Goal: Information Seeking & Learning: Learn about a topic

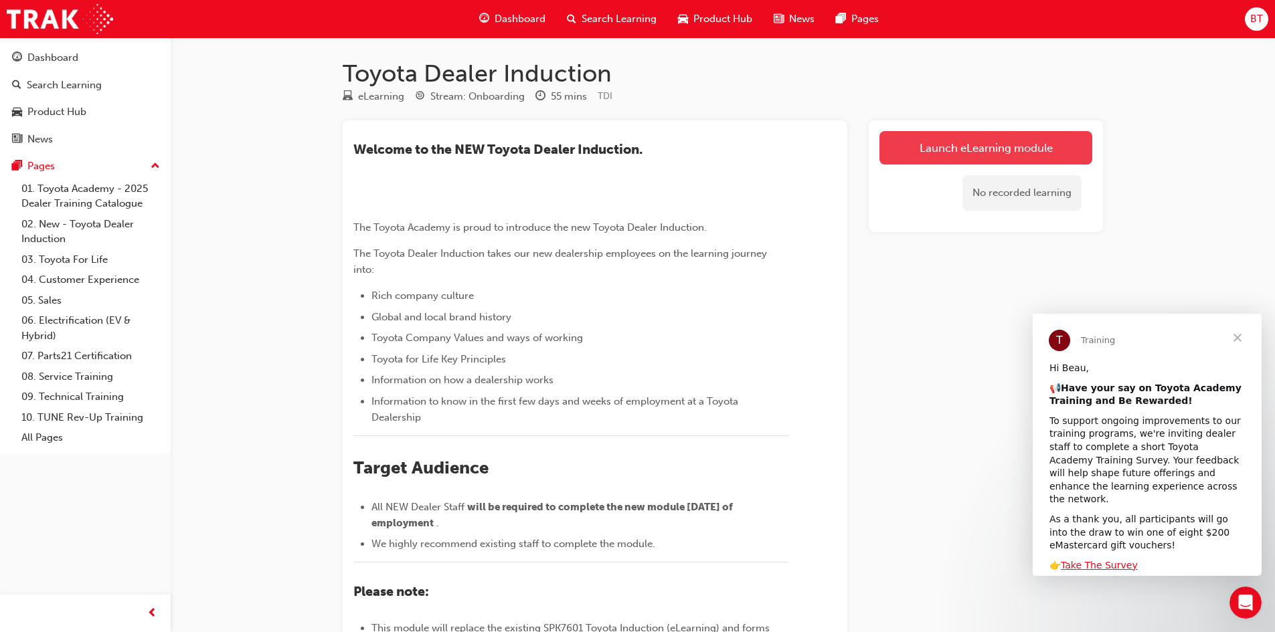
click at [974, 149] on link "Launch eLearning module" at bounding box center [985, 147] width 213 height 33
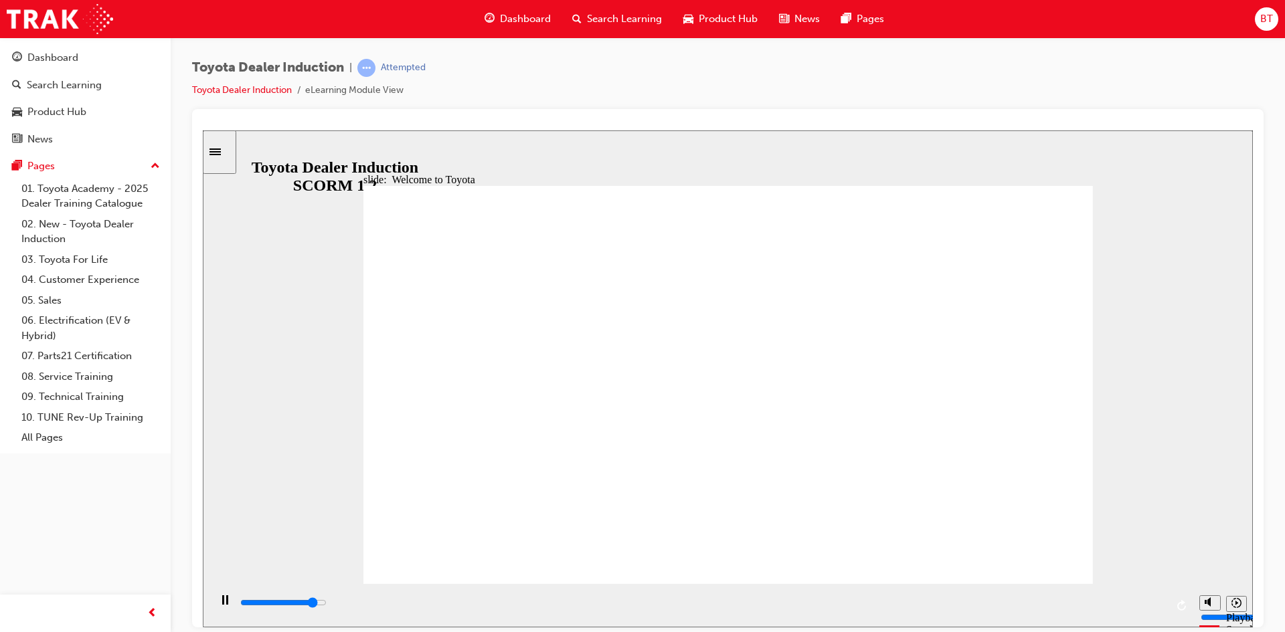
type input "7500"
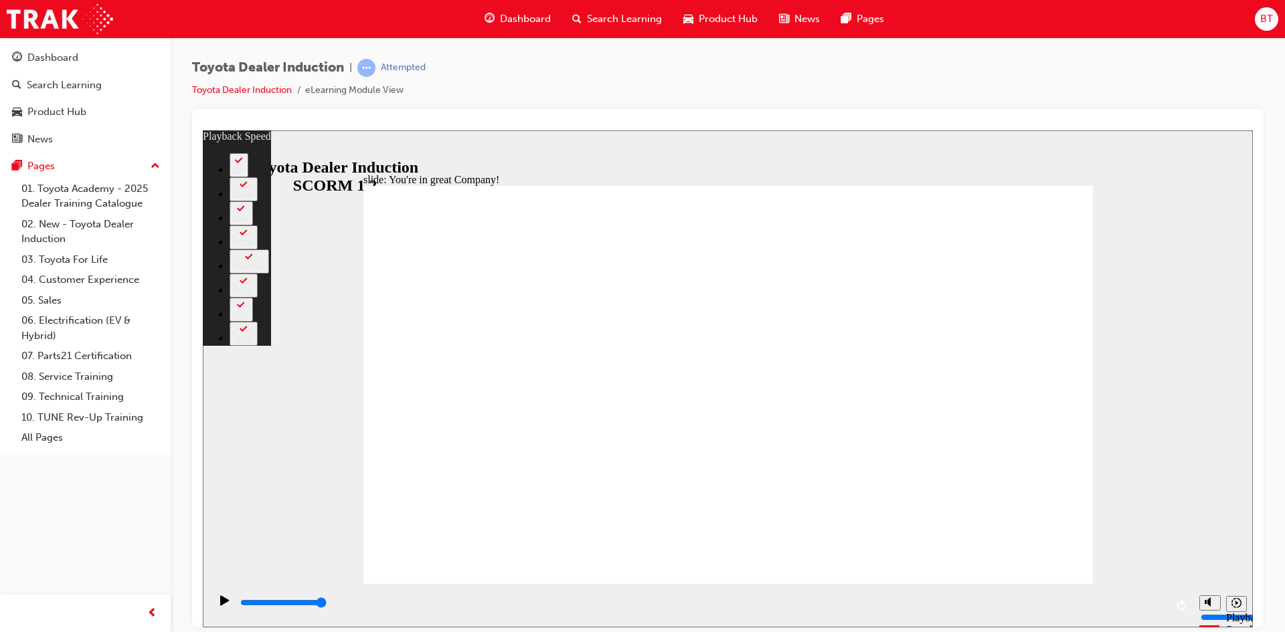
type input "156"
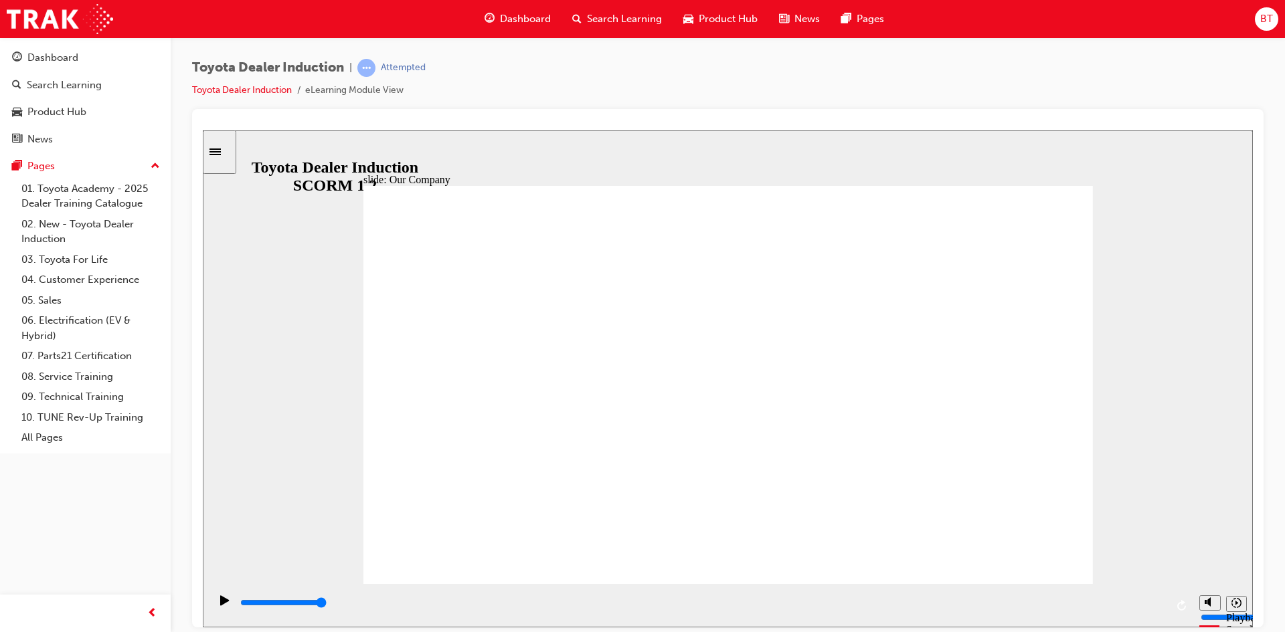
drag, startPoint x: 722, startPoint y: 505, endPoint x: 747, endPoint y: 500, distance: 25.2
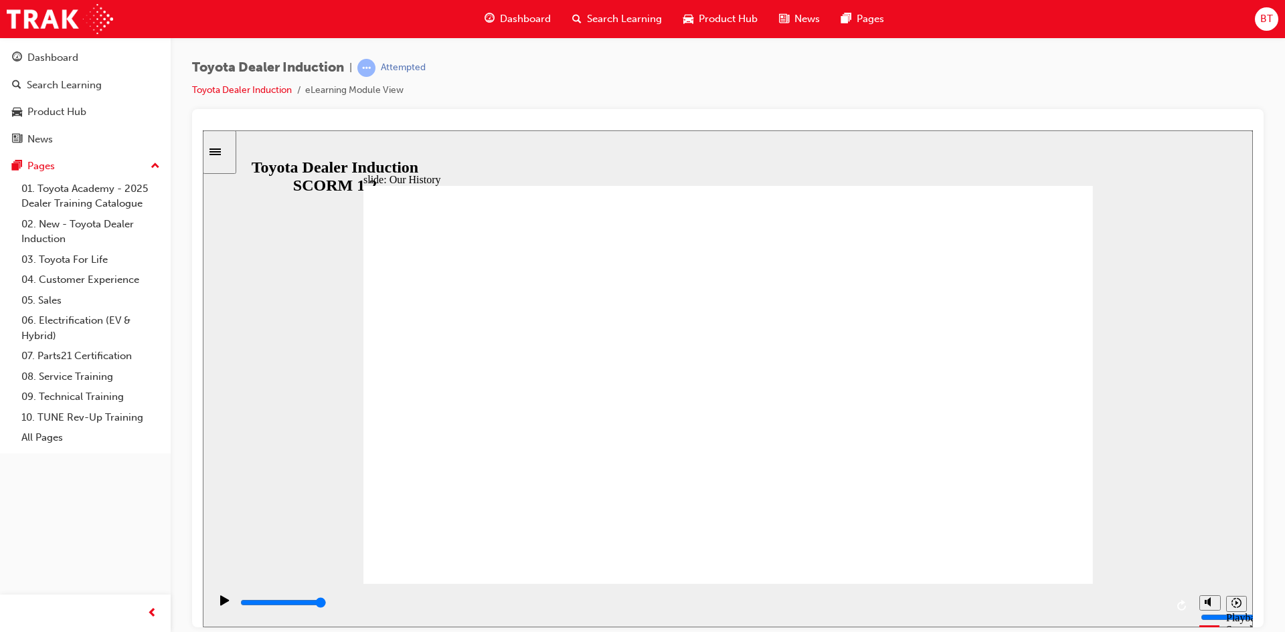
drag, startPoint x: 719, startPoint y: 505, endPoint x: 817, endPoint y: 502, distance: 98.4
drag, startPoint x: 799, startPoint y: 513, endPoint x: 769, endPoint y: 513, distance: 30.1
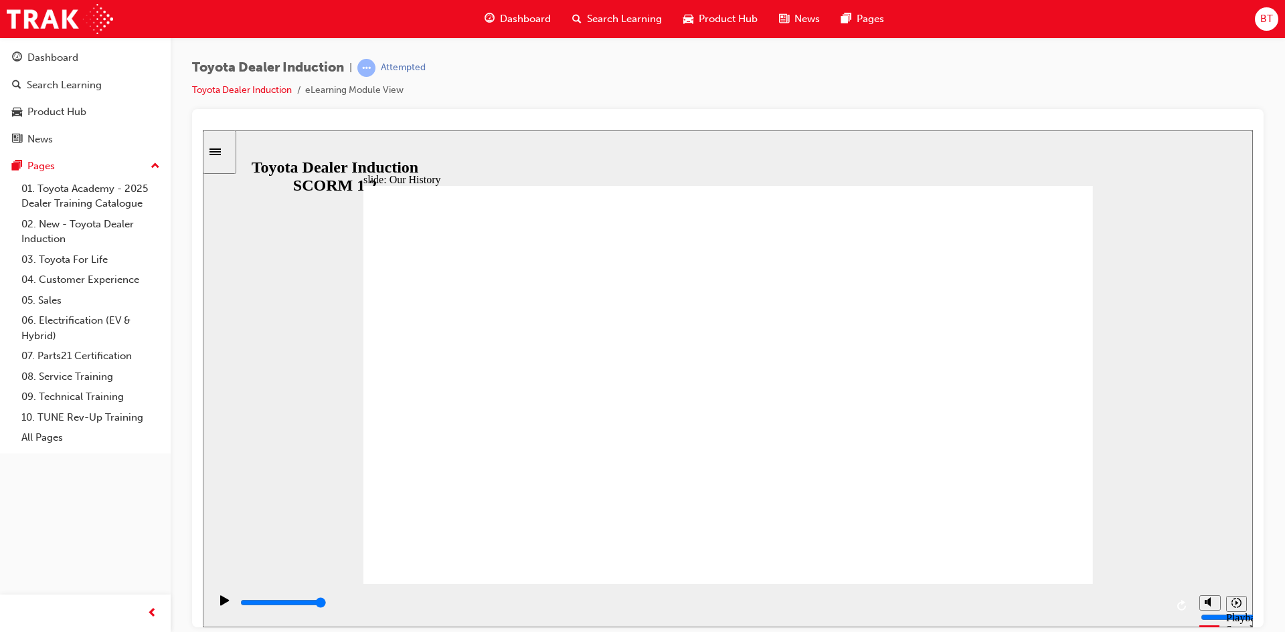
drag, startPoint x: 730, startPoint y: 511, endPoint x: 675, endPoint y: 513, distance: 54.3
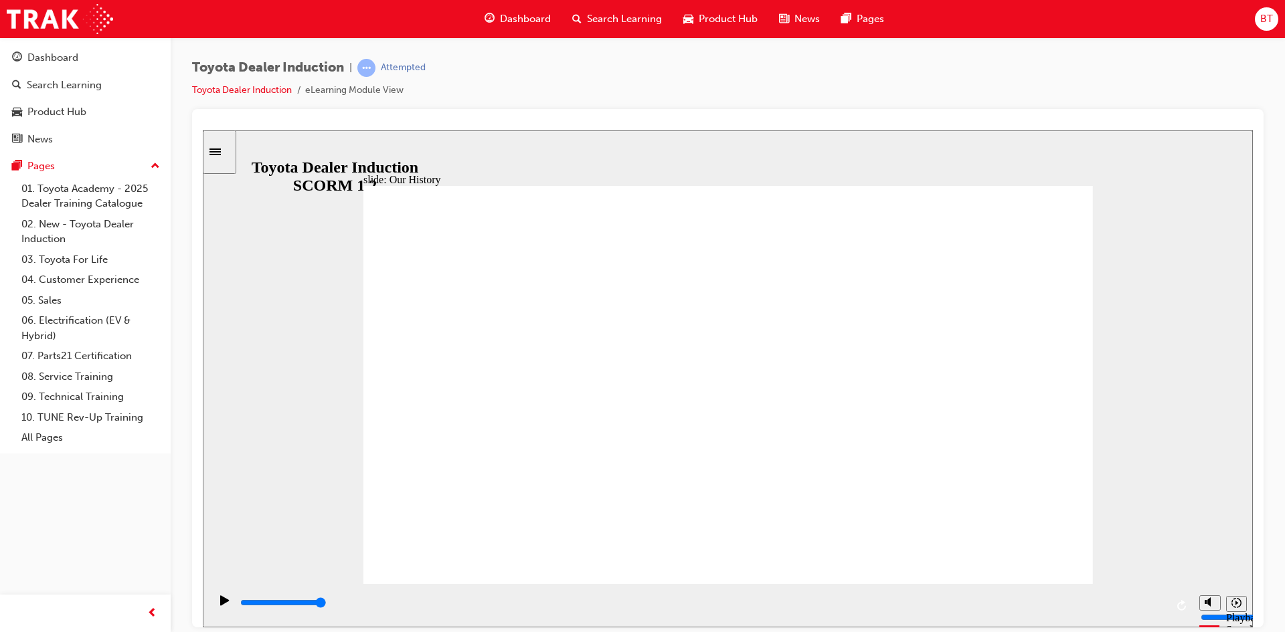
drag, startPoint x: 638, startPoint y: 517, endPoint x: 583, endPoint y: 522, distance: 55.1
drag, startPoint x: 568, startPoint y: 522, endPoint x: 558, endPoint y: 522, distance: 9.4
drag, startPoint x: 521, startPoint y: 505, endPoint x: 582, endPoint y: 495, distance: 61.7
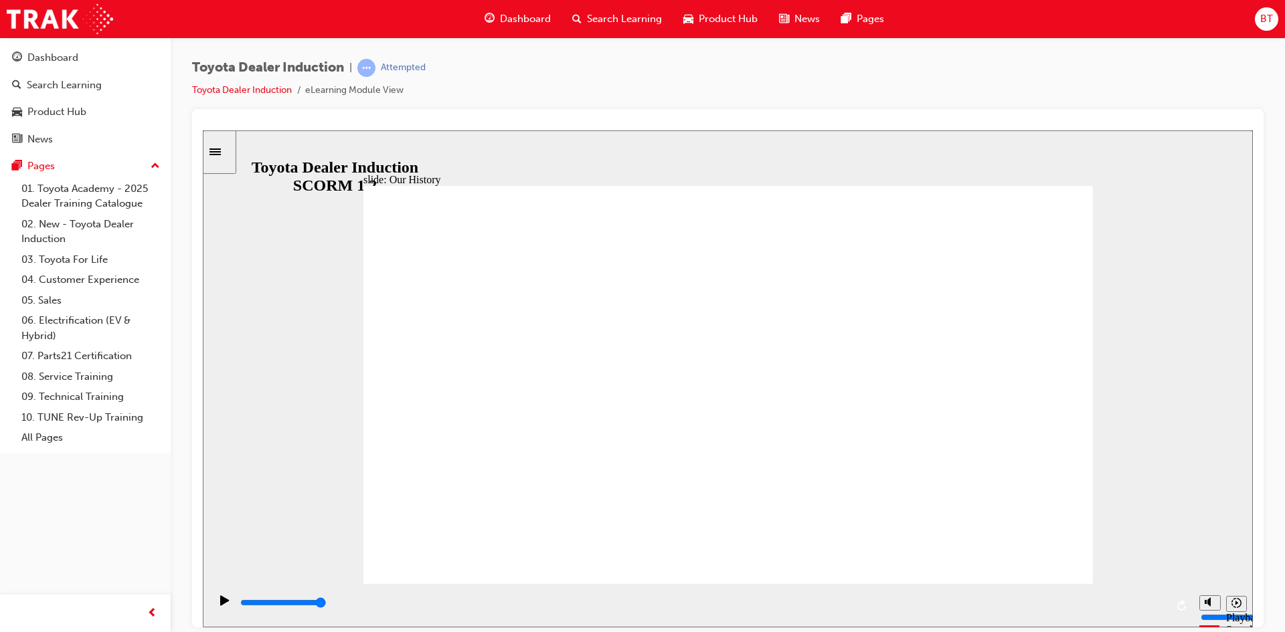
drag, startPoint x: 528, startPoint y: 503, endPoint x: 541, endPoint y: 502, distance: 13.4
drag, startPoint x: 535, startPoint y: 502, endPoint x: 566, endPoint y: 502, distance: 30.1
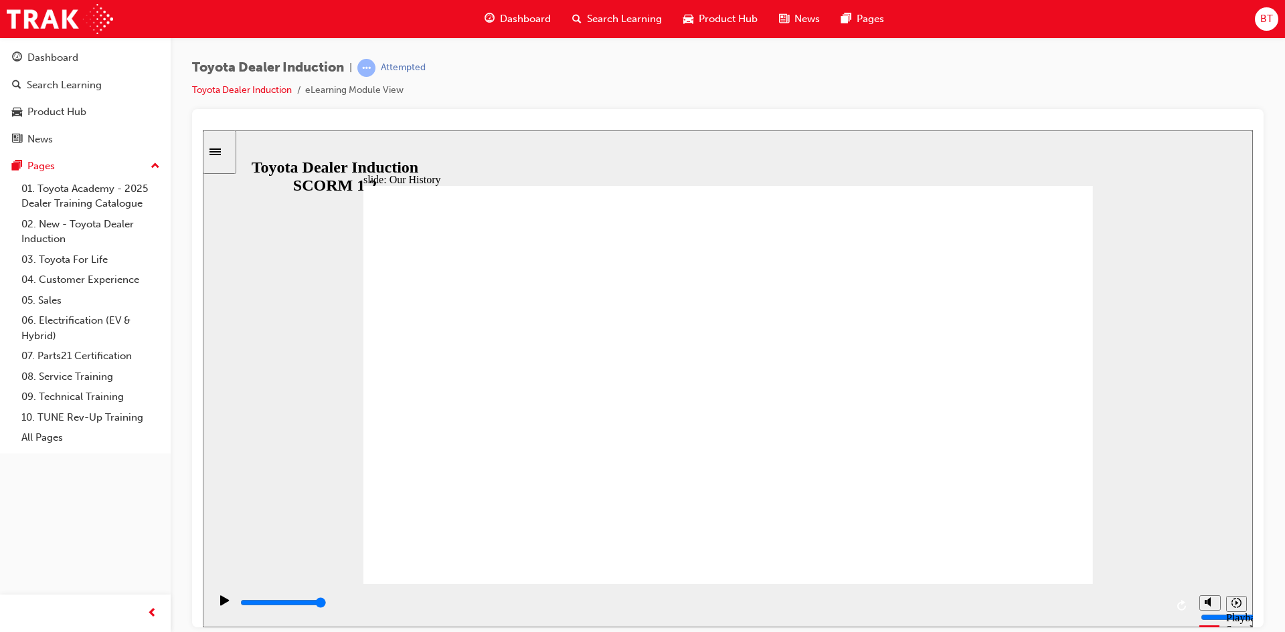
drag, startPoint x: 566, startPoint y: 502, endPoint x: 855, endPoint y: 475, distance: 290.4
drag, startPoint x: 523, startPoint y: 501, endPoint x: 576, endPoint y: 502, distance: 52.2
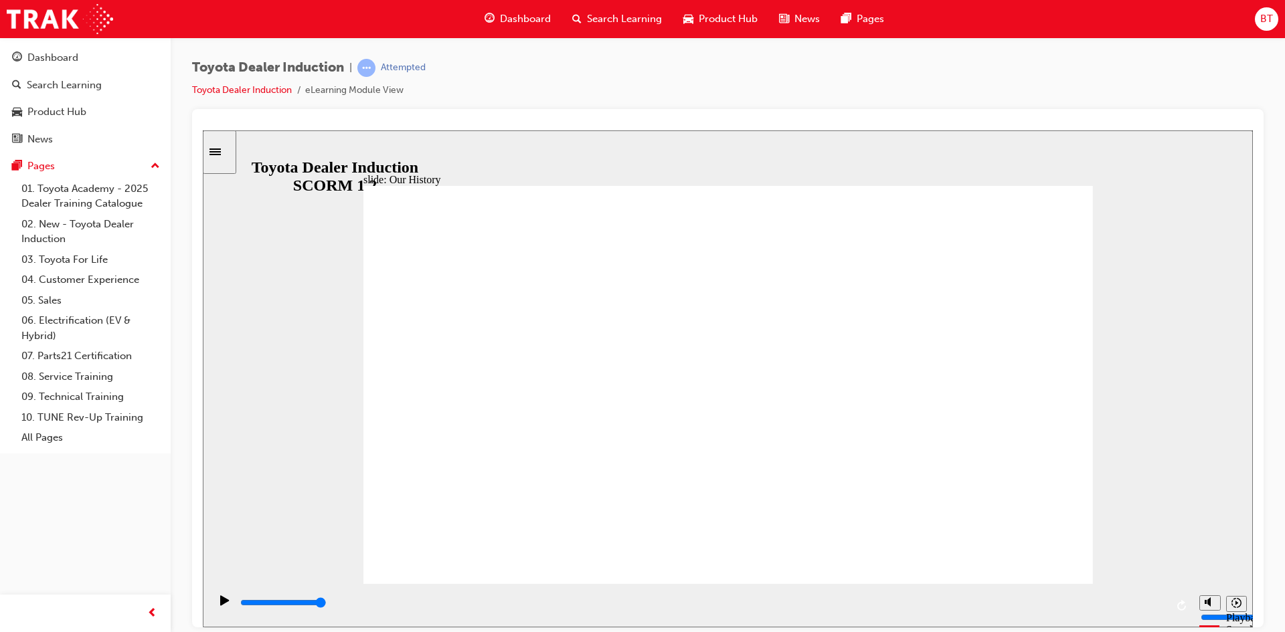
drag, startPoint x: 527, startPoint y: 499, endPoint x: 522, endPoint y: 460, distance: 38.5
drag, startPoint x: 522, startPoint y: 460, endPoint x: 523, endPoint y: 468, distance: 7.5
drag, startPoint x: 528, startPoint y: 503, endPoint x: 738, endPoint y: 477, distance: 211.8
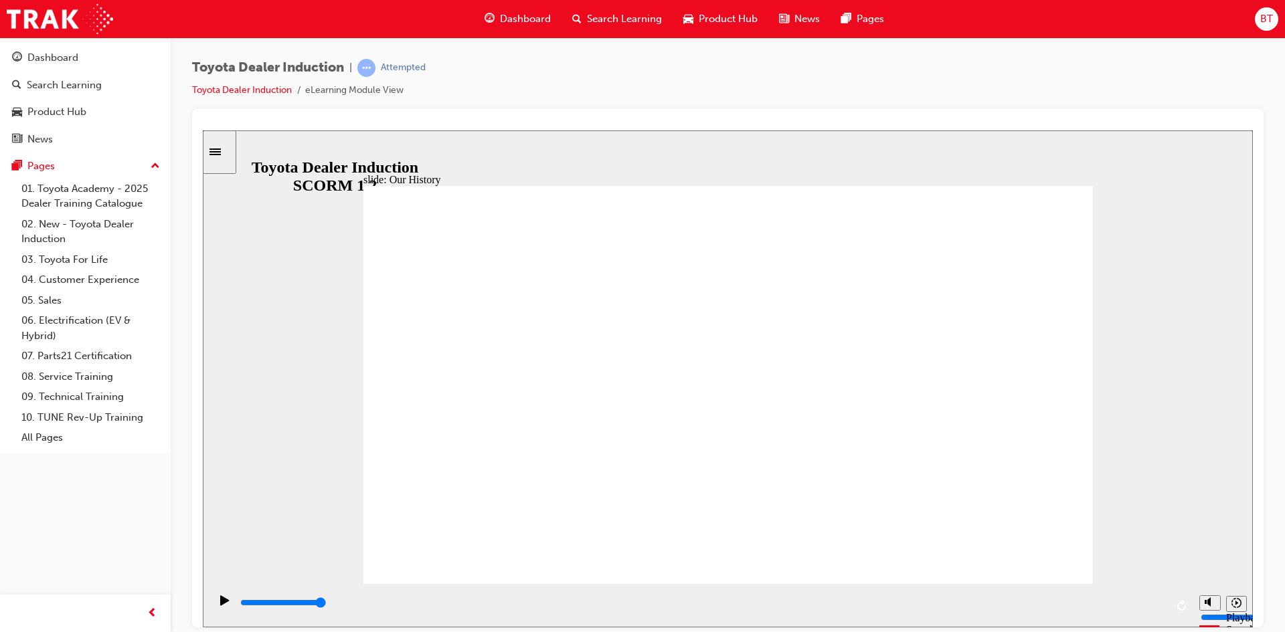
drag, startPoint x: 724, startPoint y: 503, endPoint x: 864, endPoint y: 488, distance: 140.7
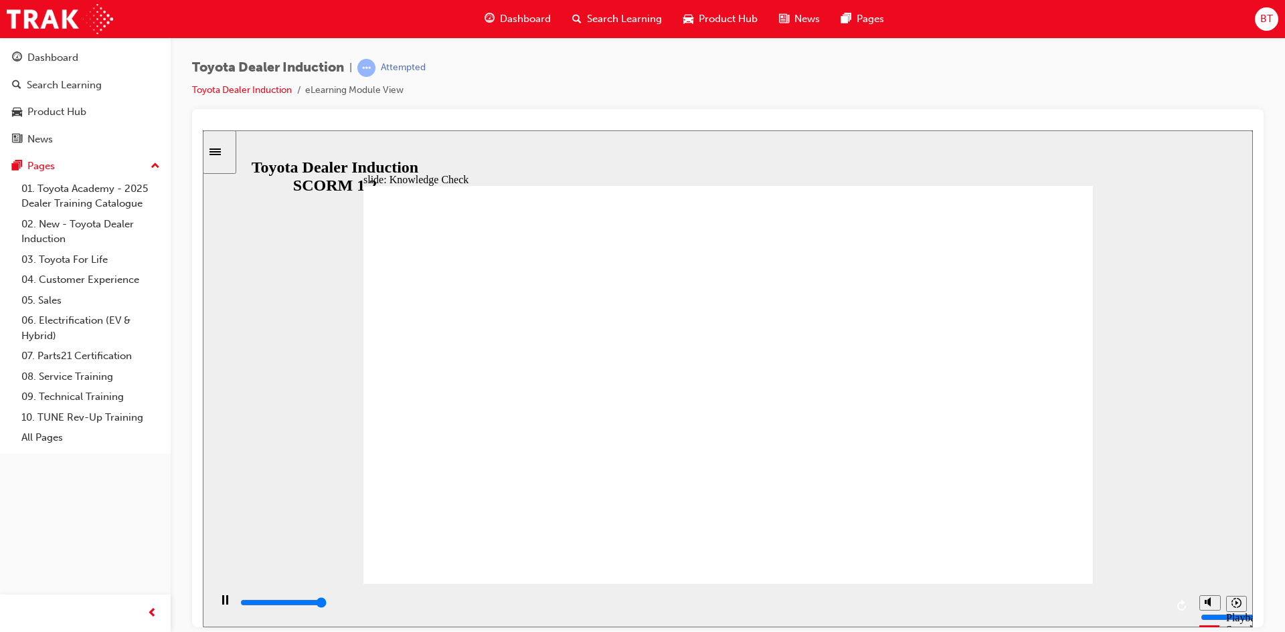
type input "5000"
radio input "true"
type input "4500"
radio input "true"
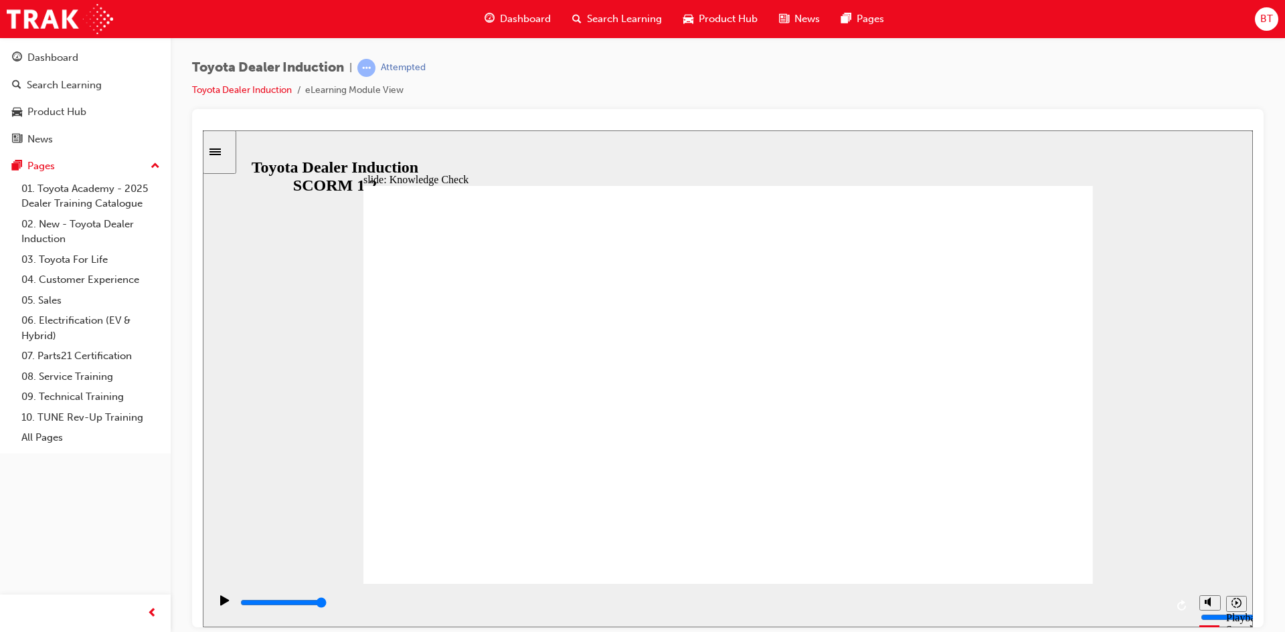
drag, startPoint x: 752, startPoint y: 365, endPoint x: 688, endPoint y: 424, distance: 87.6
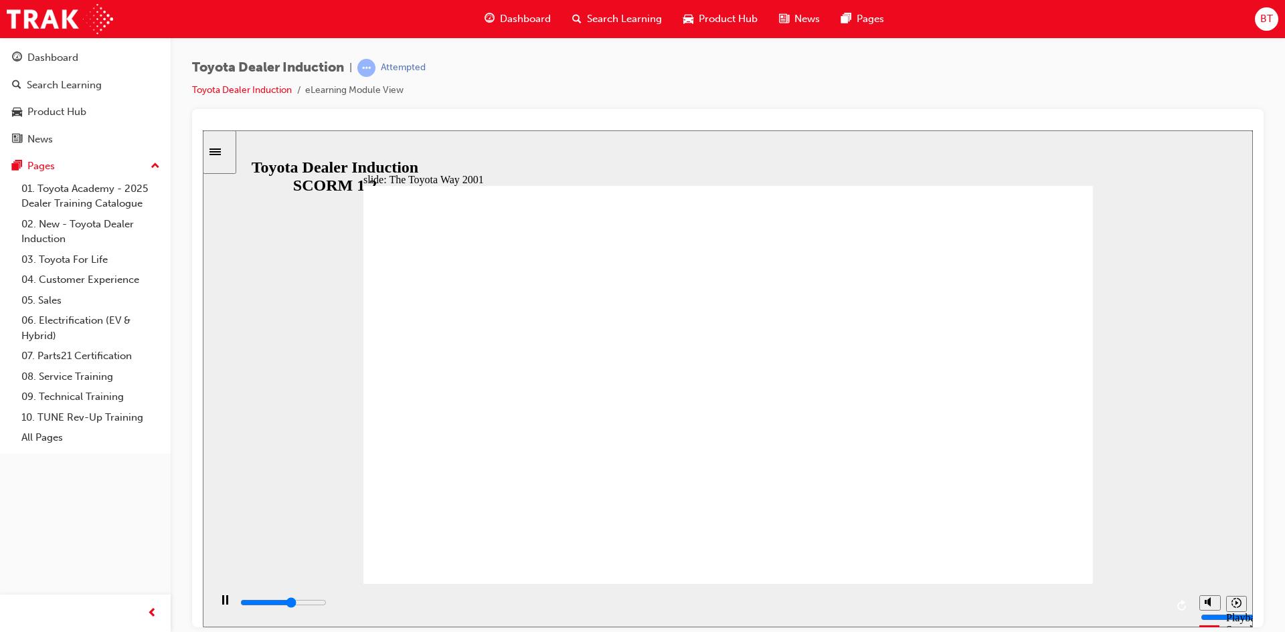
drag, startPoint x: 1030, startPoint y: 535, endPoint x: 1035, endPoint y: 548, distance: 14.4
drag, startPoint x: 500, startPoint y: 388, endPoint x: 589, endPoint y: 377, distance: 89.6
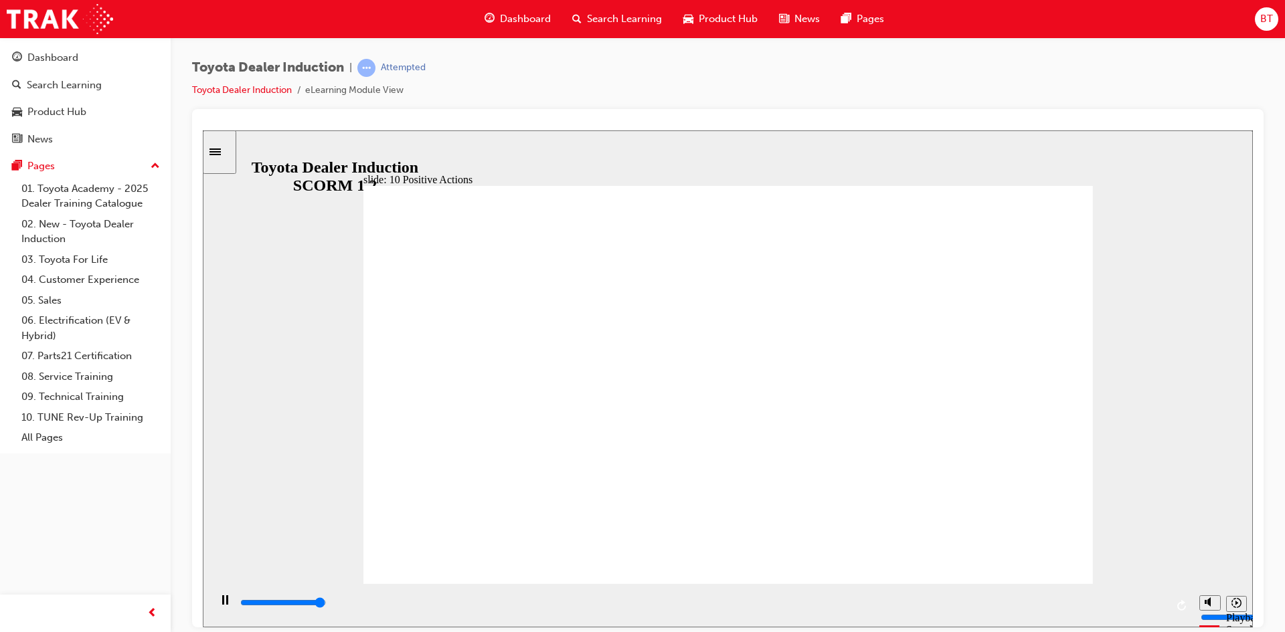
drag, startPoint x: 605, startPoint y: 384, endPoint x: 639, endPoint y: 319, distance: 73.0
drag, startPoint x: 639, startPoint y: 319, endPoint x: 654, endPoint y: 335, distance: 22.2
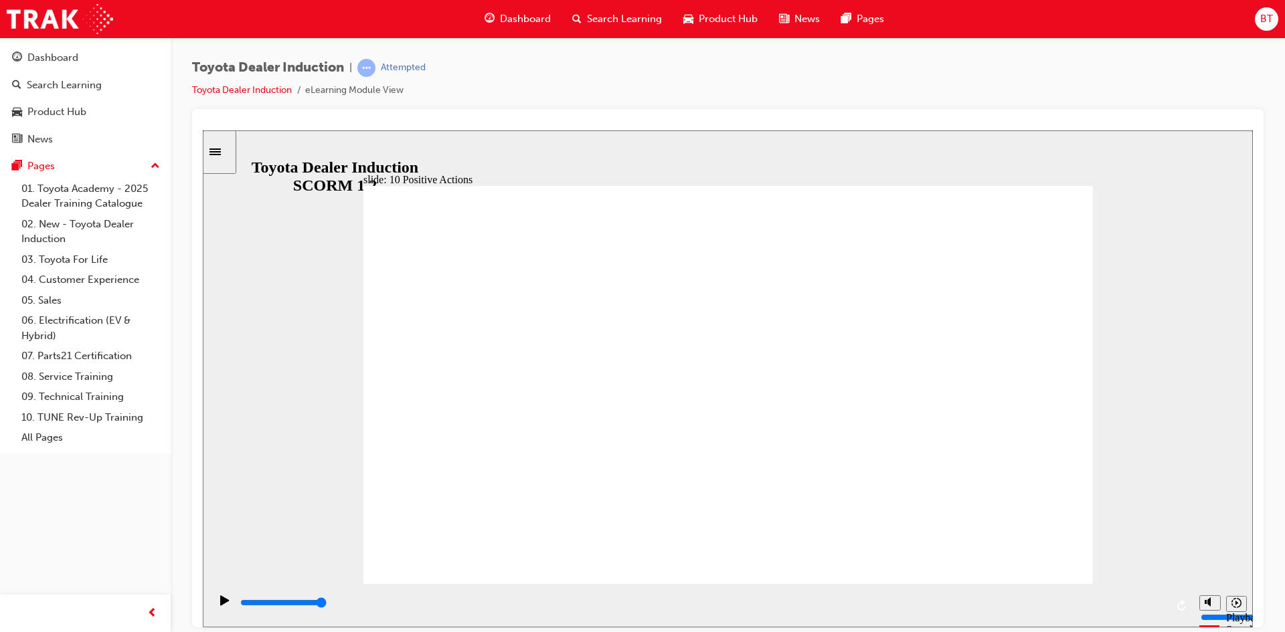
drag, startPoint x: 701, startPoint y: 375, endPoint x: 714, endPoint y: 466, distance: 92.6
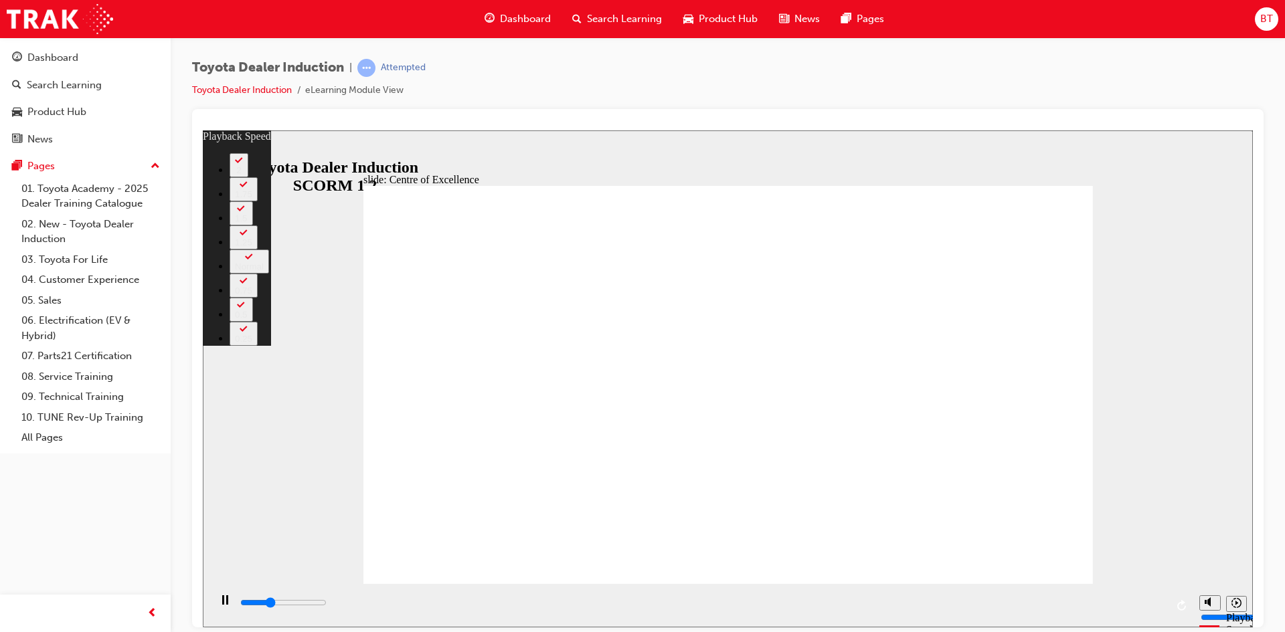
type input "5100"
type input "0"
type input "5300"
type input "0"
type input "5500"
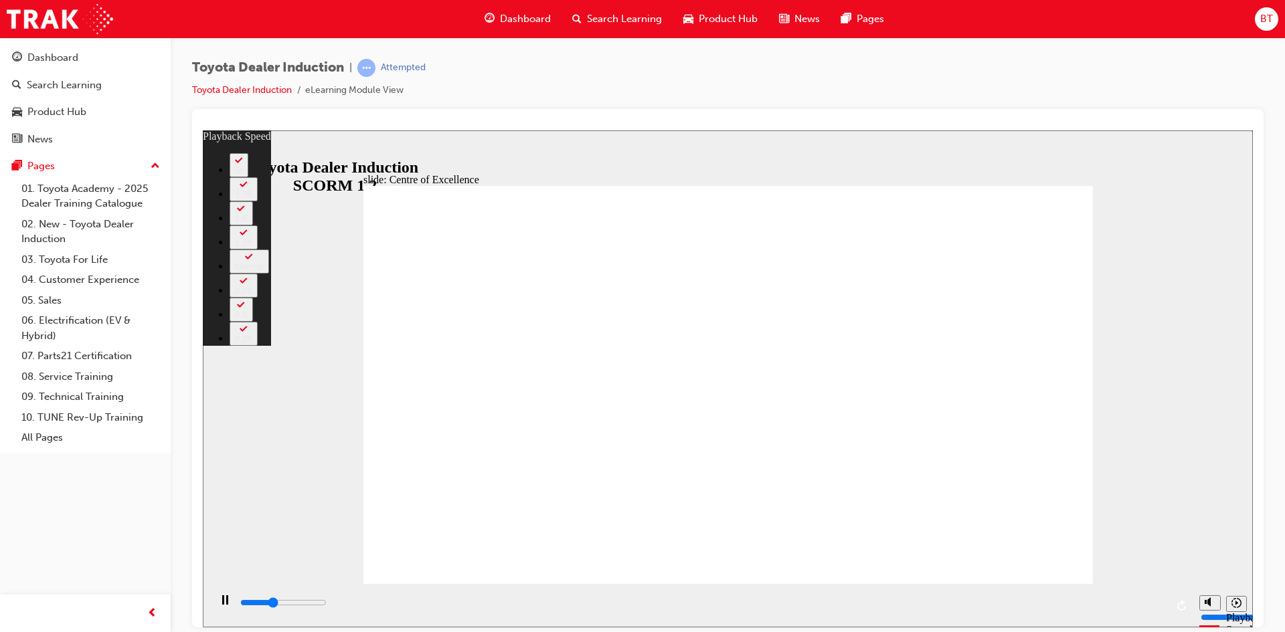
type input "0"
type input "5800"
type input "1"
type input "6100"
type input "1"
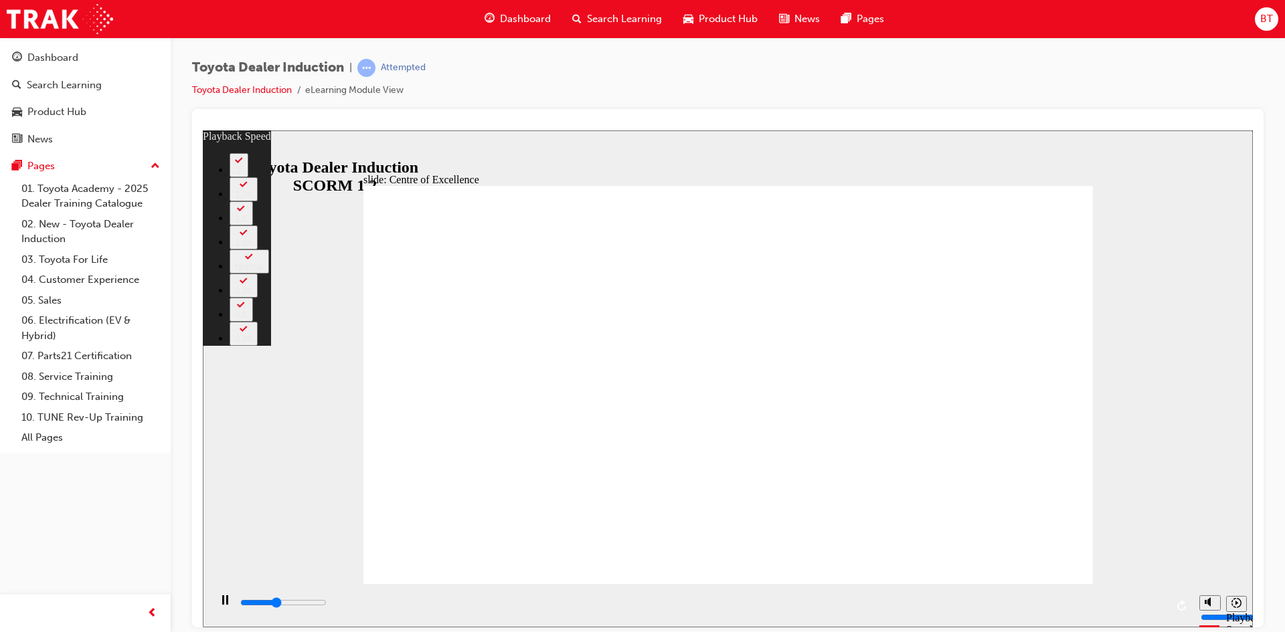
type input "6300"
type input "1"
type input "6600"
type input "2"
type input "6900"
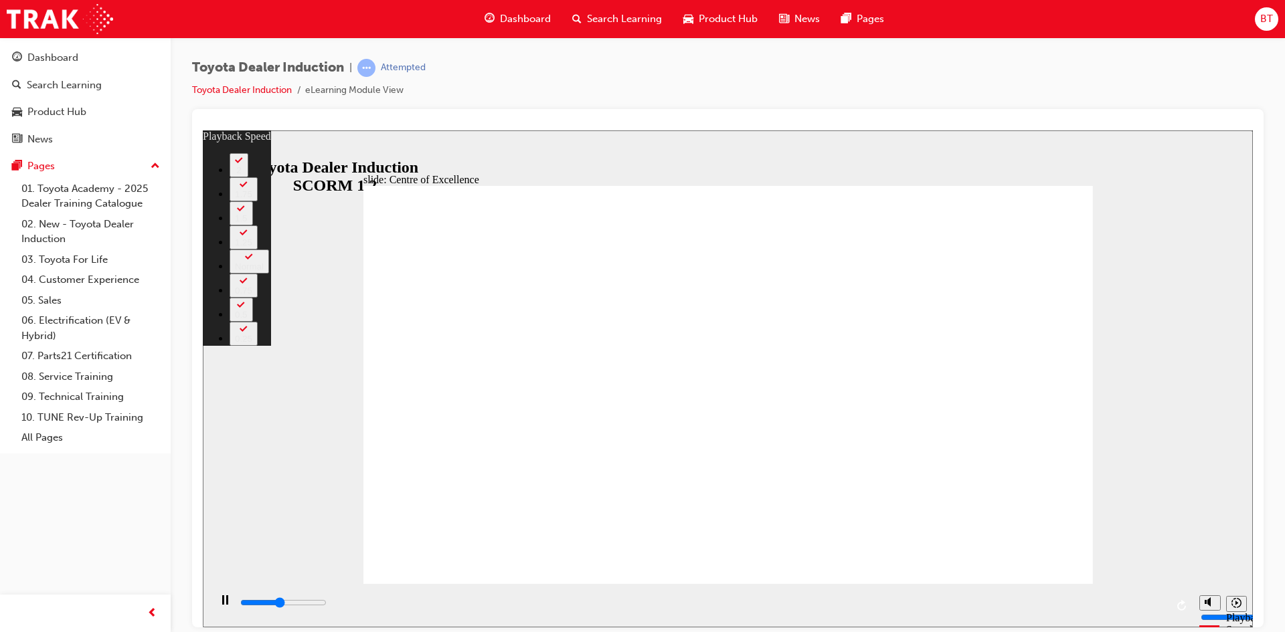
type input "2"
type input "7100"
type input "2"
type input "7400"
type input "2"
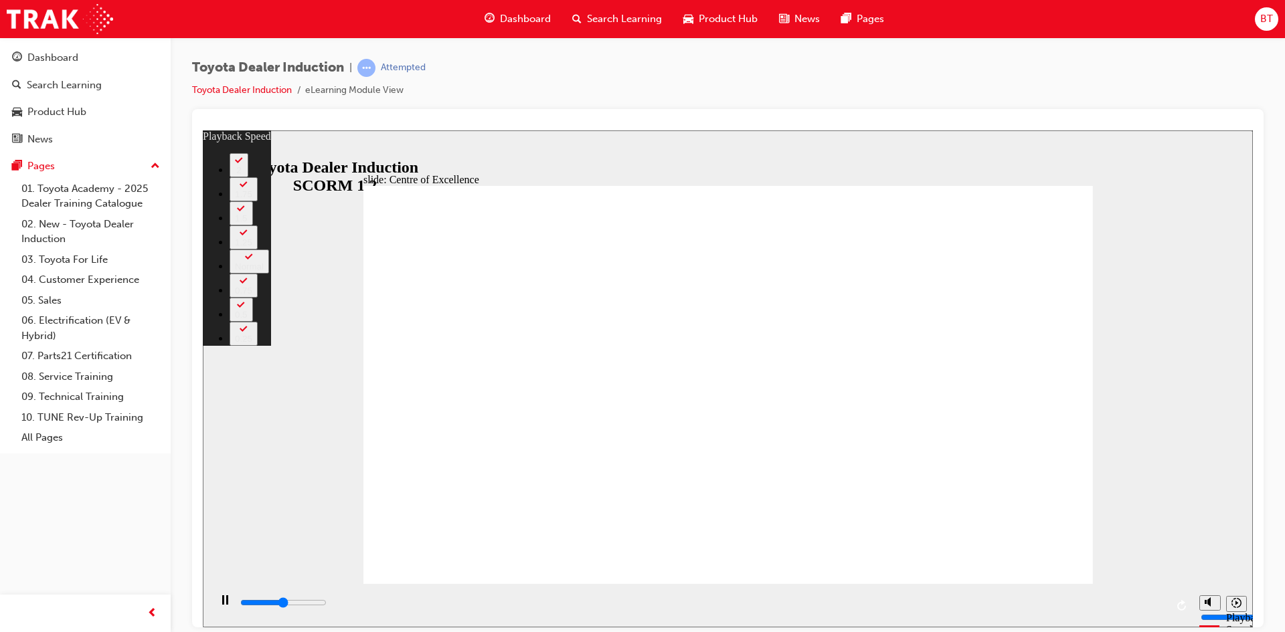
type input "7700"
type input "3"
type input "7900"
type input "3"
type input "8200"
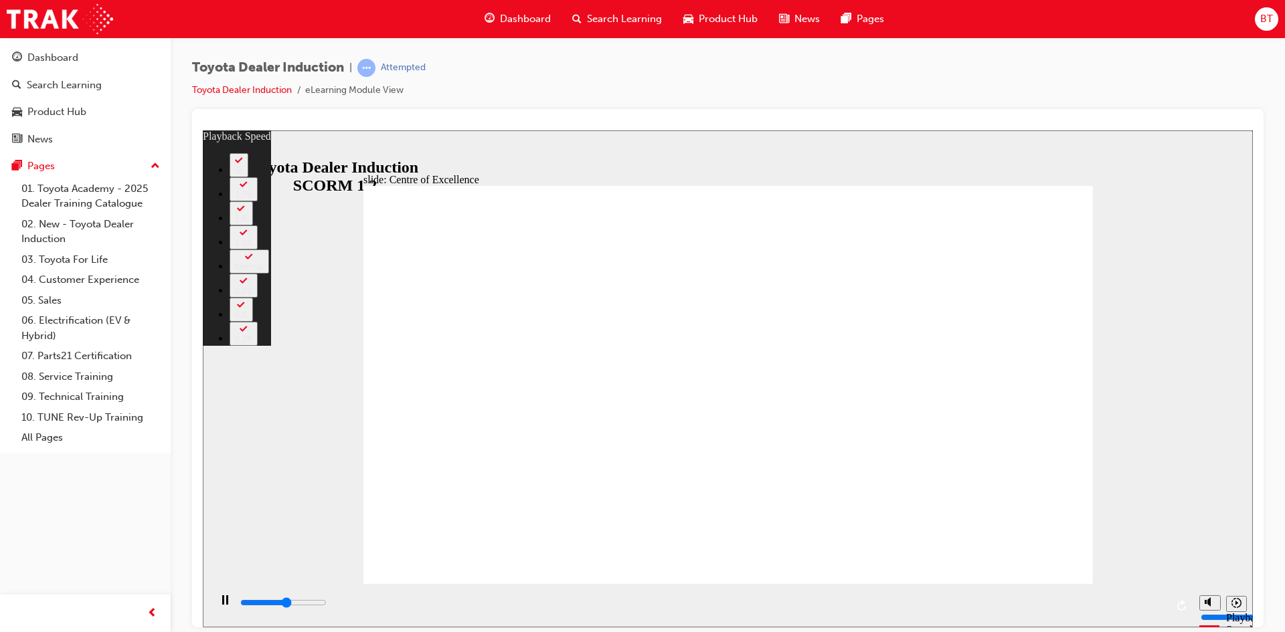
type input "3"
type input "8500"
type input "3"
type input "8700"
type input "4"
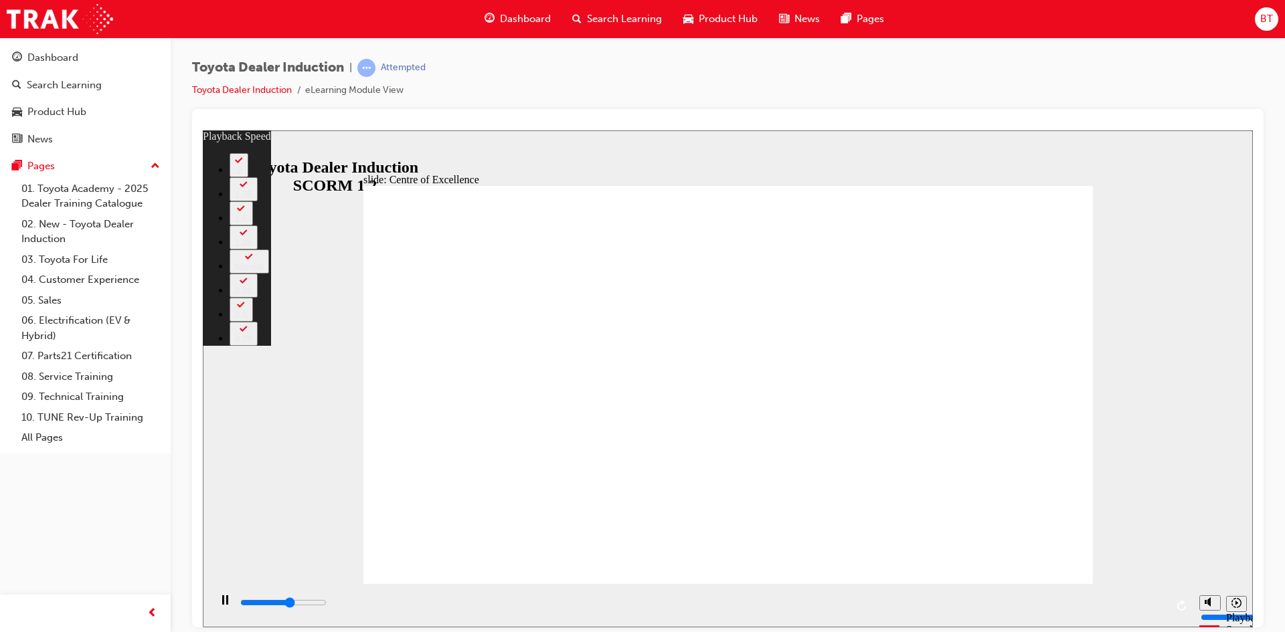
type input "9000"
type input "4"
type input "9100"
type input "4"
type input "9300"
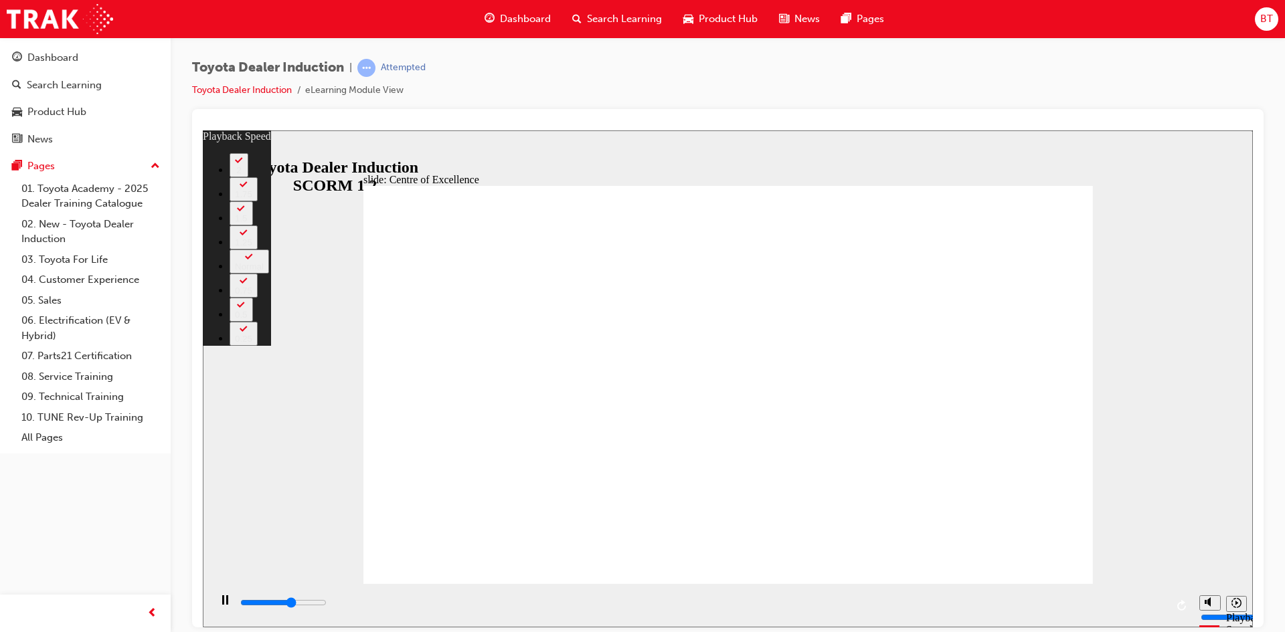
type input "4"
type input "9500"
type input "4"
type input "9800"
type input "5"
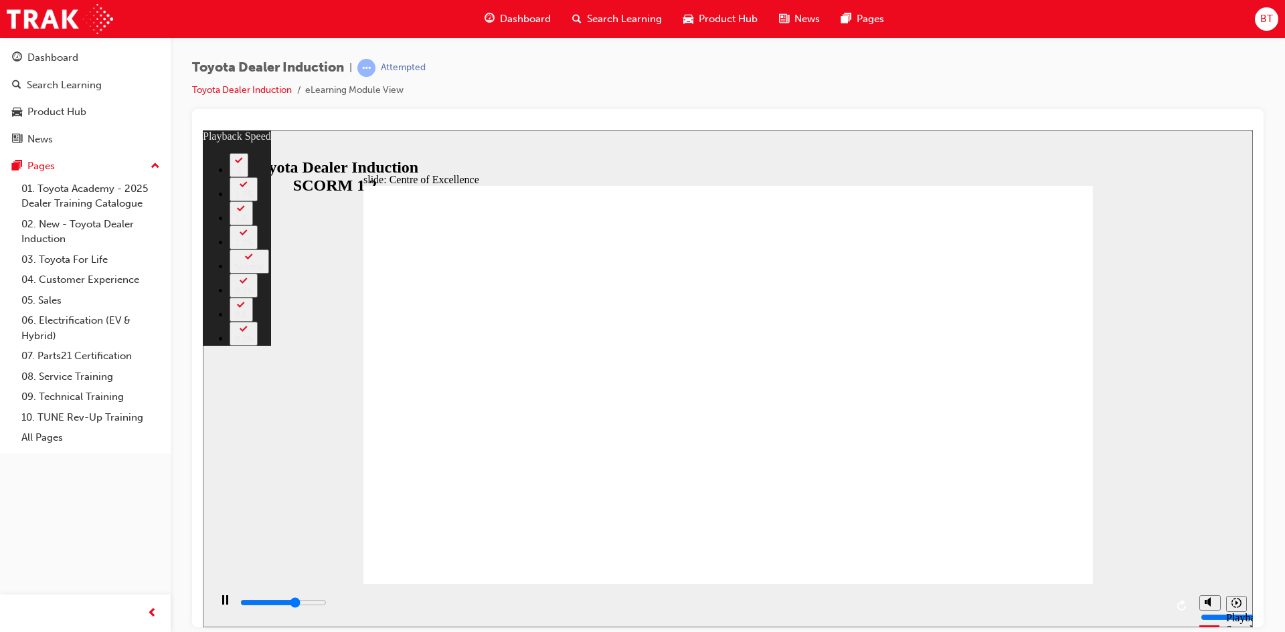
type input "10100"
type input "5"
type input "10300"
type input "5"
type input "10600"
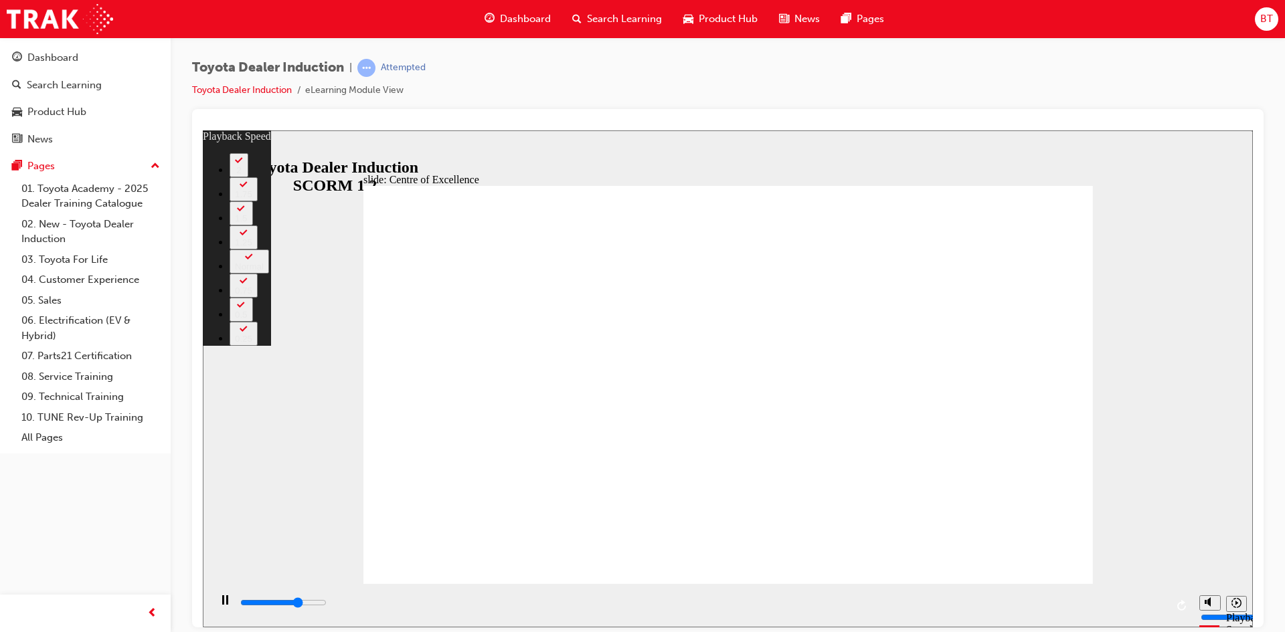
type input "6"
type input "10900"
type input "6"
type input "11100"
type input "6"
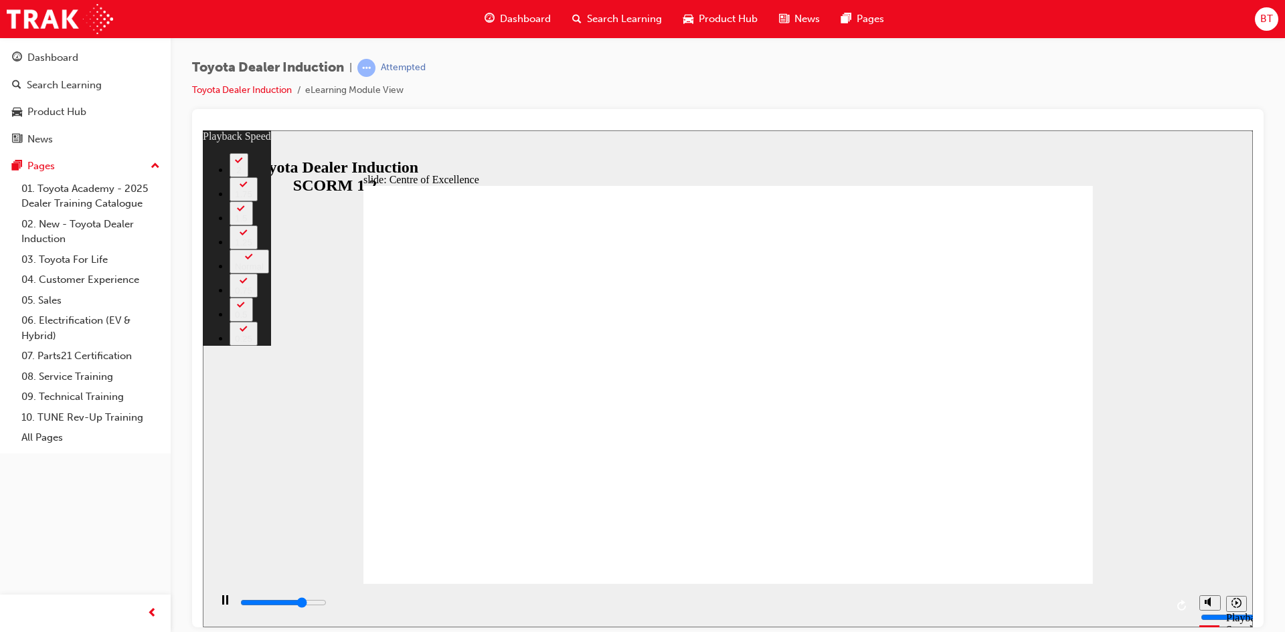
type input "11400"
type input "6"
type input "11700"
type input "7"
type input "11900"
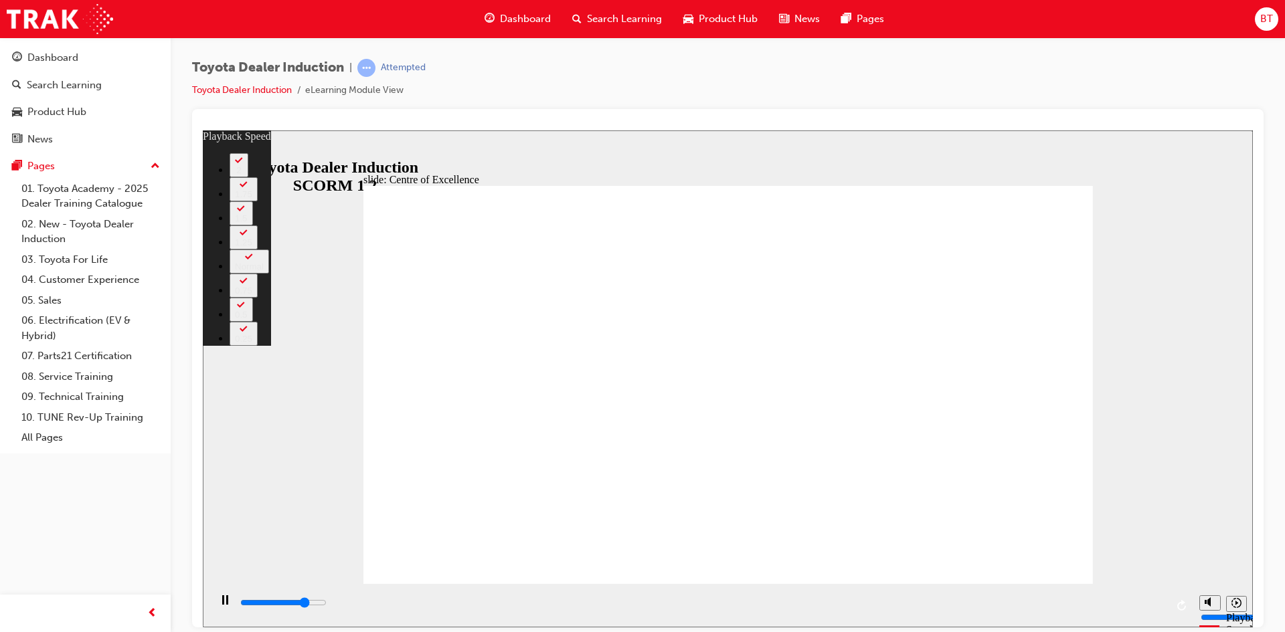
type input "7"
type input "12000"
type input "7"
type input "12200"
type input "7"
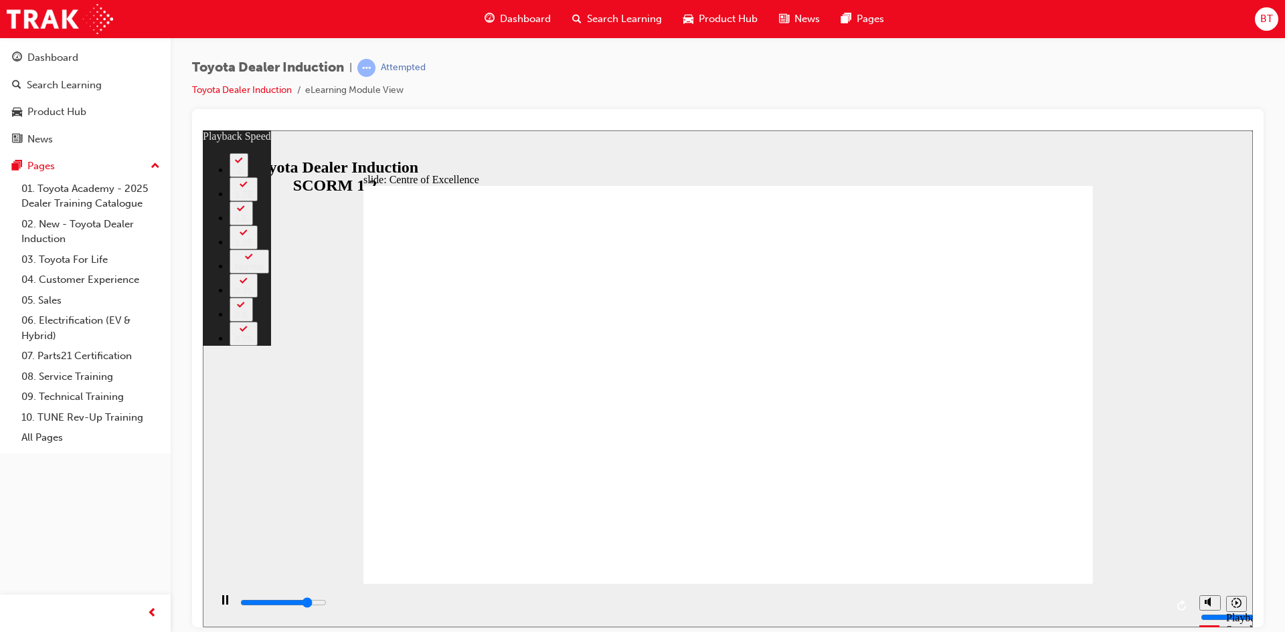
type input "12500"
type input "7"
type input "12700"
type input "8"
type input "13000"
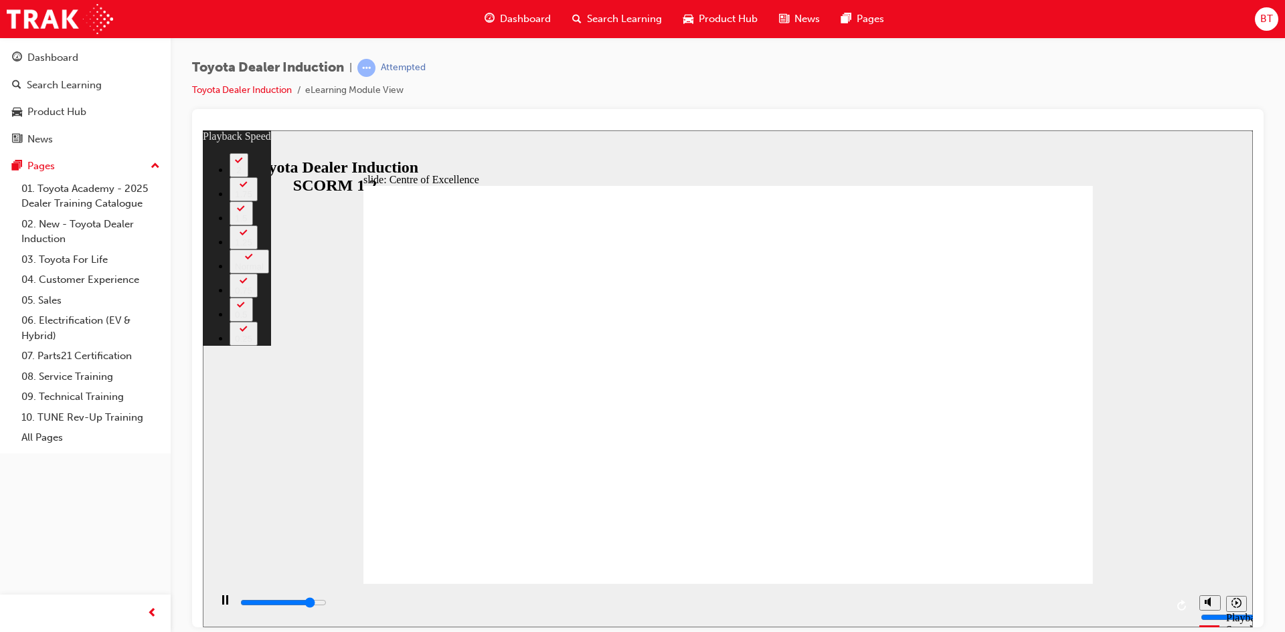
type input "8"
type input "13200"
type input "8"
type input "13500"
type input "8"
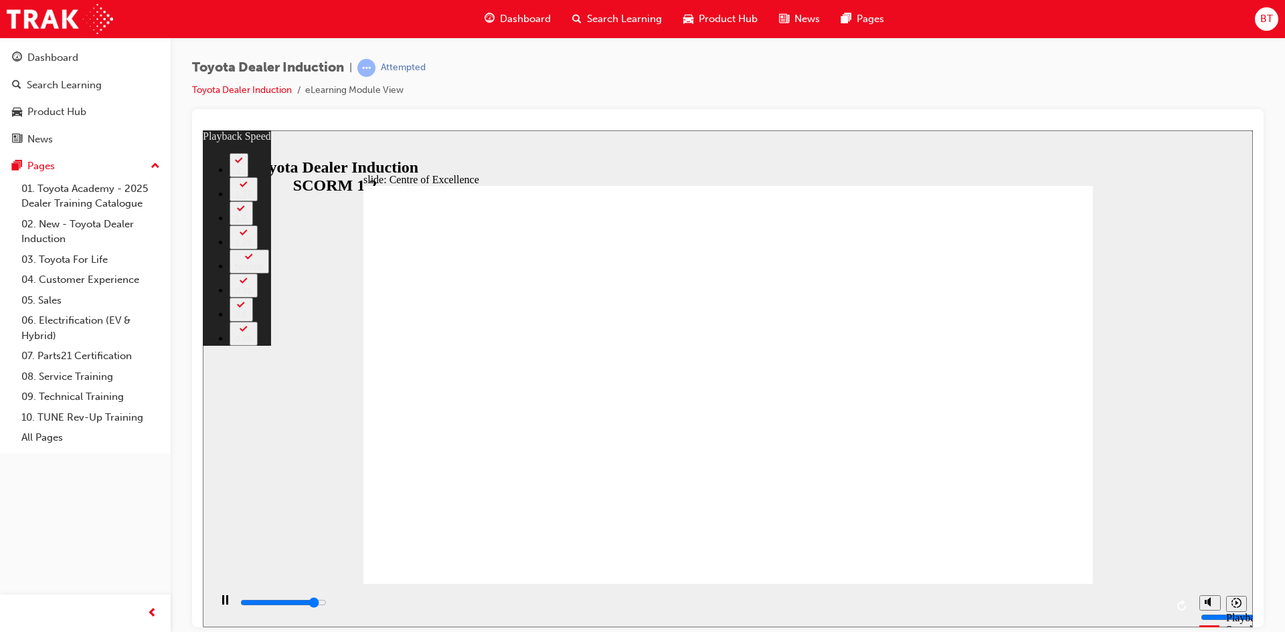
type input "13800"
type input "9"
type input "14100"
type input "9"
type input "14300"
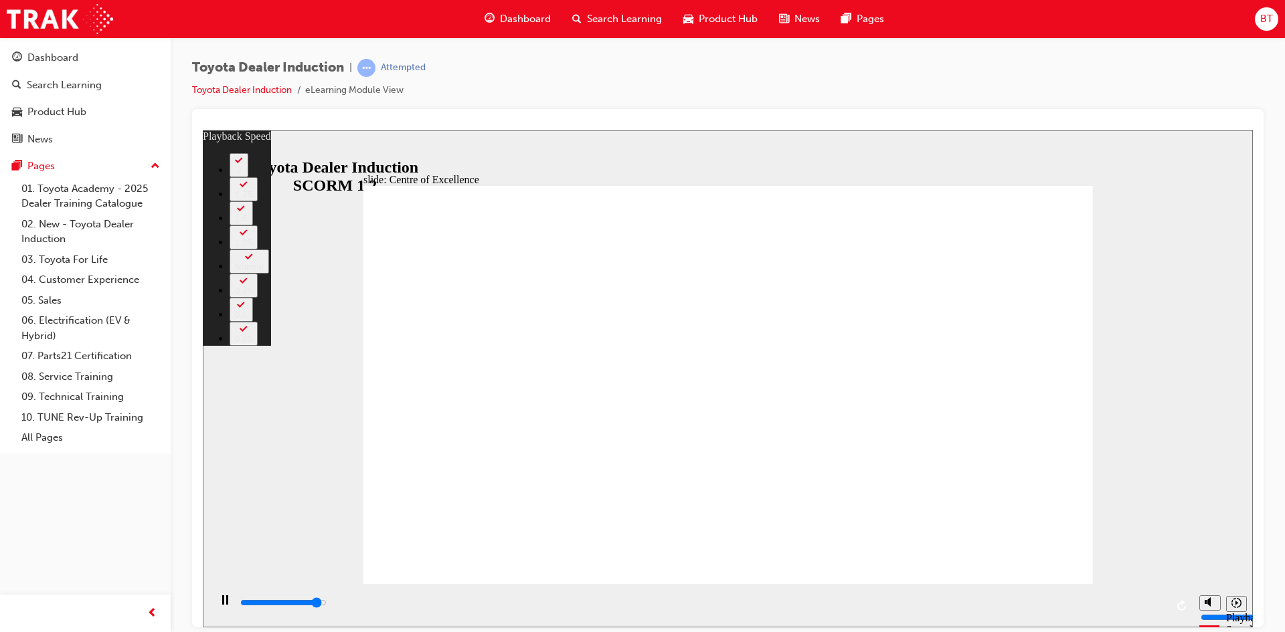
type input "9"
type input "14600"
type input "10"
type input "14800"
type input "10"
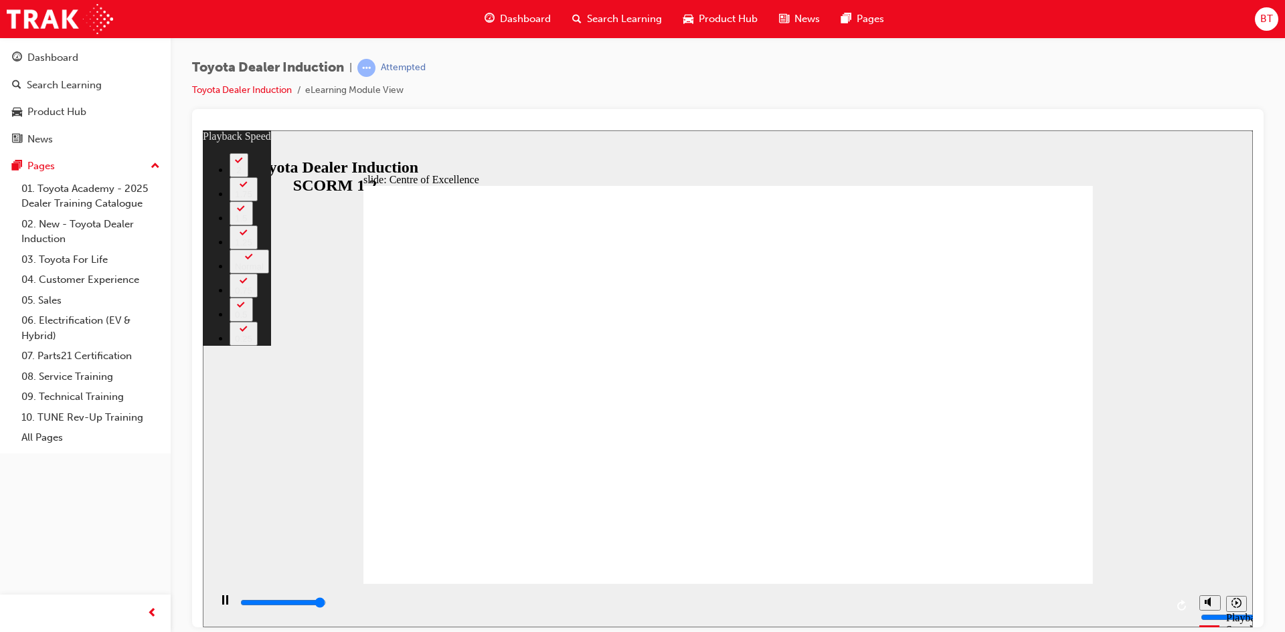
type input "15100"
type input "10"
type input "15100"
type input "10"
type input "15300"
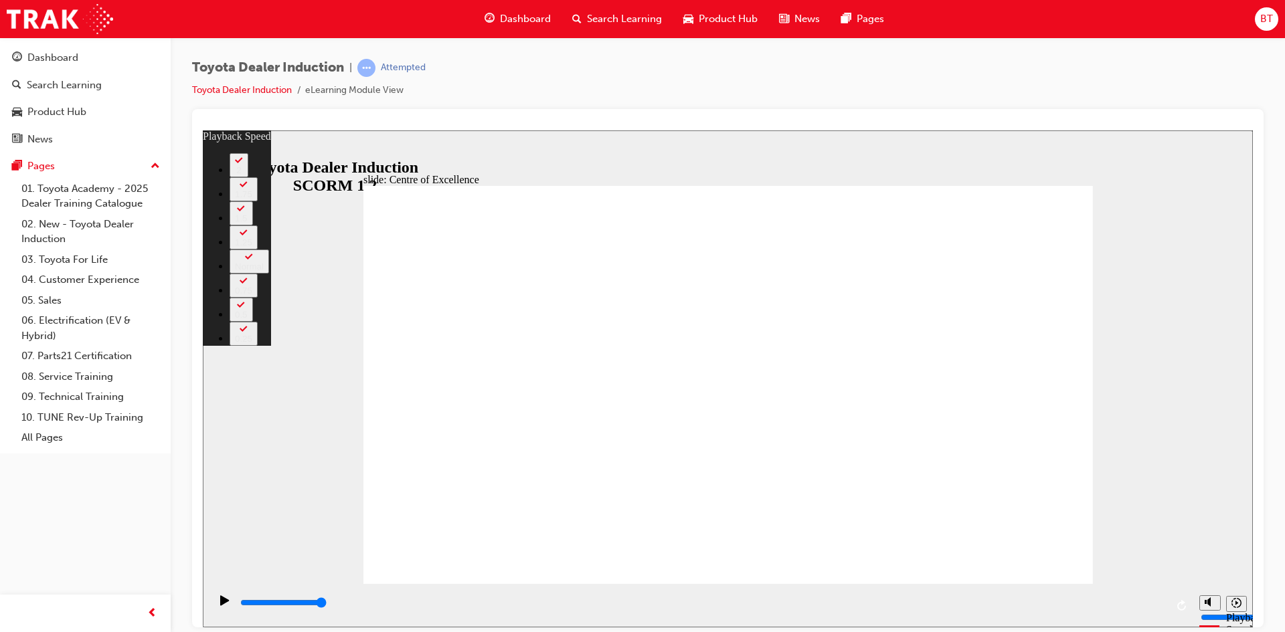
type input "195"
type input "248"
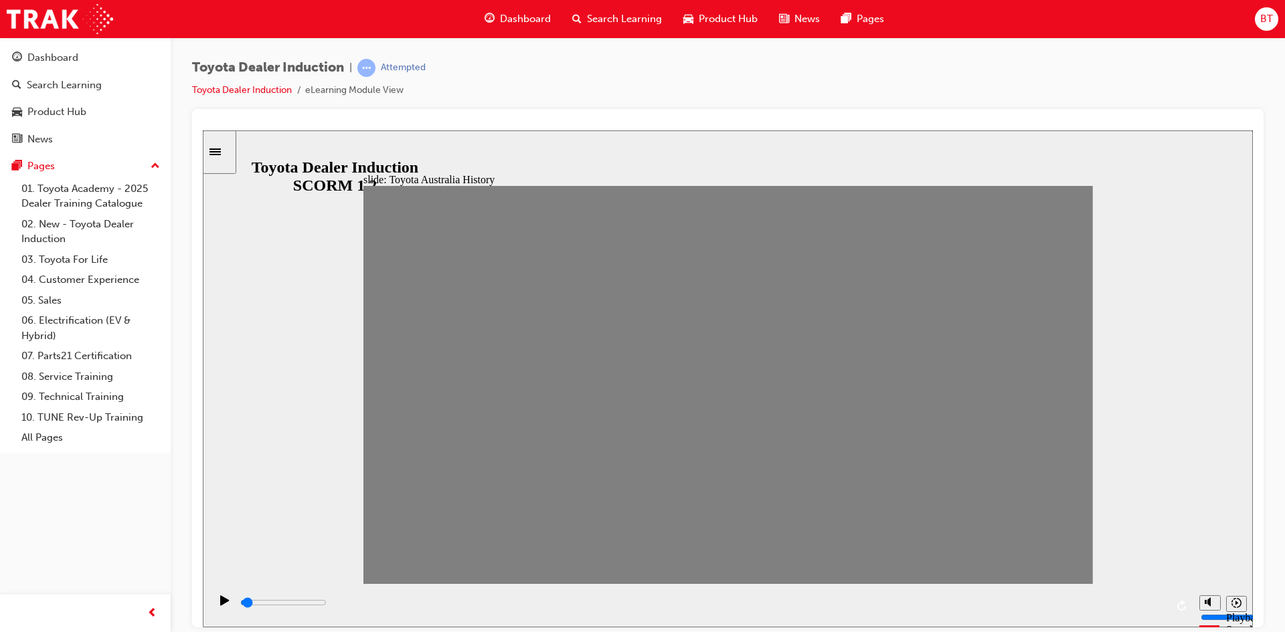
drag, startPoint x: 397, startPoint y: 396, endPoint x: 412, endPoint y: 396, distance: 15.4
drag, startPoint x: 418, startPoint y: 396, endPoint x: 442, endPoint y: 397, distance: 24.1
drag, startPoint x: 446, startPoint y: 386, endPoint x: 467, endPoint y: 384, distance: 20.8
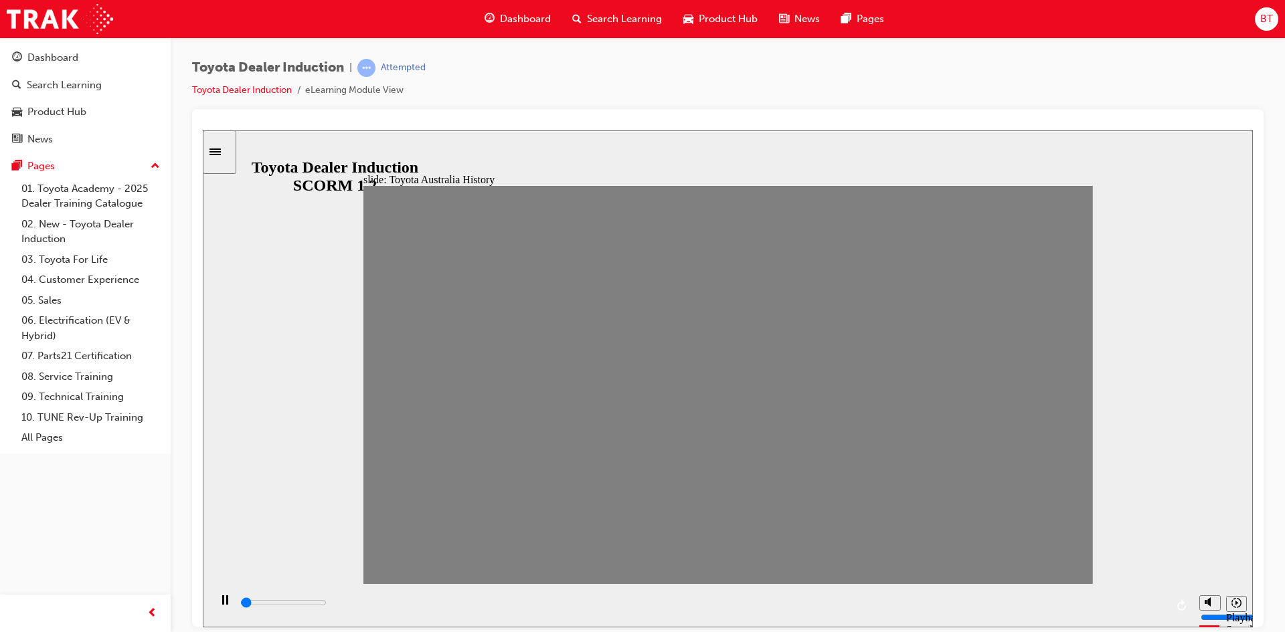
drag, startPoint x: 483, startPoint y: 384, endPoint x: 513, endPoint y: 393, distance: 32.2
drag, startPoint x: 513, startPoint y: 393, endPoint x: 555, endPoint y: 394, distance: 41.5
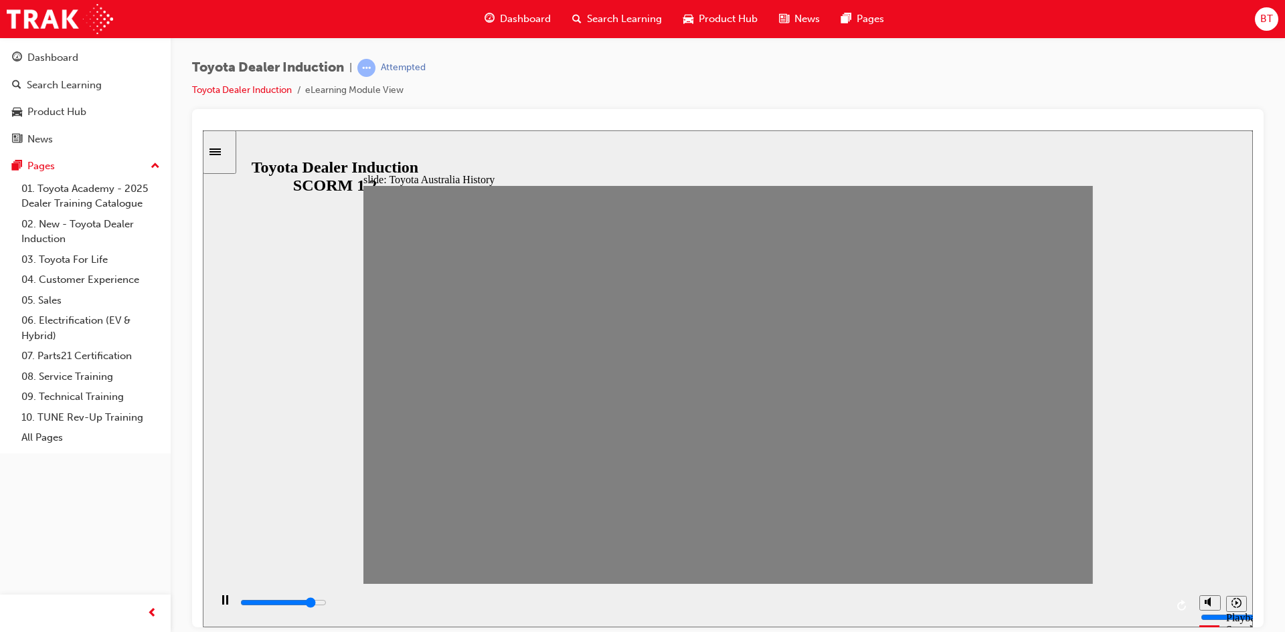
drag, startPoint x: 544, startPoint y: 392, endPoint x: 560, endPoint y: 384, distance: 17.4
drag, startPoint x: 543, startPoint y: 394, endPoint x: 592, endPoint y: 390, distance: 48.4
drag, startPoint x: 591, startPoint y: 398, endPoint x: 626, endPoint y: 394, distance: 35.0
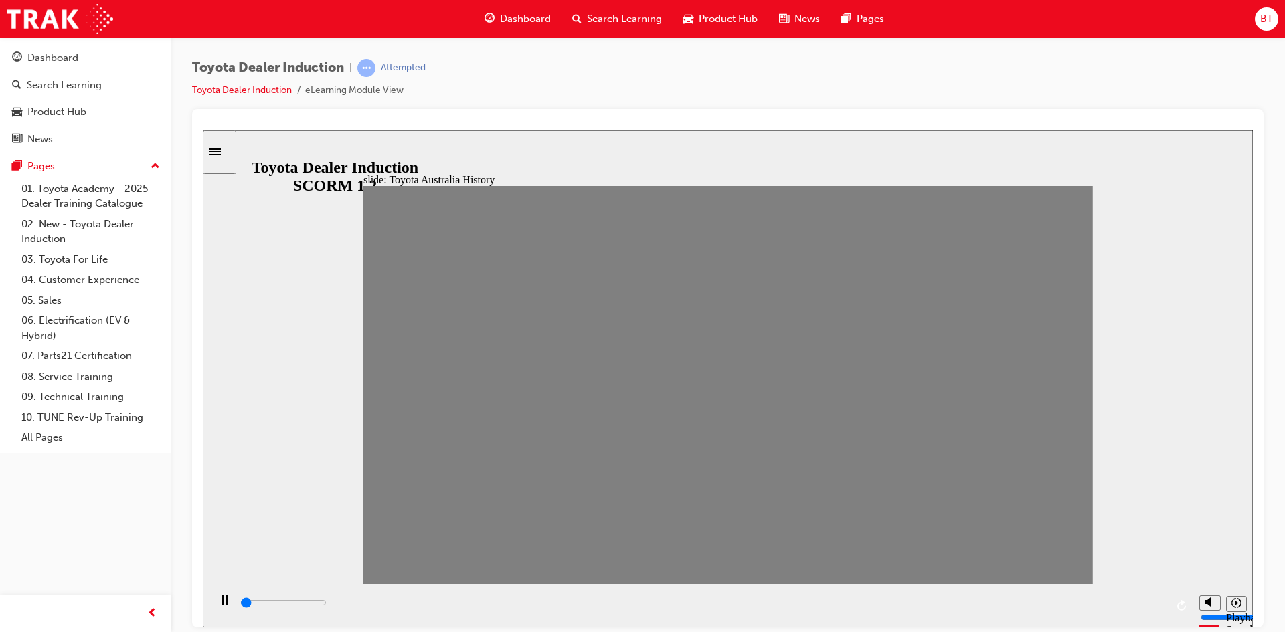
drag, startPoint x: 619, startPoint y: 397, endPoint x: 634, endPoint y: 395, distance: 14.9
drag, startPoint x: 652, startPoint y: 400, endPoint x: 687, endPoint y: 399, distance: 34.8
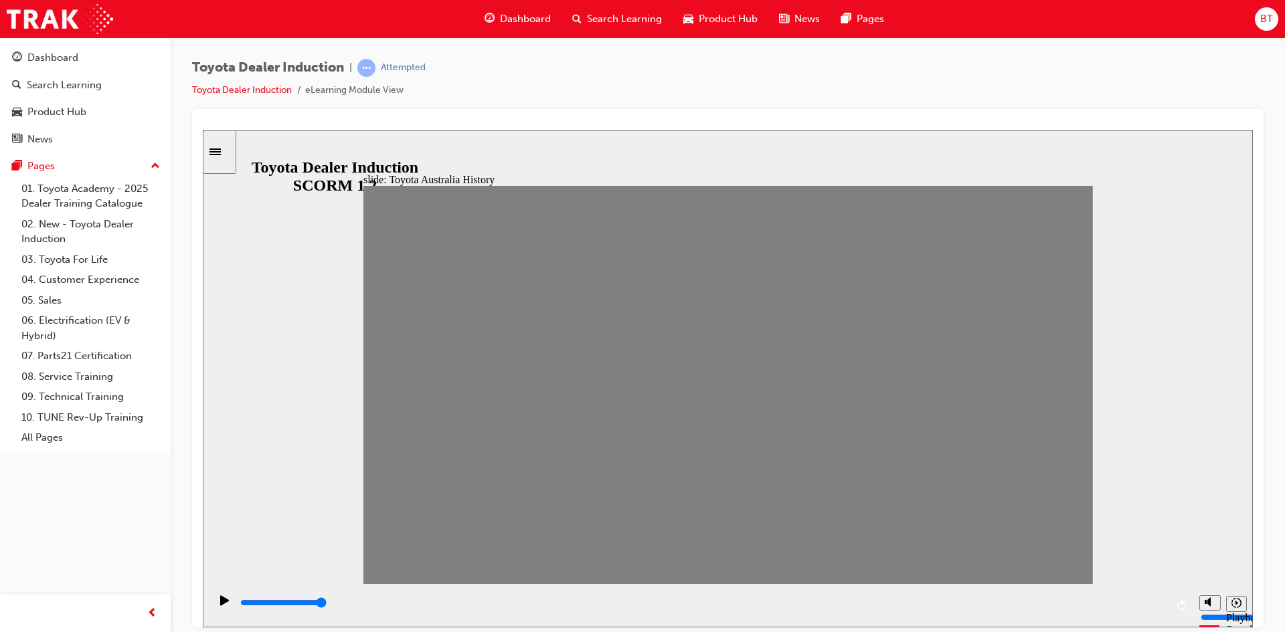
drag, startPoint x: 683, startPoint y: 396, endPoint x: 717, endPoint y: 400, distance: 35.0
drag, startPoint x: 717, startPoint y: 393, endPoint x: 772, endPoint y: 390, distance: 55.0
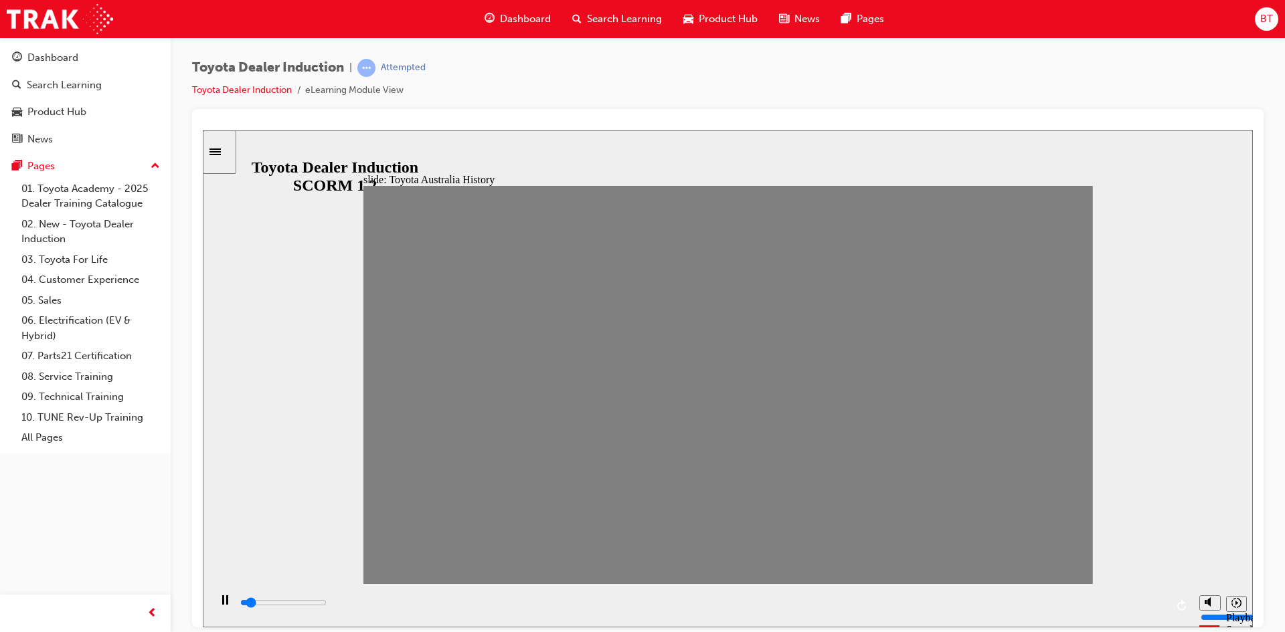
type input "0"
type input "11"
type input "0"
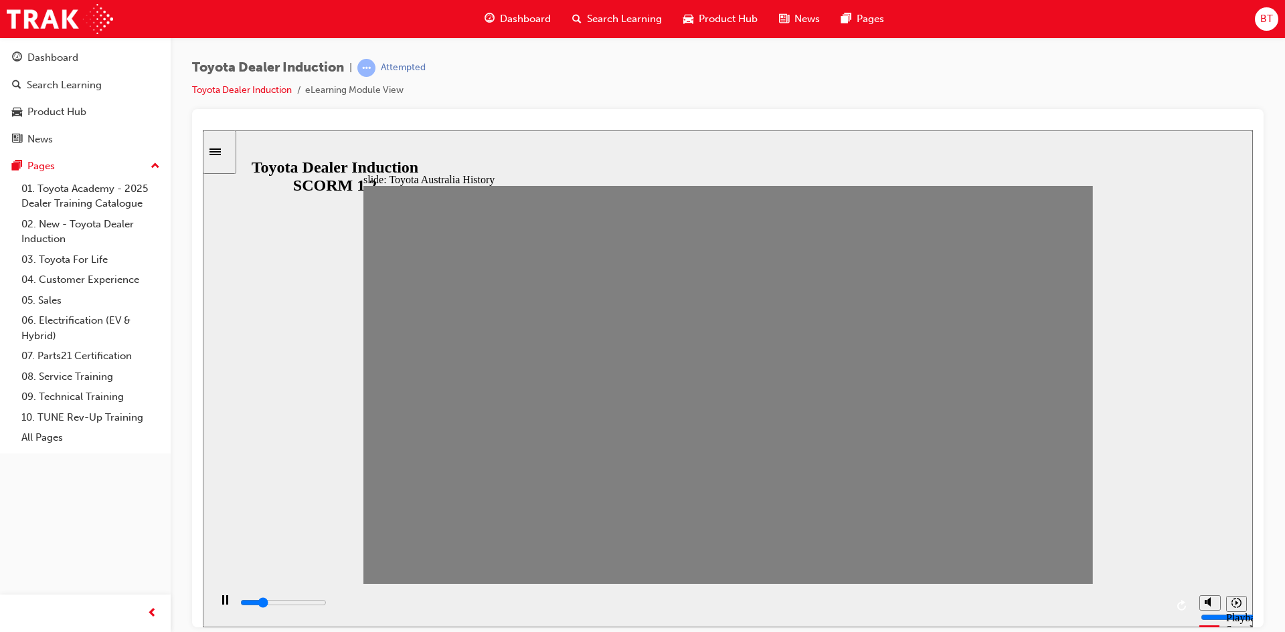
type input "12"
drag, startPoint x: 759, startPoint y: 386, endPoint x: 791, endPoint y: 382, distance: 32.4
drag, startPoint x: 856, startPoint y: 388, endPoint x: 826, endPoint y: 395, distance: 30.9
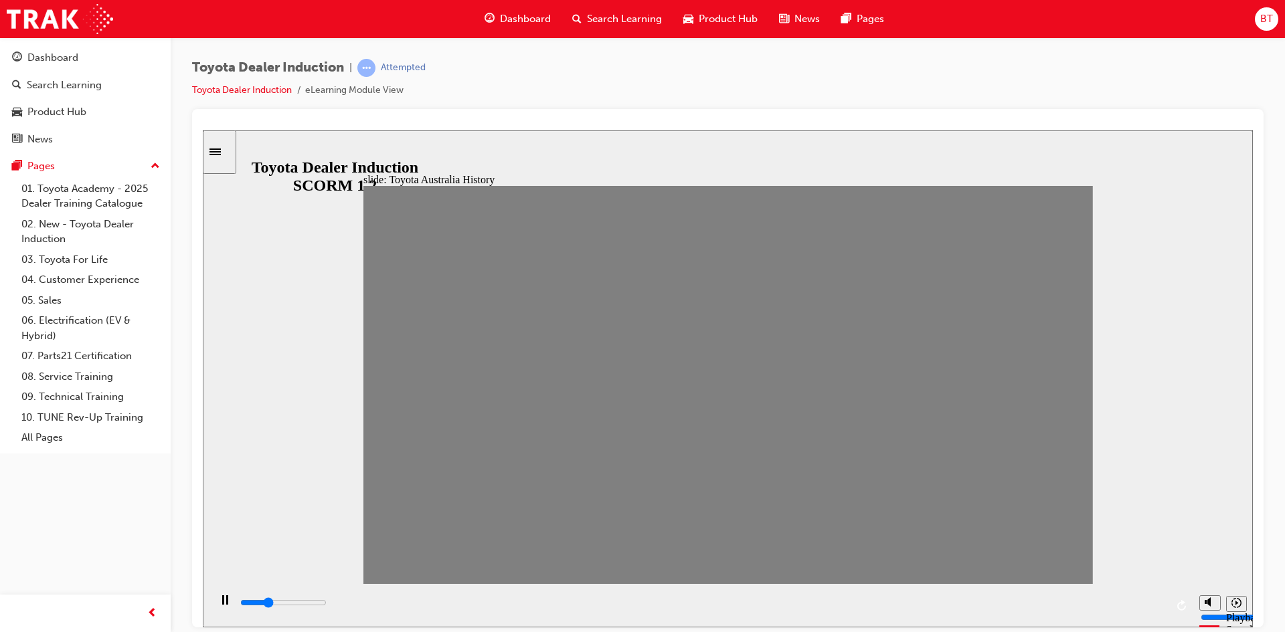
type input "0"
type input "13"
type input "0"
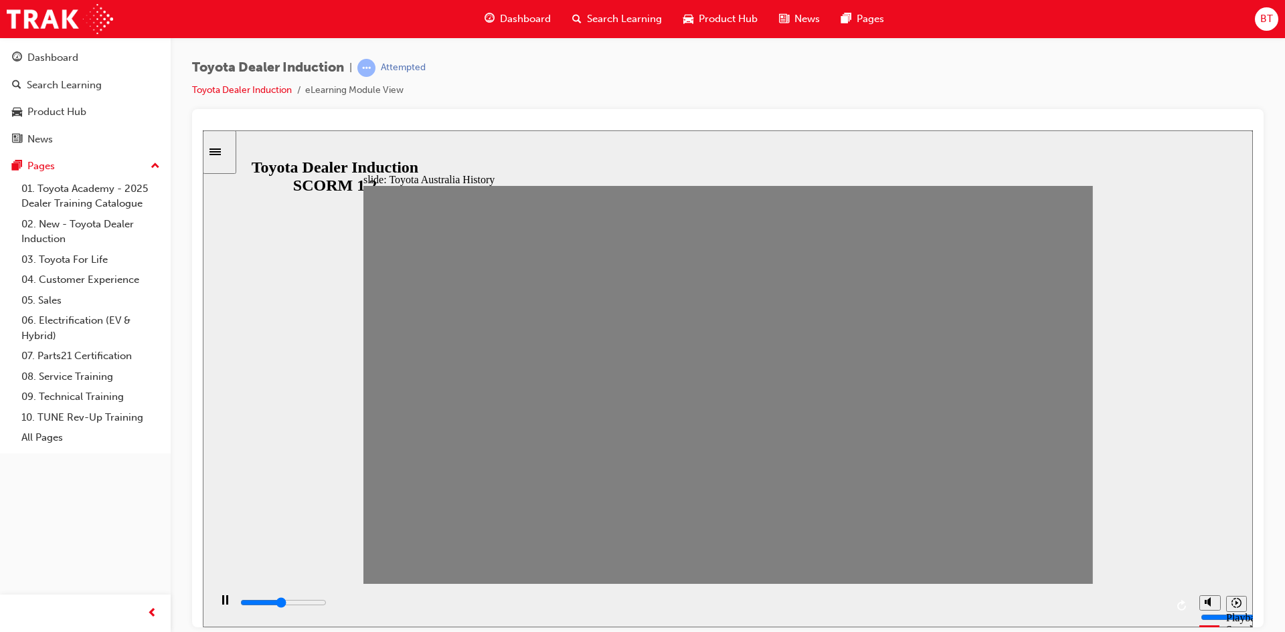
type input "14"
drag, startPoint x: 827, startPoint y: 397, endPoint x: 876, endPoint y: 395, distance: 48.9
drag, startPoint x: 863, startPoint y: 392, endPoint x: 887, endPoint y: 393, distance: 24.8
drag, startPoint x: 887, startPoint y: 393, endPoint x: 916, endPoint y: 396, distance: 28.9
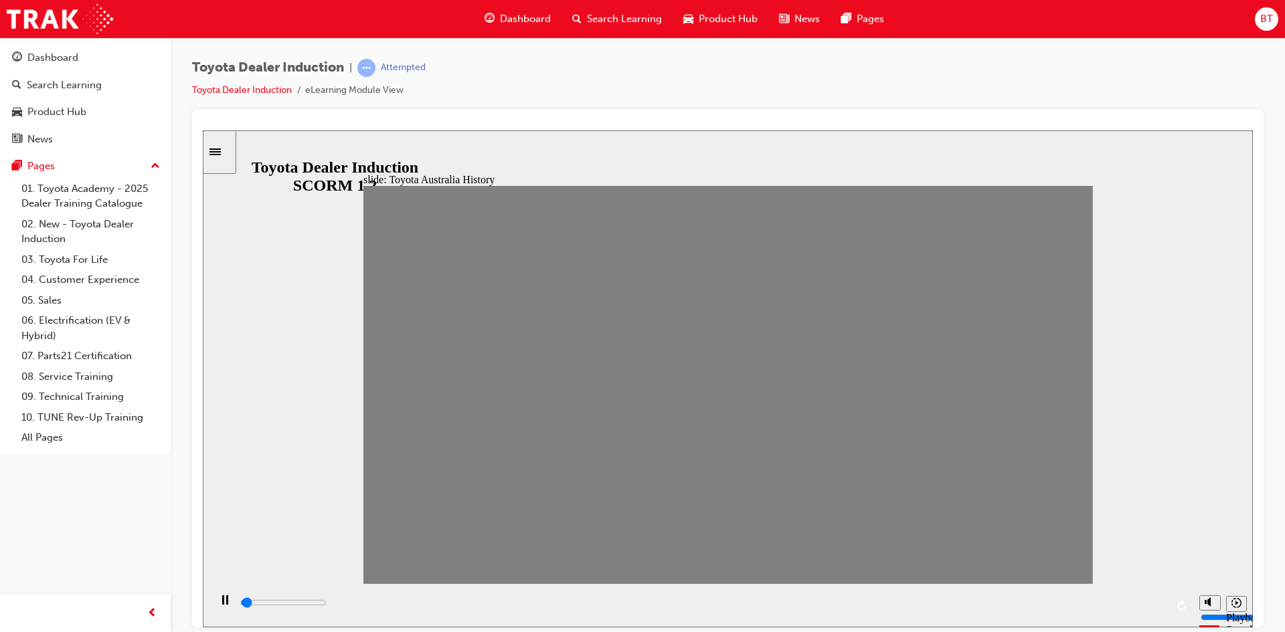
drag, startPoint x: 923, startPoint y: 392, endPoint x: 948, endPoint y: 391, distance: 25.5
drag, startPoint x: 954, startPoint y: 392, endPoint x: 971, endPoint y: 392, distance: 16.7
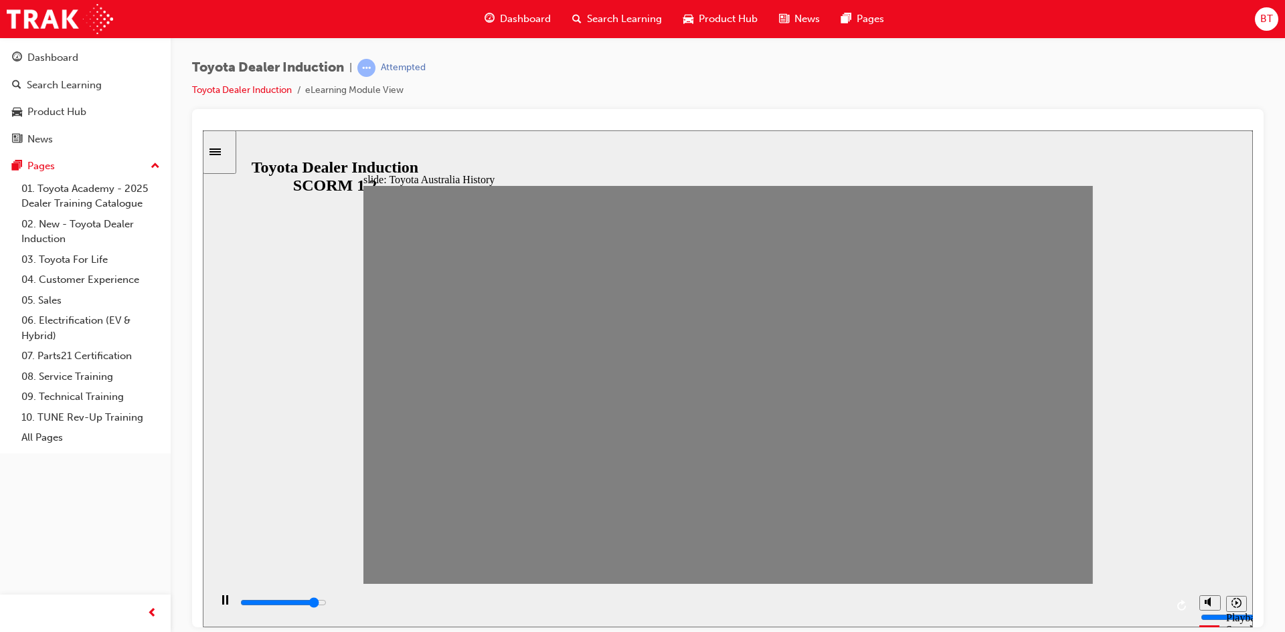
drag, startPoint x: 954, startPoint y: 394, endPoint x: 970, endPoint y: 386, distance: 18.3
drag, startPoint x: 948, startPoint y: 394, endPoint x: 985, endPoint y: 386, distance: 37.7
drag, startPoint x: 991, startPoint y: 387, endPoint x: 1023, endPoint y: 391, distance: 32.4
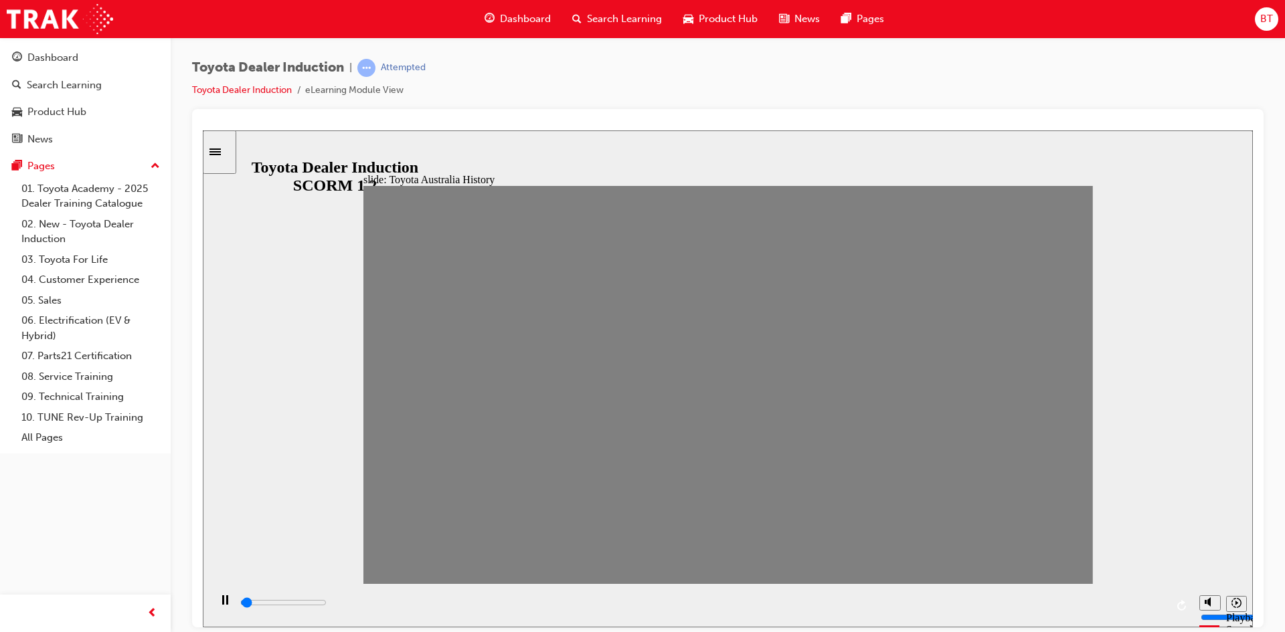
drag, startPoint x: 1024, startPoint y: 388, endPoint x: 1045, endPoint y: 386, distance: 20.8
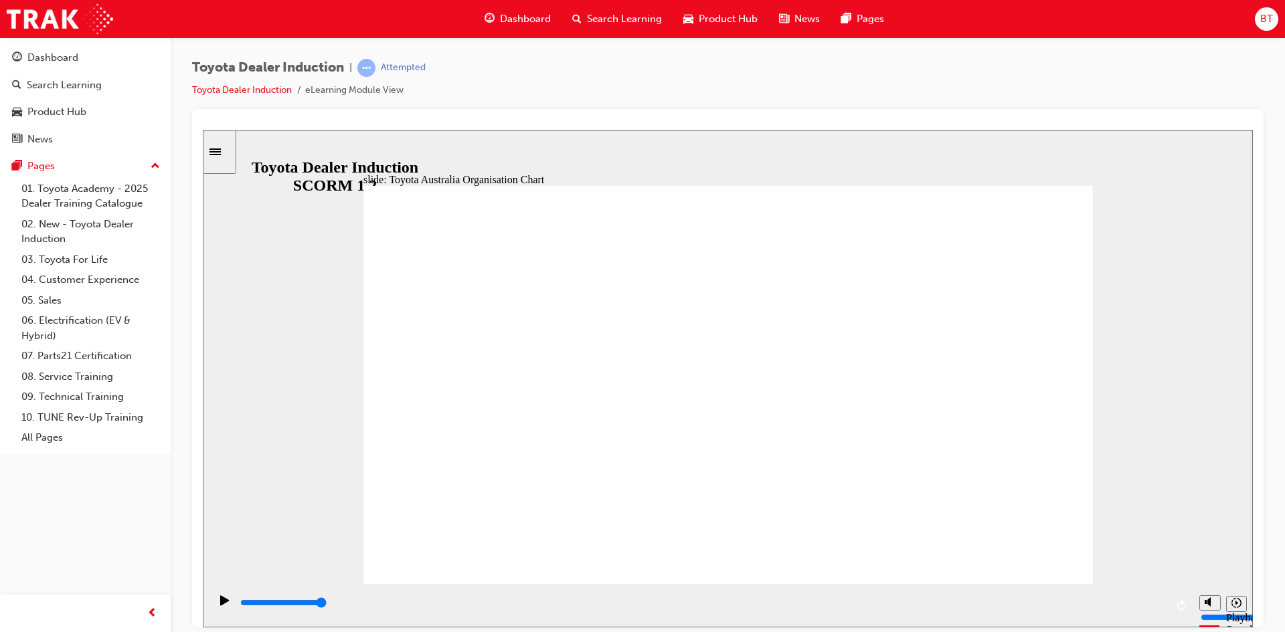
type input "5000"
radio input "true"
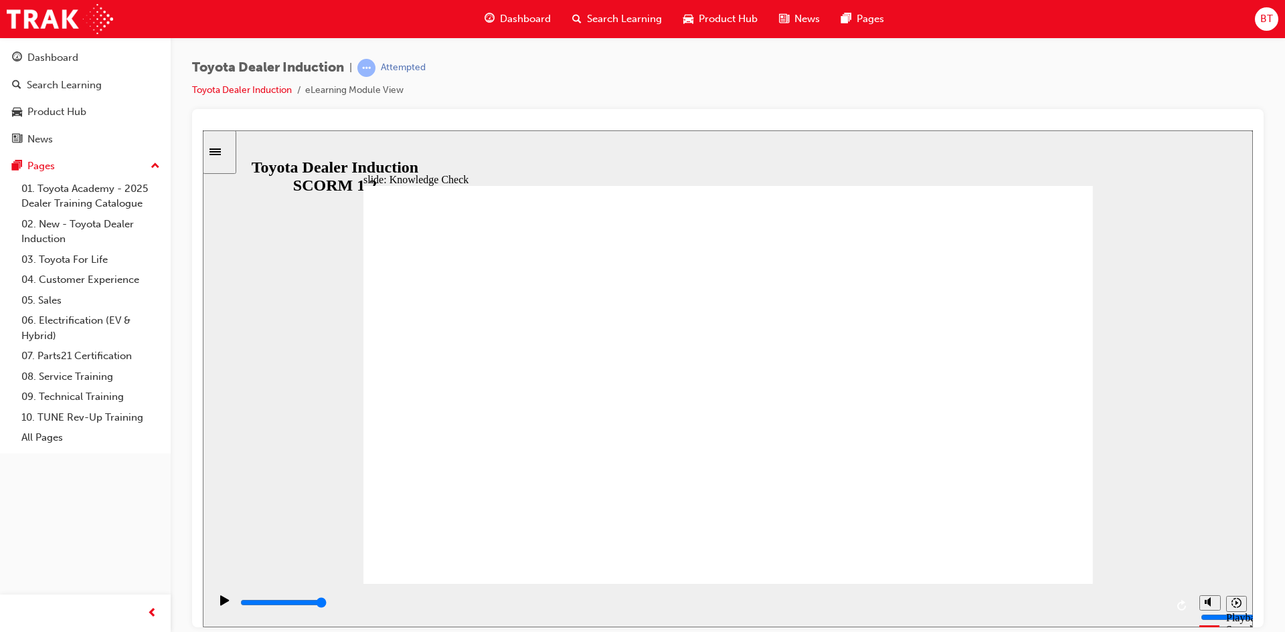
type input "5000"
radio input "true"
type input "3800"
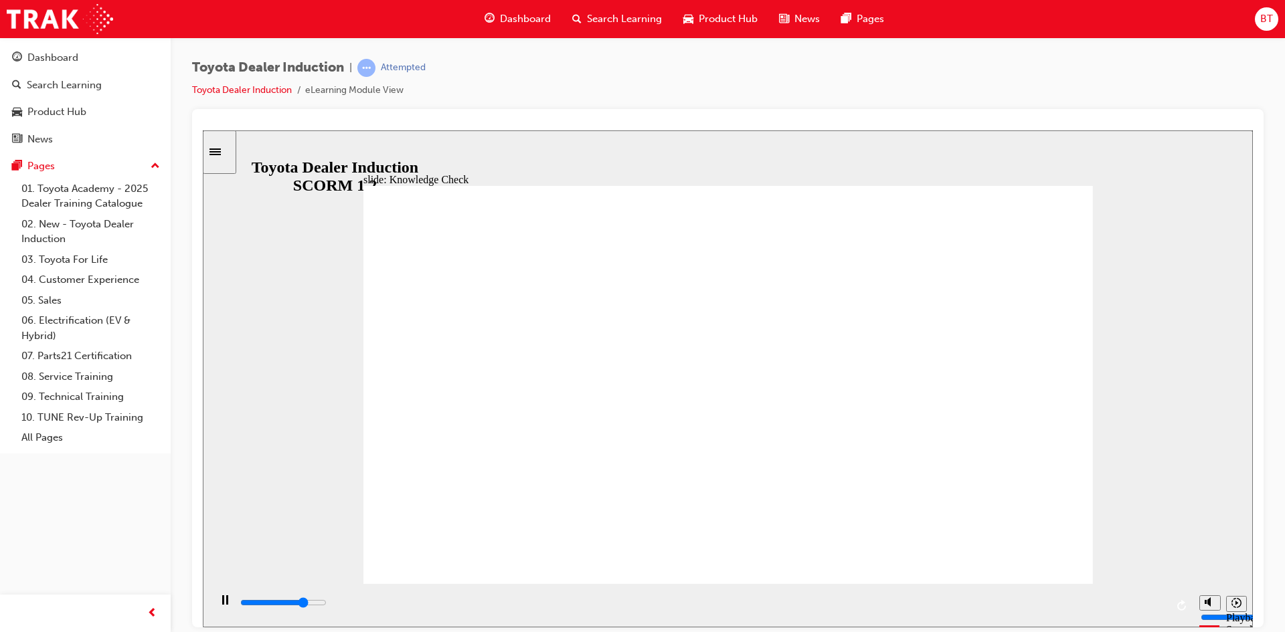
radio input "true"
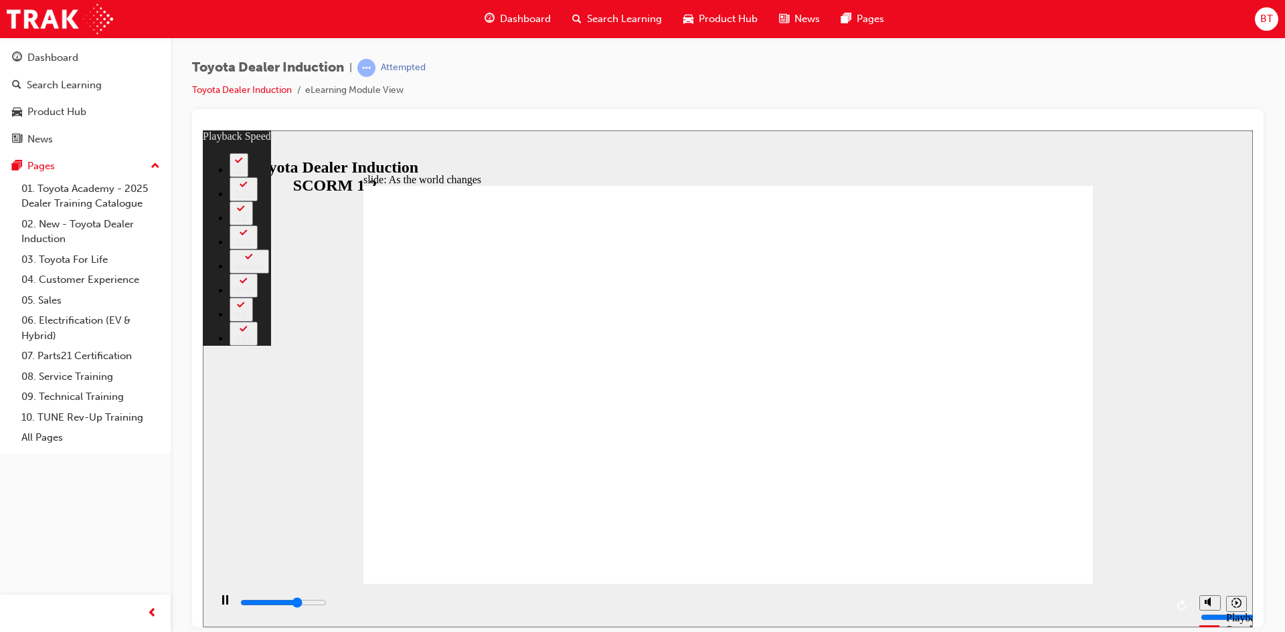
type input "6400"
type input "0"
type input "6600"
type input "0"
type input "6800"
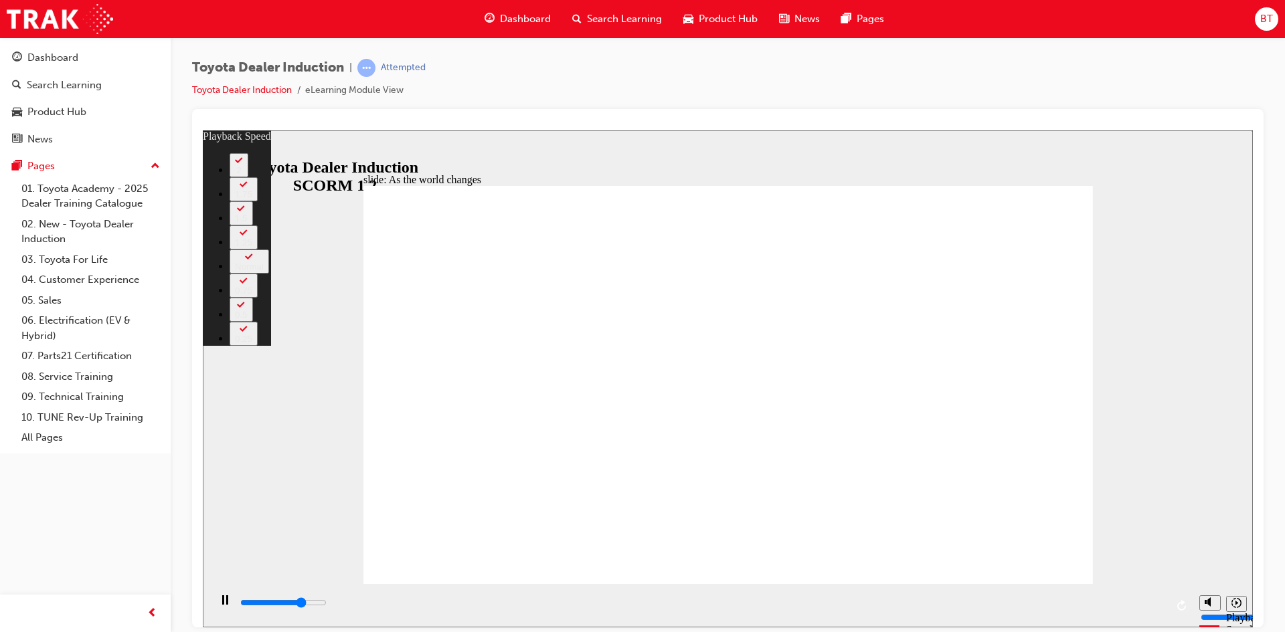
type input "1"
type input "7100"
type input "1"
type input "7400"
type input "1"
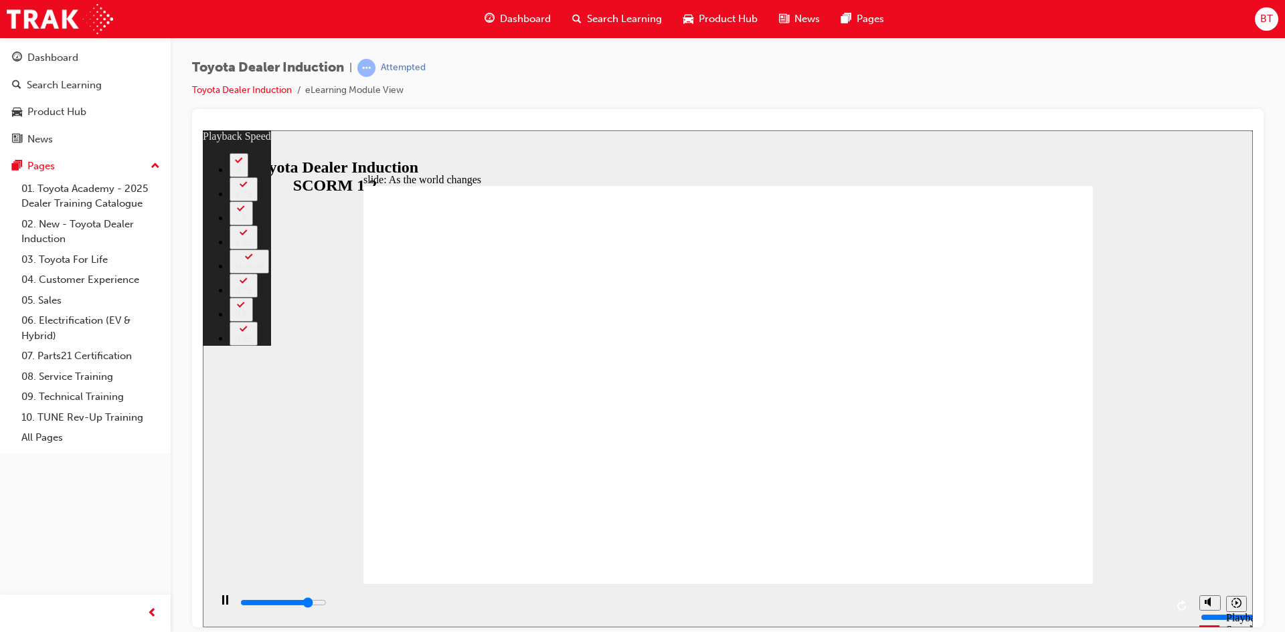
type input "7600"
type input "1"
type input "7900"
type input "2"
type input "8200"
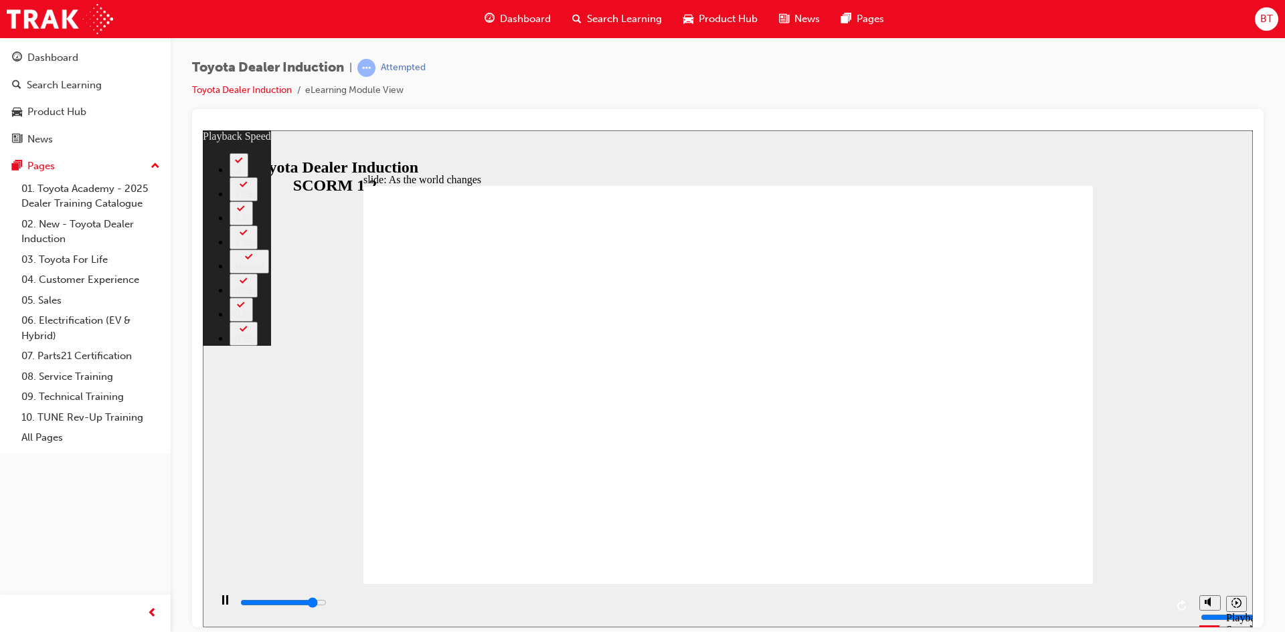
type input "2"
type input "8500"
type input "2"
type input "8700"
type input "2"
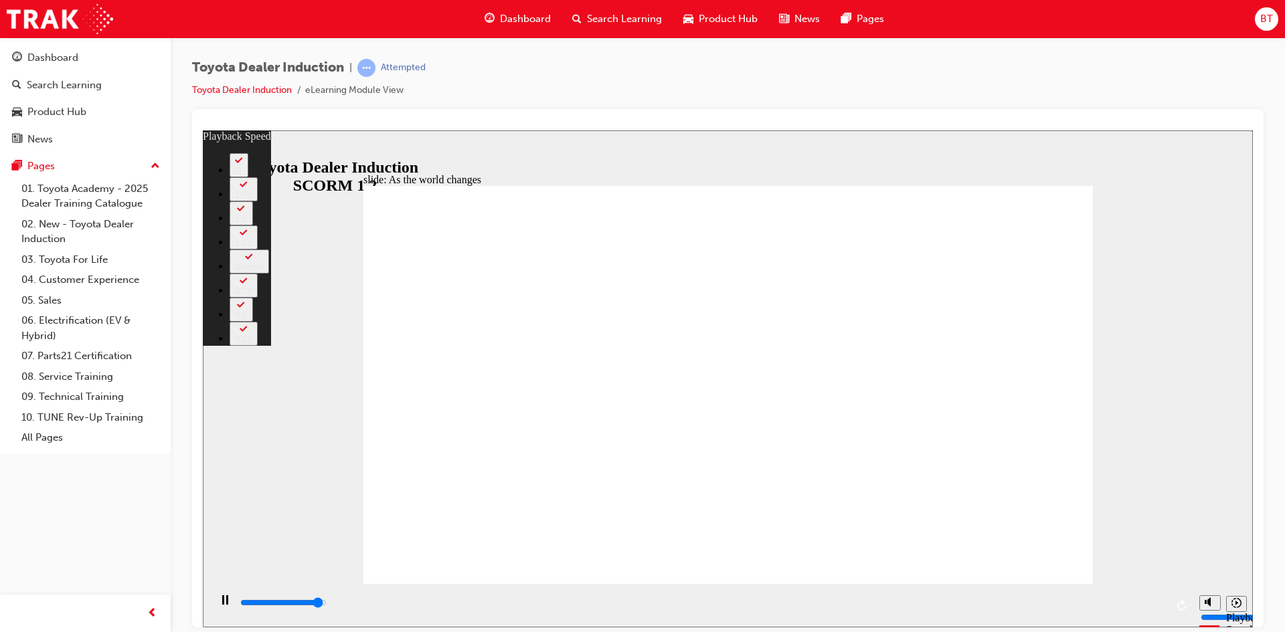
type input "9000"
type input "3"
type input "9200"
type input "3"
type input "9200"
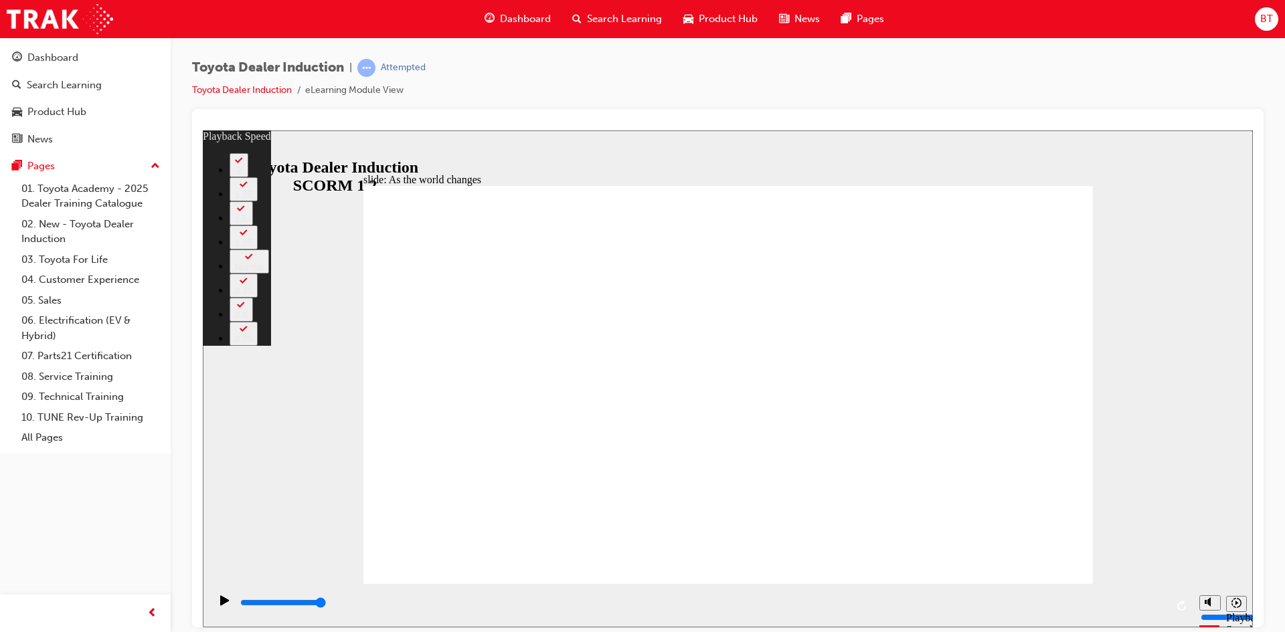
type input "128"
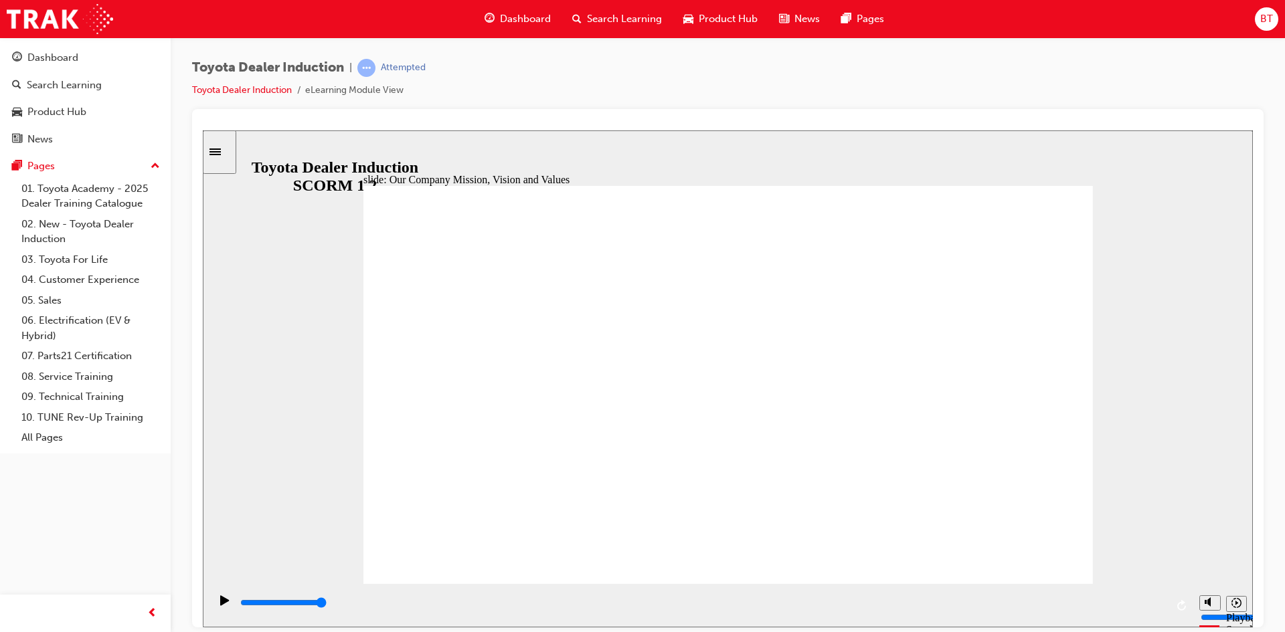
type input "2300"
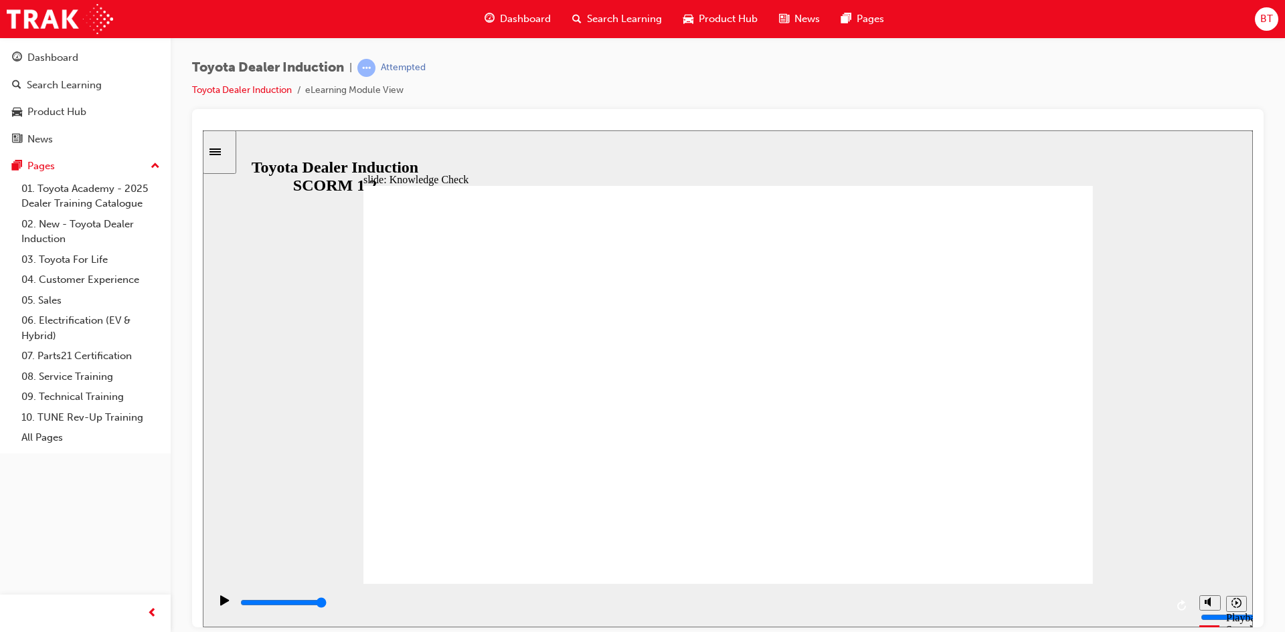
type input "2600"
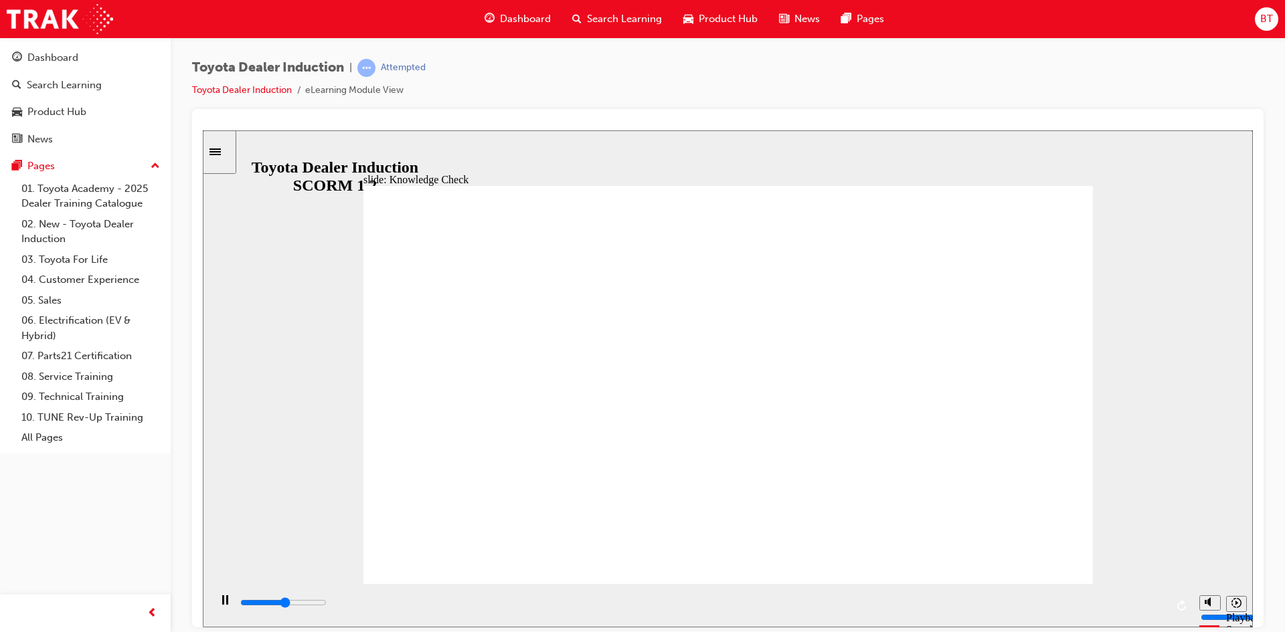
type input "s"
type input "2900"
type input "sa"
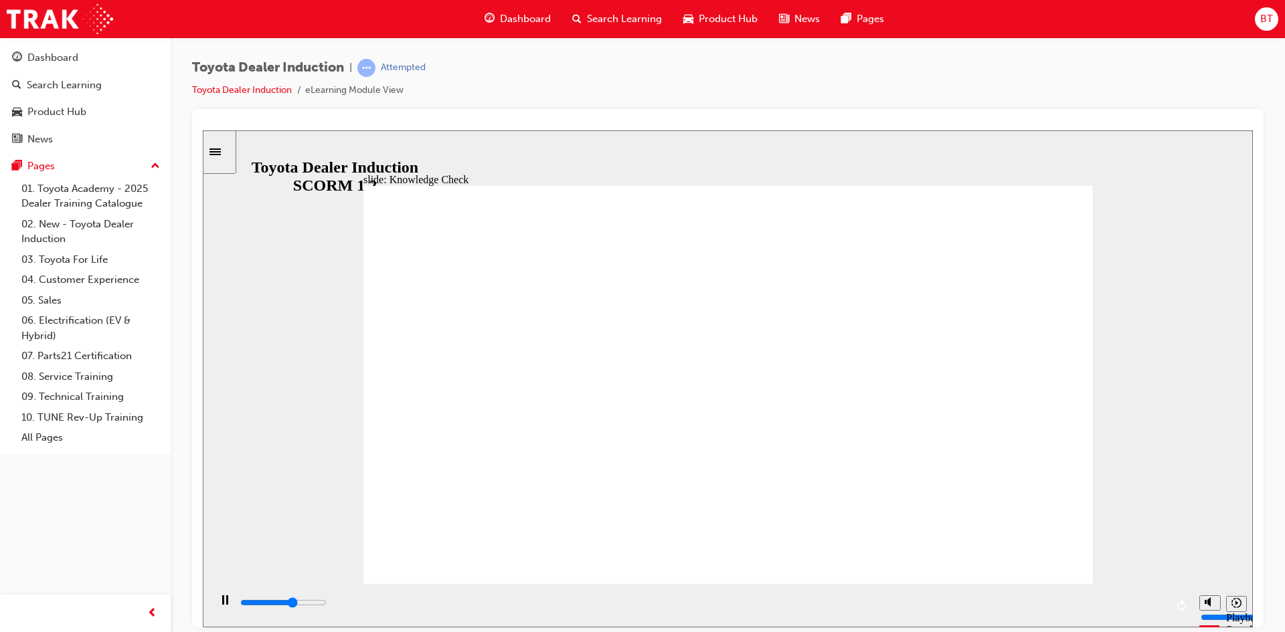
type input "3200"
type input "saf"
type input "3500"
type input "safe"
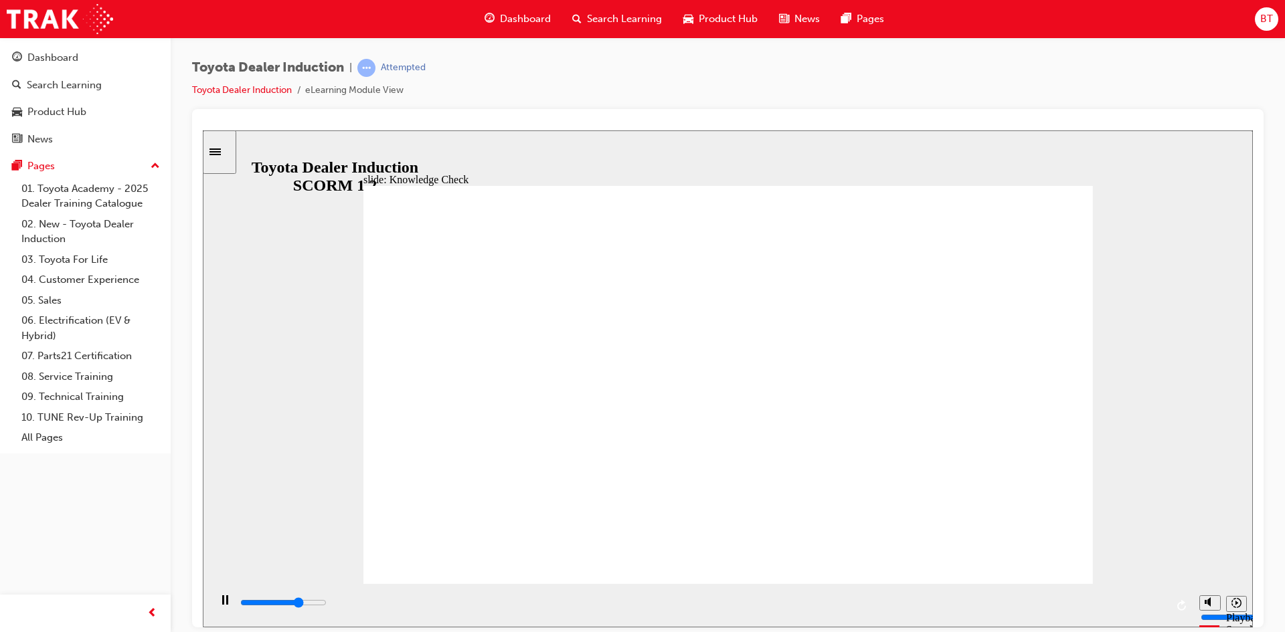
type input "safe"
type input "3700"
type input "safet"
type input "5000"
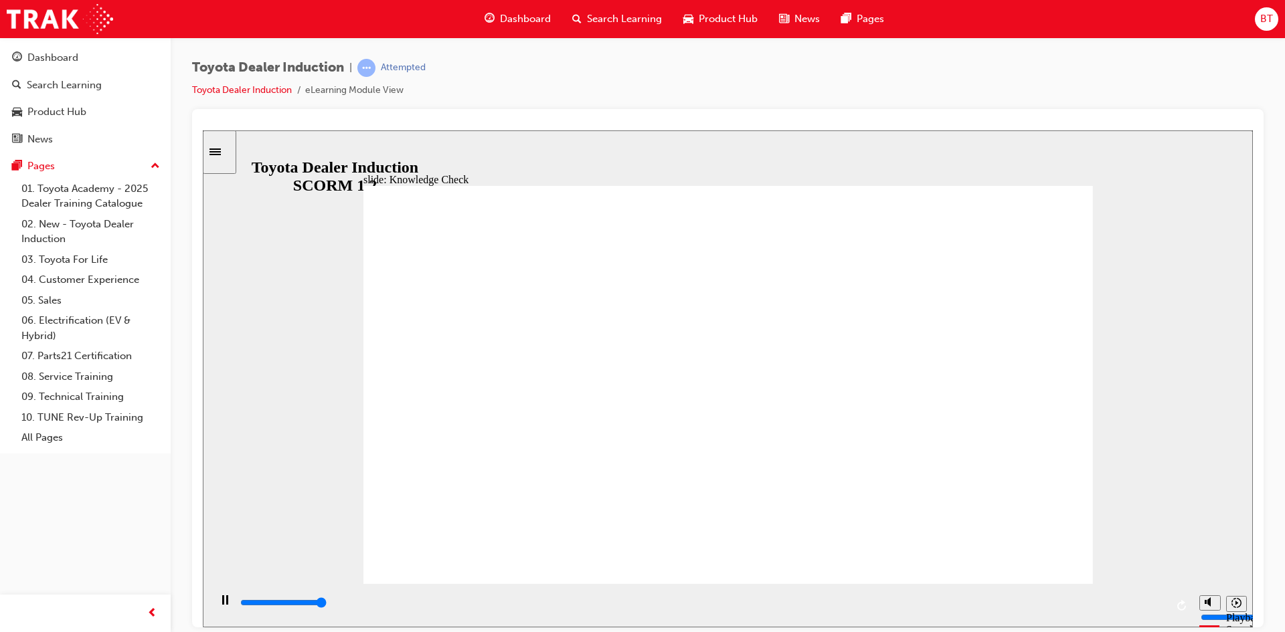
type input "safety"
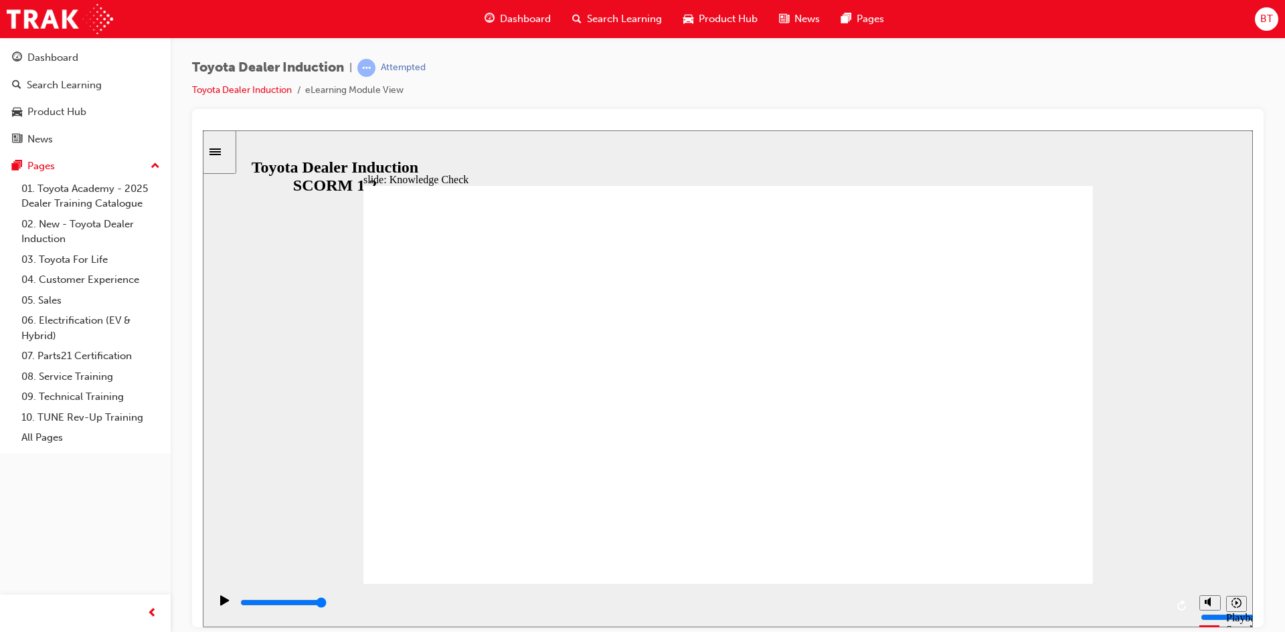
type input "700"
type input "safety"
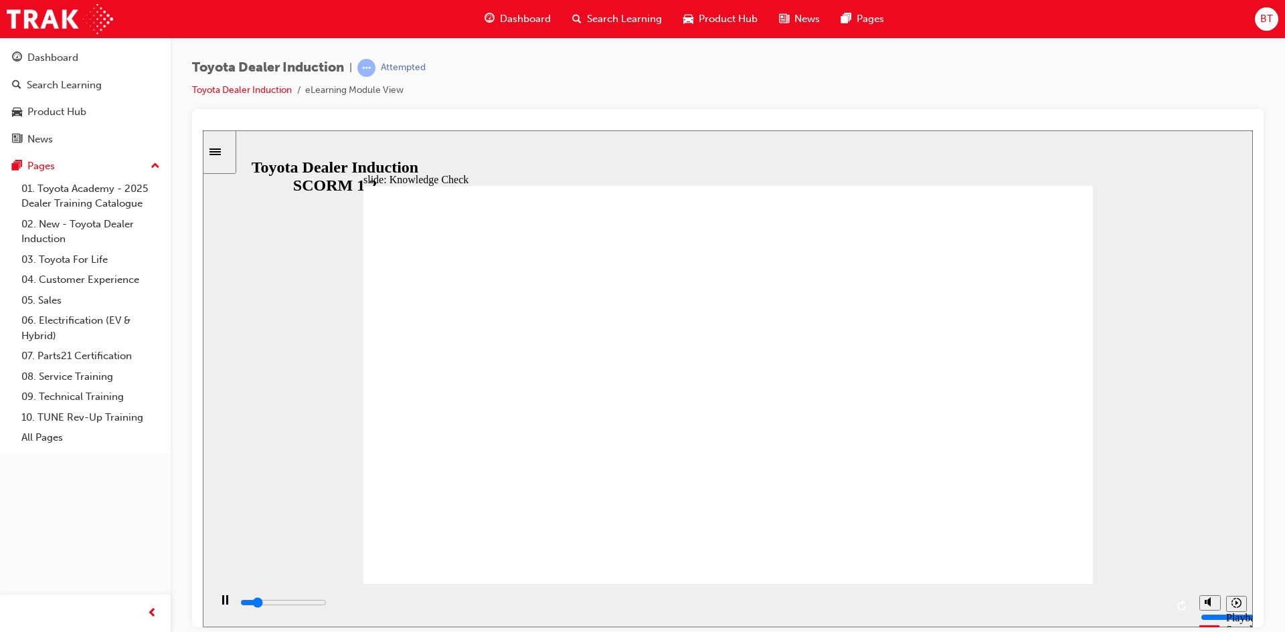
type input "800"
type input "safety"
type input "800"
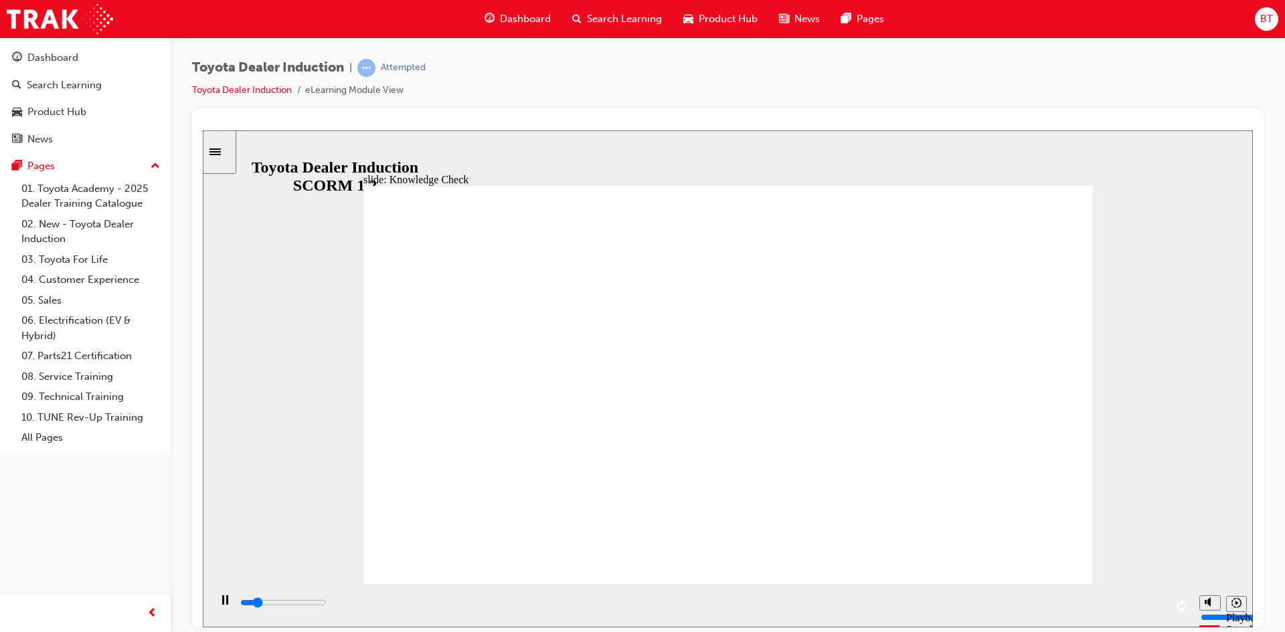
type input "safety"
type input "4500"
type input "safet"
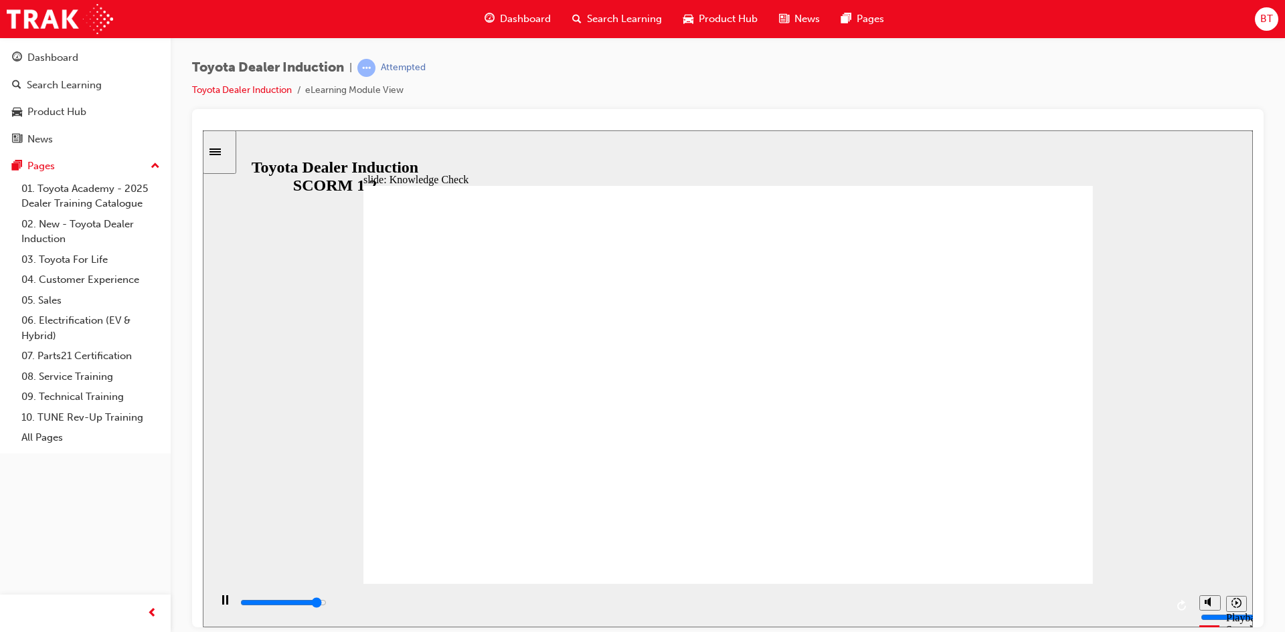
type input "4700"
type input "safe"
type input "4800"
type input "saf"
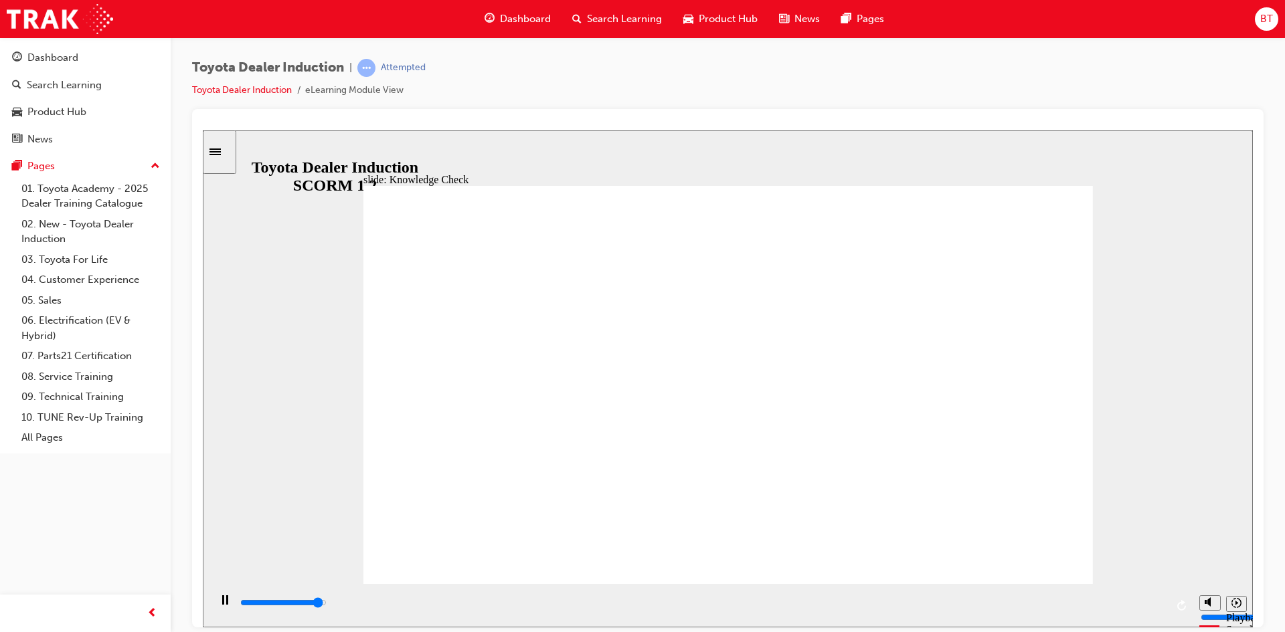
type input "saf"
type input "5000"
type input "sa"
type input "5000"
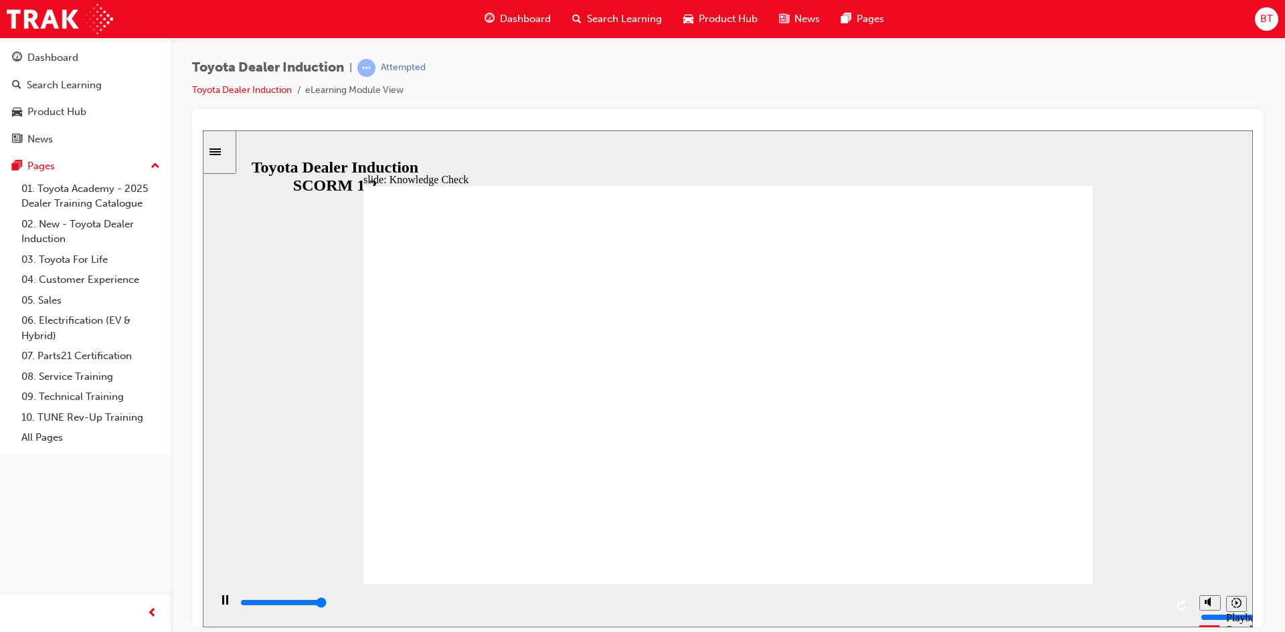
type input "s"
type input "h"
type input "ha"
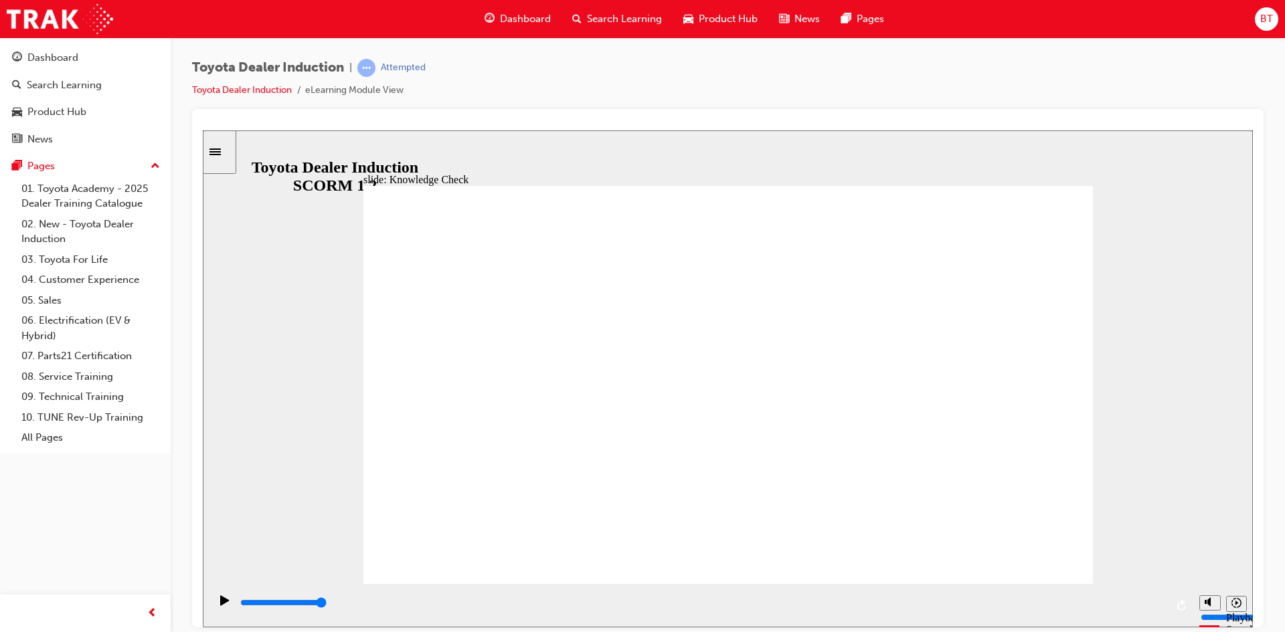
type input "ha"
type input "hap"
type input "hapi"
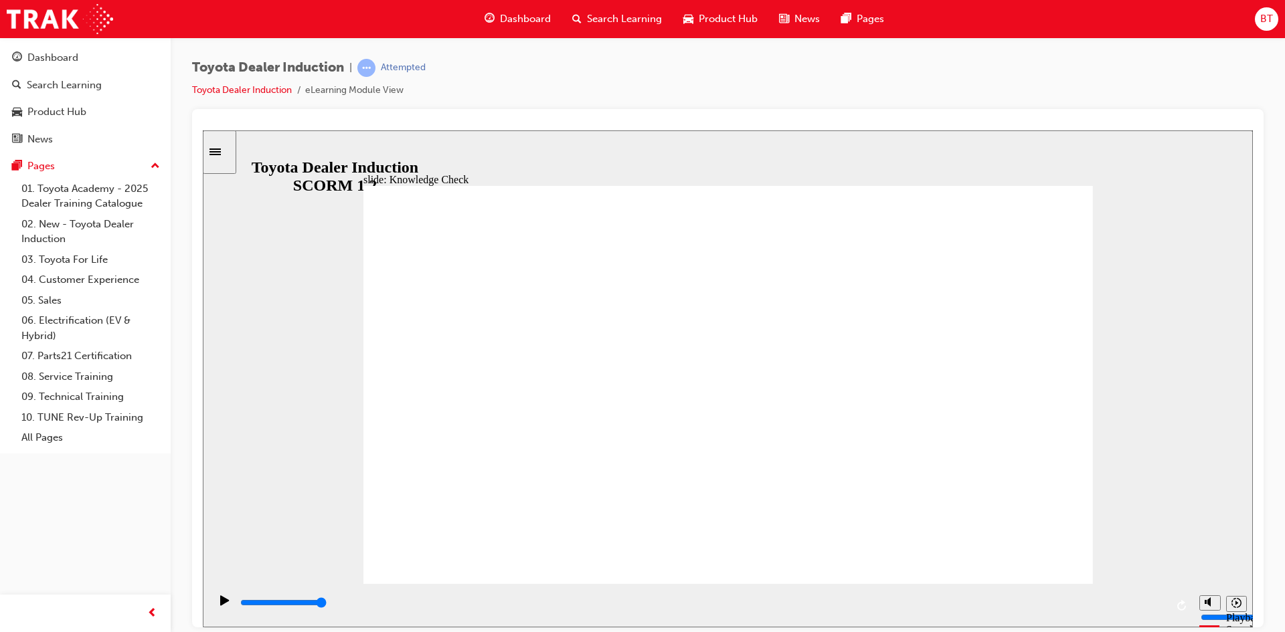
type input "hapin"
type input "hapine"
type input "hapines"
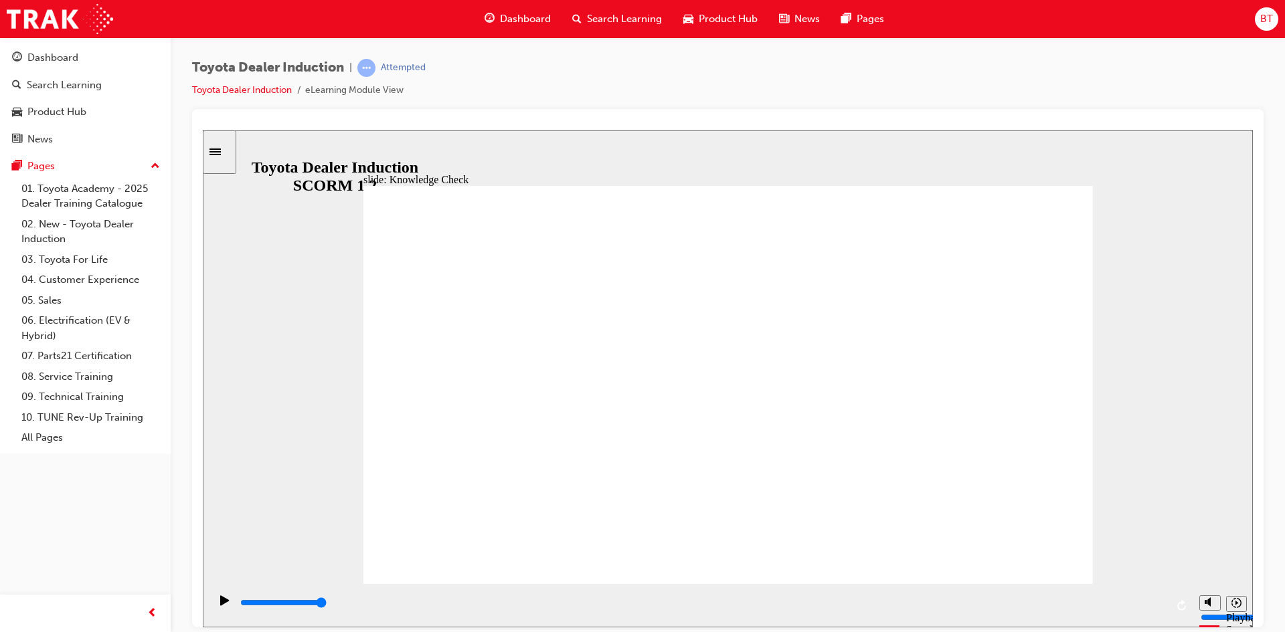
type input "hapines"
type input "hapiness"
type input "hapiness'"
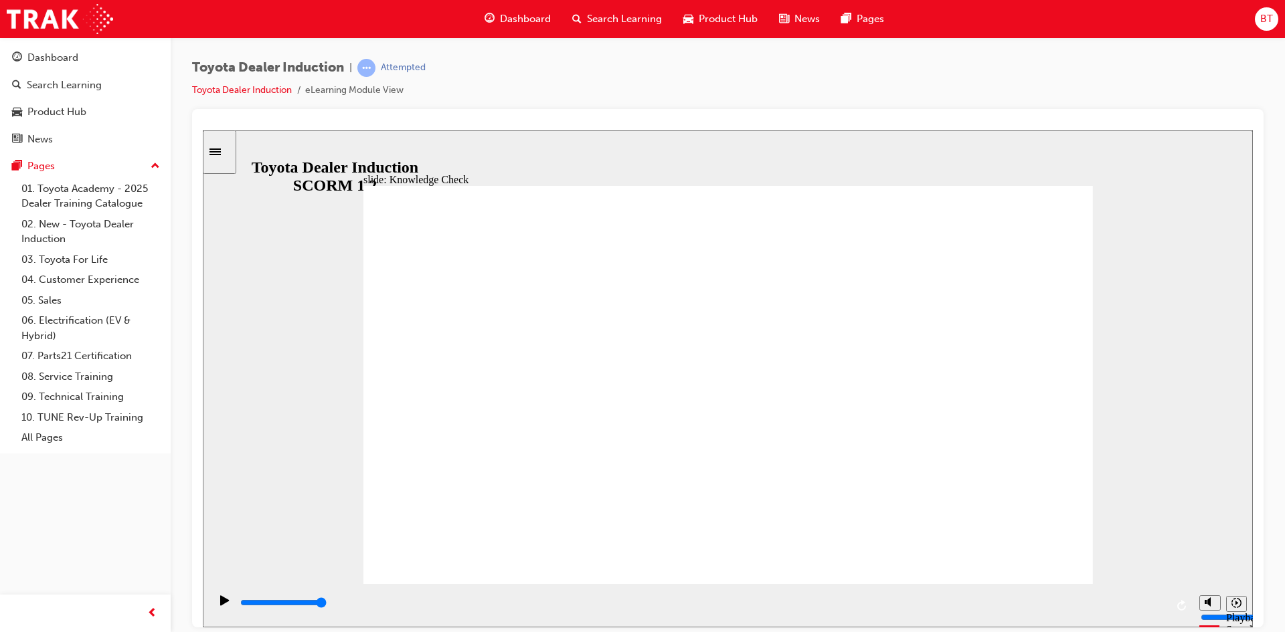
type input "hapiness'/"
type input "hapiness'"
type input "hapiness"
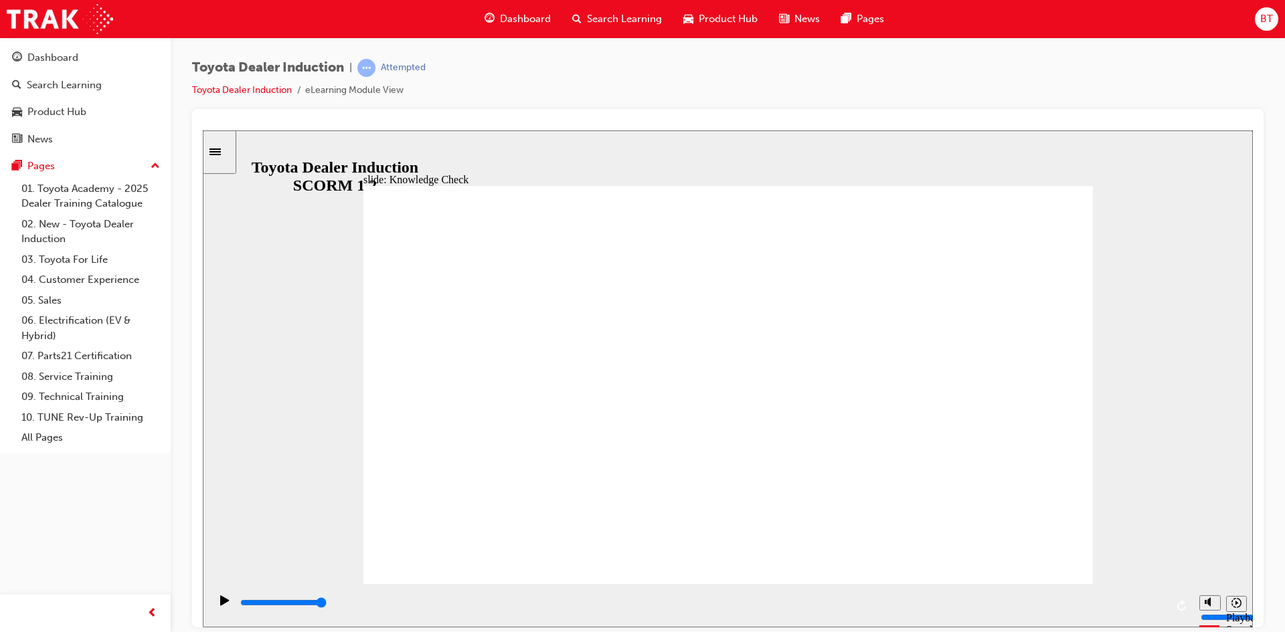
type input "hapiness"
drag, startPoint x: 714, startPoint y: 415, endPoint x: 712, endPoint y: 407, distance: 8.3
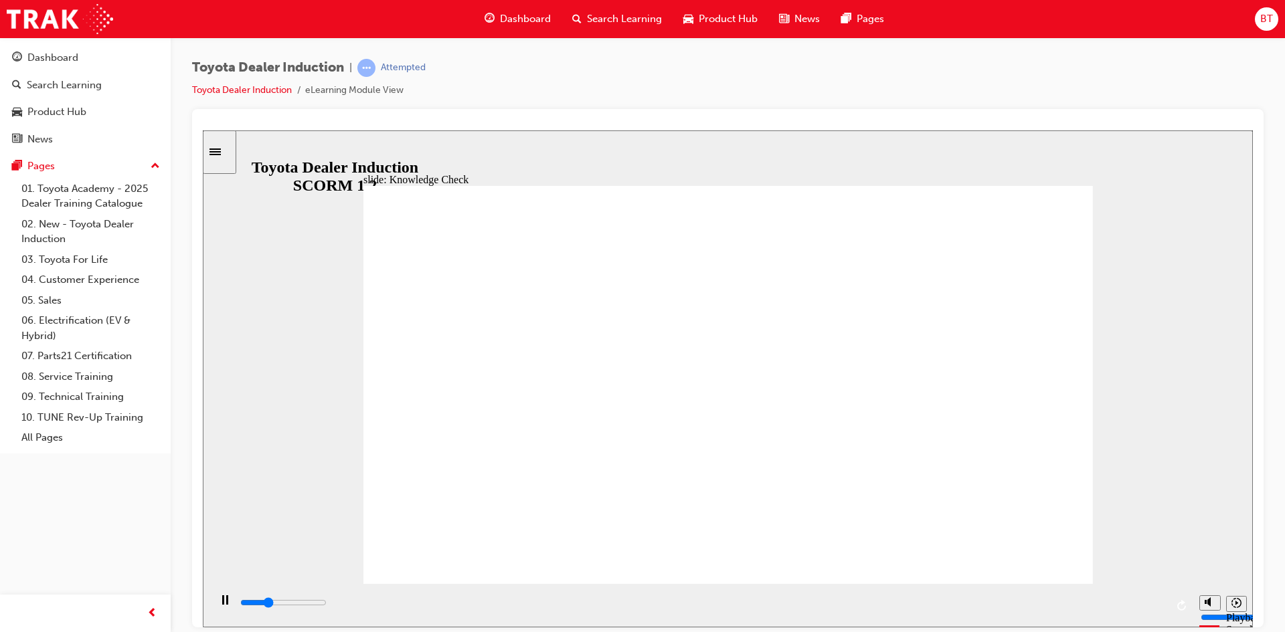
type input "5000"
type input "f"
type input "fr"
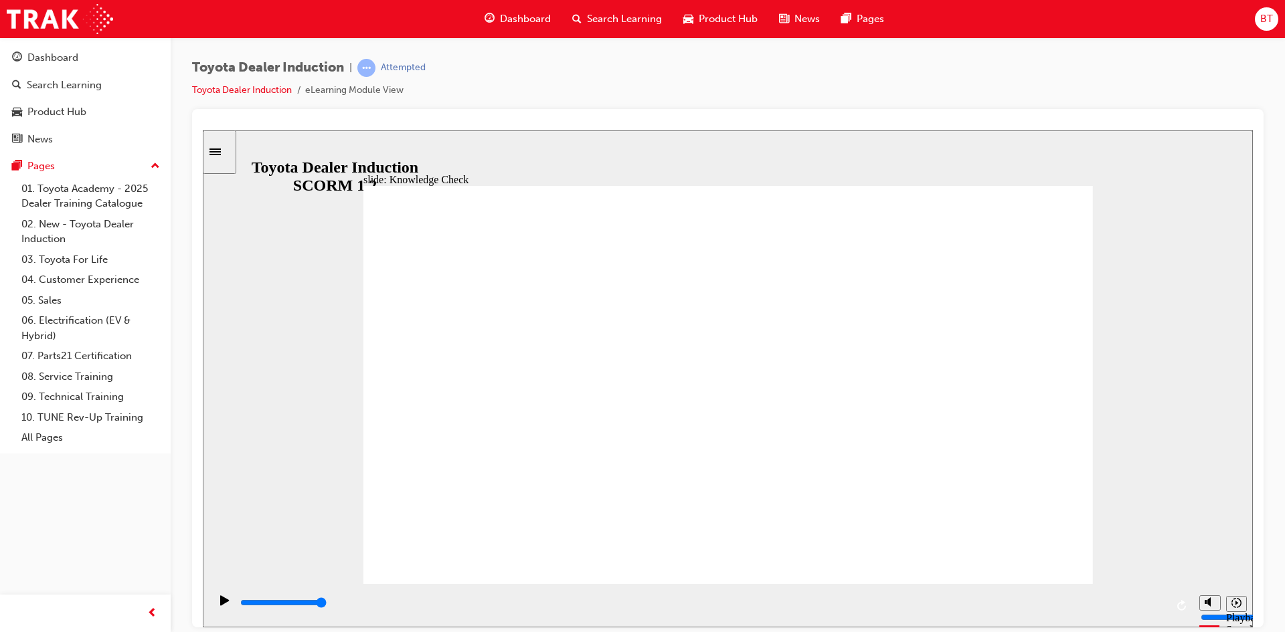
type input "fr"
type input "fre"
type input "free"
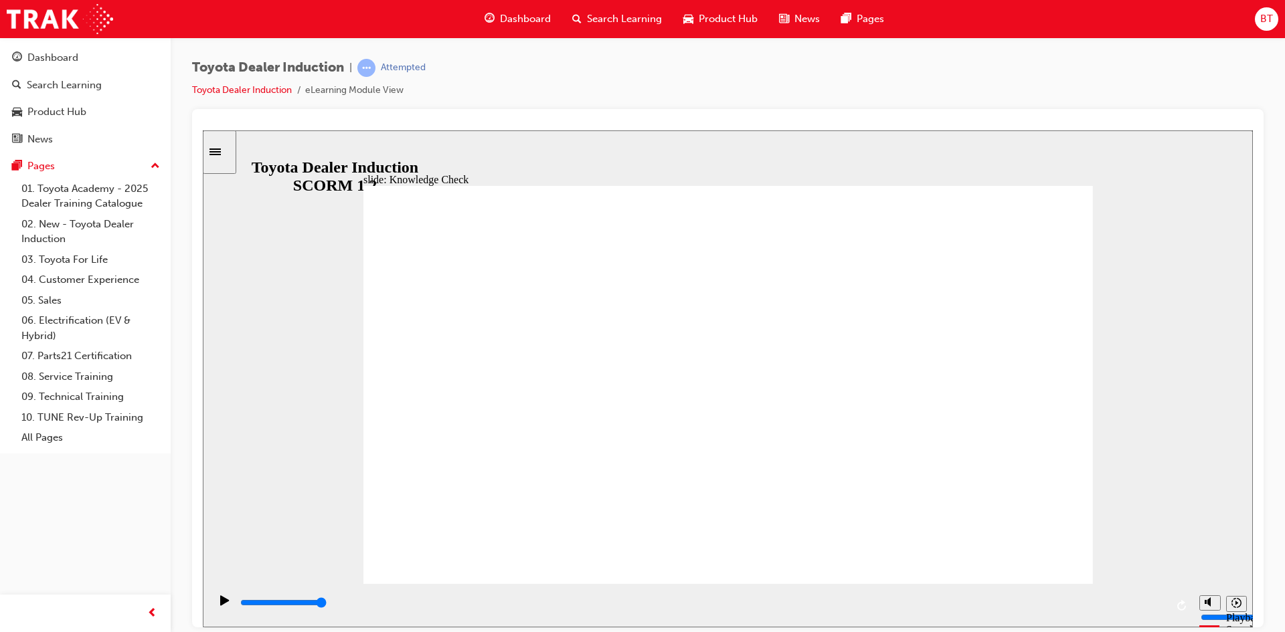
type input "free"
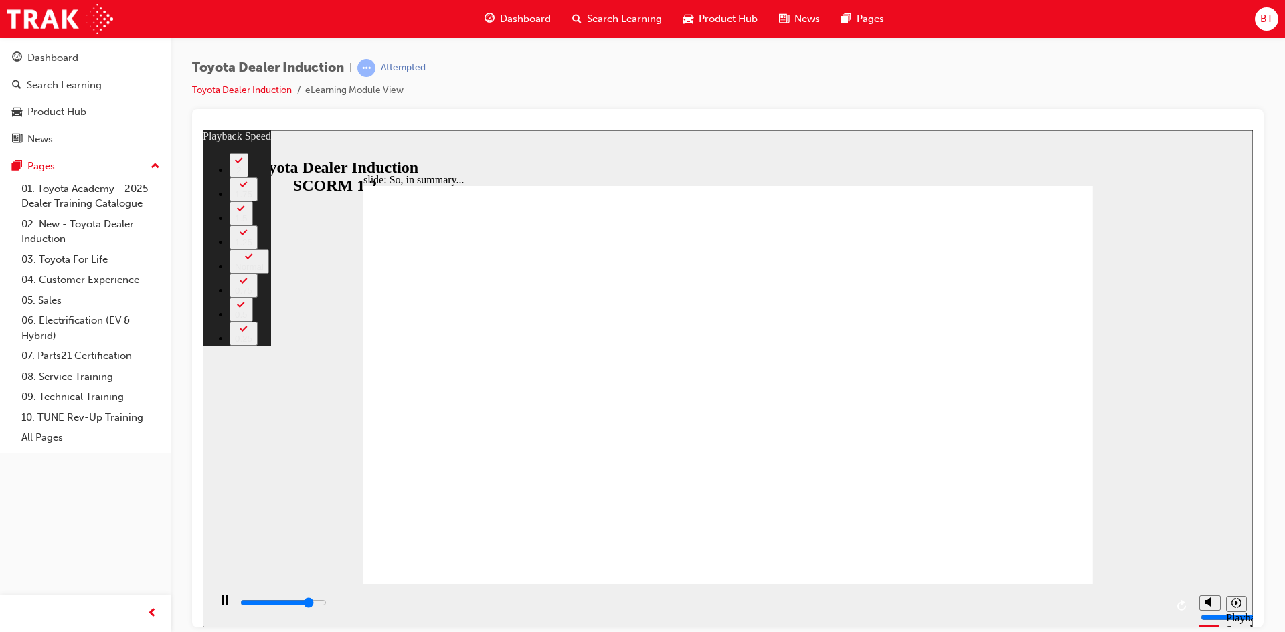
type input "5500"
type input "0"
type input "5700"
type input "0"
type input "6000"
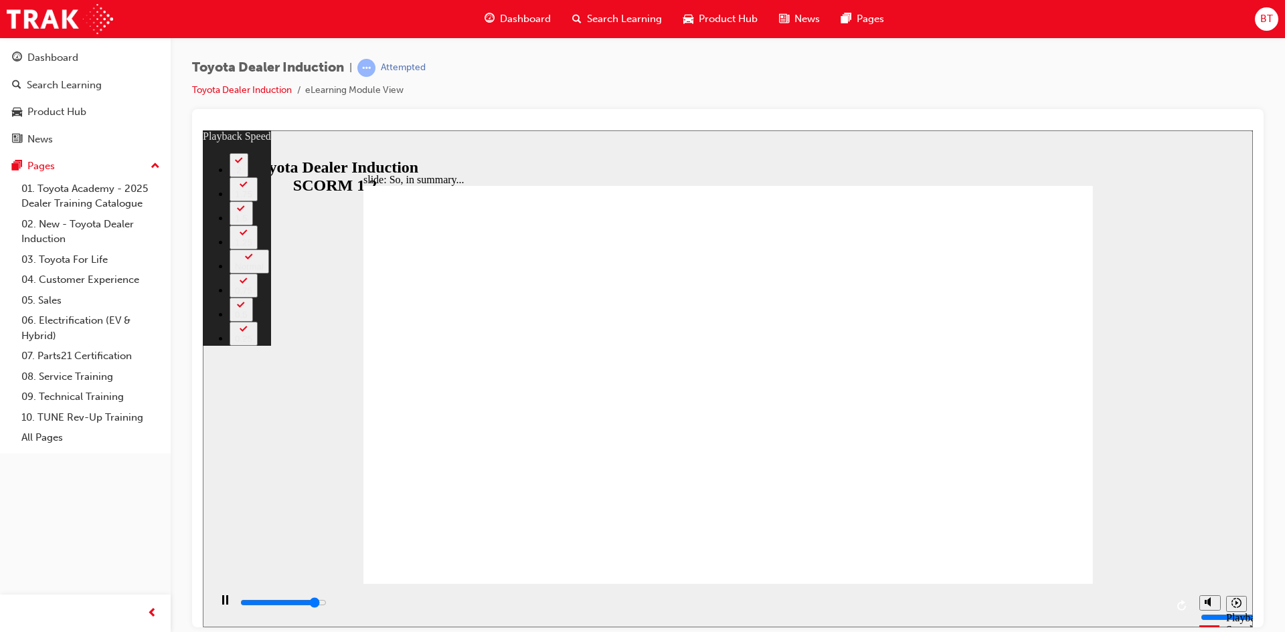
type input "1"
type input "6300"
type input "1"
type input "6500"
type input "1"
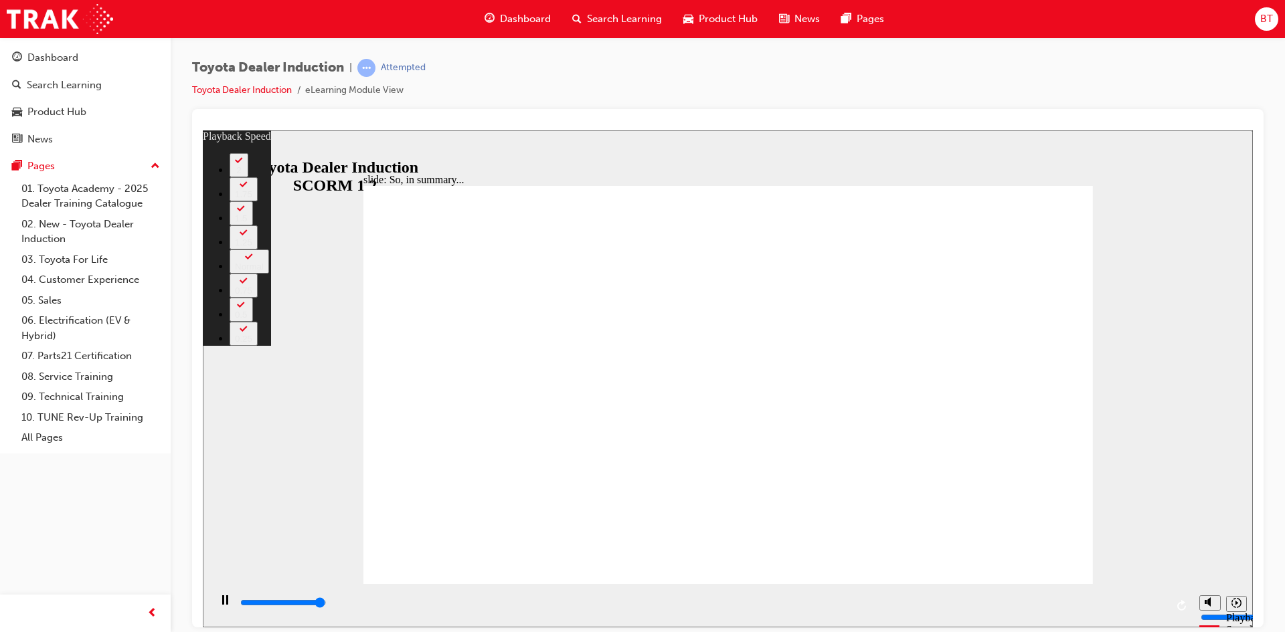
type input "6500"
type input "27"
type input "128"
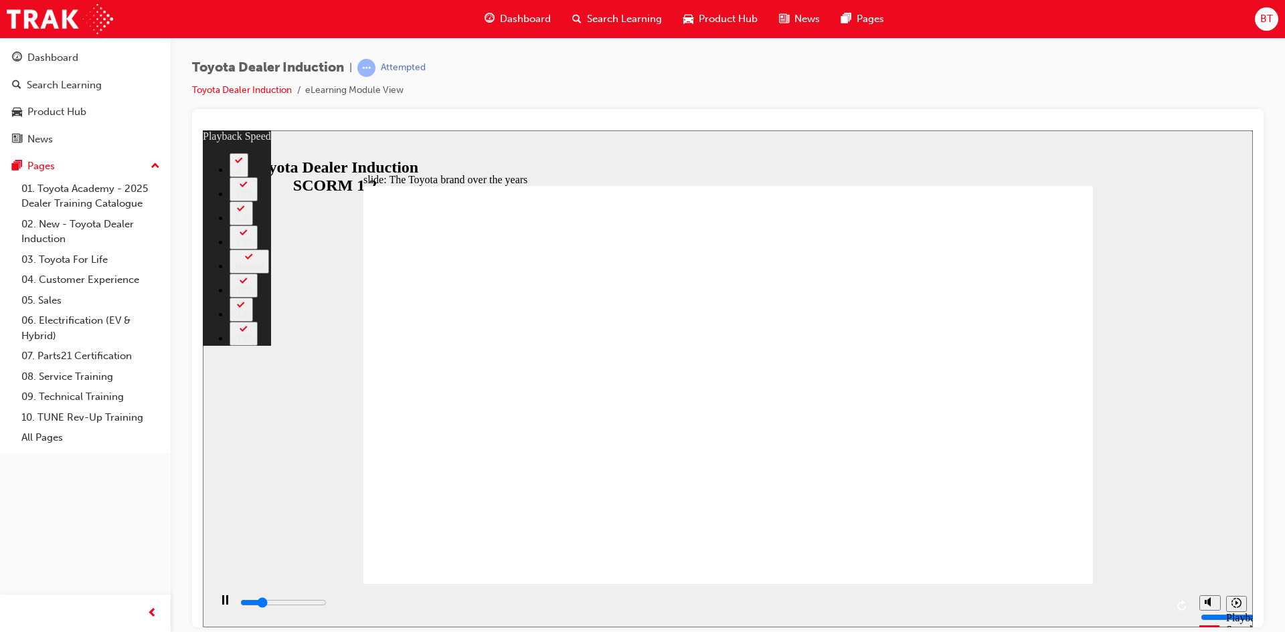
type input "2000"
type input "0"
type input "2200"
type input "0"
type input "2500"
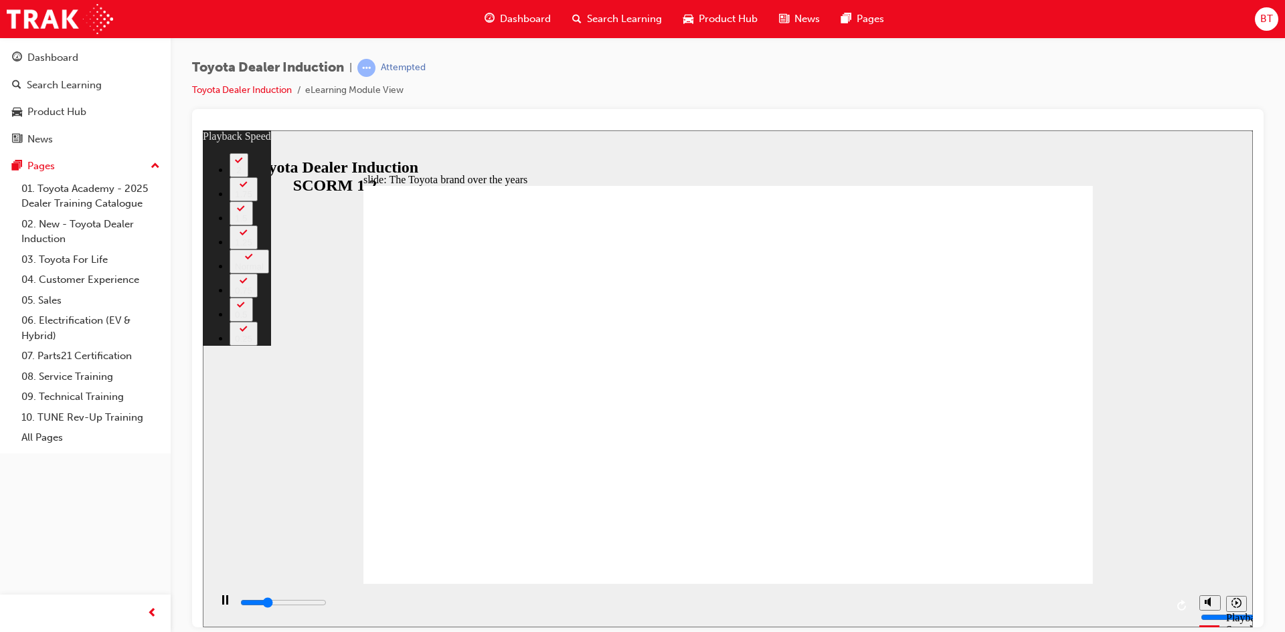
type input "1"
type input "2700"
type input "1"
type input "3000"
type input "1"
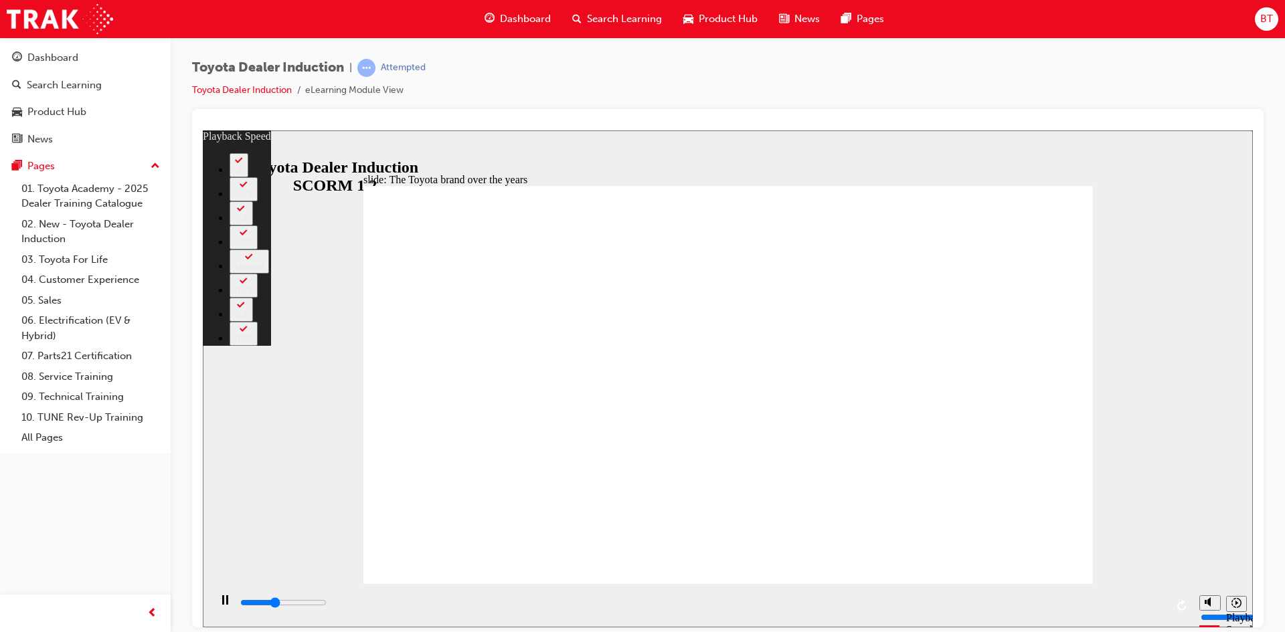
type input "3300"
type input "2"
type input "3600"
type input "2"
type input "3800"
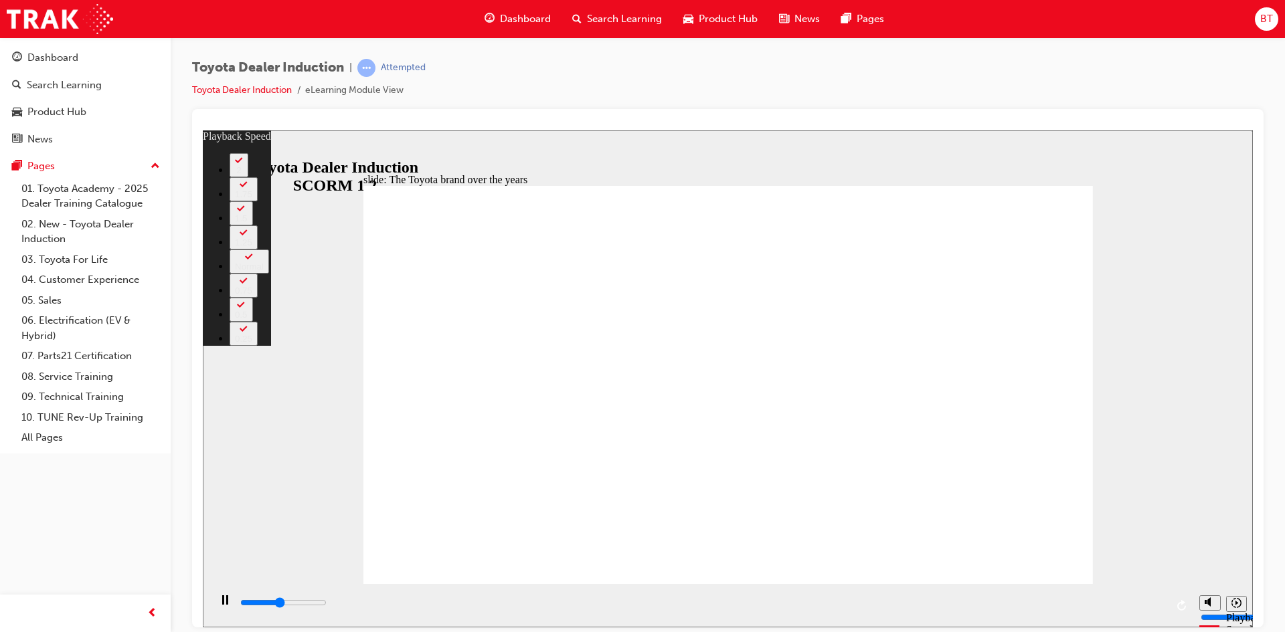
type input "2"
type input "4100"
type input "2"
type input "4300"
type input "3"
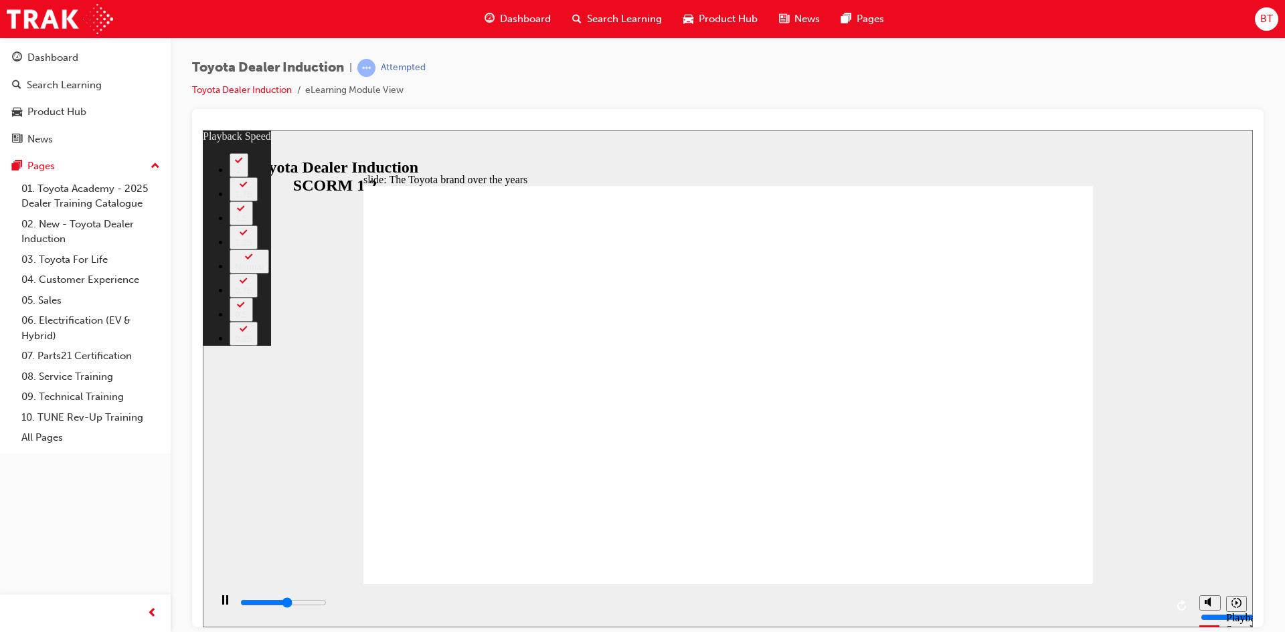
type input "4600"
type input "3"
type input "4900"
type input "3"
type input "4900"
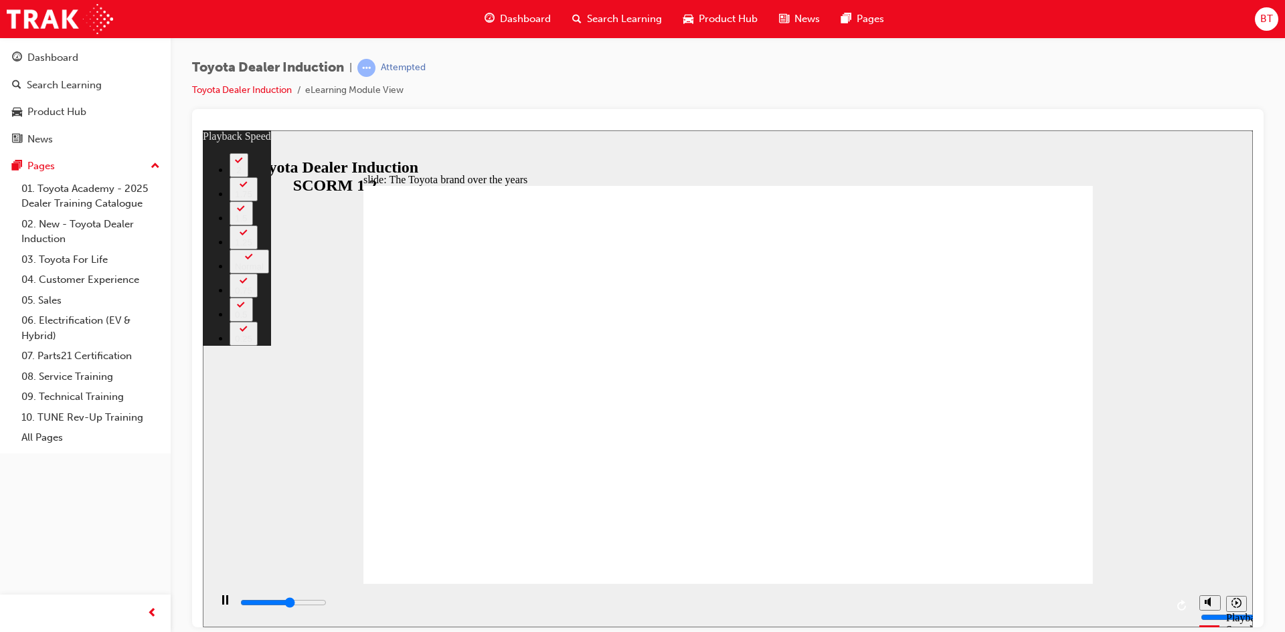
type input "3"
type input "5100"
type input "3"
type input "5400"
type input "4"
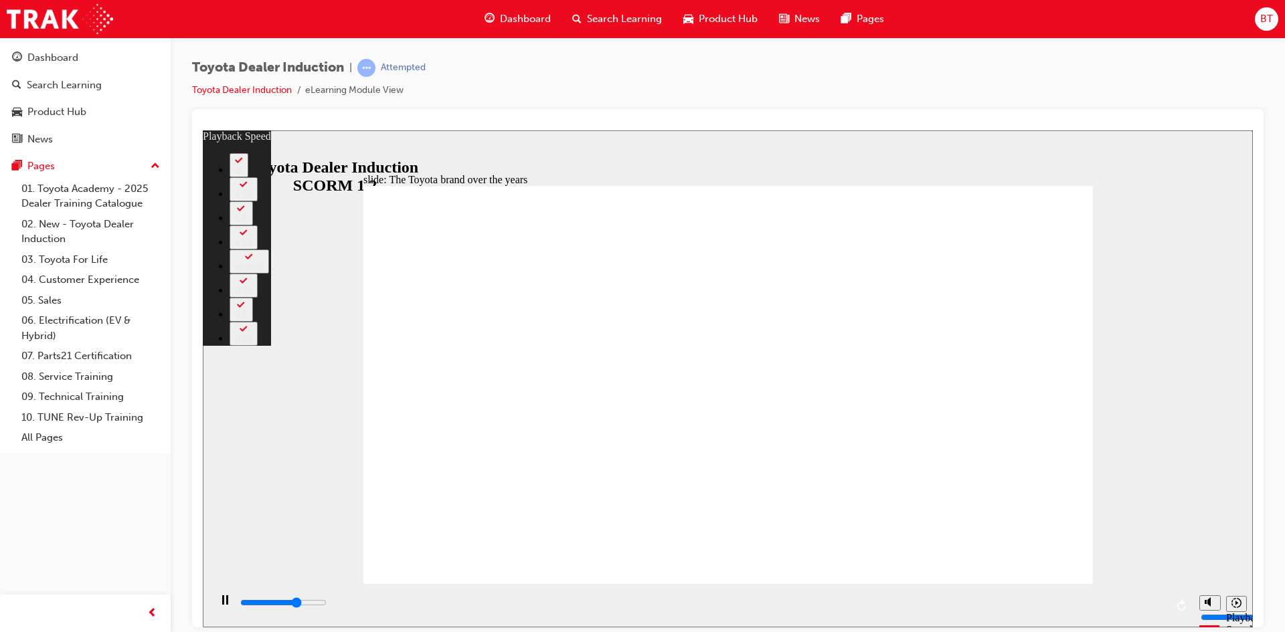
type input "5700"
type input "4"
type input "5900"
type input "4"
type input "6200"
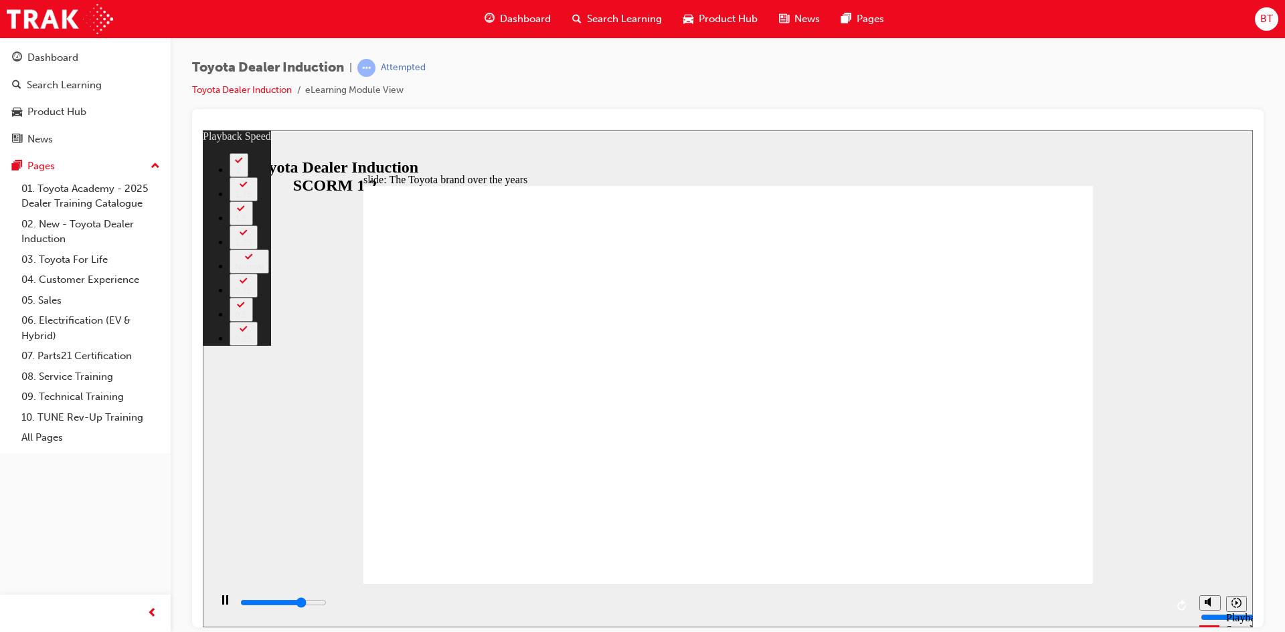
type input "4"
type input "6500"
type input "5"
type input "6700"
type input "5"
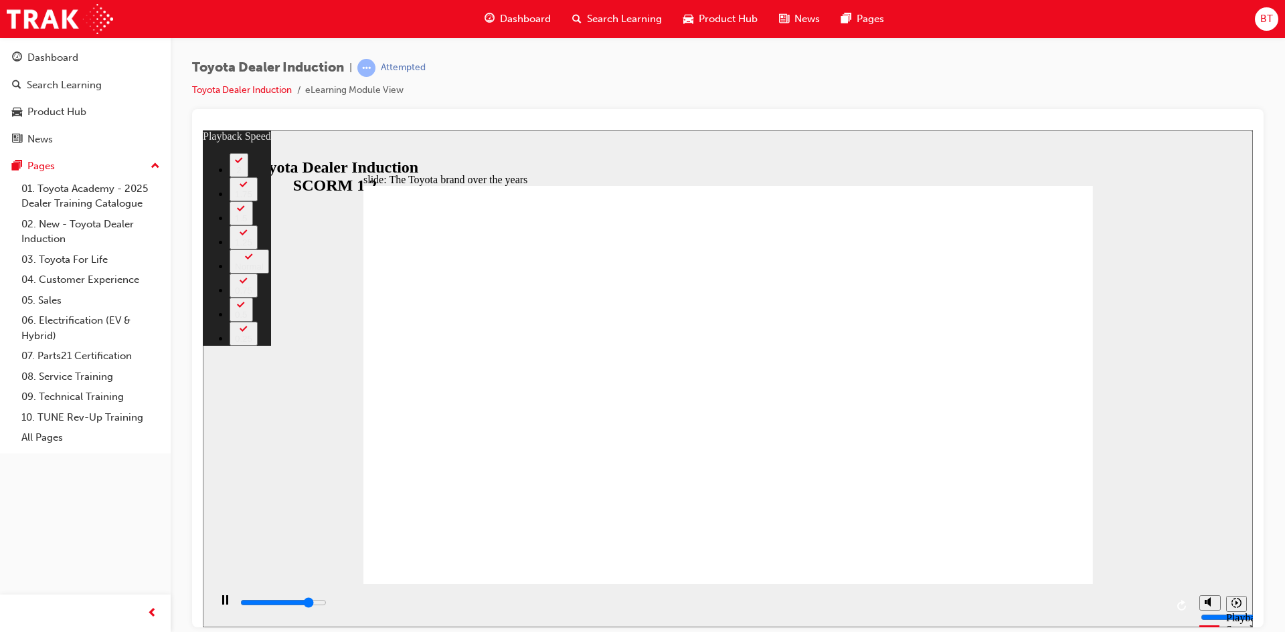
type input "7000"
type input "5"
type input "7300"
type input "6"
type input "7500"
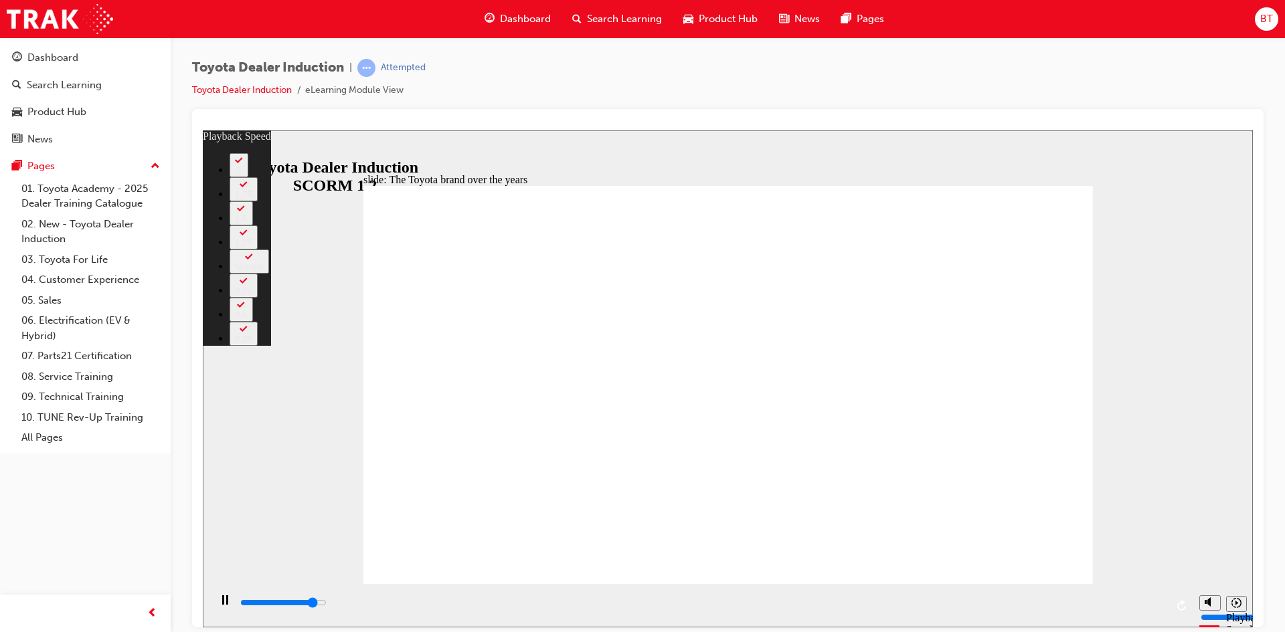
type input "6"
type input "7800"
type input "6"
type input "8000"
type input "6"
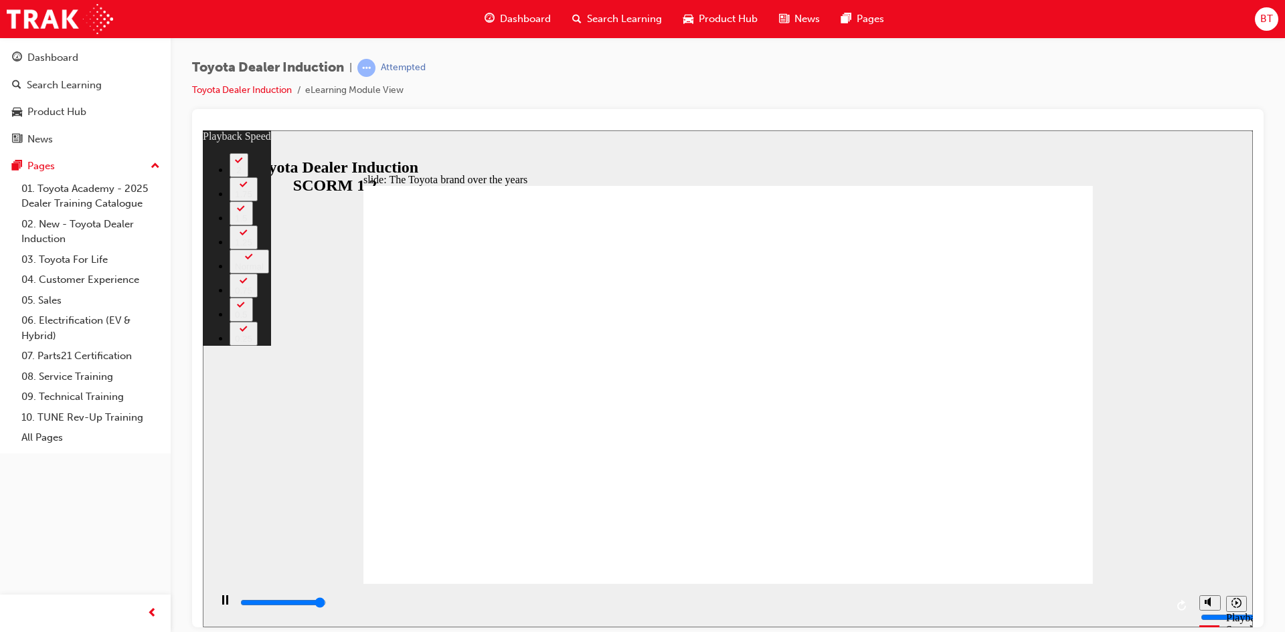
type input "8300"
type input "7"
type input "8400"
type input "72"
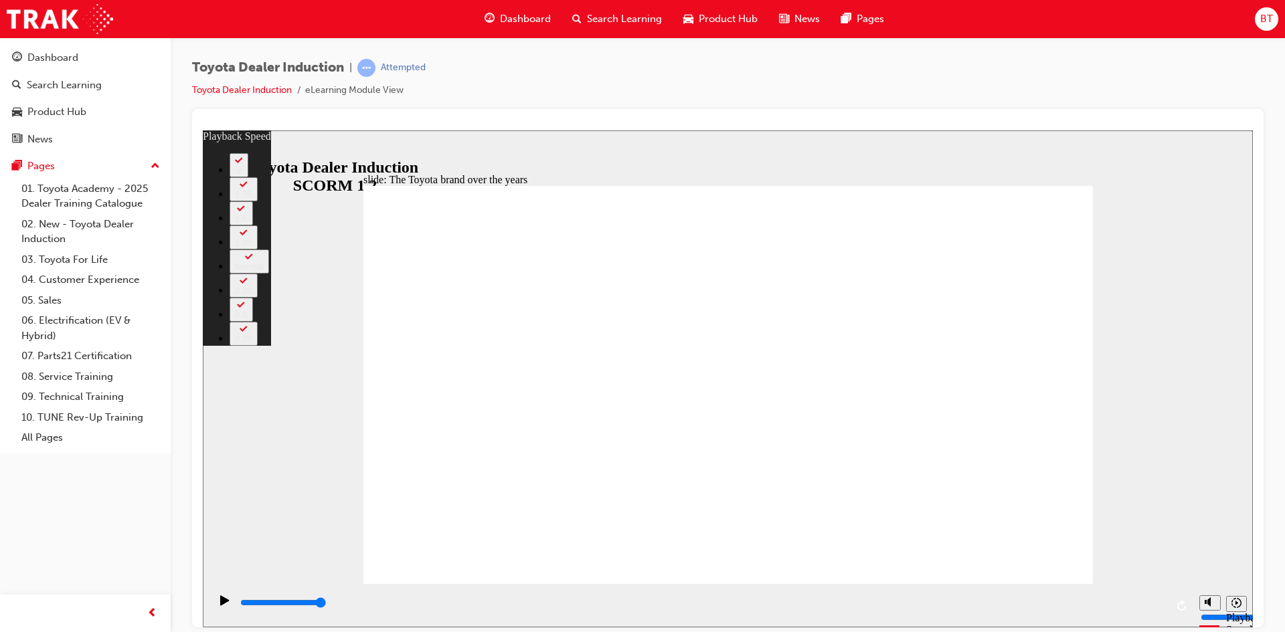
type input "165"
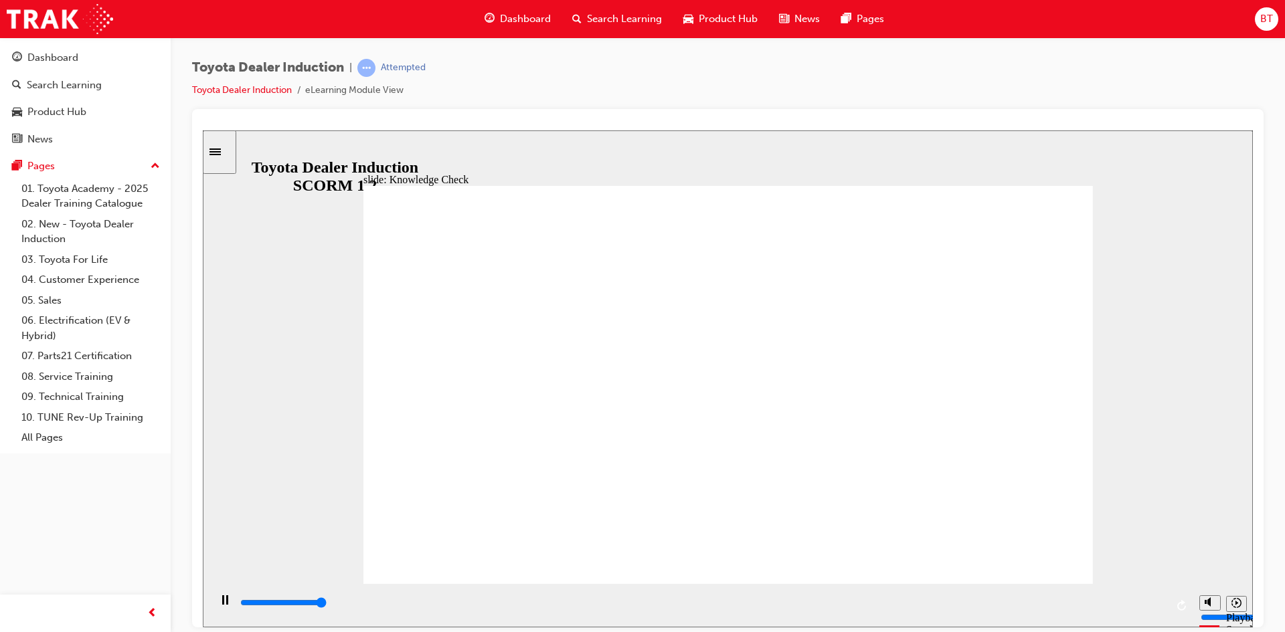
type input "5000"
radio input "true"
radio input "false"
radio input "true"
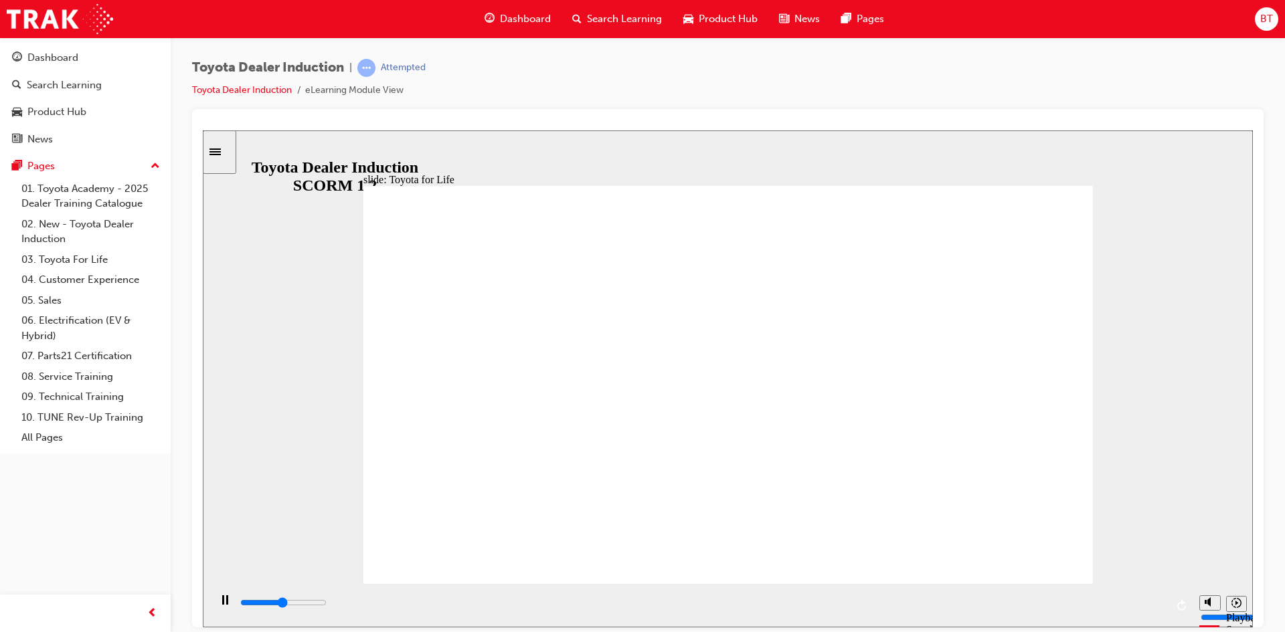
drag, startPoint x: 760, startPoint y: 445, endPoint x: 1046, endPoint y: 560, distance: 308.5
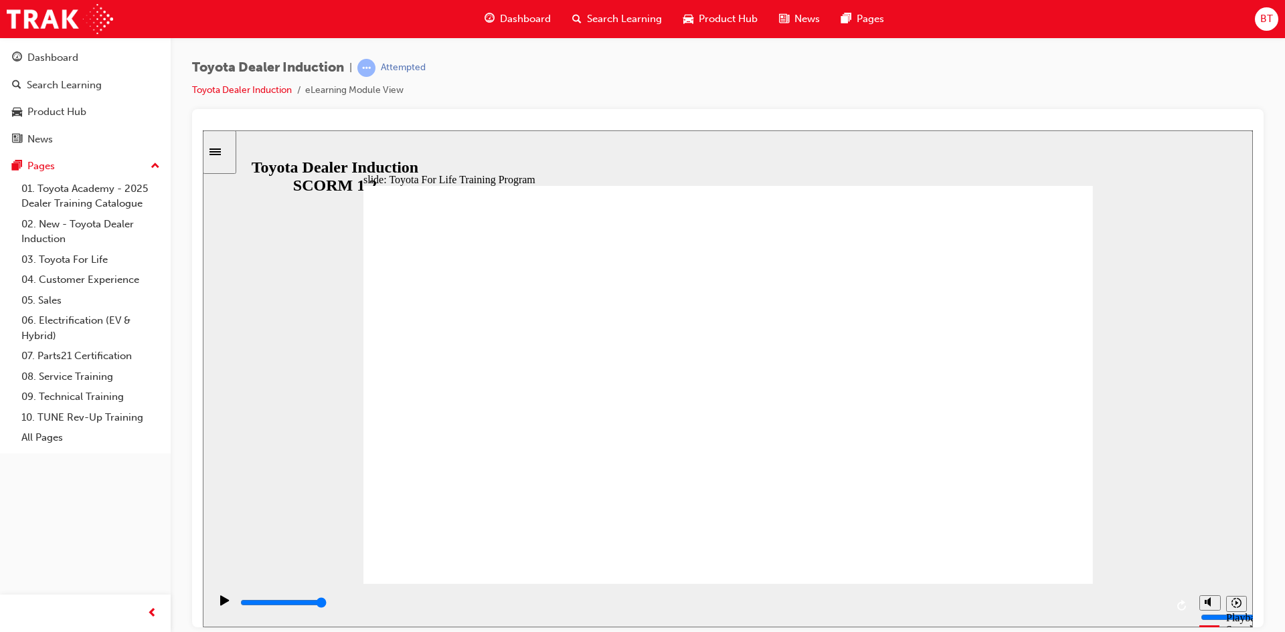
drag, startPoint x: 1061, startPoint y: 199, endPoint x: 1038, endPoint y: 215, distance: 27.5
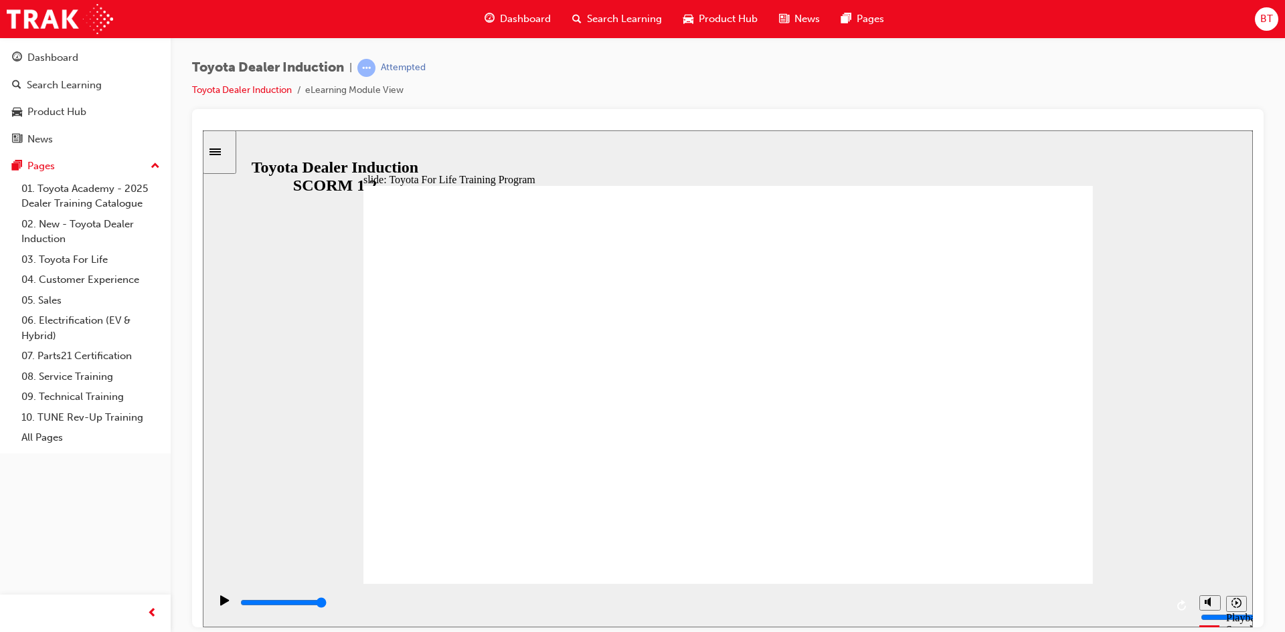
type input "10800"
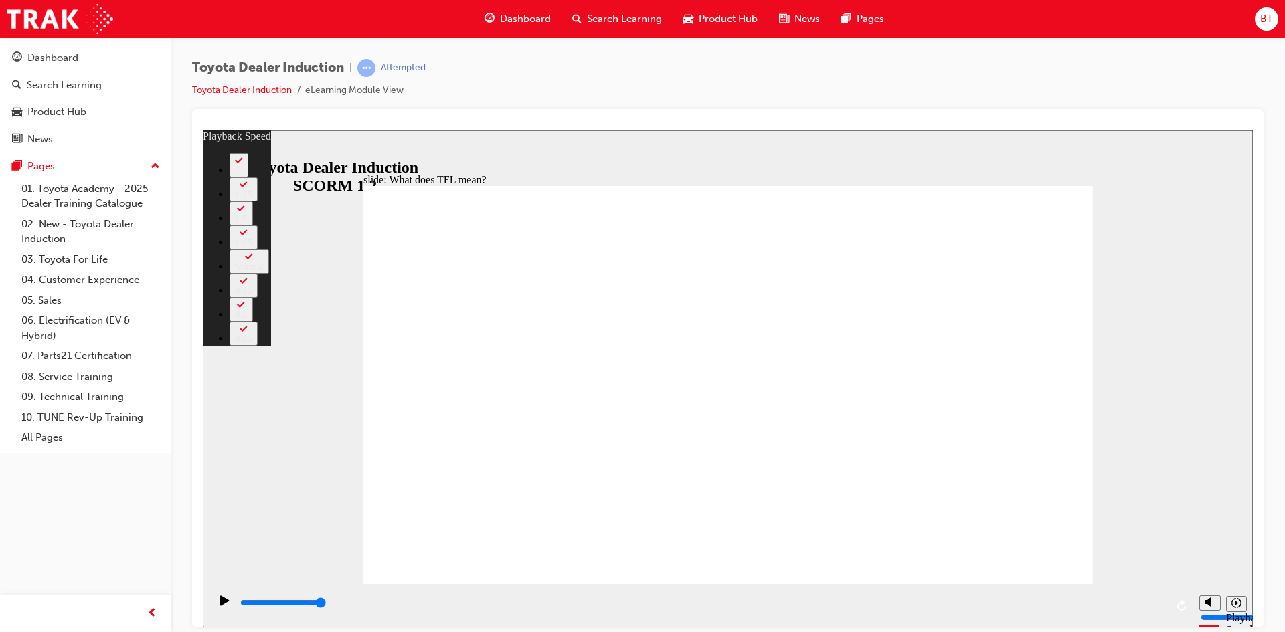
type input "139"
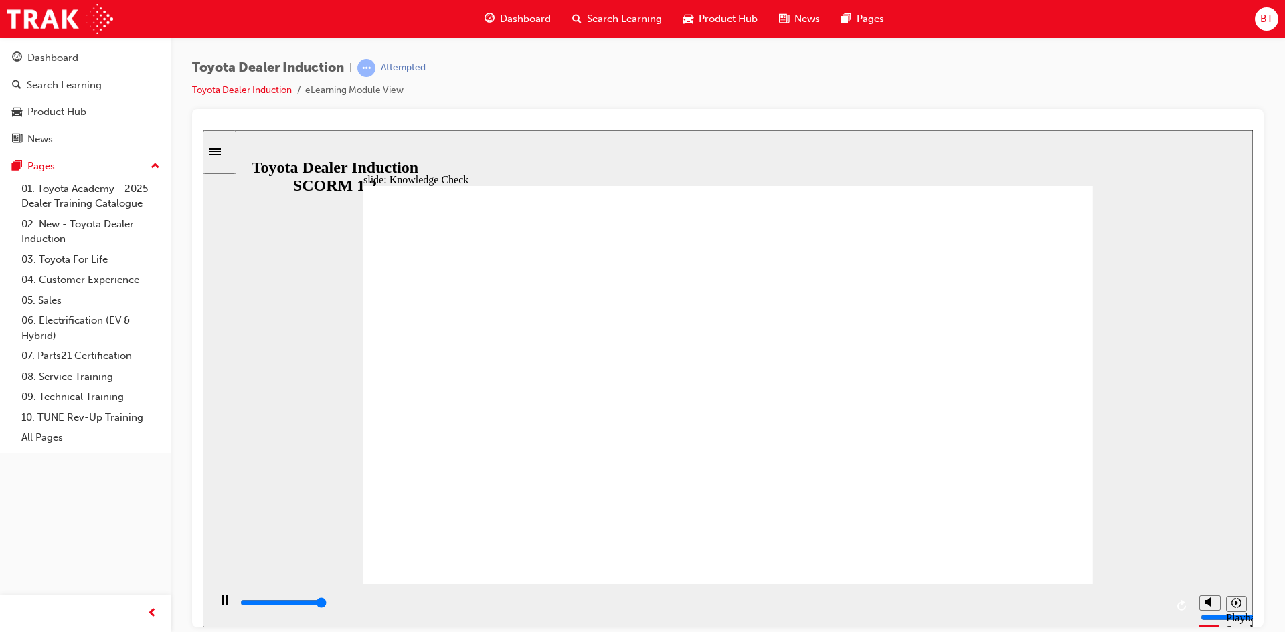
type input "5000"
radio input "true"
drag, startPoint x: 1009, startPoint y: 532, endPoint x: 1022, endPoint y: 546, distance: 19.0
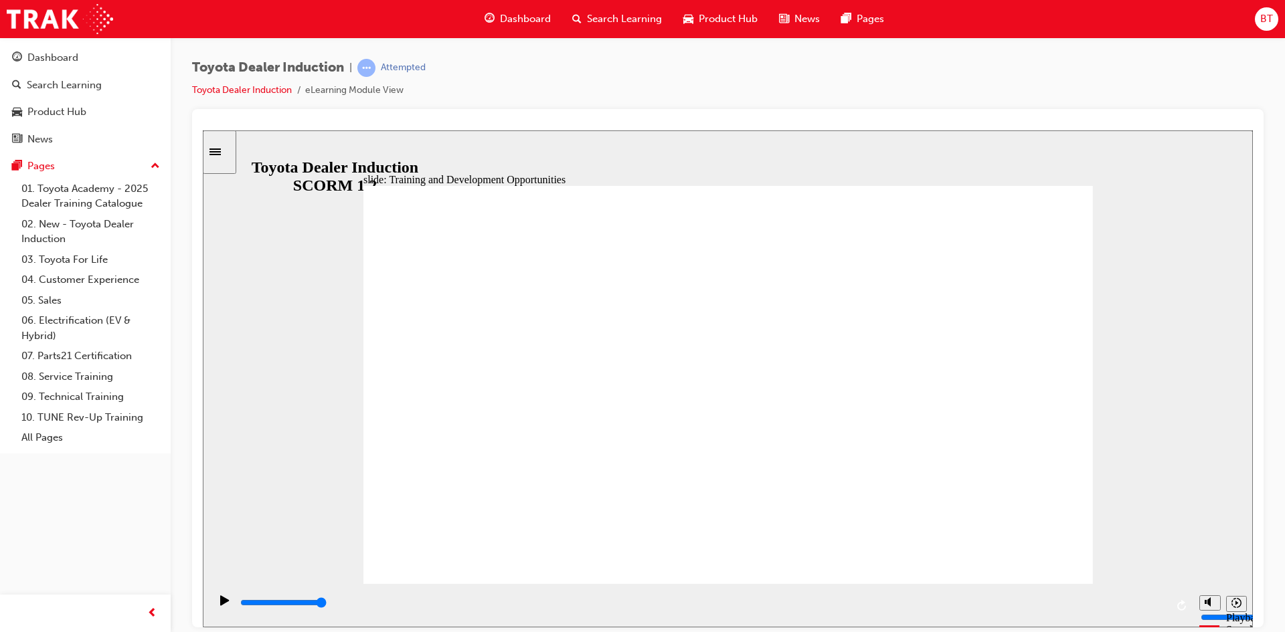
type input "4900"
radio input "true"
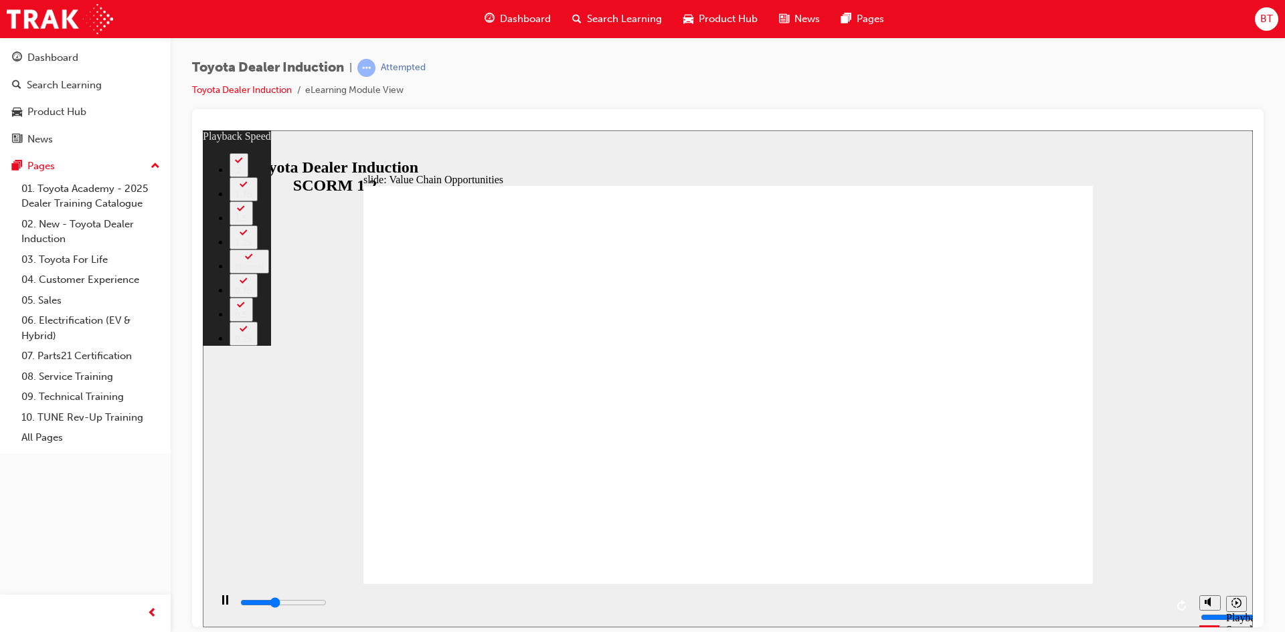
type input "4400"
type input "0"
type input "4700"
type input "1"
type input "5000"
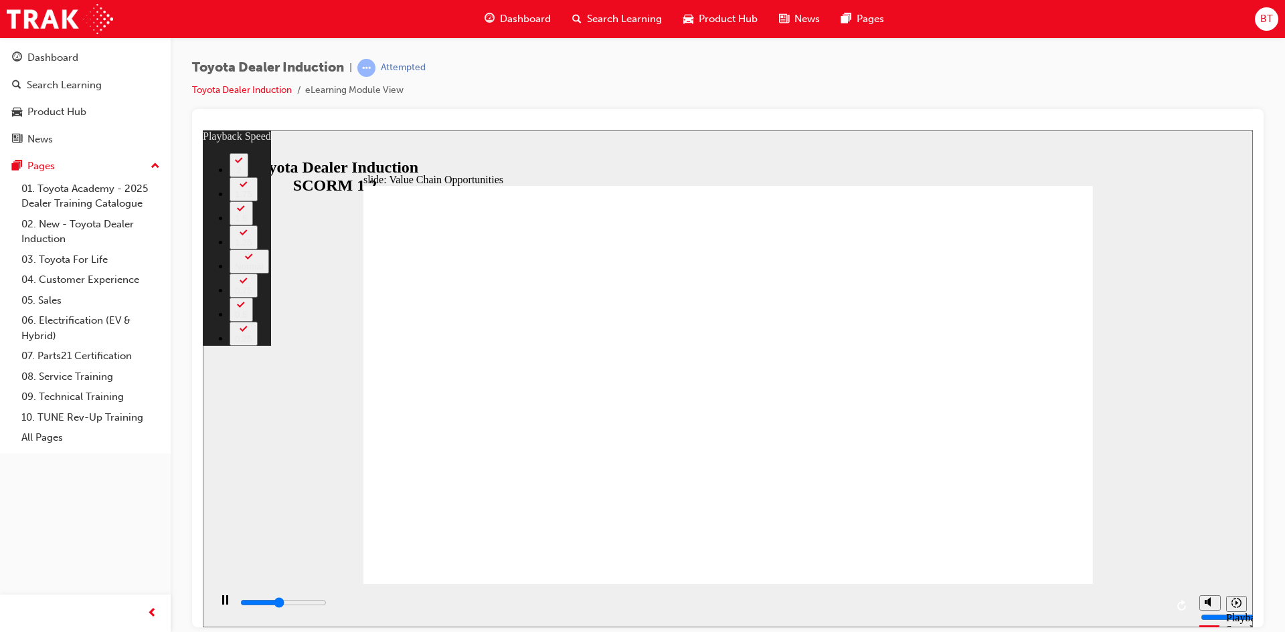
type input "1"
type input "5200"
type input "1"
type input "5500"
type input "1"
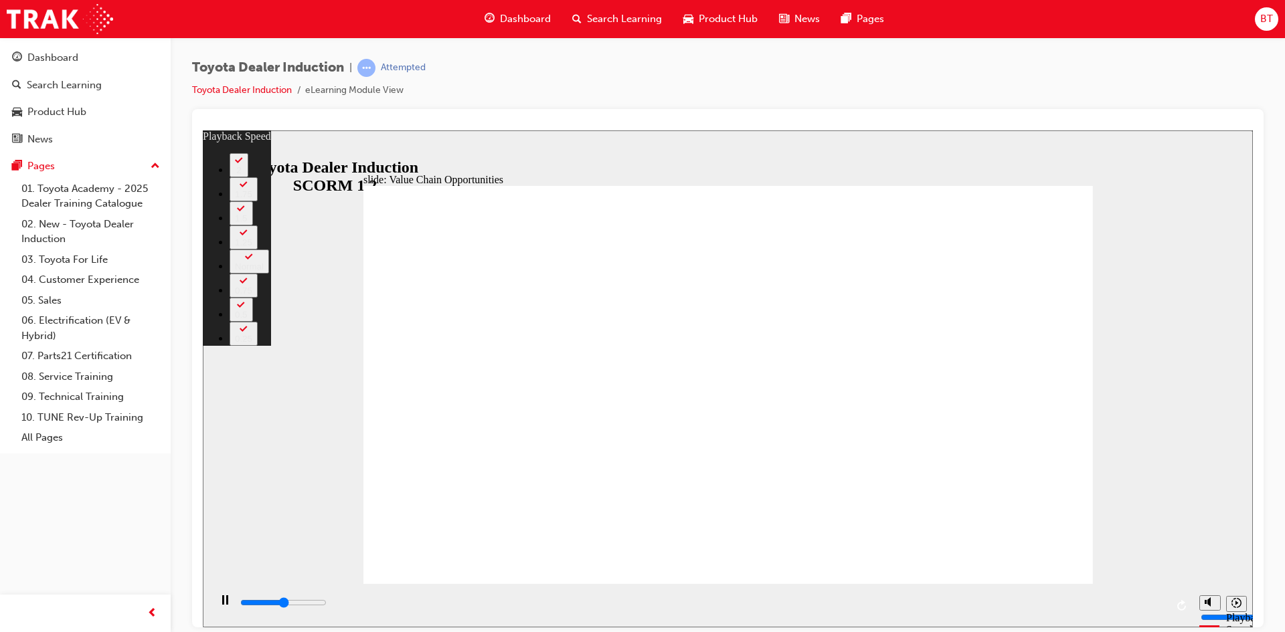
type input "5700"
type input "2"
type input "6000"
type input "2"
type input "6300"
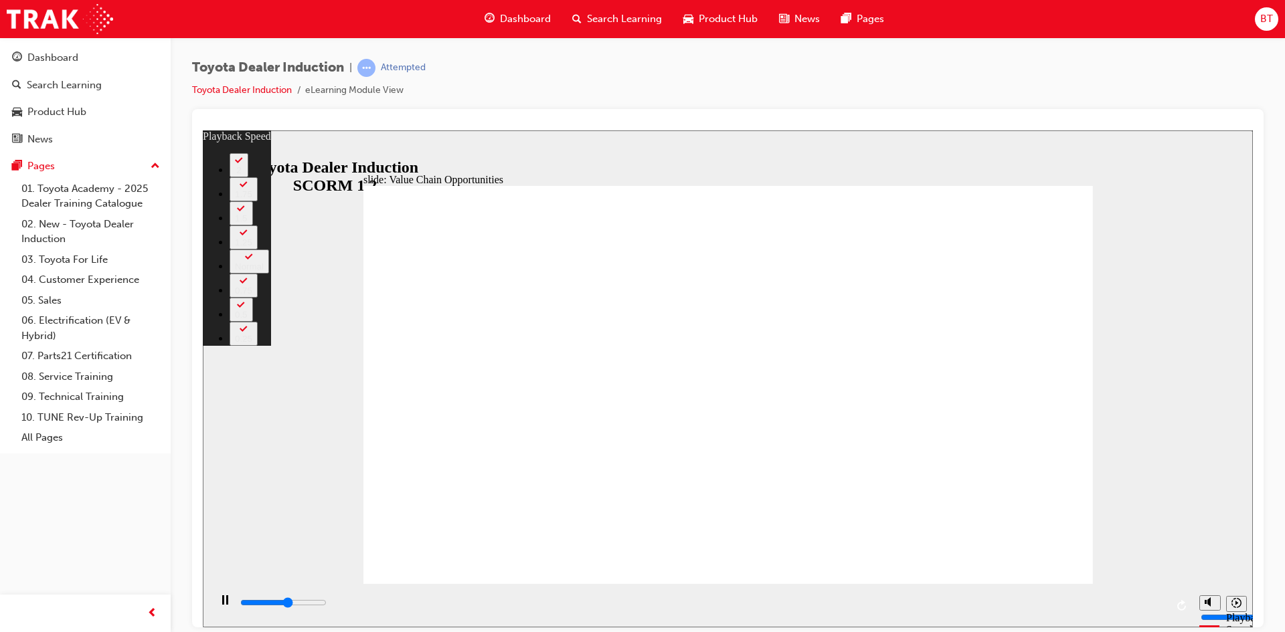
type input "2"
type input "6600"
type input "2"
type input "6800"
type input "3"
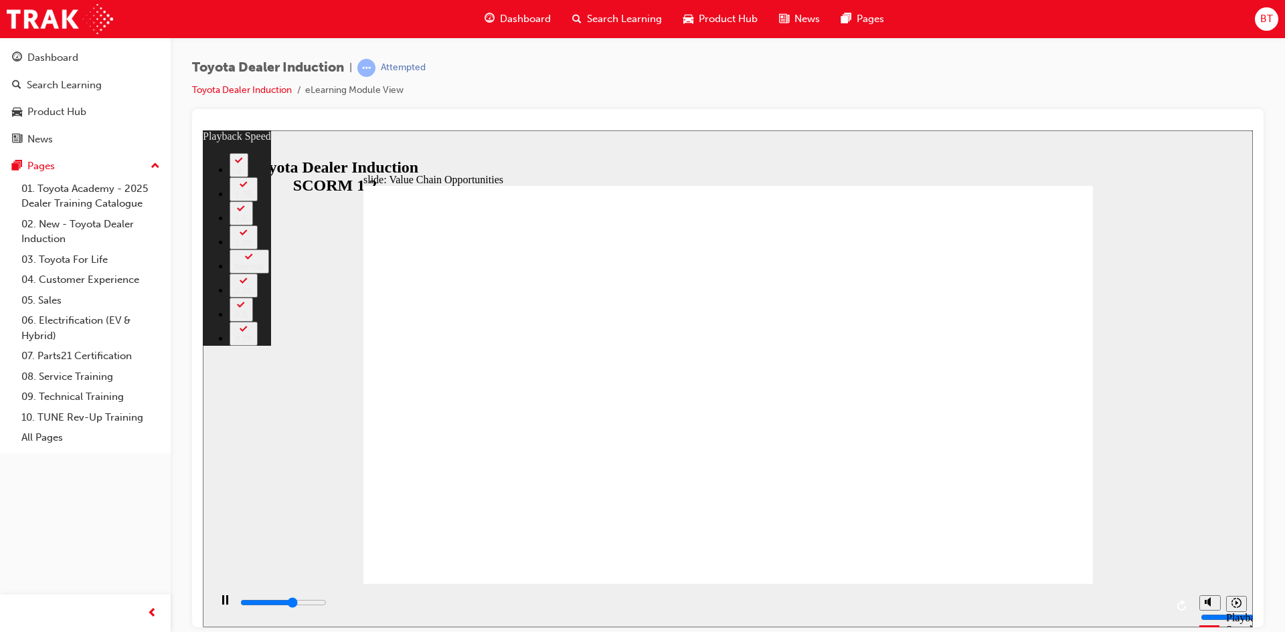
type input "7100"
type input "3"
type input "7400"
type input "3"
type input "7600"
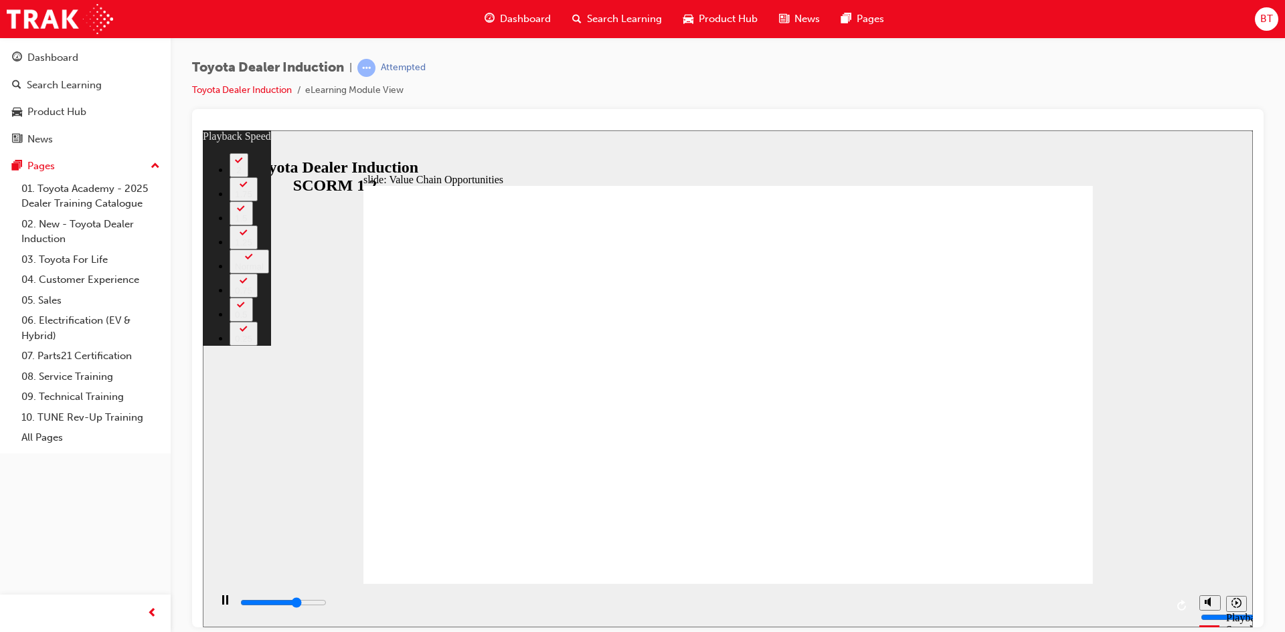
type input "3"
type input "7900"
type input "4"
type input "8100"
type input "4"
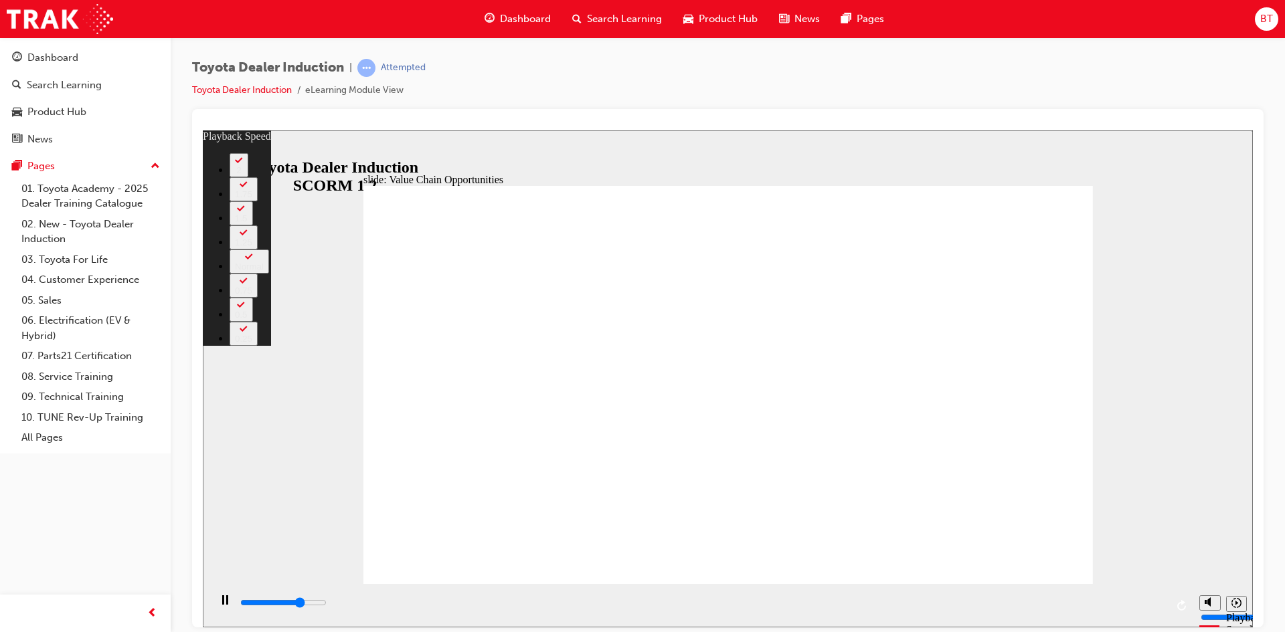
type input "8200"
type input "4"
type input "8400"
type input "4"
type input "8700"
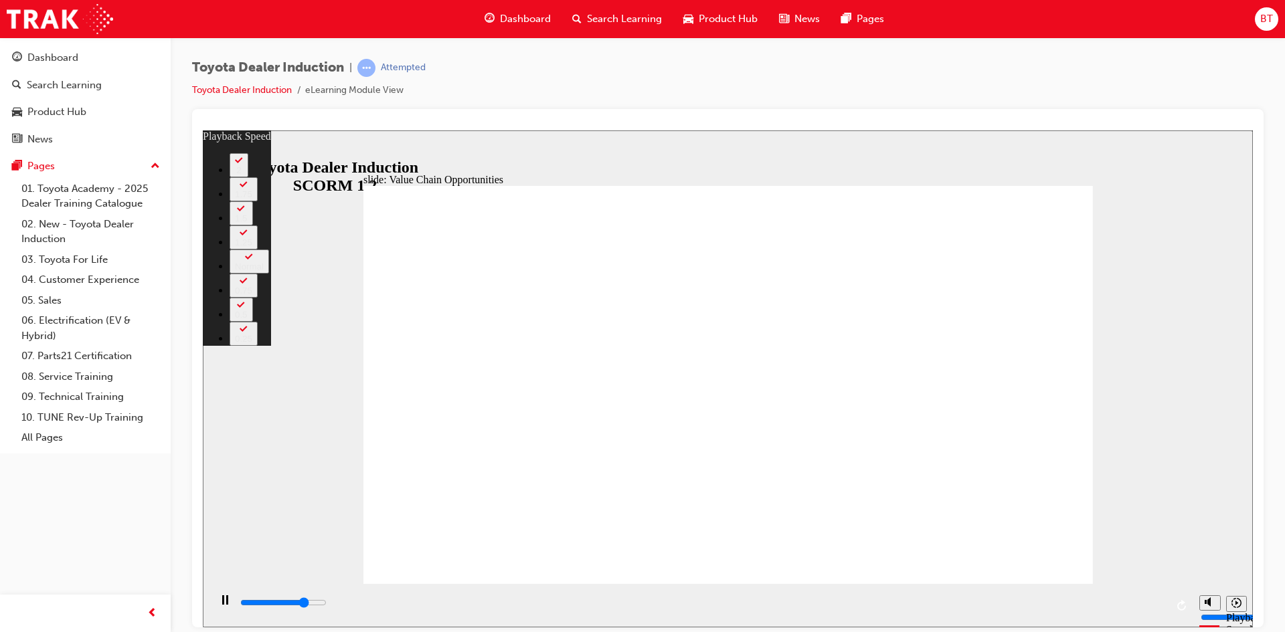
type input "5"
type input "8900"
type input "5"
type input "9200"
type input "5"
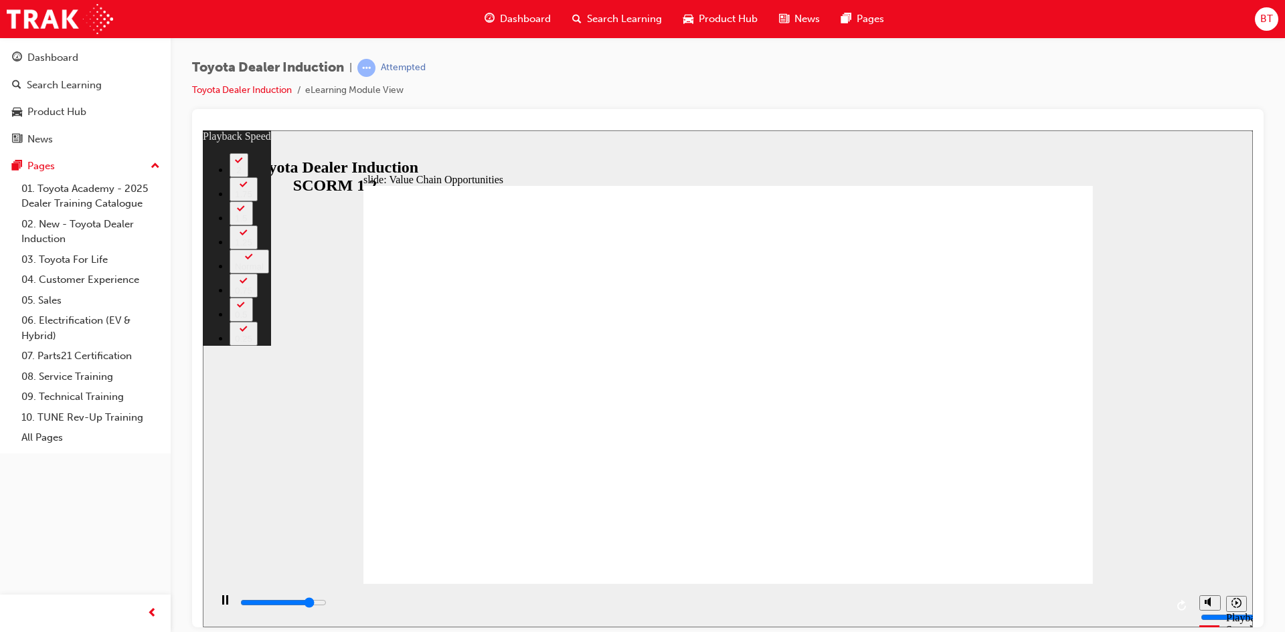
type input "9500"
type input "5"
drag, startPoint x: 1051, startPoint y: 483, endPoint x: 1053, endPoint y: 522, distance: 38.9
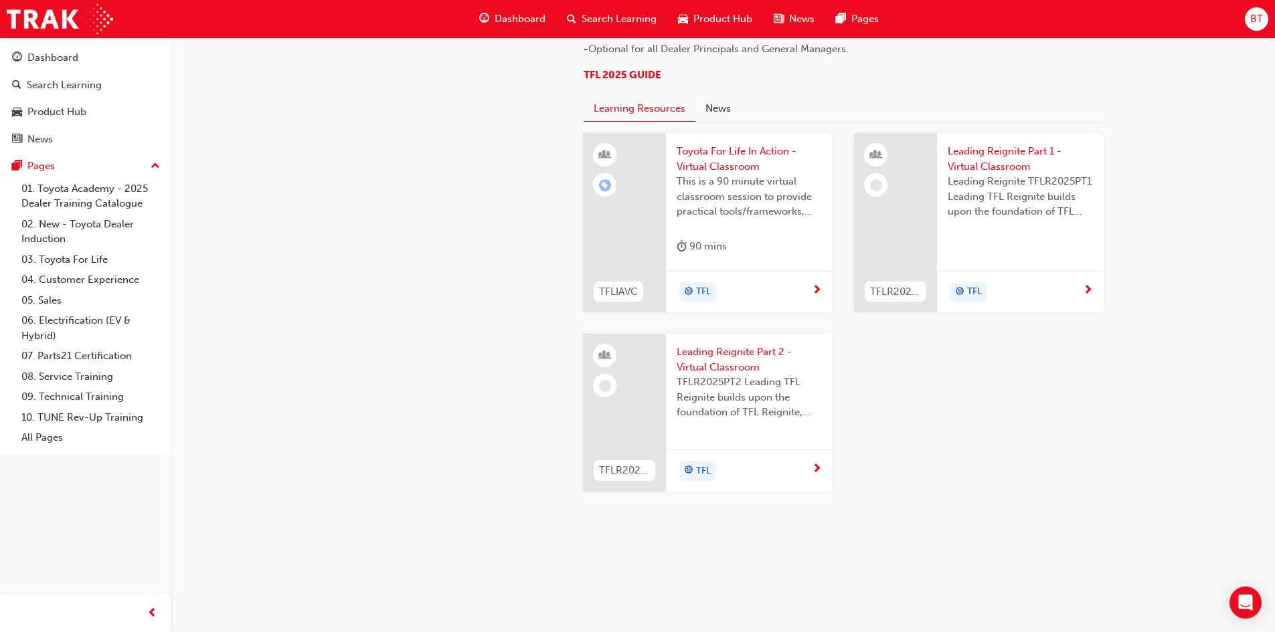
scroll to position [1339, 0]
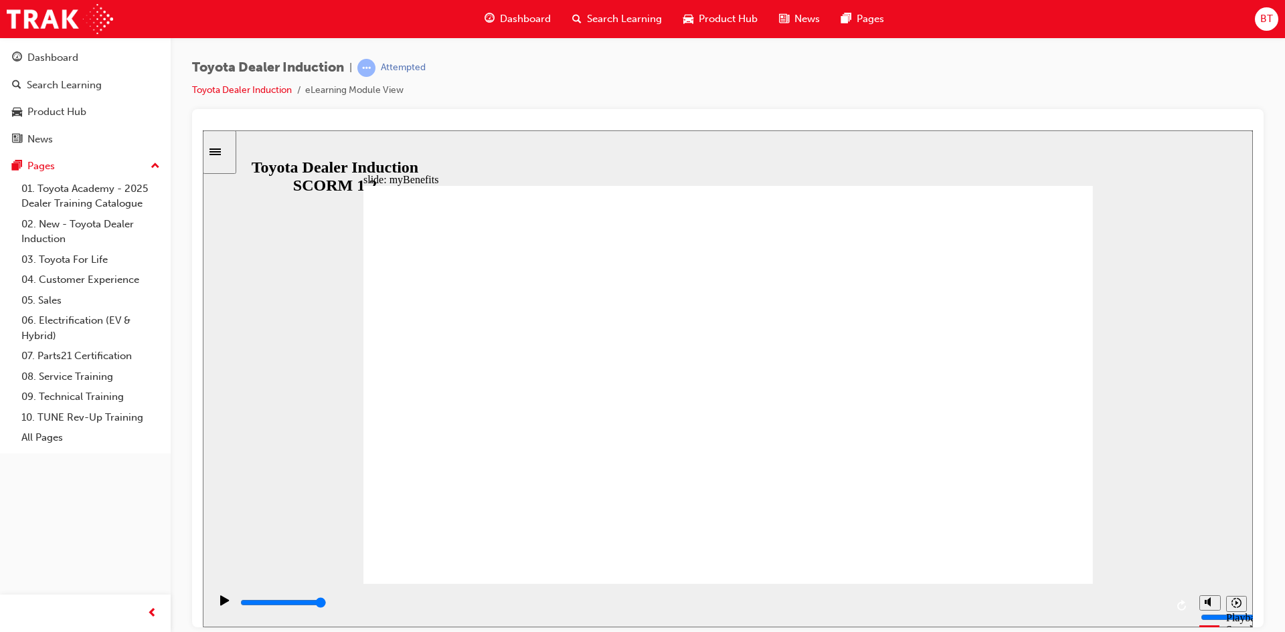
drag, startPoint x: 568, startPoint y: 323, endPoint x: 576, endPoint y: 319, distance: 9.6
drag, startPoint x: 582, startPoint y: 315, endPoint x: 576, endPoint y: 329, distance: 15.0
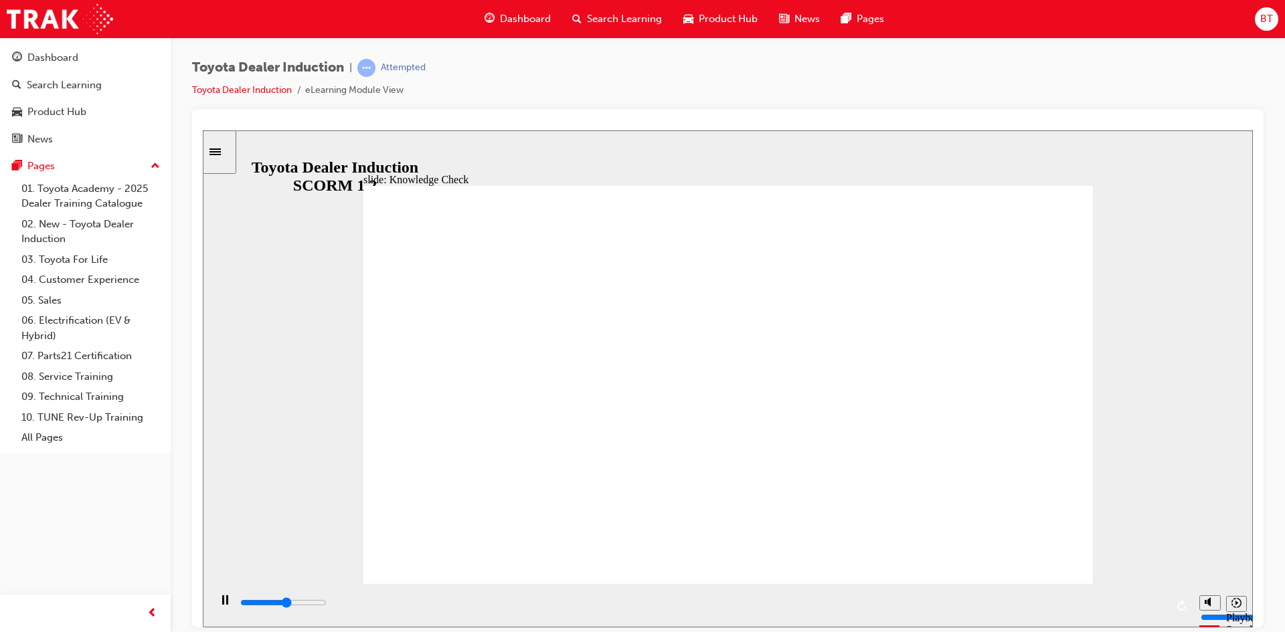
type input "2700"
type input "t"
type input "3300"
type input "to"
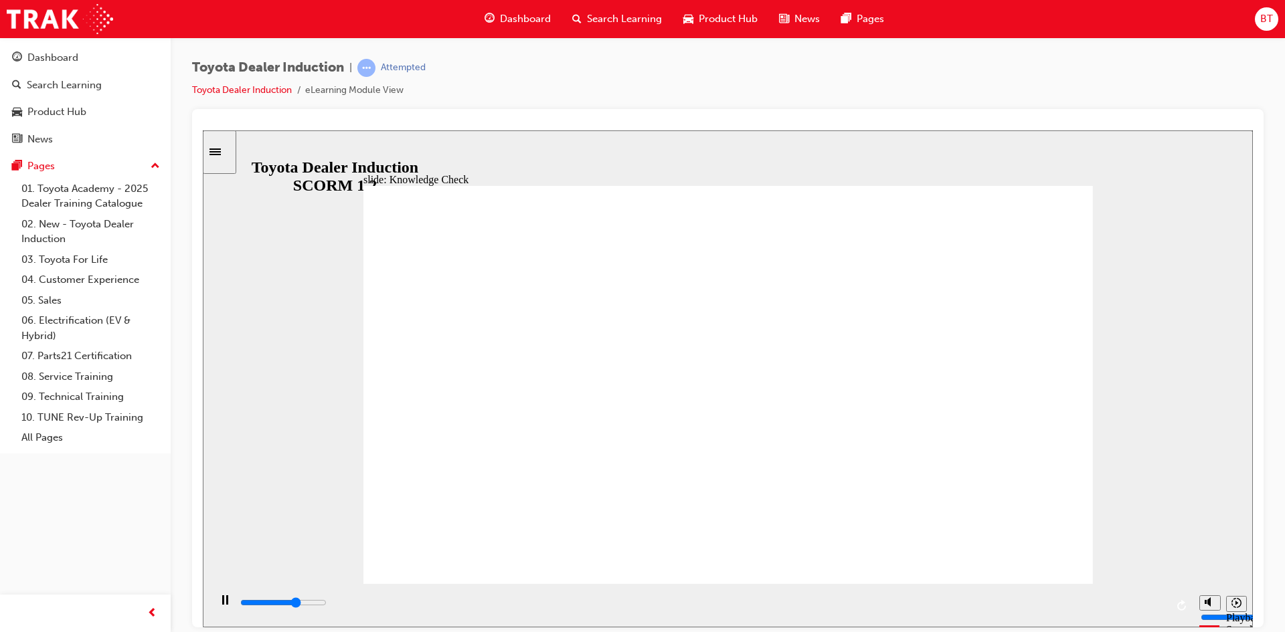
type input "to"
type input "4200"
type input "toy"
type input "5000"
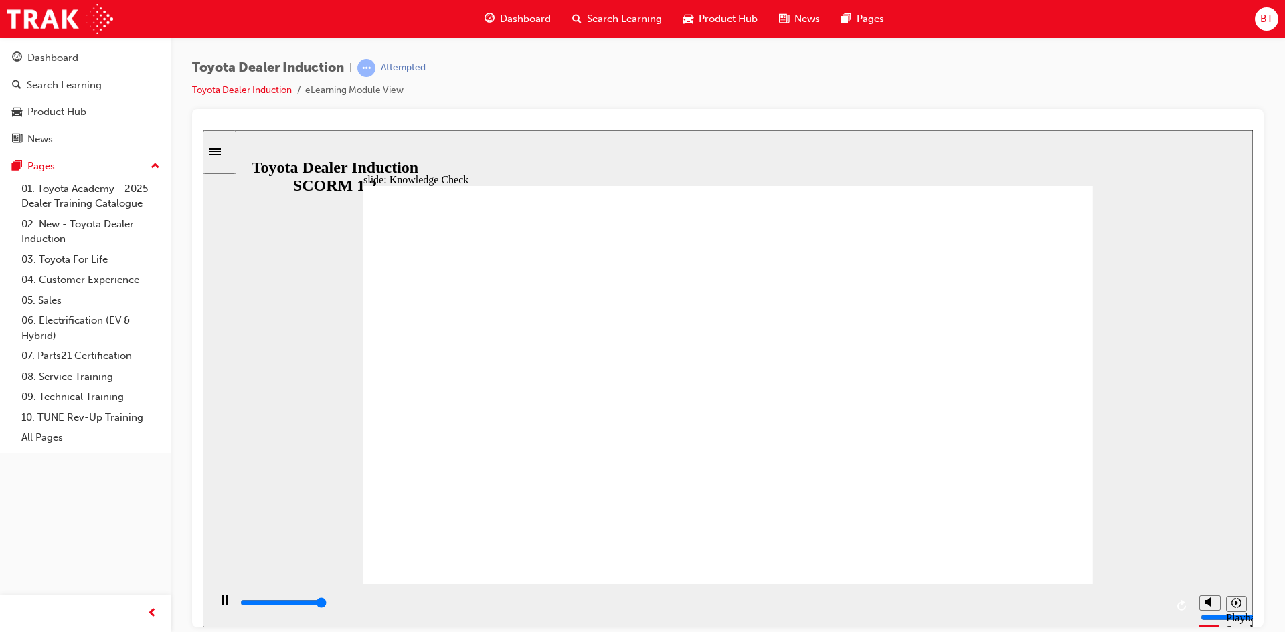
type input "toyo"
type input "toyot"
type input "toyota"
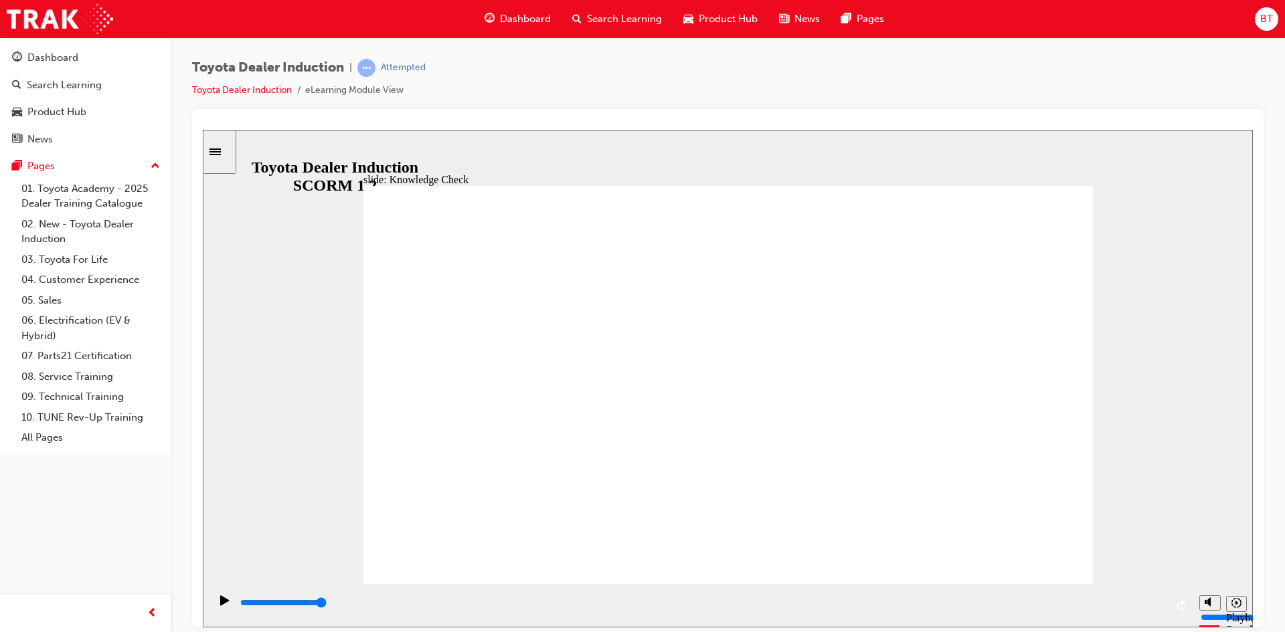
type input "toyota"
type input "toyota e"
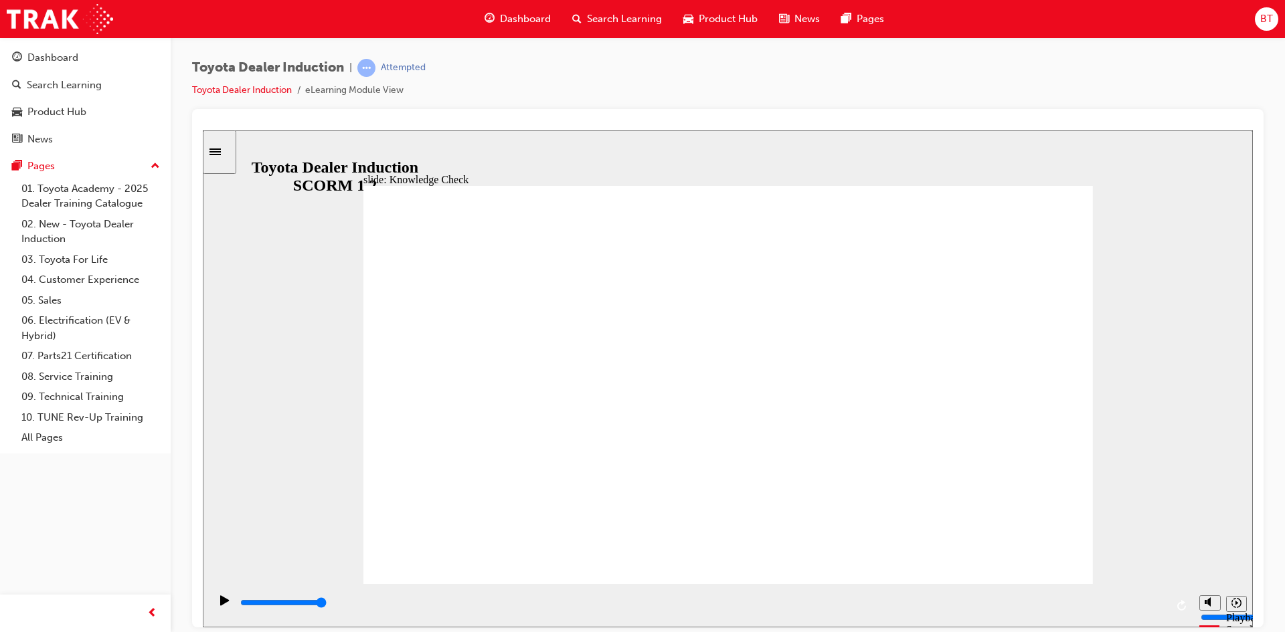
type input "toyota en"
type input "toyota eng"
type input "toyota enga"
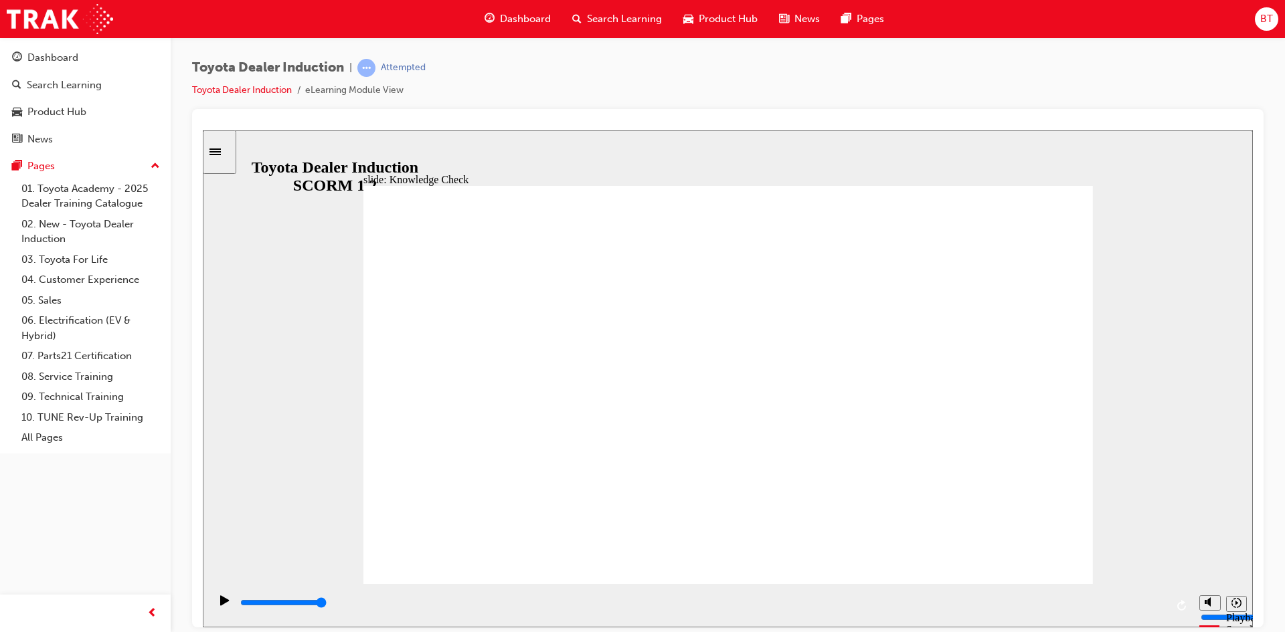
type input "toyota enga"
type input "toyota engag"
type input "toyota engage"
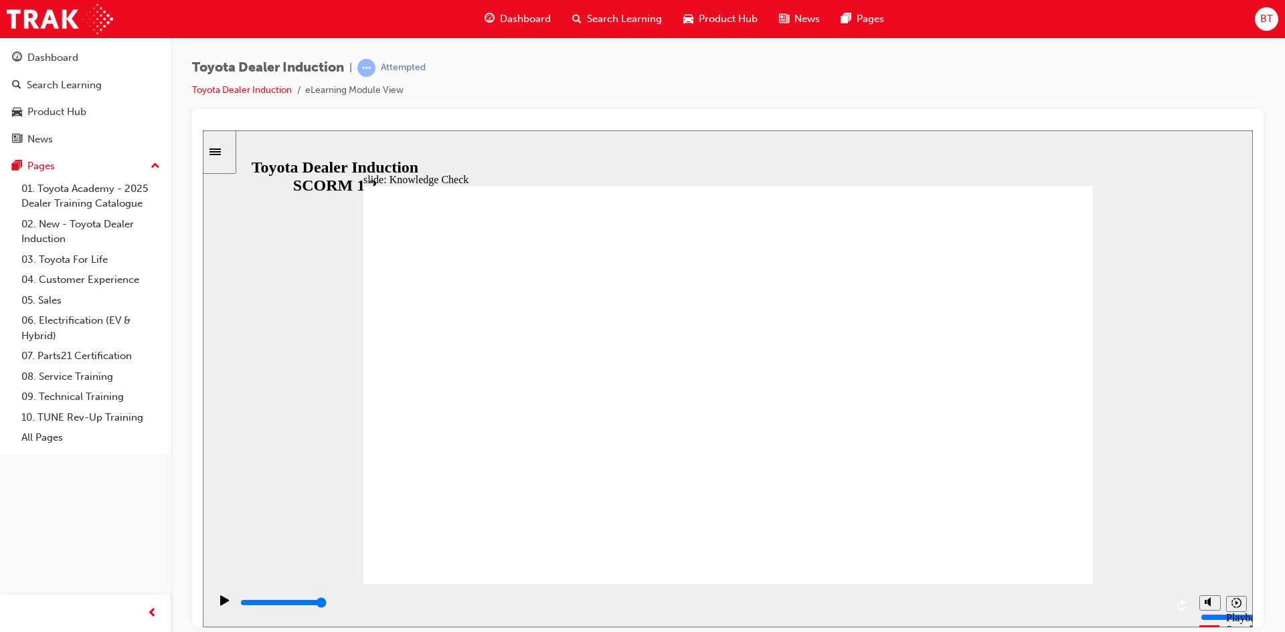
type input "toyota engage"
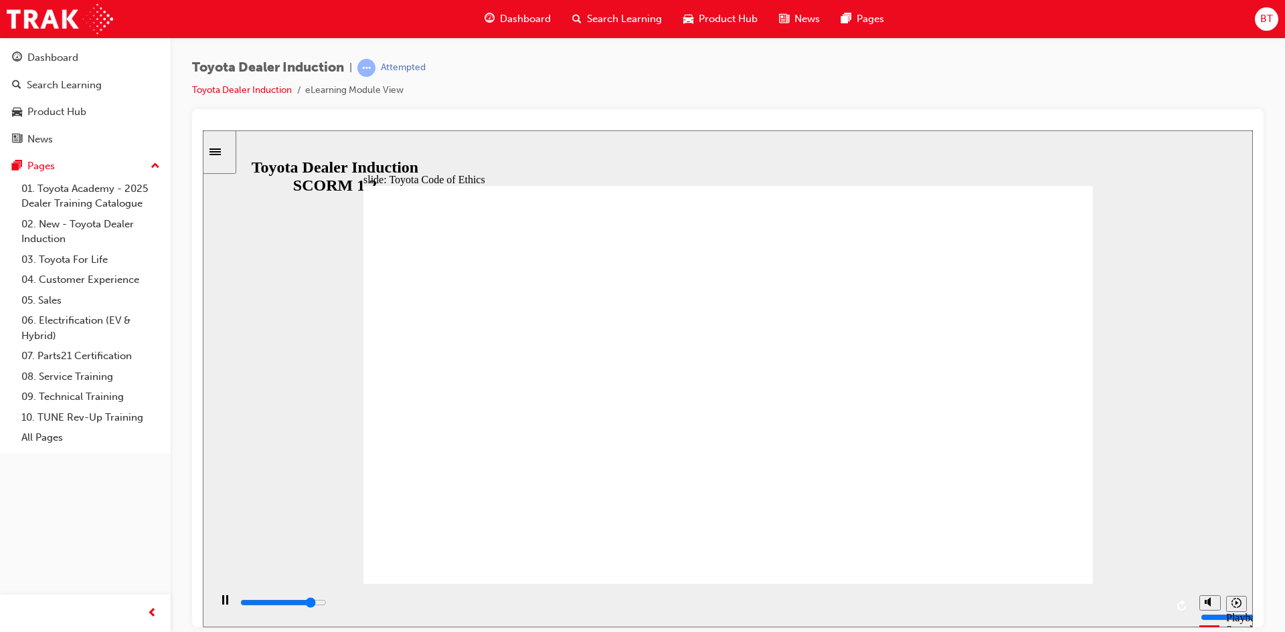
click at [327, 604] on input "slide progress" at bounding box center [283, 602] width 86 height 11
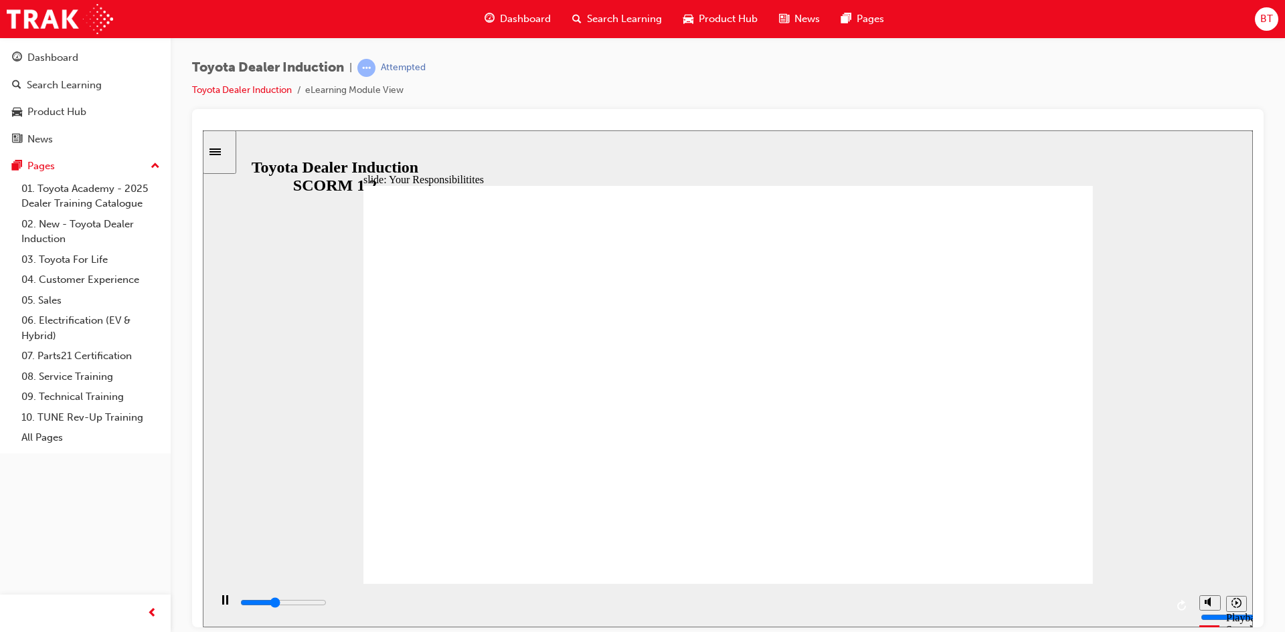
type input "3300"
checkbox input "true"
type input "3800"
checkbox input "true"
type input "4300"
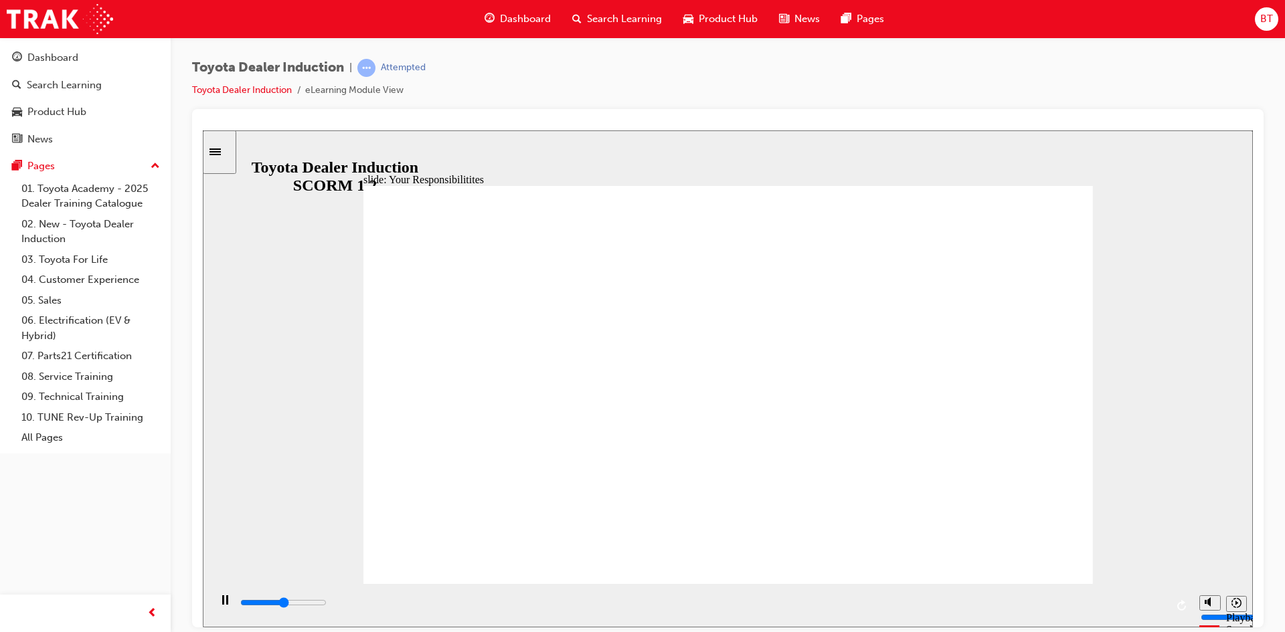
checkbox input "true"
type input "4600"
checkbox input "true"
type input "4900"
checkbox input "true"
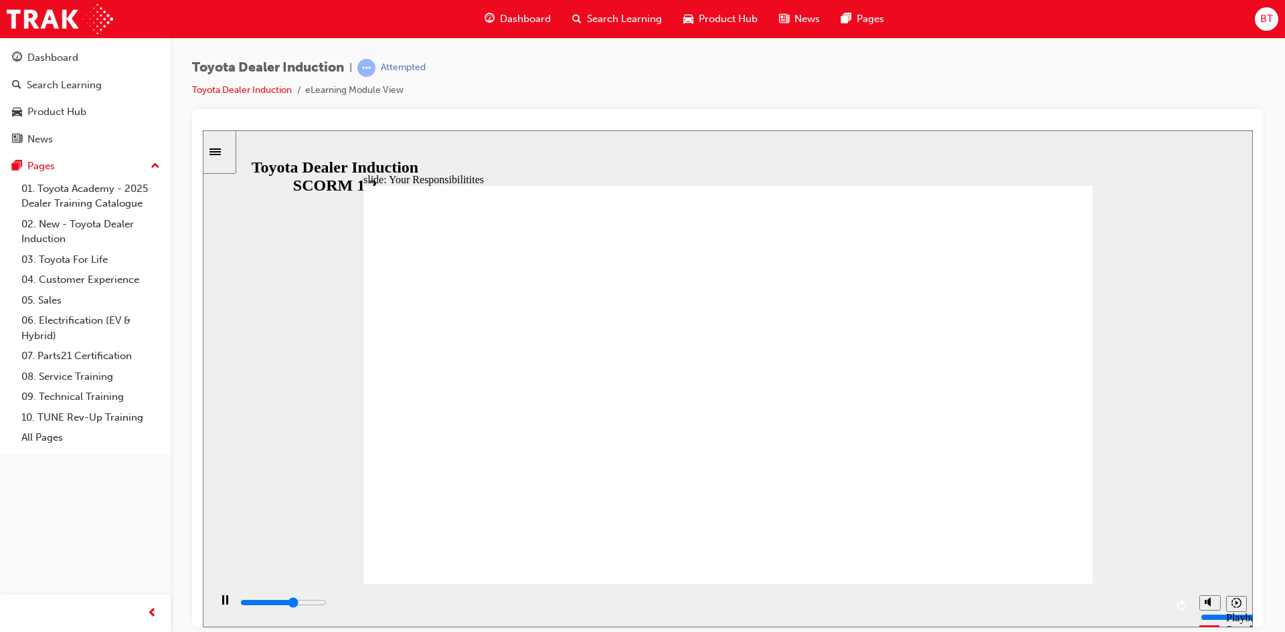
type input "5300"
checkbox input "true"
type input "5700"
checkbox input "false"
type input "6000"
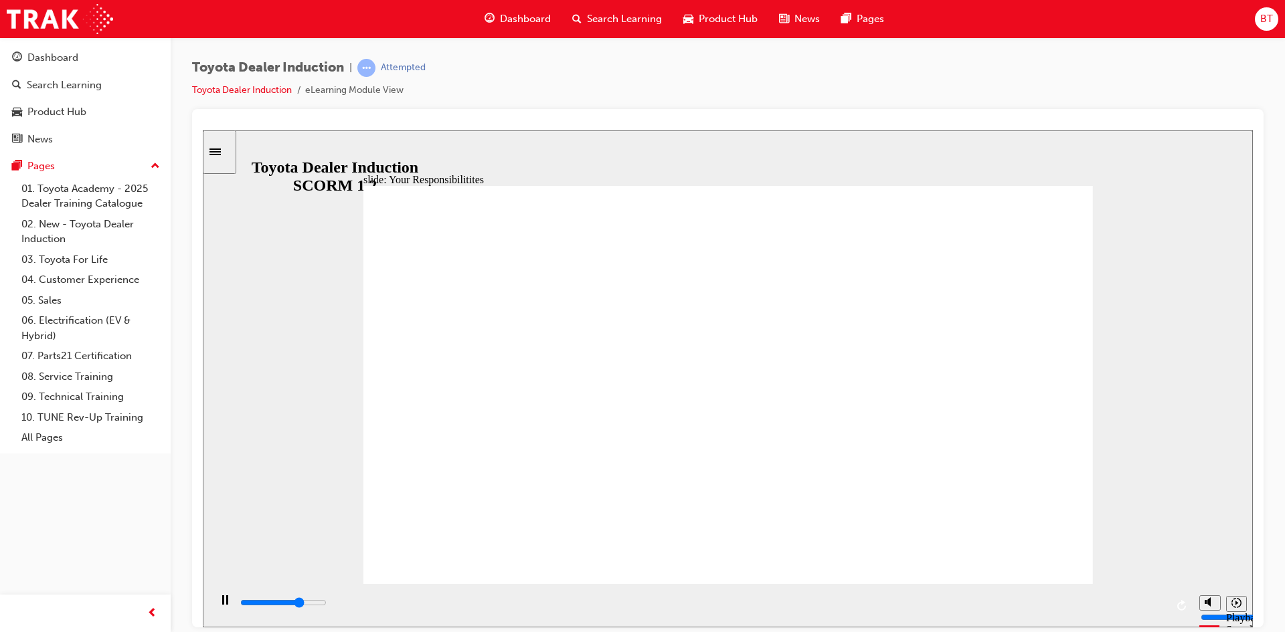
checkbox input "true"
type input "6500"
checkbox input "true"
type input "6700"
checkbox input "false"
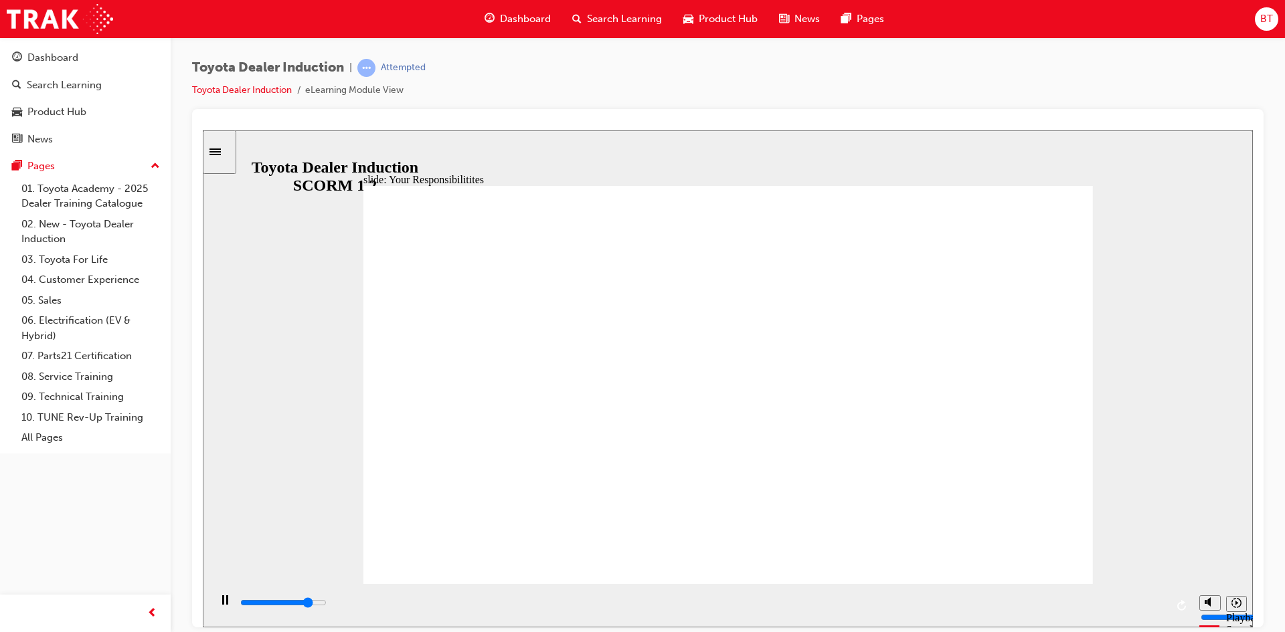
type input "7000"
checkbox input "true"
type input "7500"
checkbox input "false"
type input "7700"
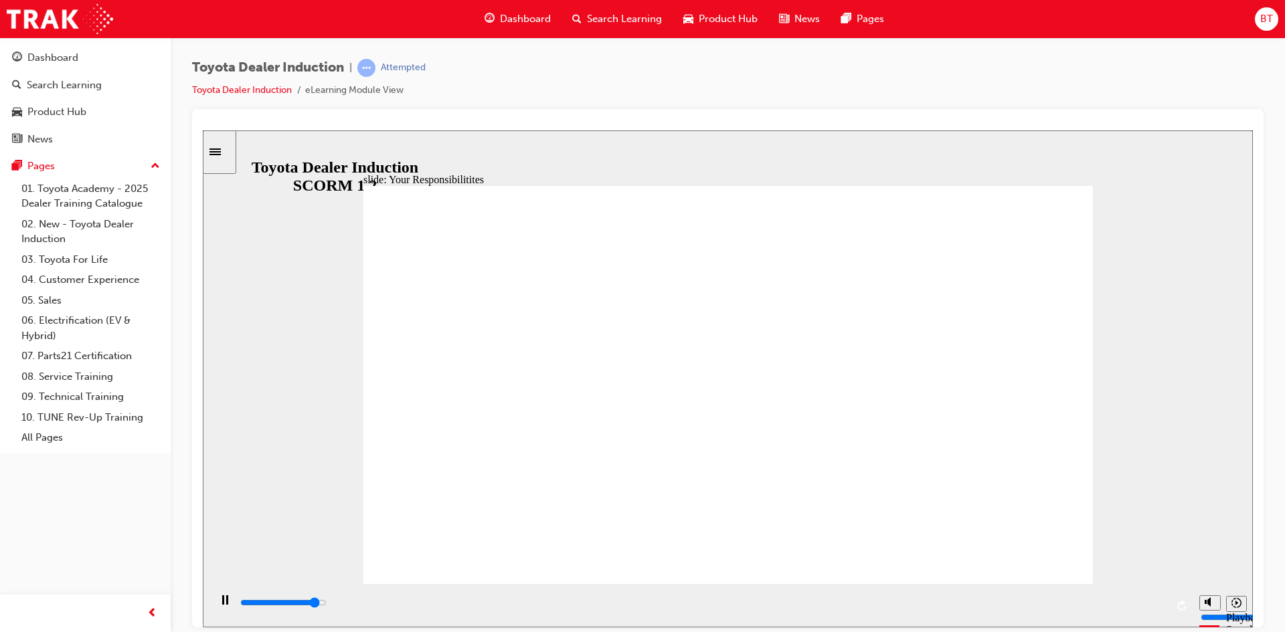
checkbox input "true"
type input "8400"
drag, startPoint x: 867, startPoint y: 444, endPoint x: 440, endPoint y: 351, distance: 436.2
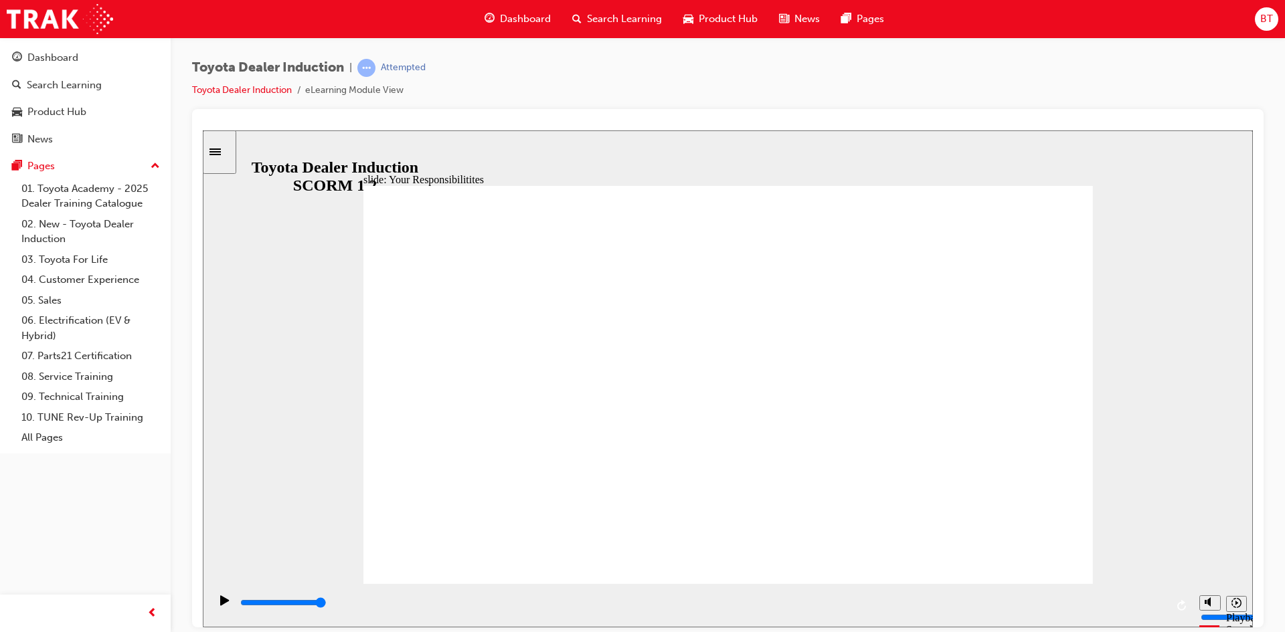
checkbox input "false"
checkbox input "true"
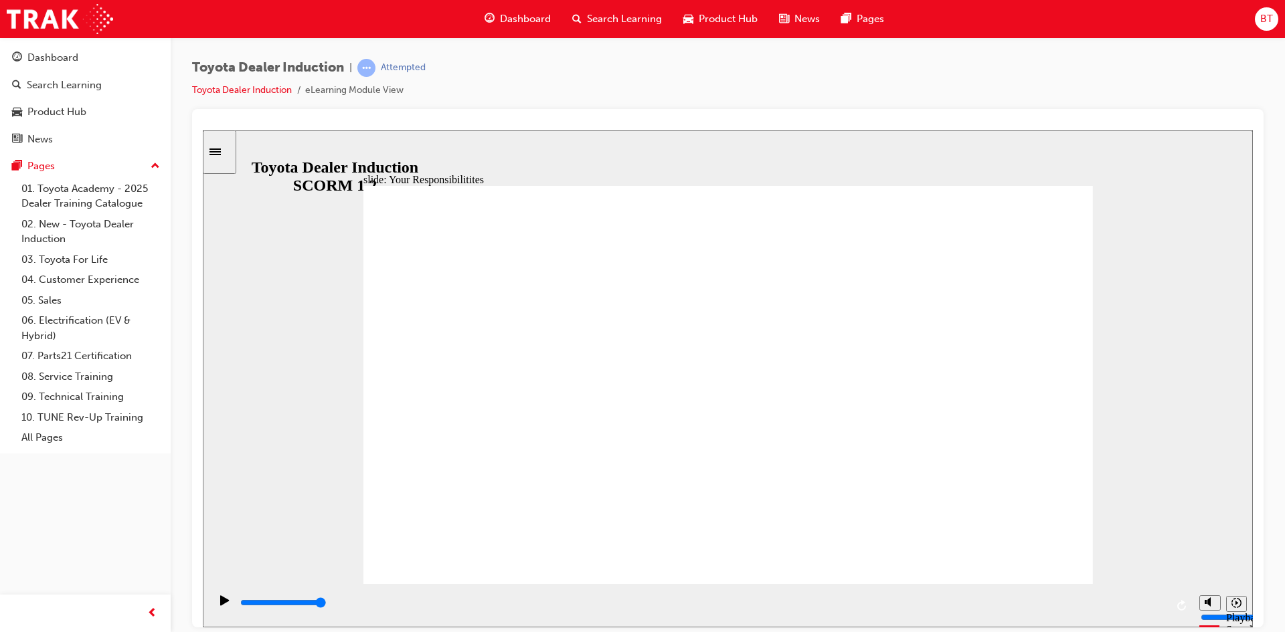
checkbox input "true"
type input "2200"
checkbox input "true"
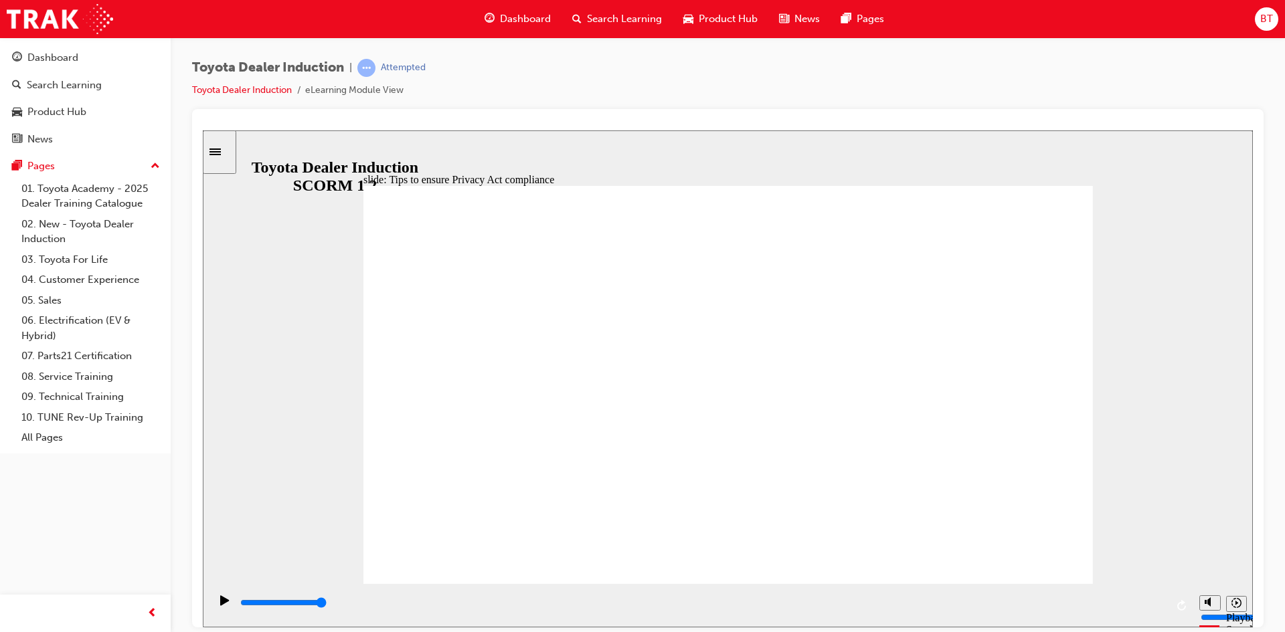
drag, startPoint x: 637, startPoint y: 404, endPoint x: 634, endPoint y: 417, distance: 13.5
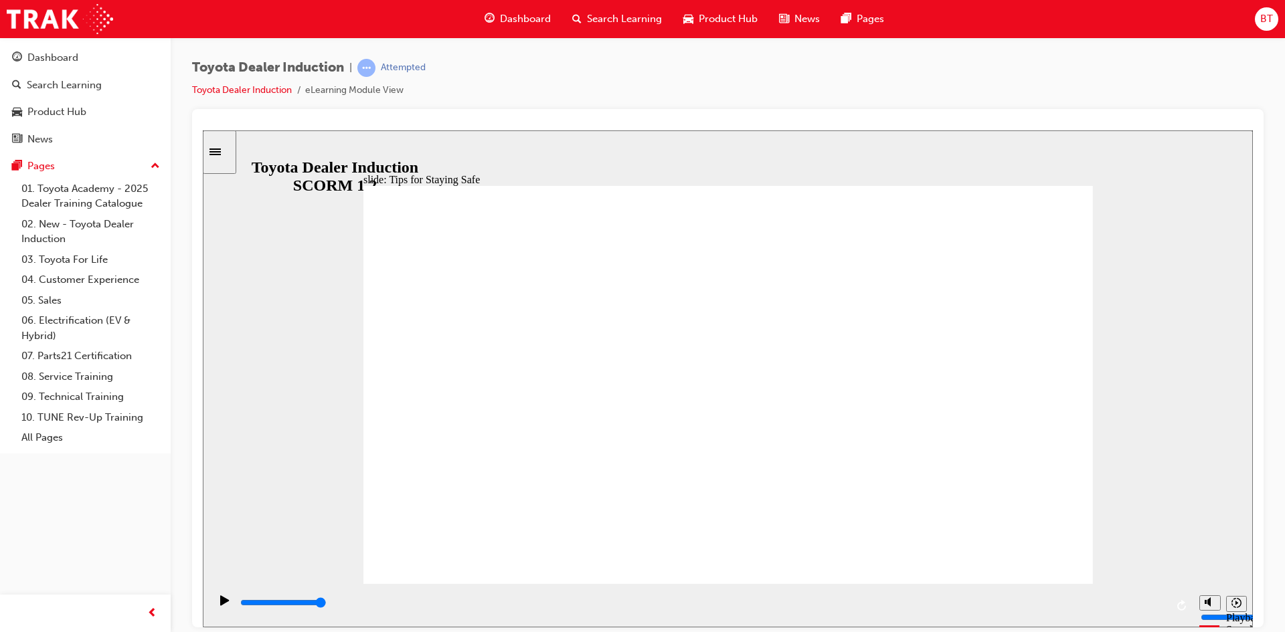
drag, startPoint x: 694, startPoint y: 507, endPoint x: 639, endPoint y: 484, distance: 60.0
type input "5000"
checkbox input "true"
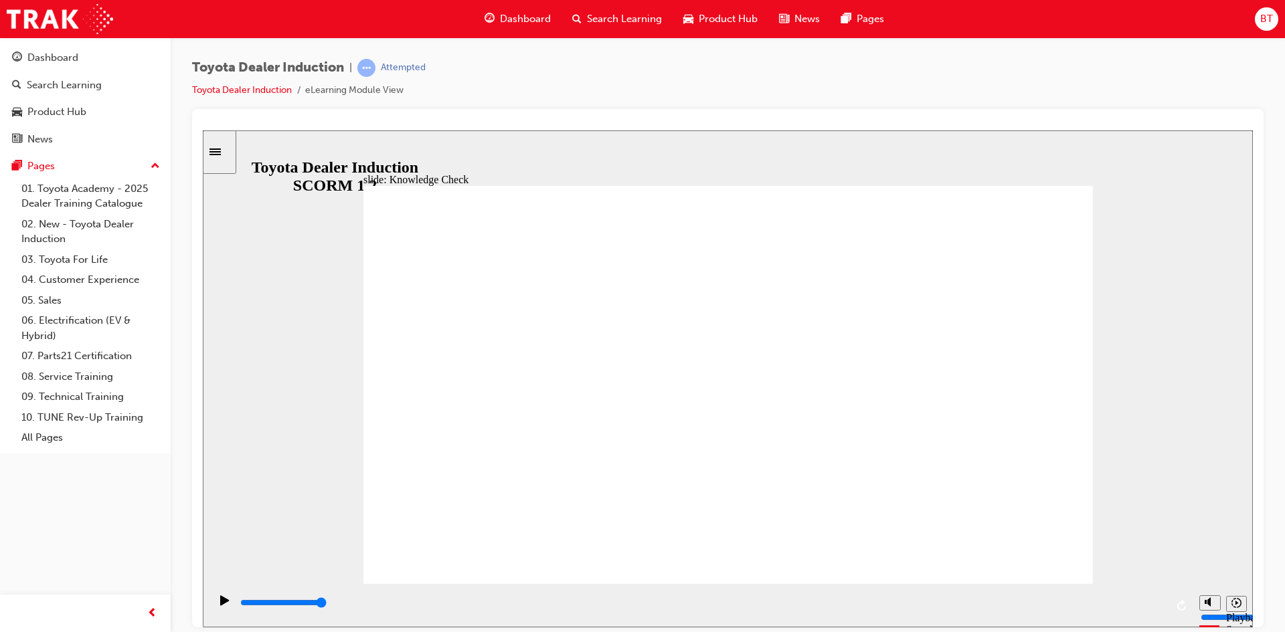
checkbox input "true"
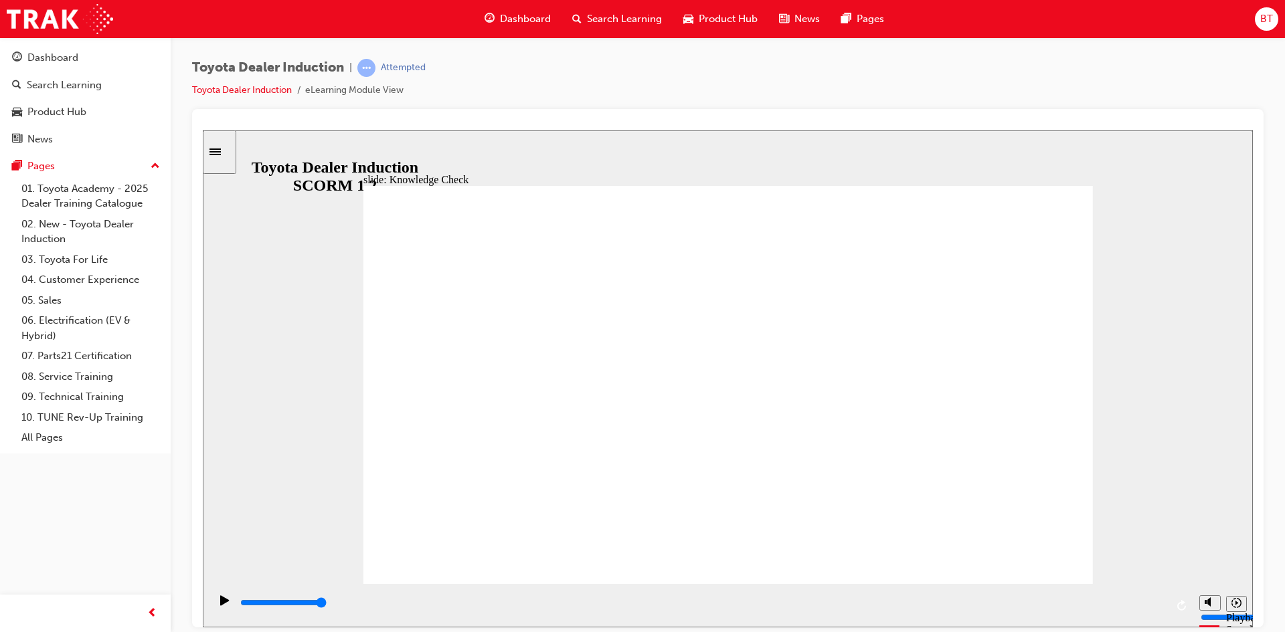
type input "5000"
radio input "true"
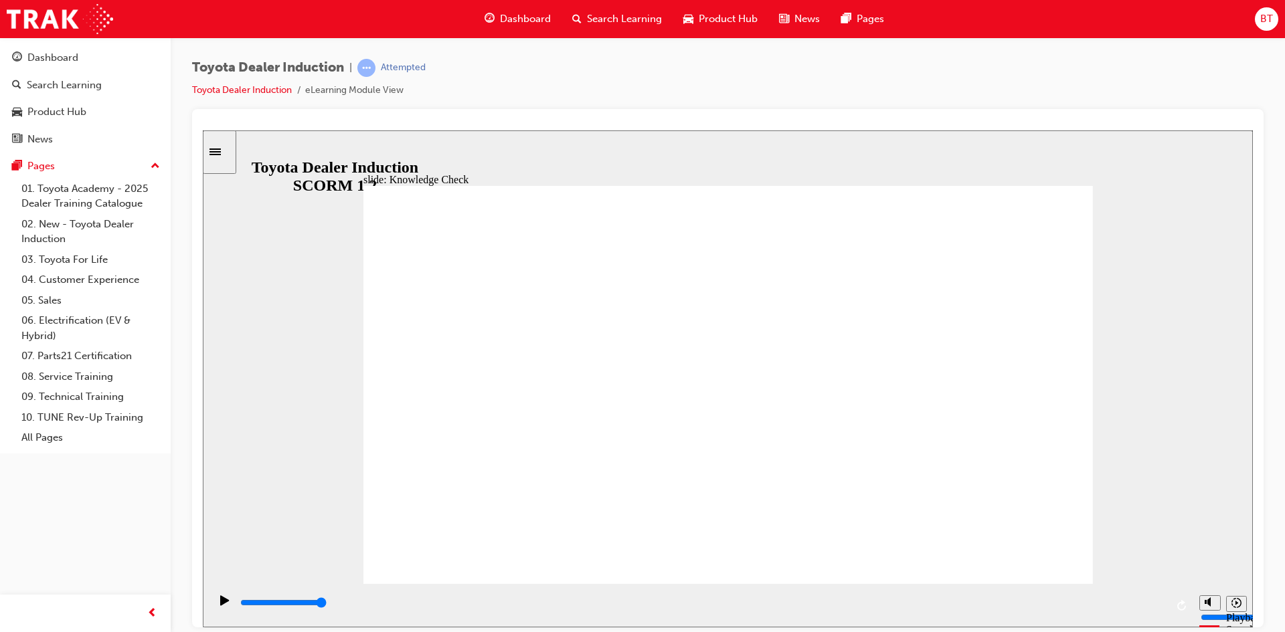
drag, startPoint x: 1041, startPoint y: 192, endPoint x: 767, endPoint y: 438, distance: 368.7
type input "5000"
checkbox input "true"
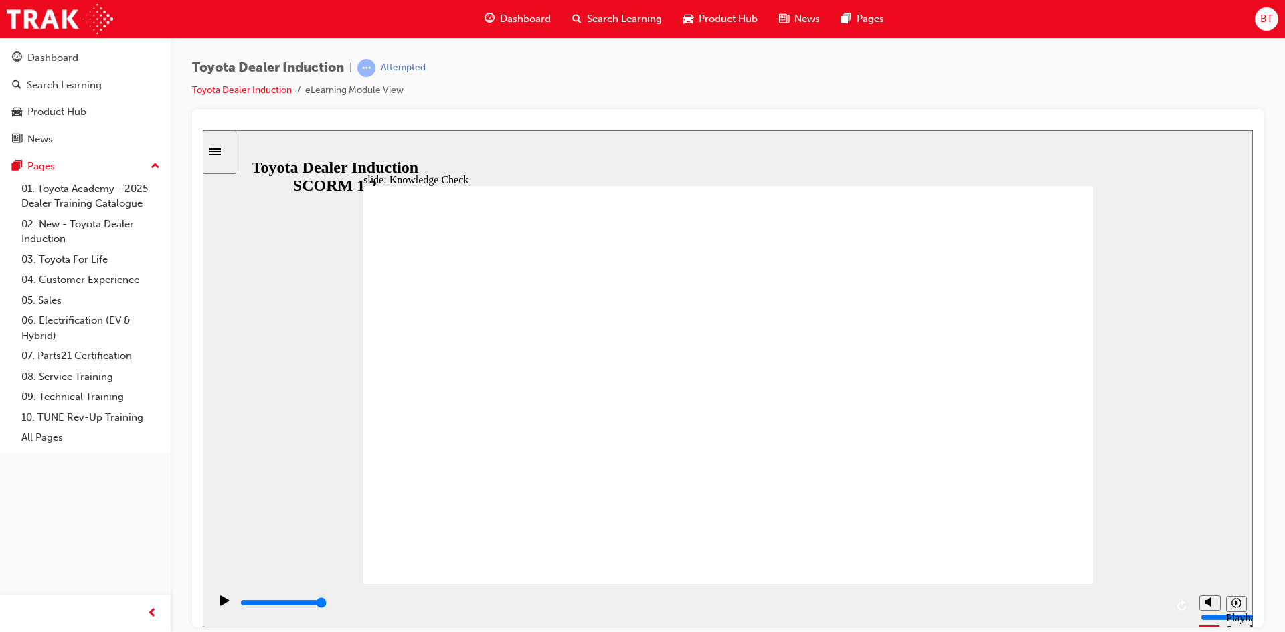
checkbox input "true"
type input "5000"
checkbox input "true"
drag, startPoint x: 619, startPoint y: 395, endPoint x: 632, endPoint y: 473, distance: 79.4
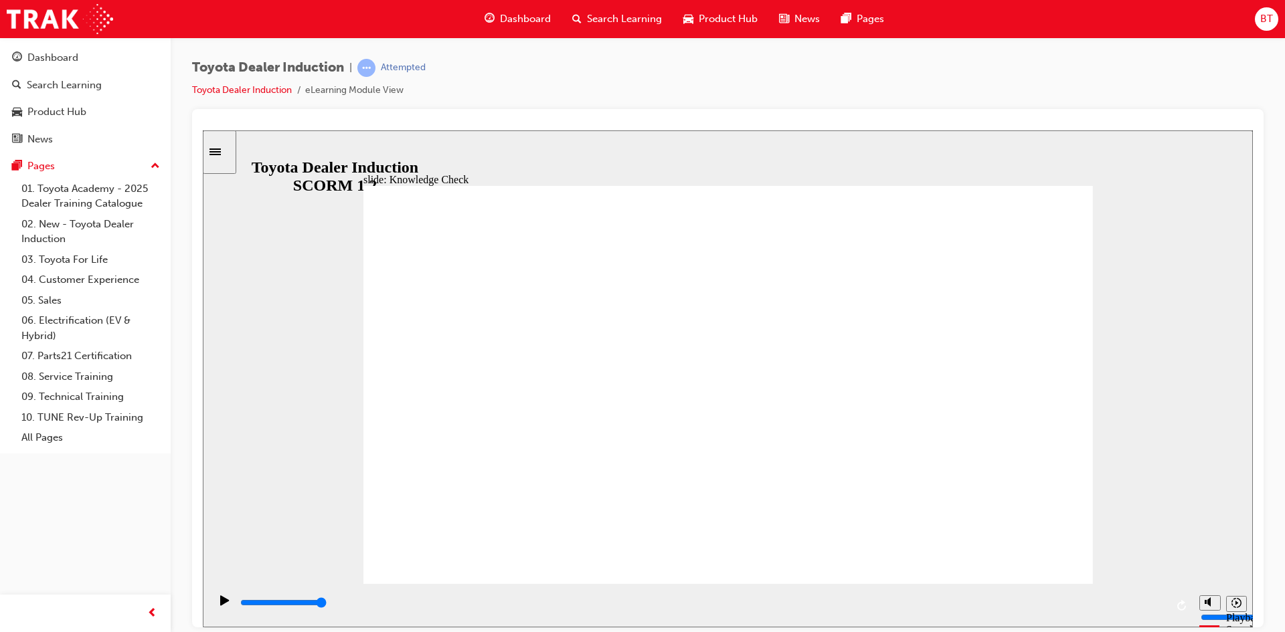
checkbox input "true"
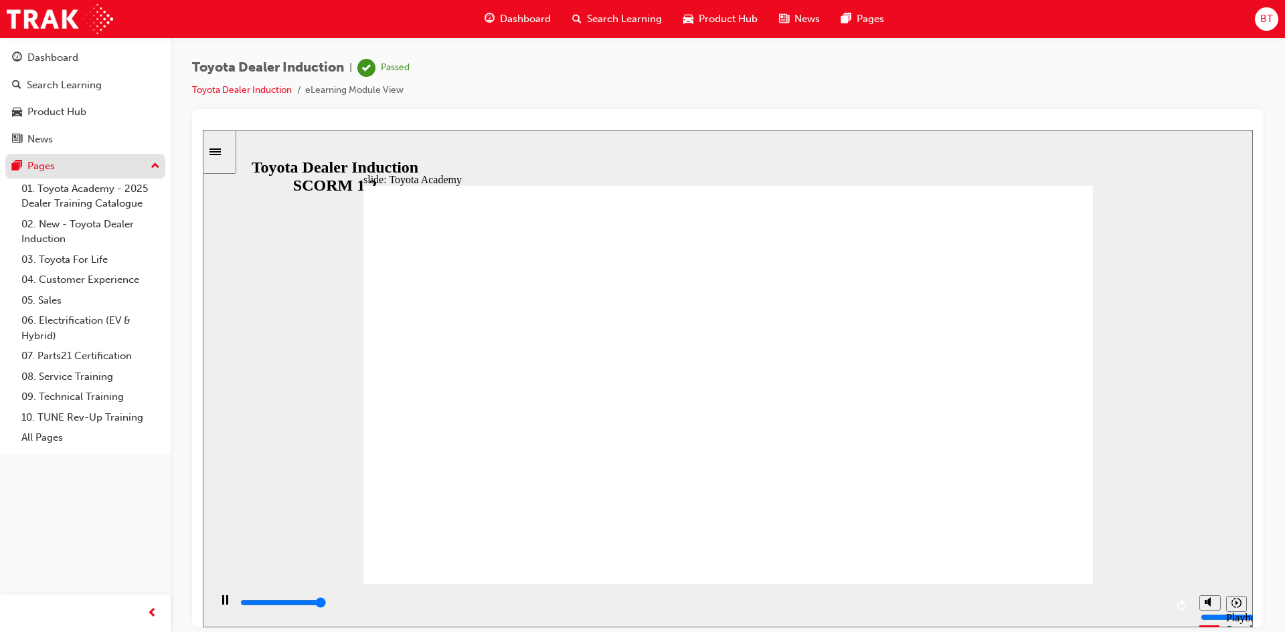
type input "9900"
click at [507, 21] on span "Dashboard" at bounding box center [525, 18] width 51 height 15
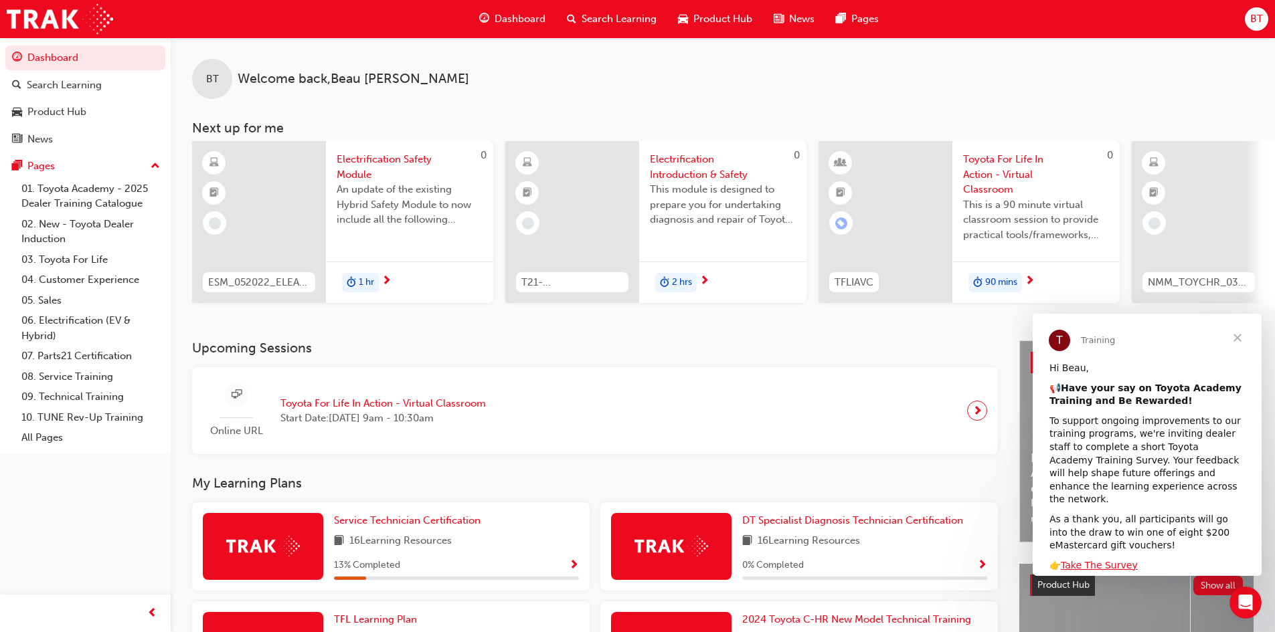
scroll to position [67, 0]
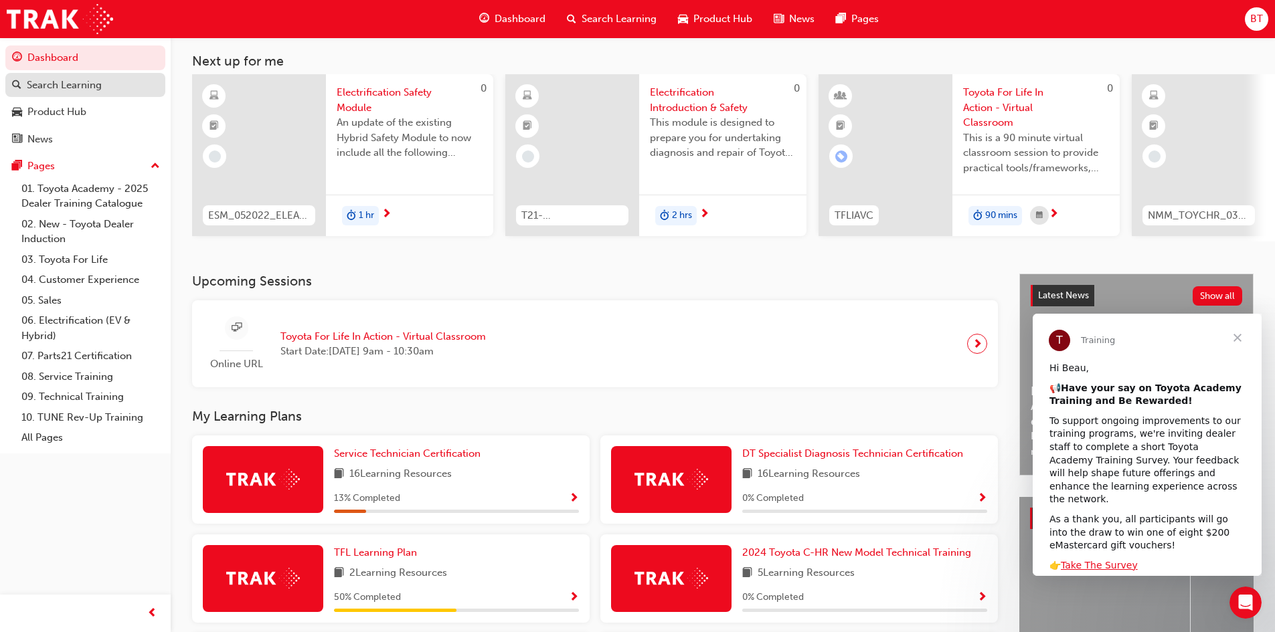
click at [89, 92] on div "Search Learning" at bounding box center [64, 85] width 75 height 15
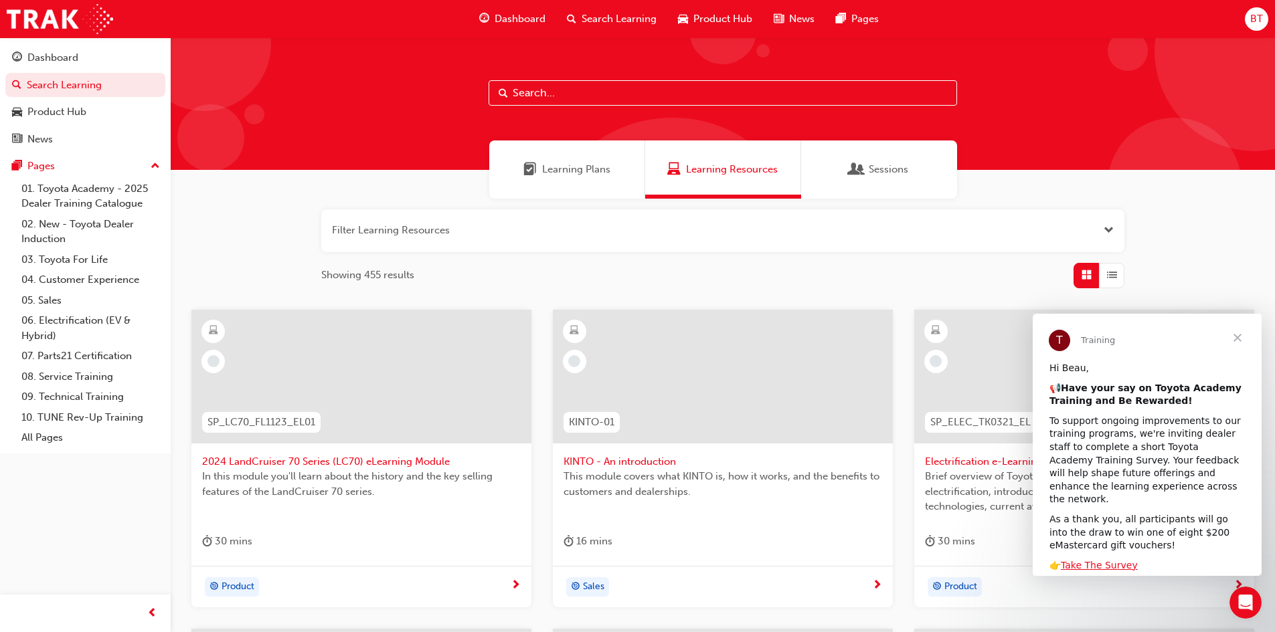
click at [586, 167] on span "Learning Plans" at bounding box center [576, 169] width 68 height 15
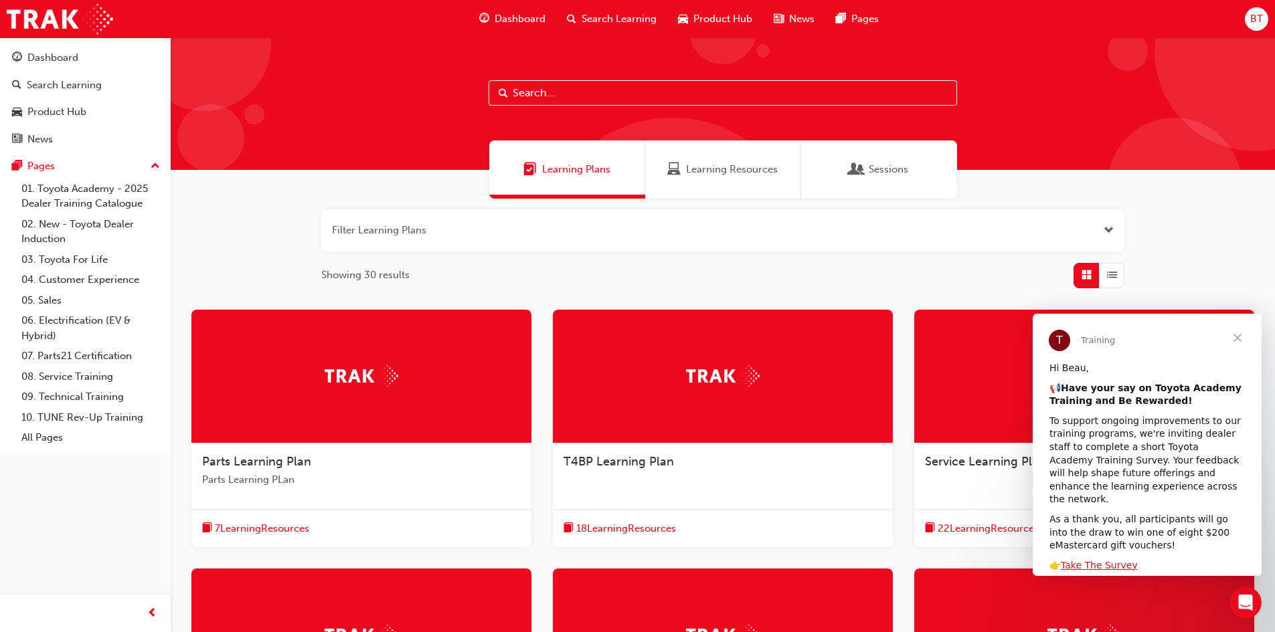
click at [882, 171] on span "Sessions" at bounding box center [888, 169] width 39 height 15
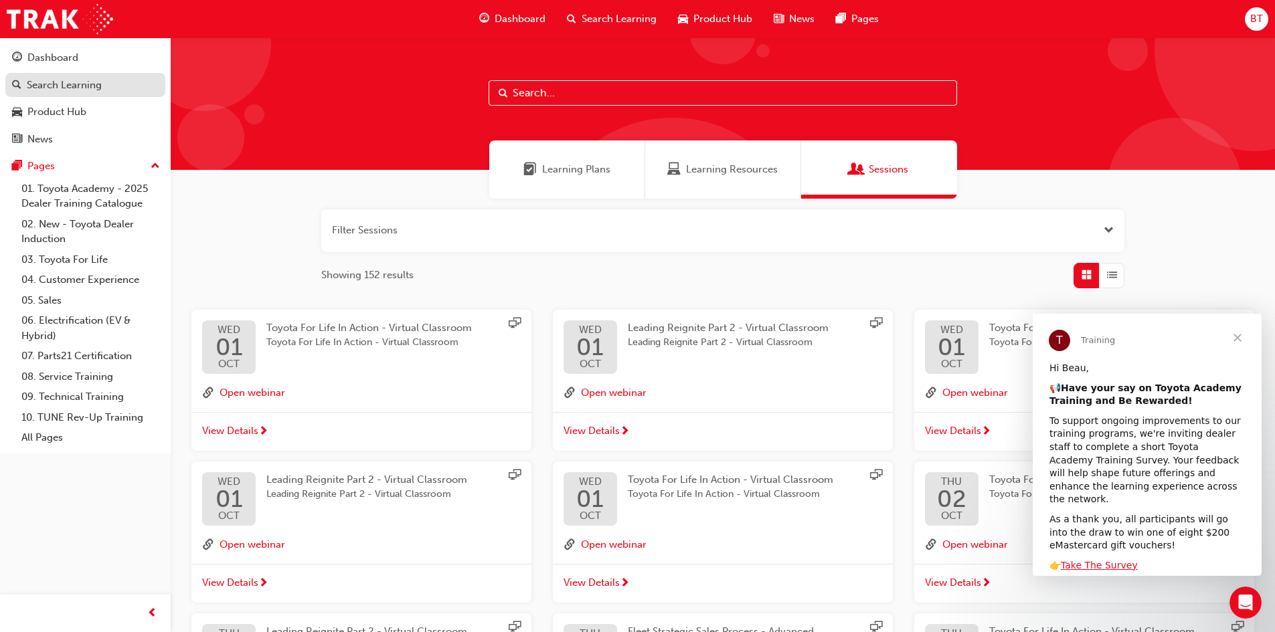
click at [82, 90] on div "Search Learning" at bounding box center [64, 85] width 75 height 15
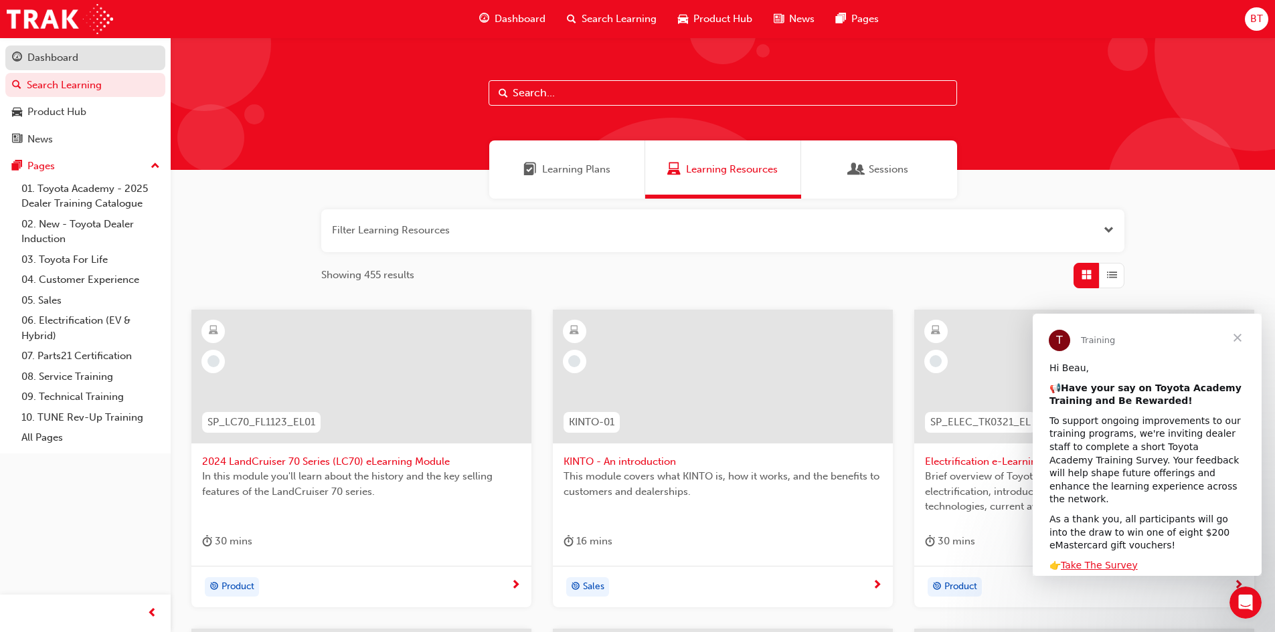
click at [99, 53] on div "Dashboard" at bounding box center [85, 58] width 147 height 17
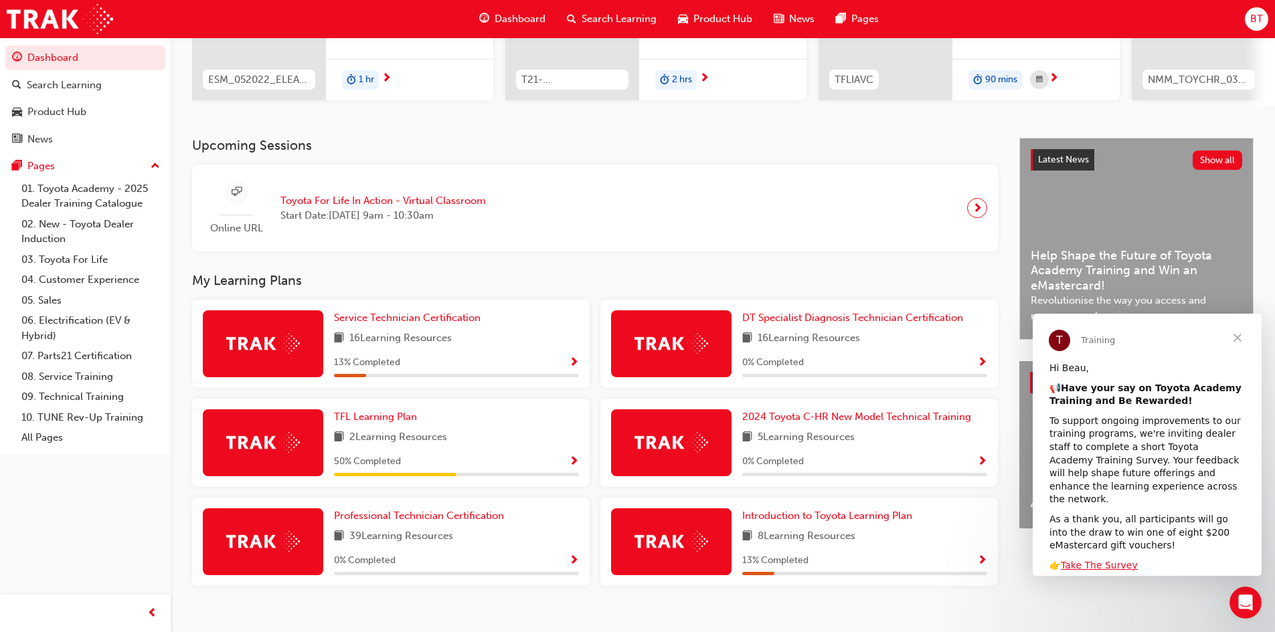
scroll to position [228, 0]
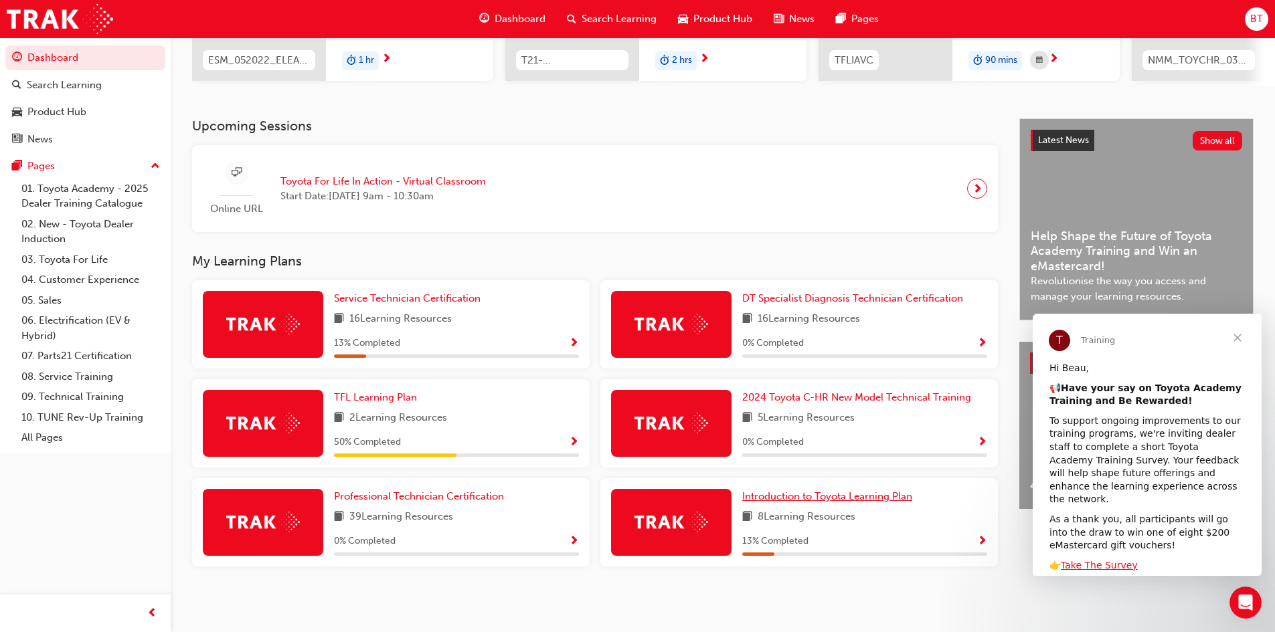
click at [836, 497] on span "Introduction to Toyota Learning Plan" at bounding box center [827, 497] width 170 height 12
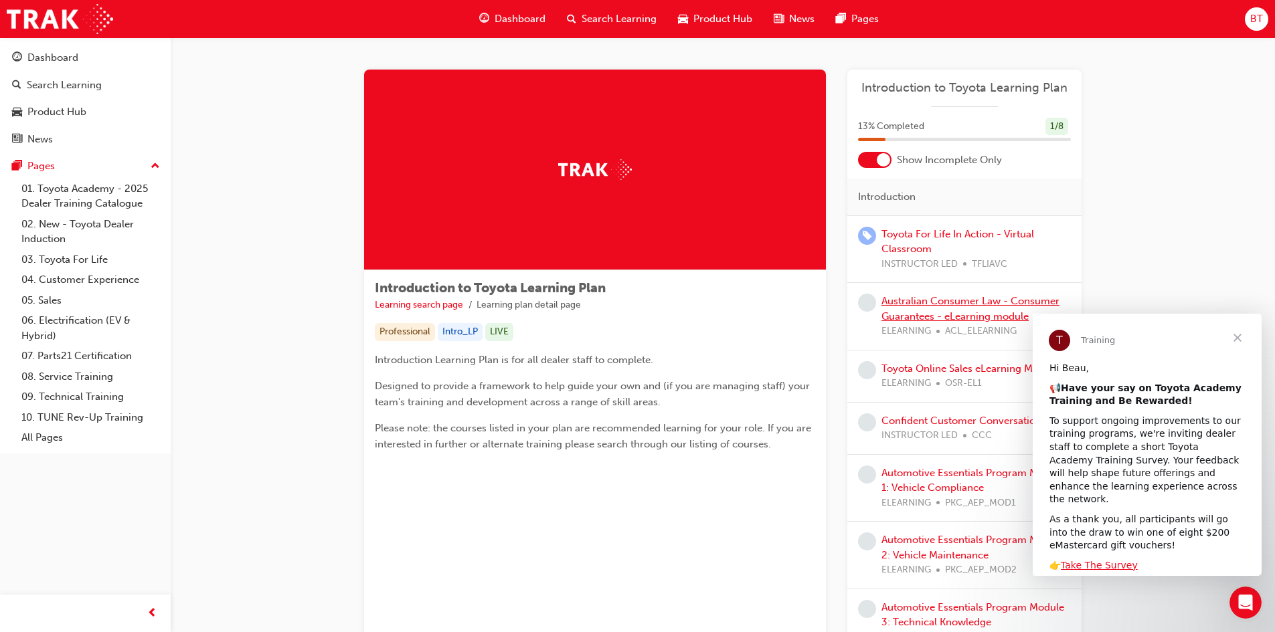
click at [944, 310] on link "Australian Consumer Law - Consumer Guarantees - eLearning module" at bounding box center [970, 308] width 178 height 27
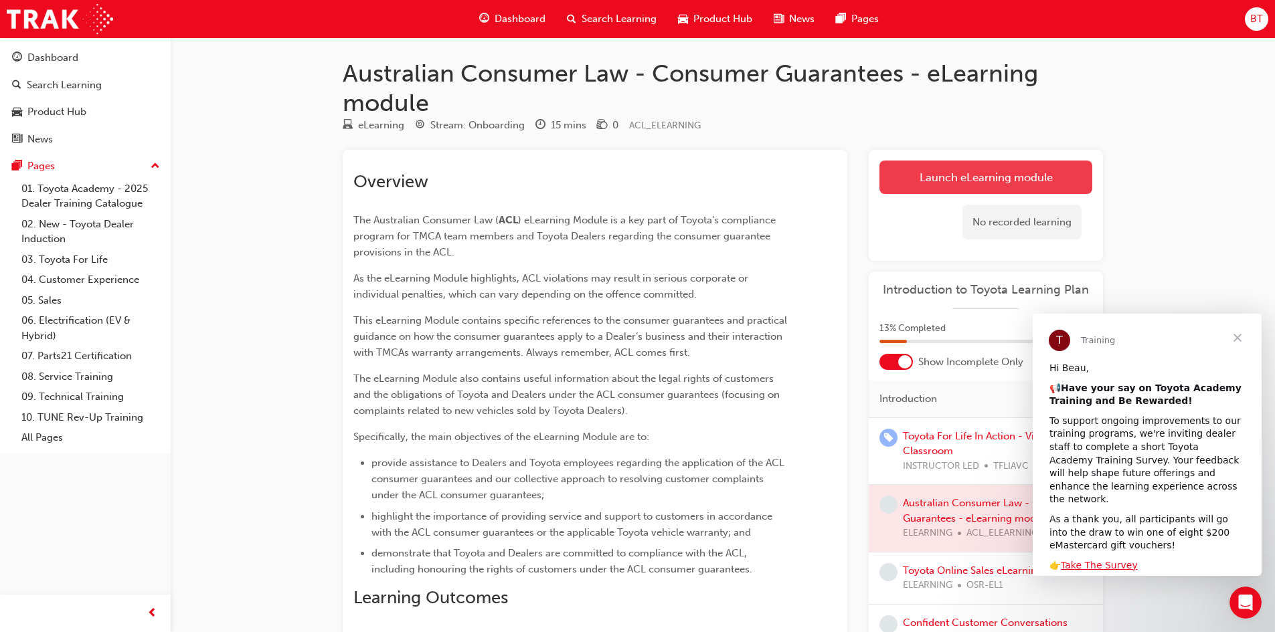
click at [948, 165] on link "Launch eLearning module" at bounding box center [985, 177] width 213 height 33
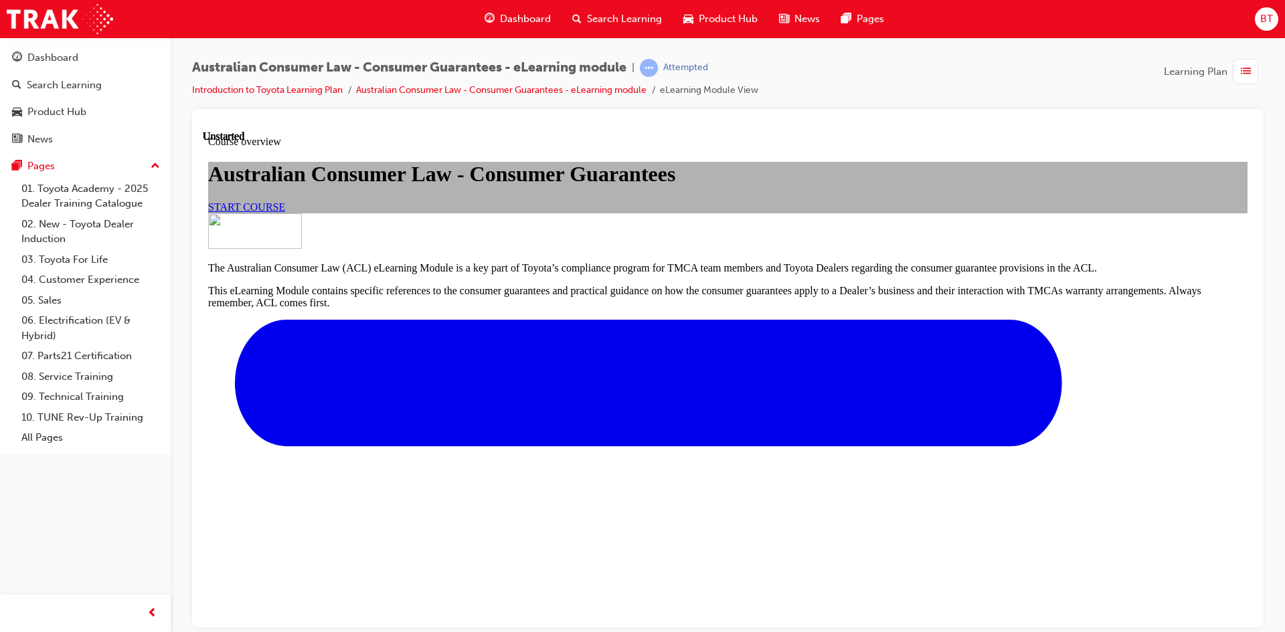
click at [285, 212] on span "START COURSE" at bounding box center [246, 206] width 77 height 11
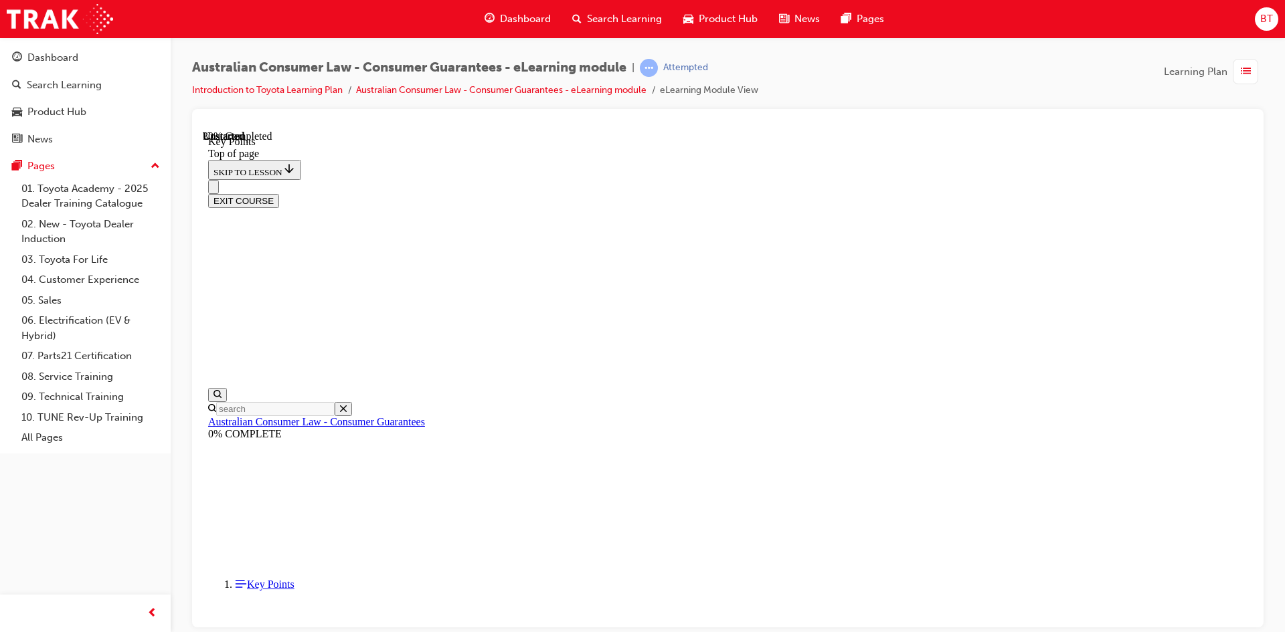
scroll to position [569, 0]
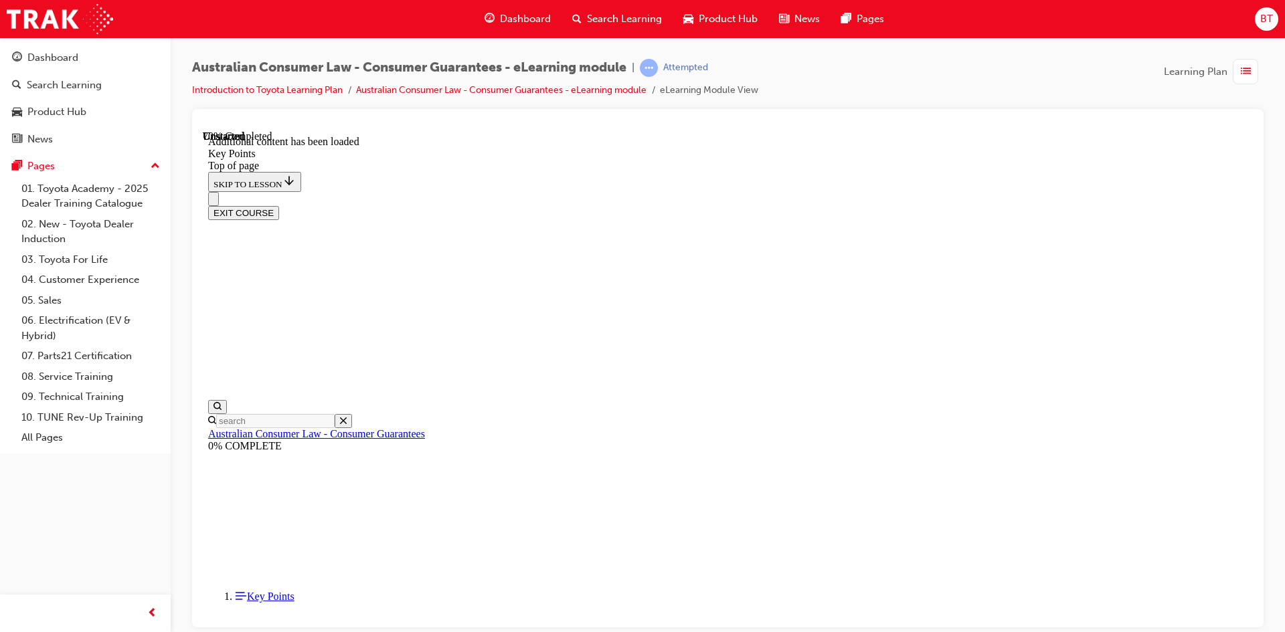
scroll to position [1727, 0]
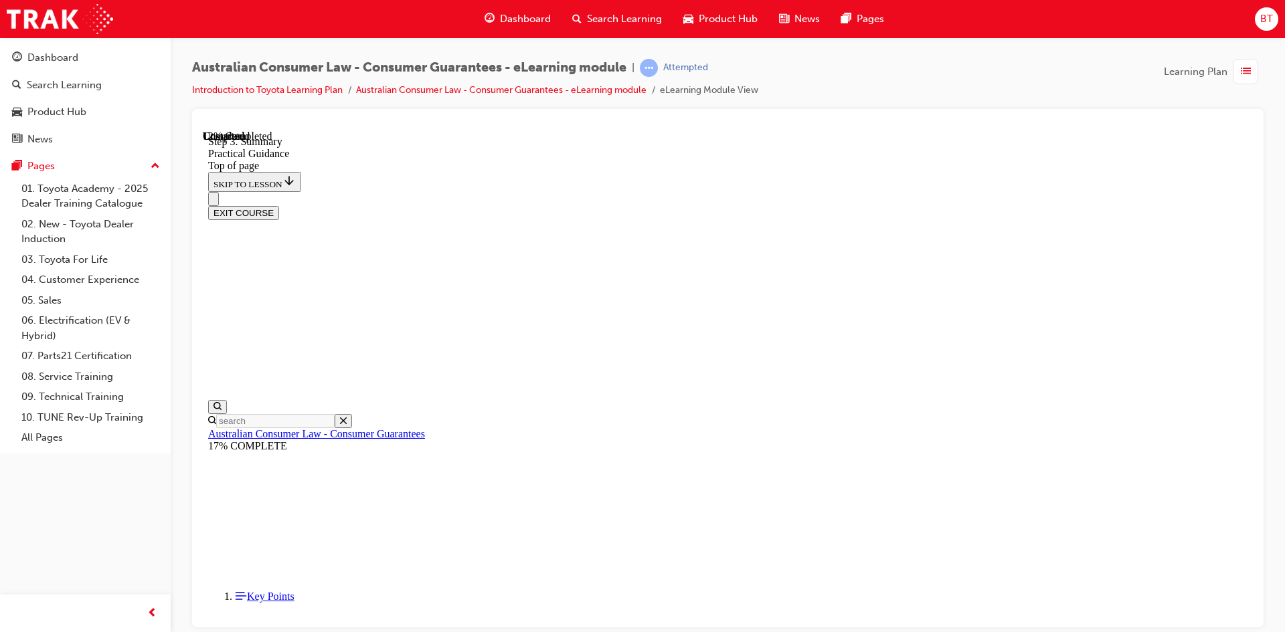
scroll to position [41, 0]
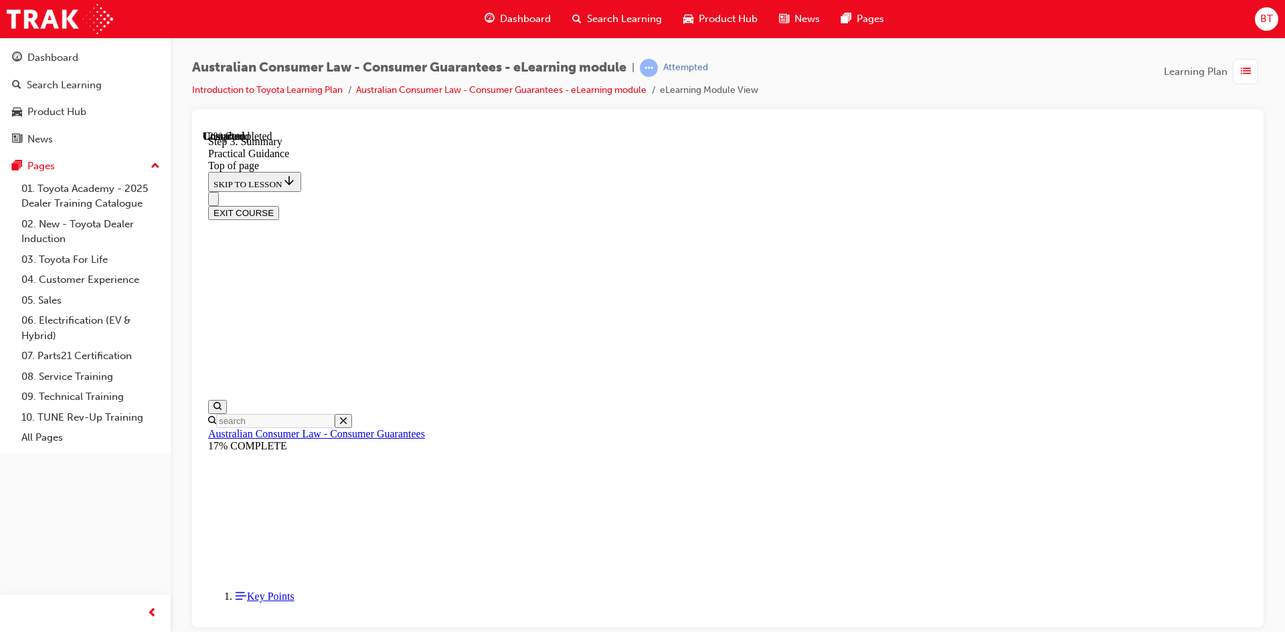
scroll to position [108, 0]
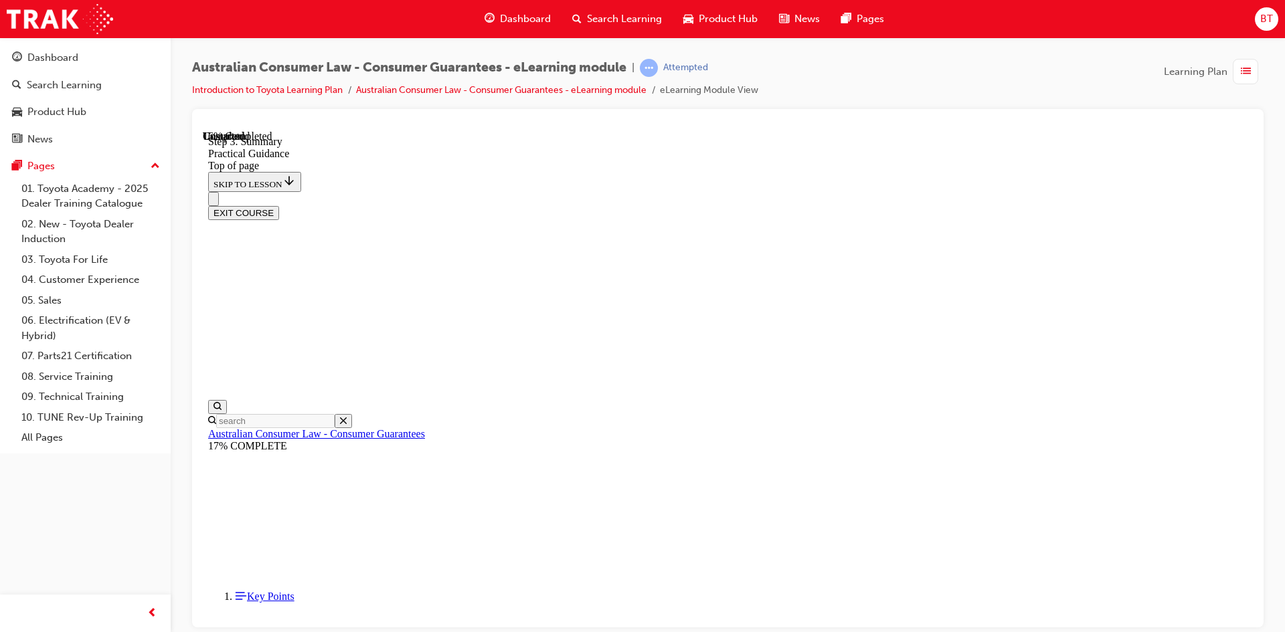
scroll to position [102, 0]
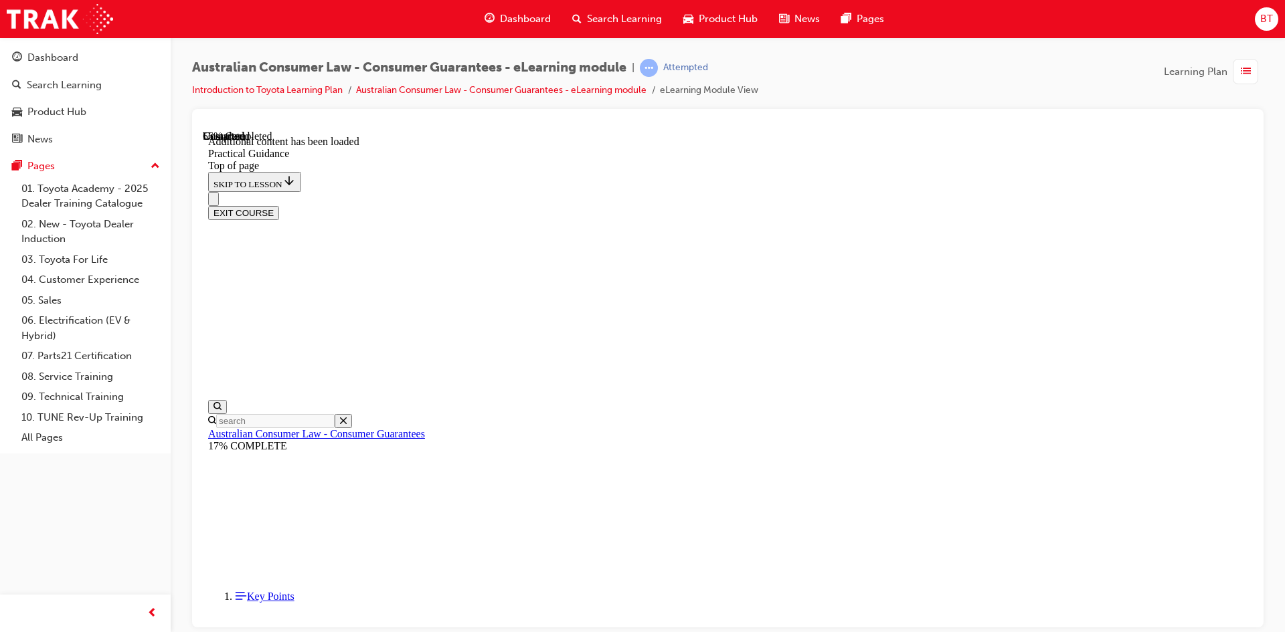
scroll to position [2061, 0]
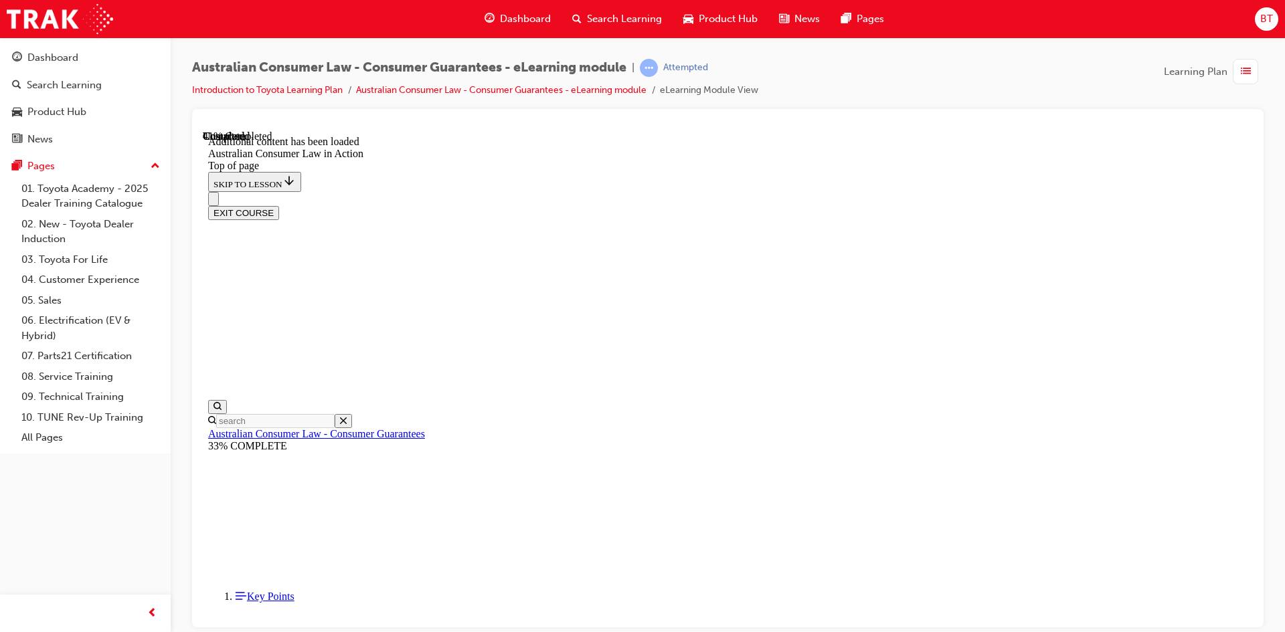
scroll to position [1250, 0]
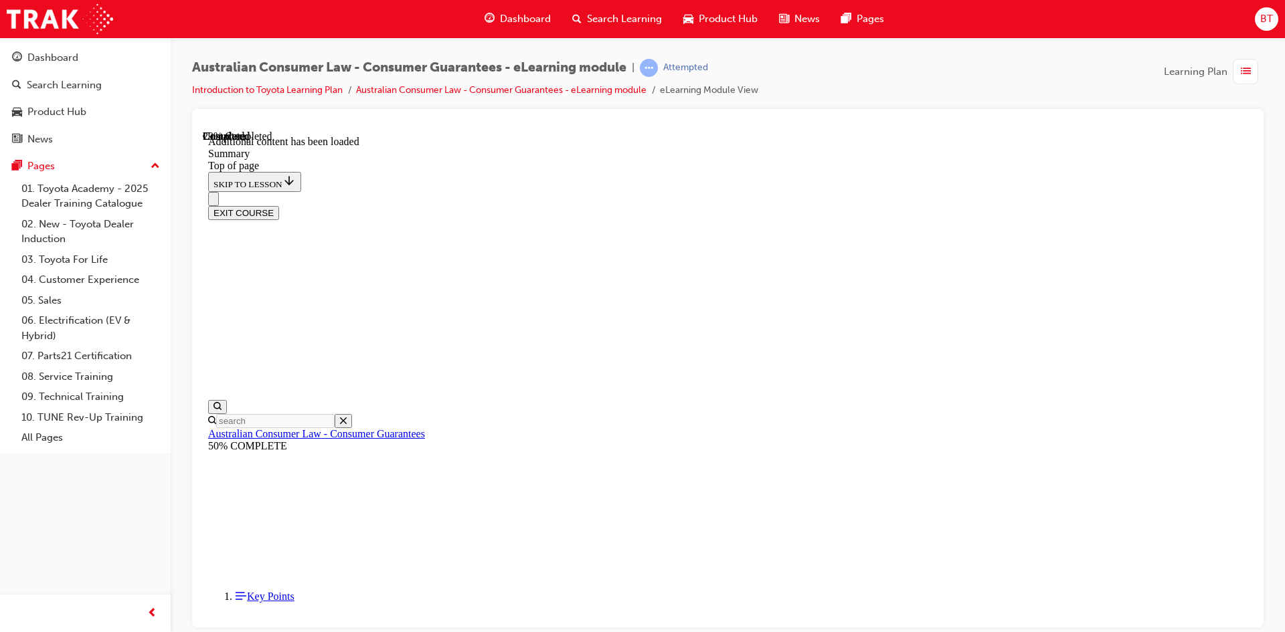
scroll to position [344, 0]
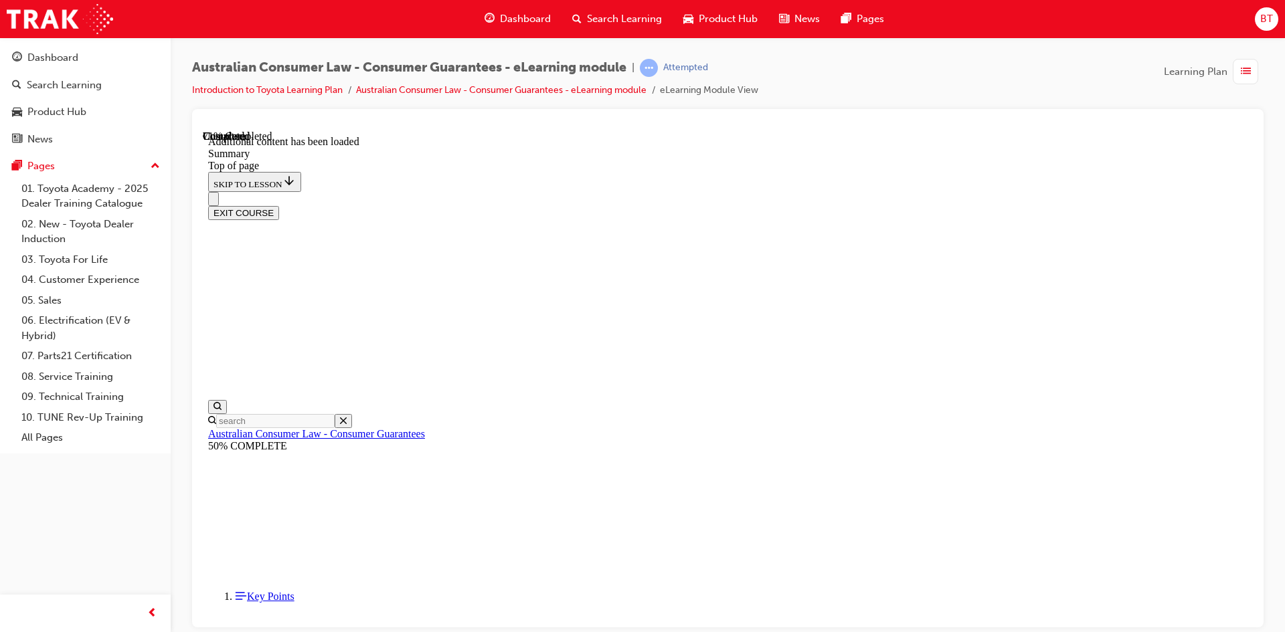
drag, startPoint x: 777, startPoint y: 327, endPoint x: 995, endPoint y: 280, distance: 222.5
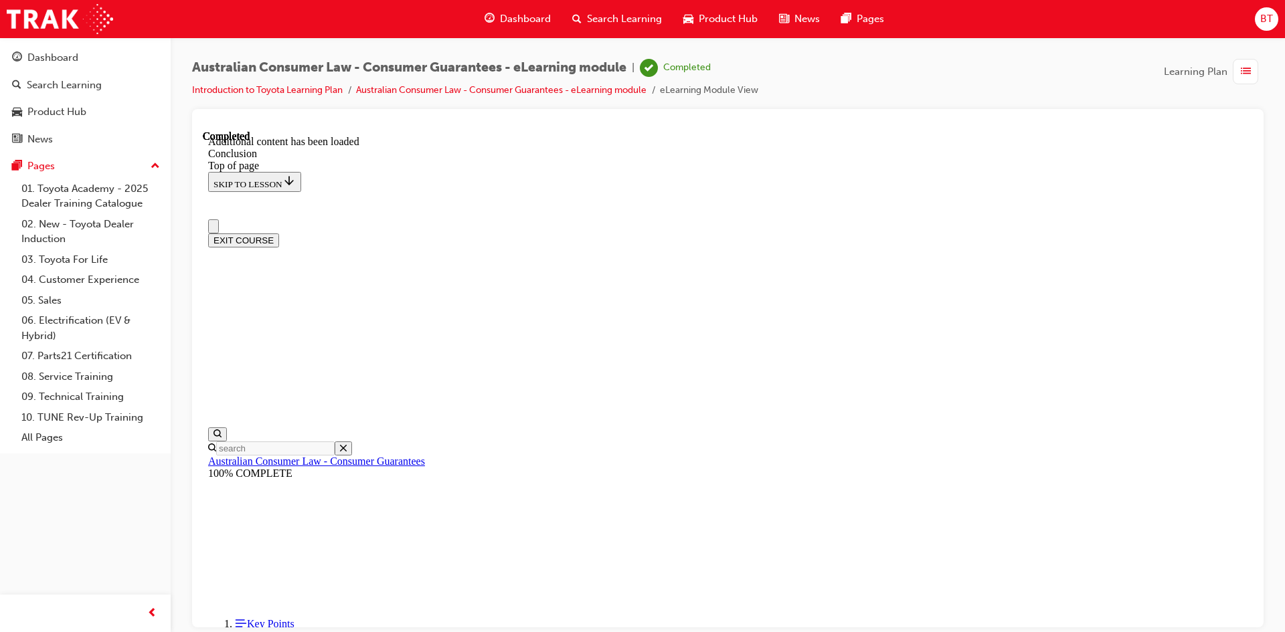
scroll to position [0, 0]
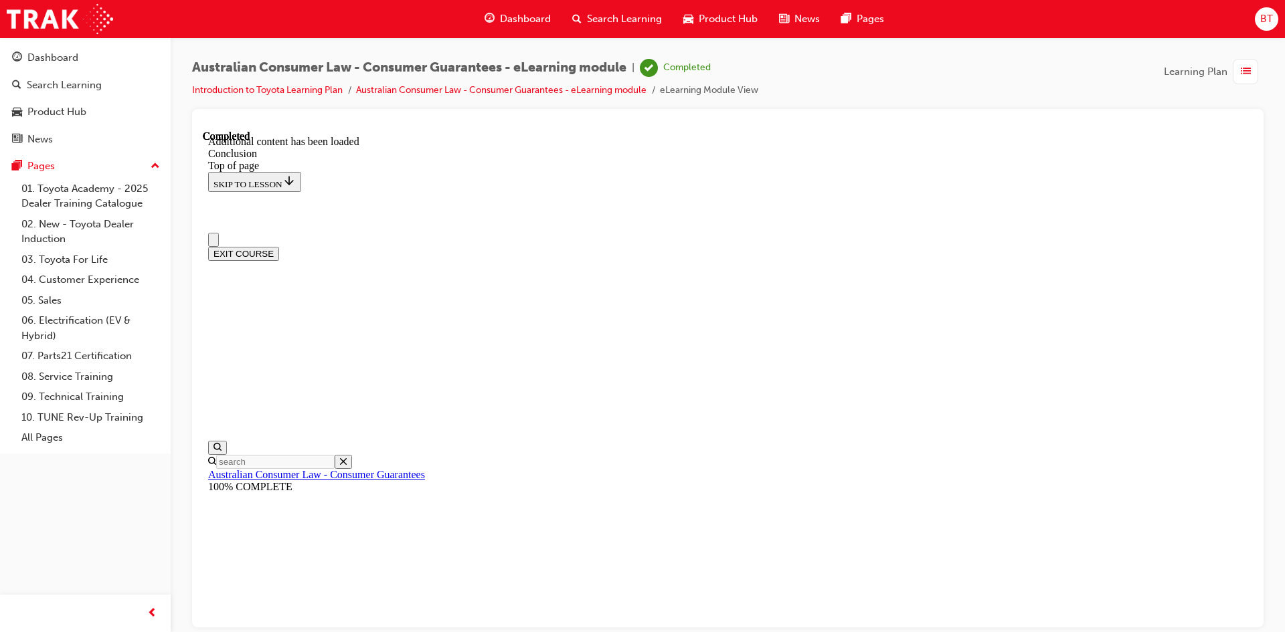
click at [1157, 246] on div "EXIT COURSE" at bounding box center [727, 253] width 1039 height 14
click at [279, 246] on button "EXIT COURSE" at bounding box center [243, 253] width 71 height 14
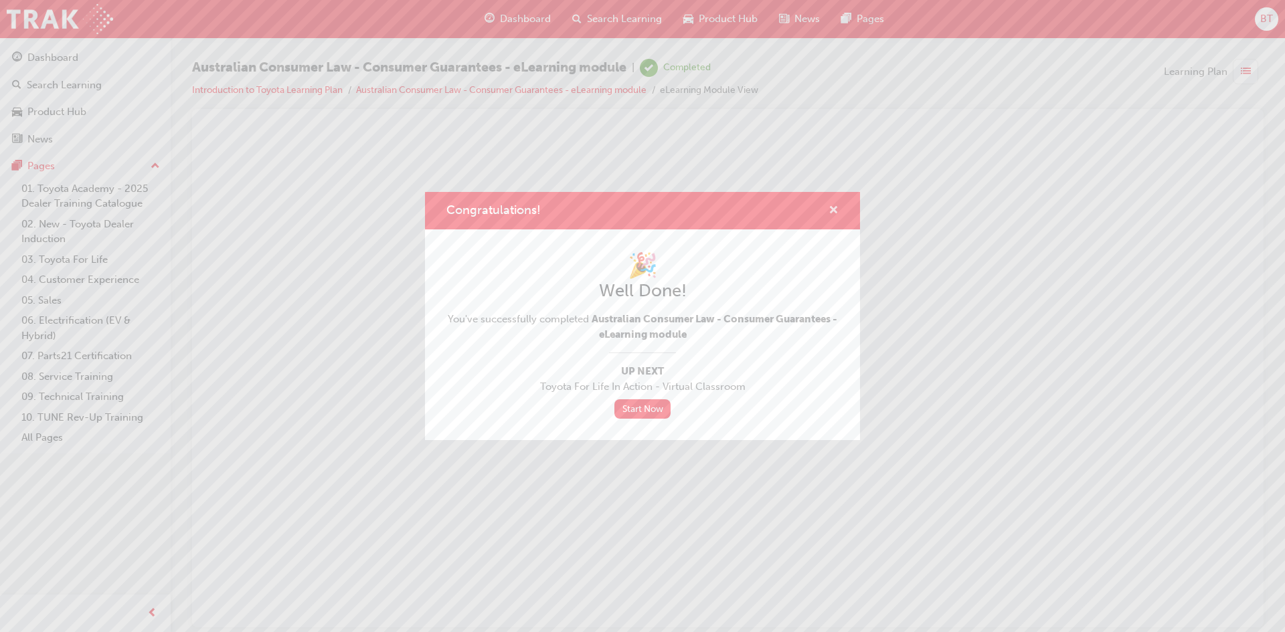
click at [836, 209] on span "cross-icon" at bounding box center [834, 211] width 10 height 12
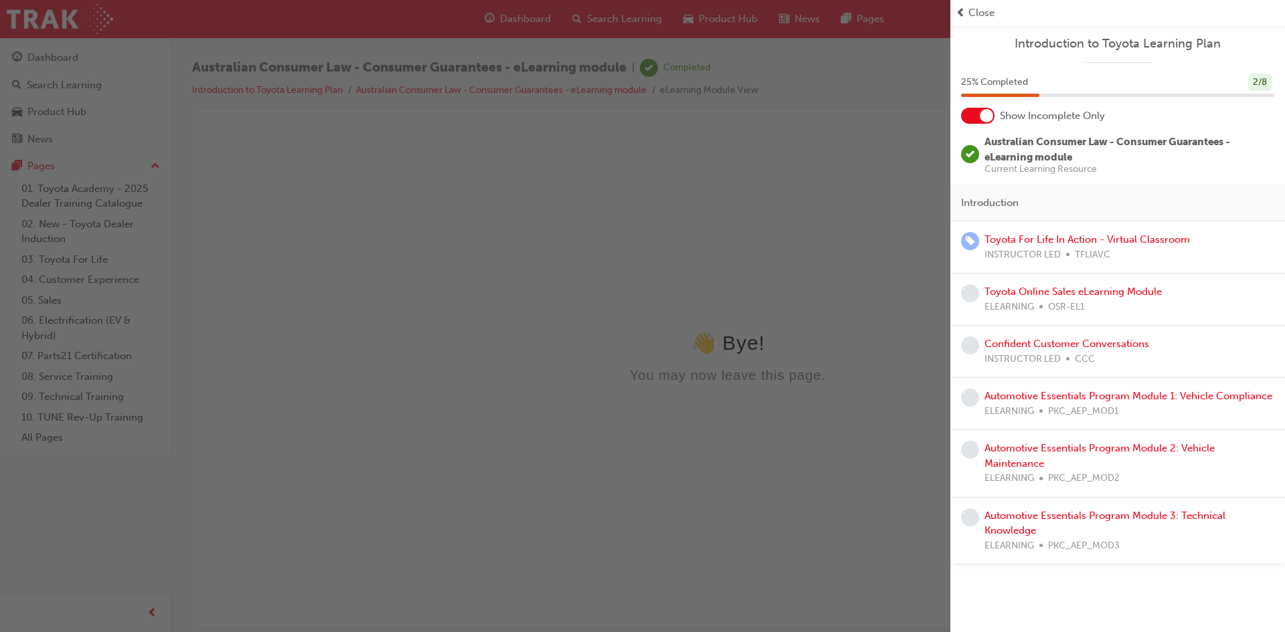
click at [753, 251] on div "button" at bounding box center [475, 316] width 950 height 632
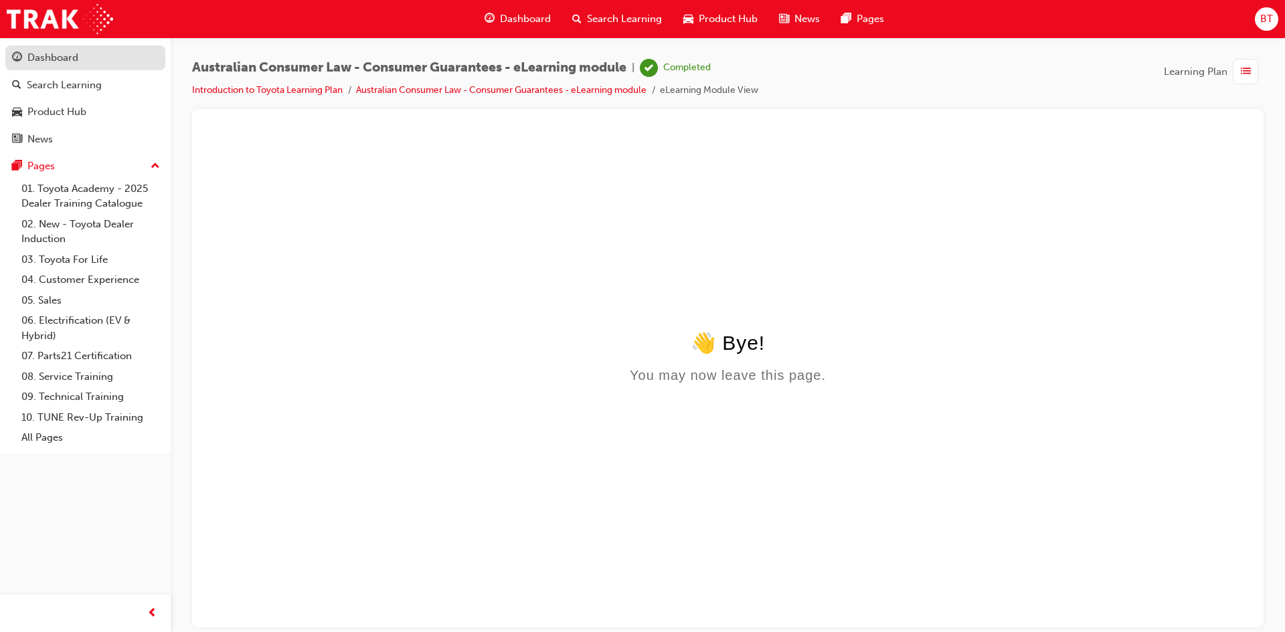
click at [50, 57] on div "Dashboard" at bounding box center [52, 57] width 51 height 15
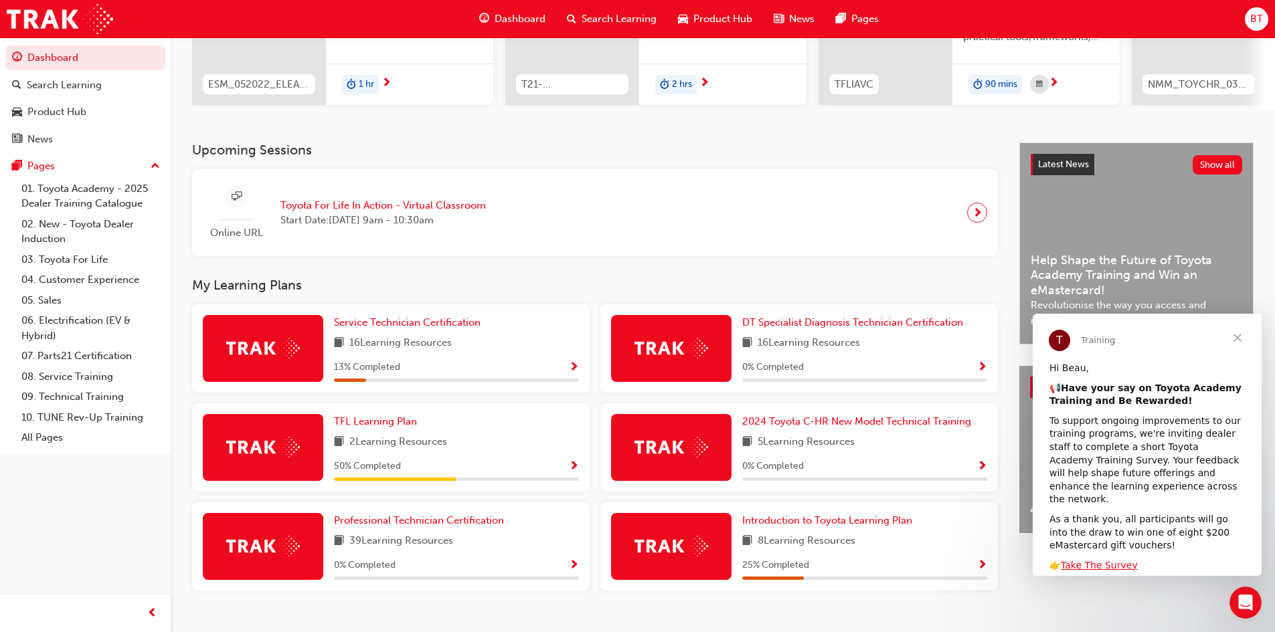
scroll to position [228, 0]
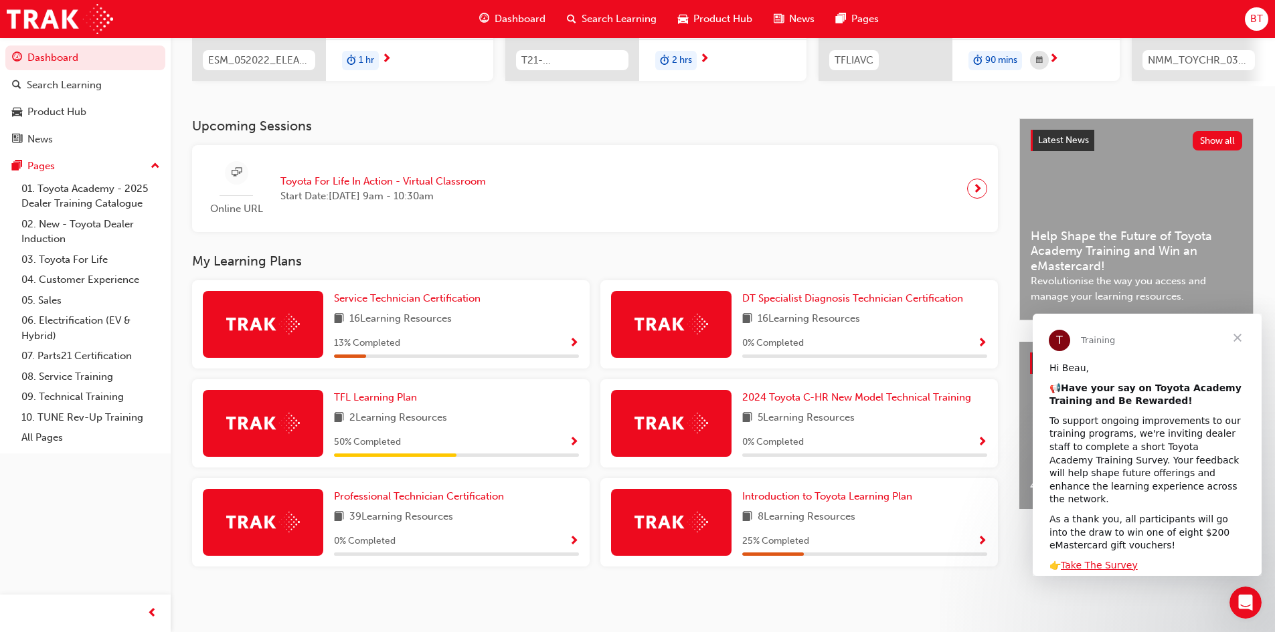
click at [522, 428] on div "TFL Learning Plan 2 Learning Resources 50 % Completed" at bounding box center [456, 423] width 245 height 67
click at [567, 446] on div "50 % Completed" at bounding box center [456, 442] width 245 height 17
click at [571, 437] on span "Show Progress" at bounding box center [574, 443] width 10 height 12
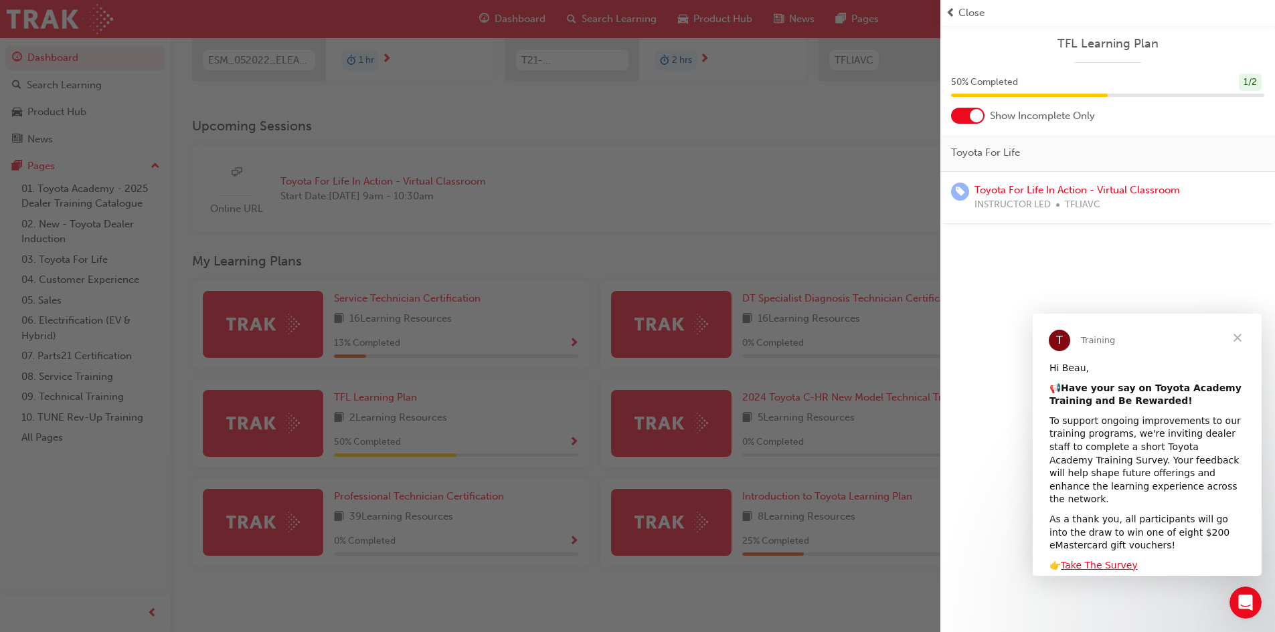
click at [598, 219] on div "button" at bounding box center [470, 316] width 940 height 632
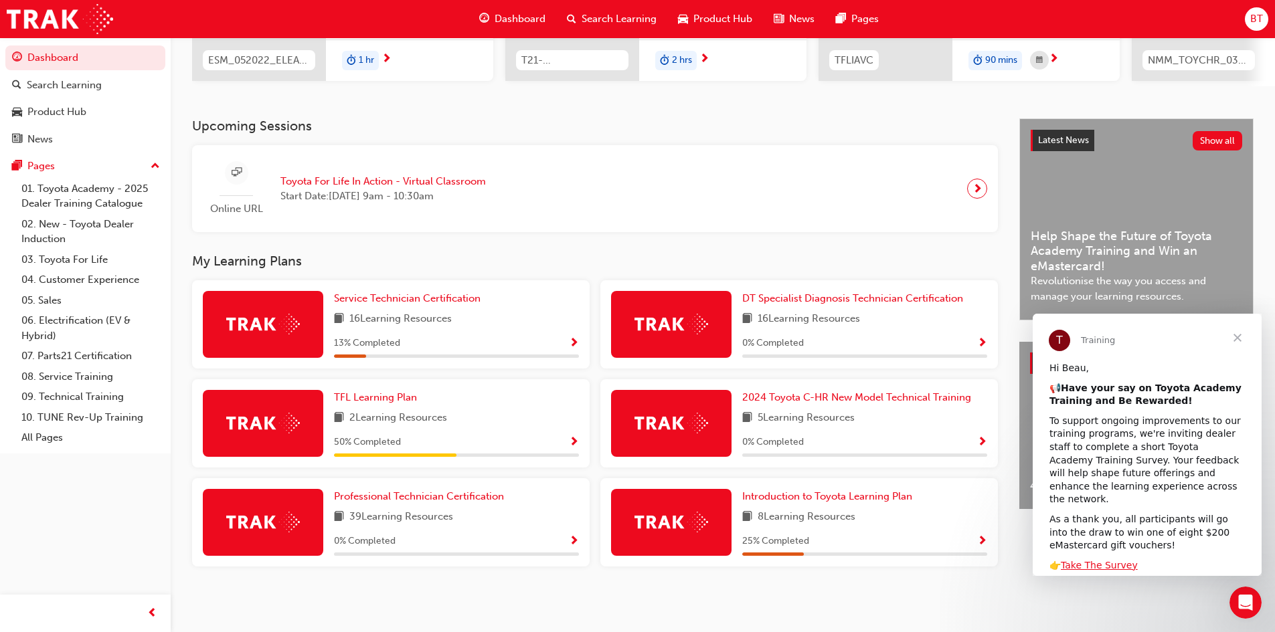
click at [571, 345] on span "Show Progress" at bounding box center [574, 344] width 10 height 12
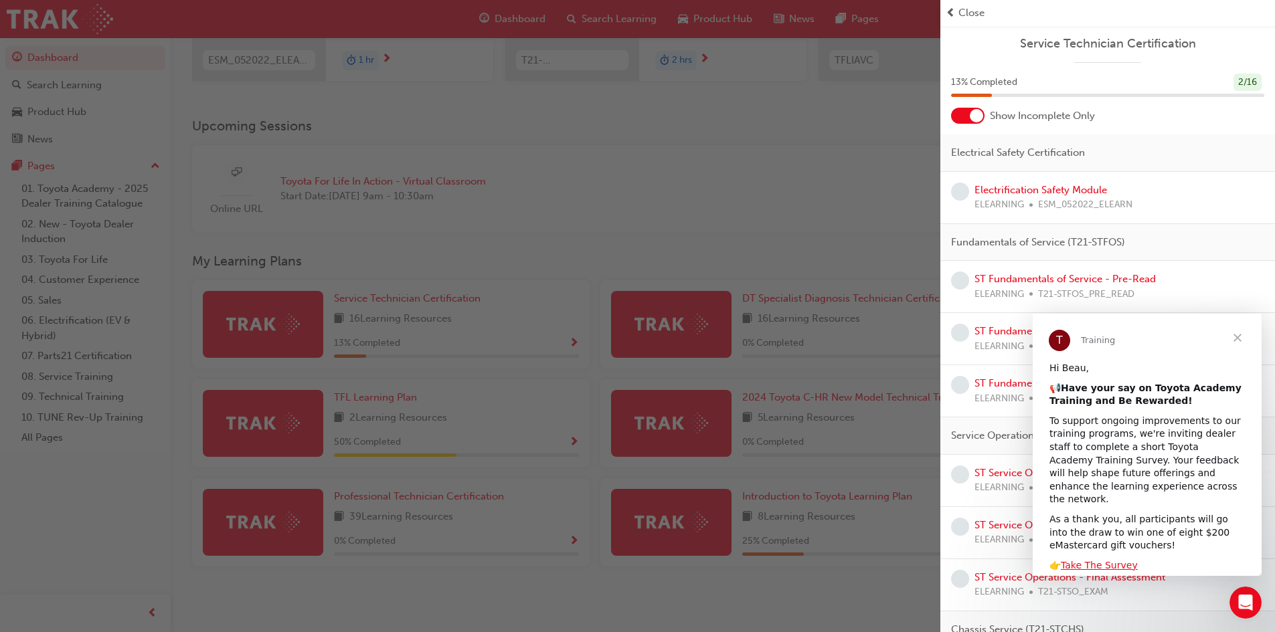
click at [1236, 332] on span "Close" at bounding box center [1237, 338] width 48 height 48
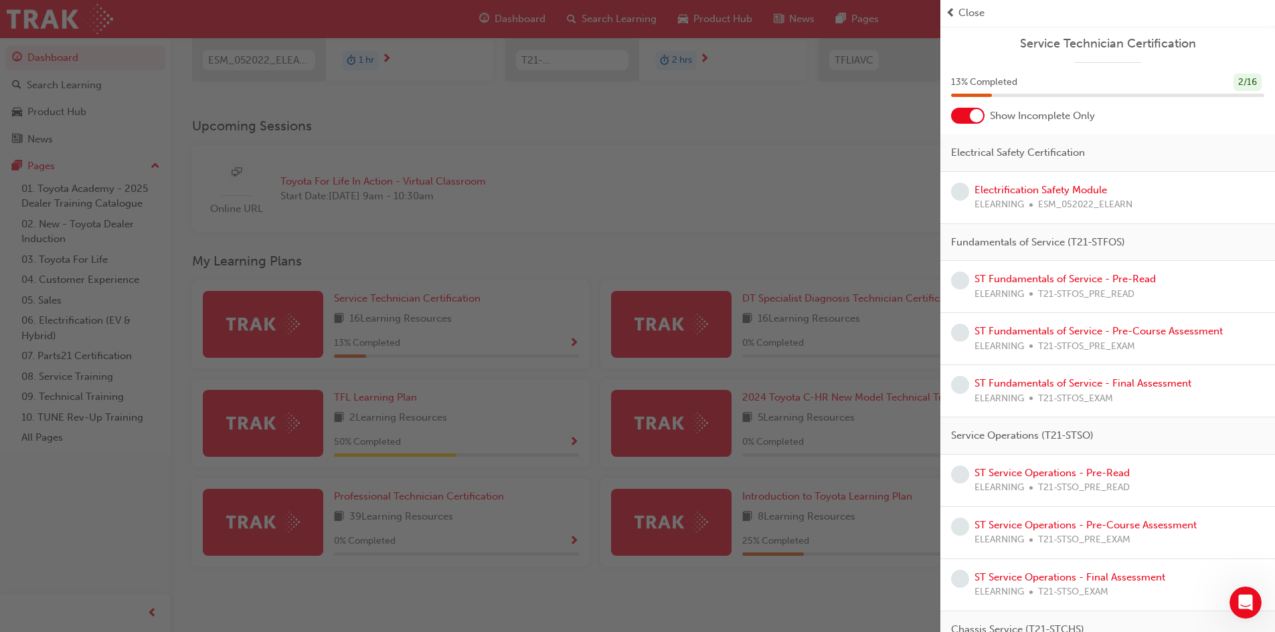
click at [619, 234] on div "button" at bounding box center [470, 316] width 940 height 632
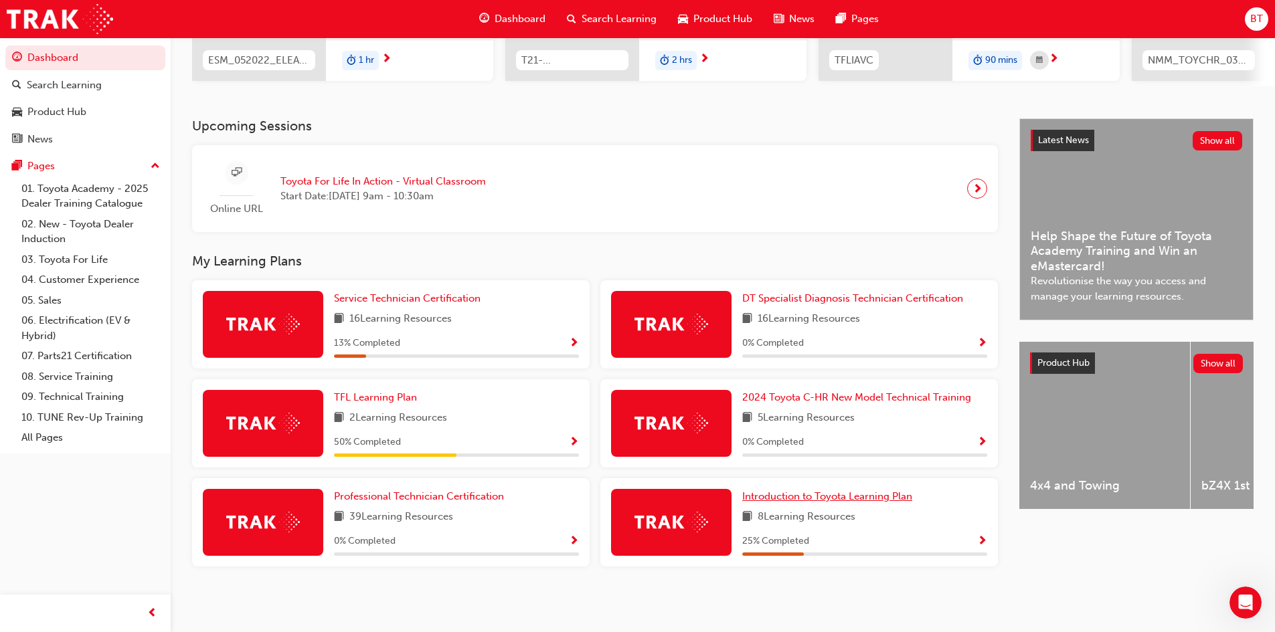
click at [898, 495] on span "Introduction to Toyota Learning Plan" at bounding box center [827, 497] width 170 height 12
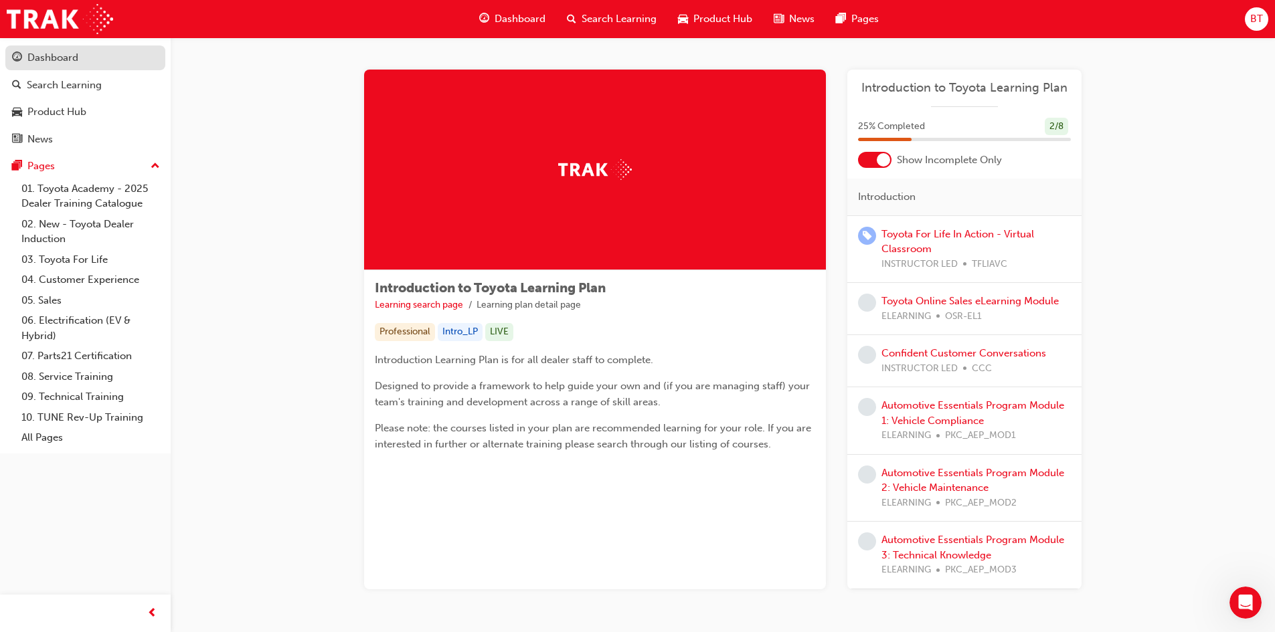
click at [52, 58] on div "Dashboard" at bounding box center [52, 57] width 51 height 15
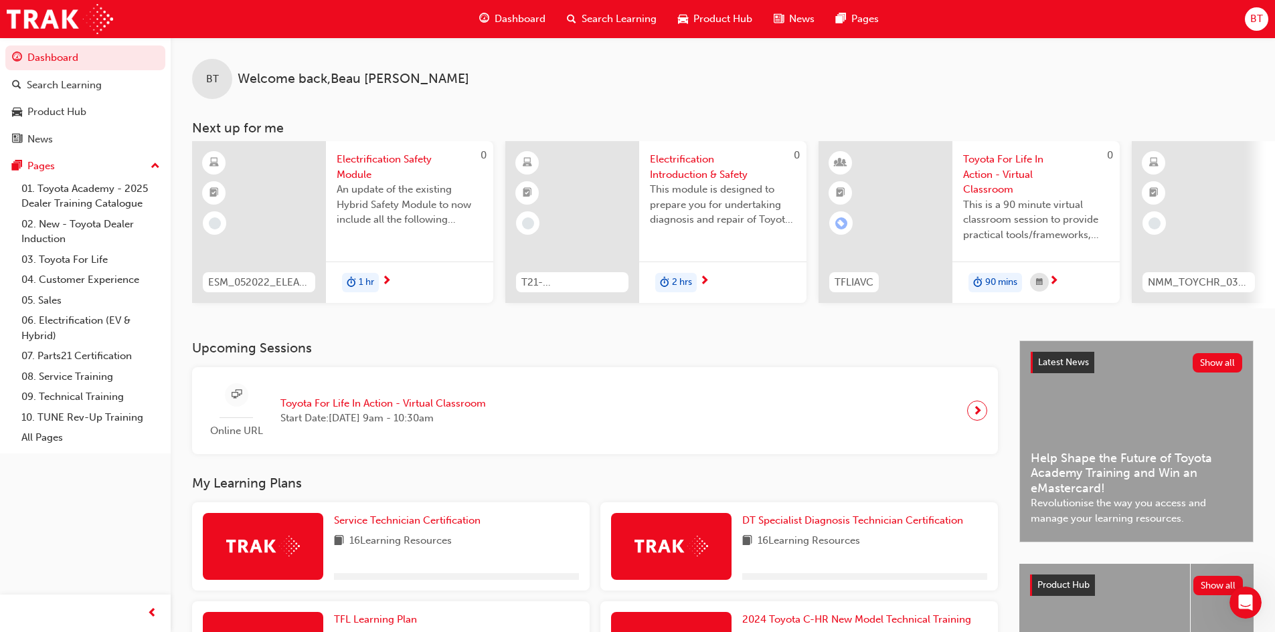
scroll to position [228, 0]
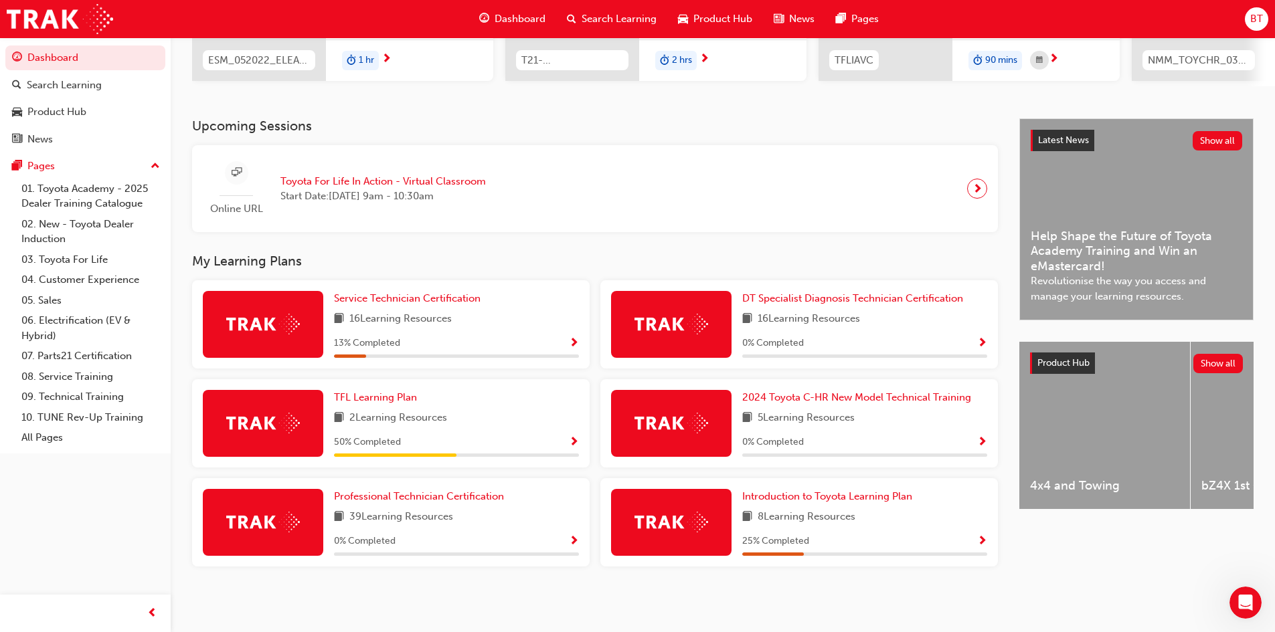
click at [984, 542] on span "Show Progress" at bounding box center [982, 542] width 10 height 12
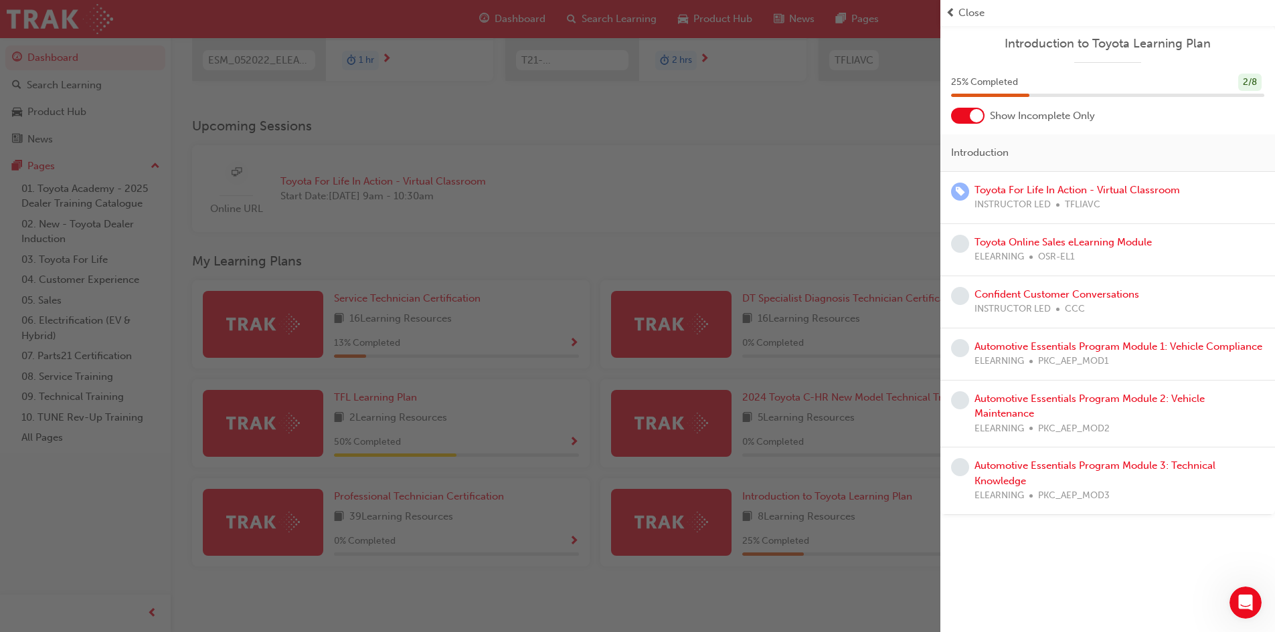
click at [975, 118] on div at bounding box center [976, 115] width 13 height 13
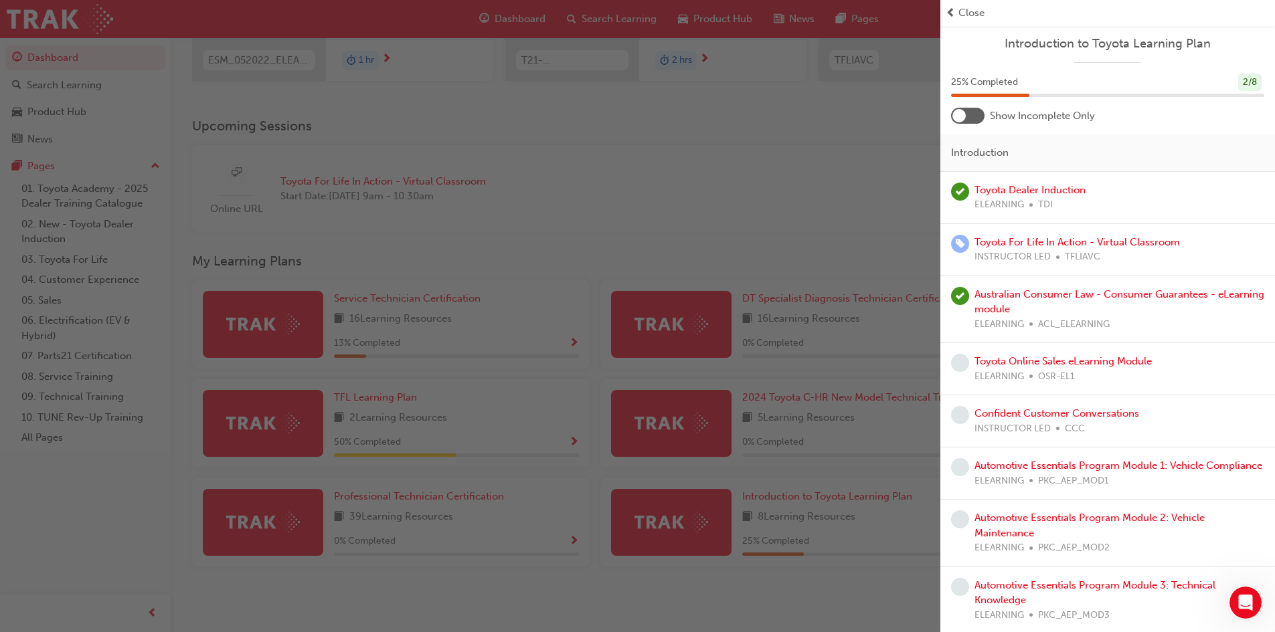
click at [975, 118] on div at bounding box center [967, 116] width 33 height 16
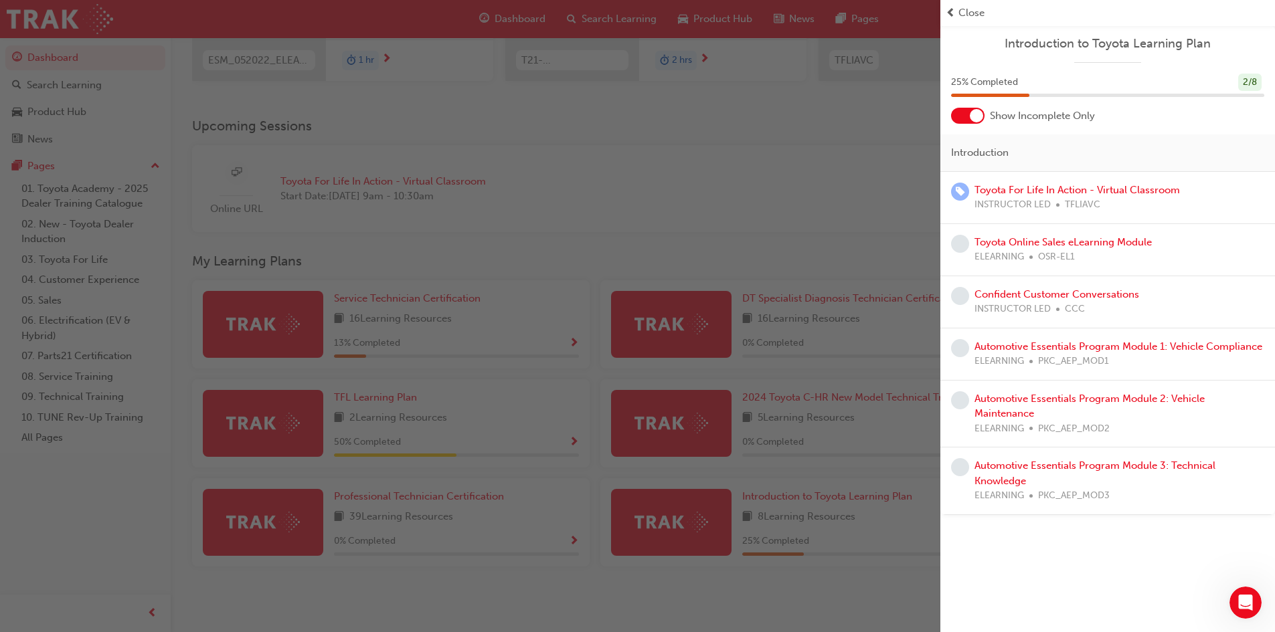
click at [825, 239] on div "button" at bounding box center [470, 316] width 940 height 632
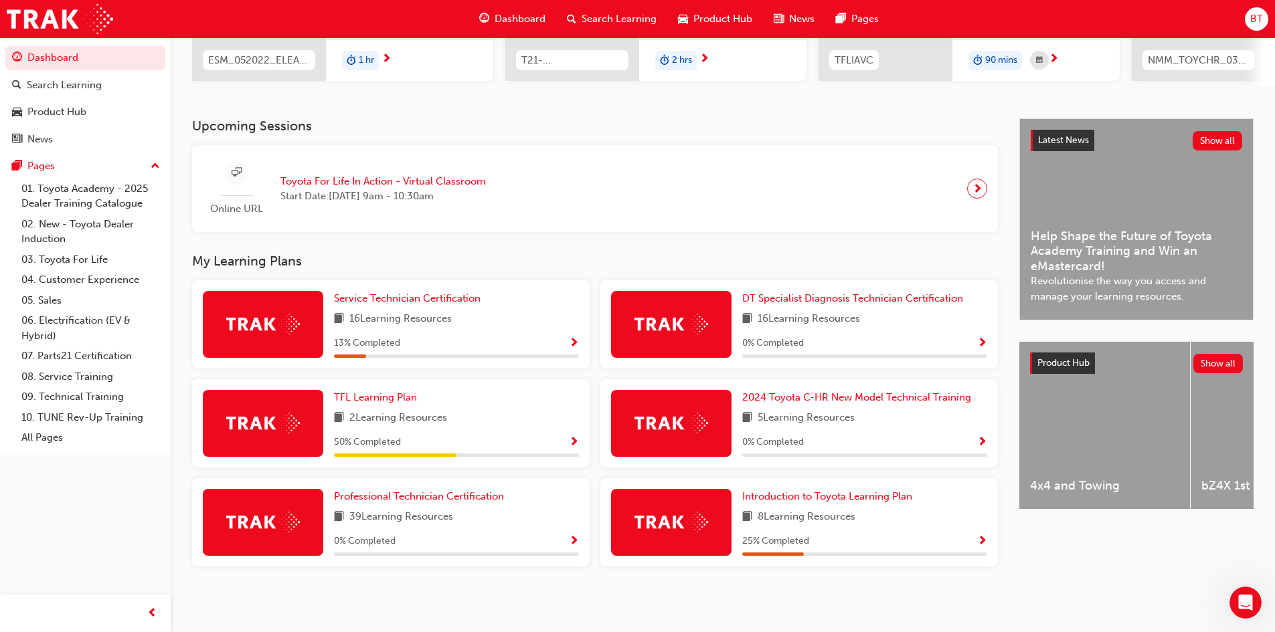
click at [981, 541] on span "Show Progress" at bounding box center [982, 542] width 10 height 12
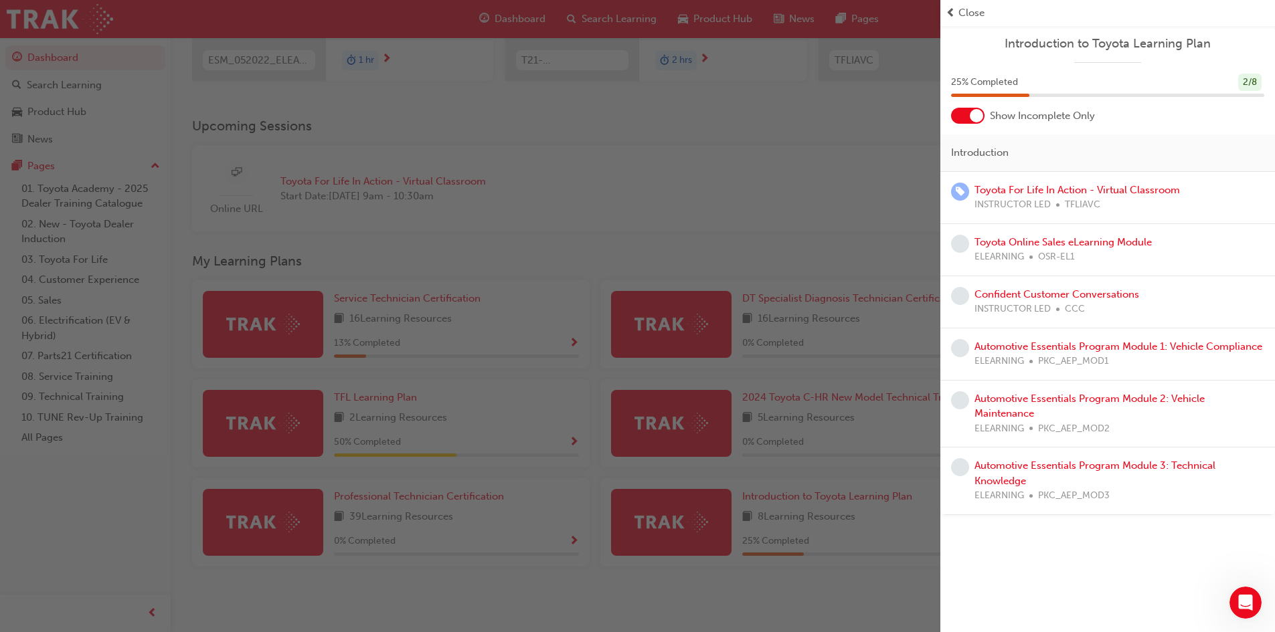
click at [683, 185] on div "button" at bounding box center [470, 316] width 940 height 632
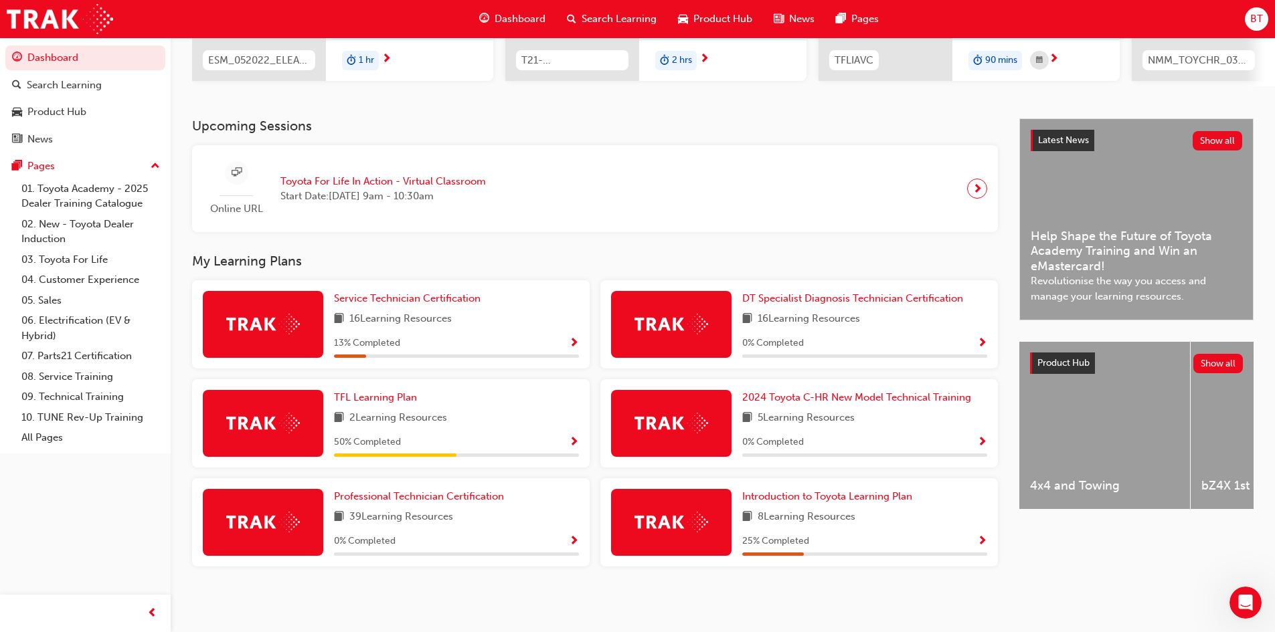
click at [574, 444] on span "Show Progress" at bounding box center [574, 443] width 10 height 12
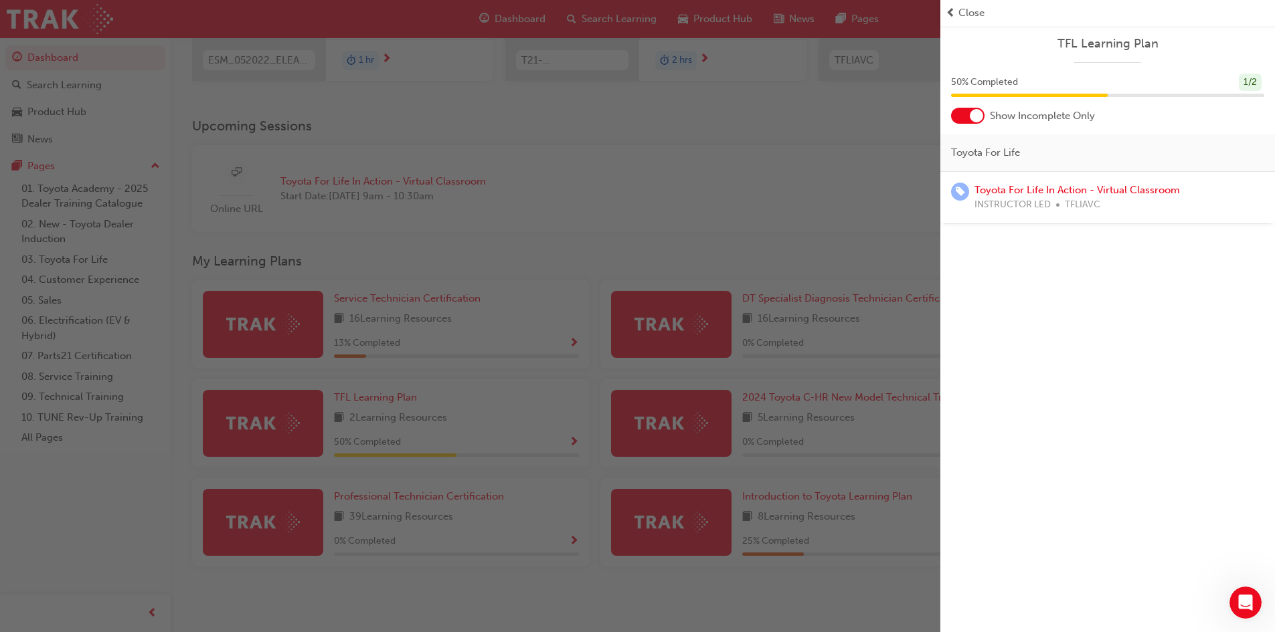
click at [693, 236] on div "button" at bounding box center [470, 316] width 940 height 632
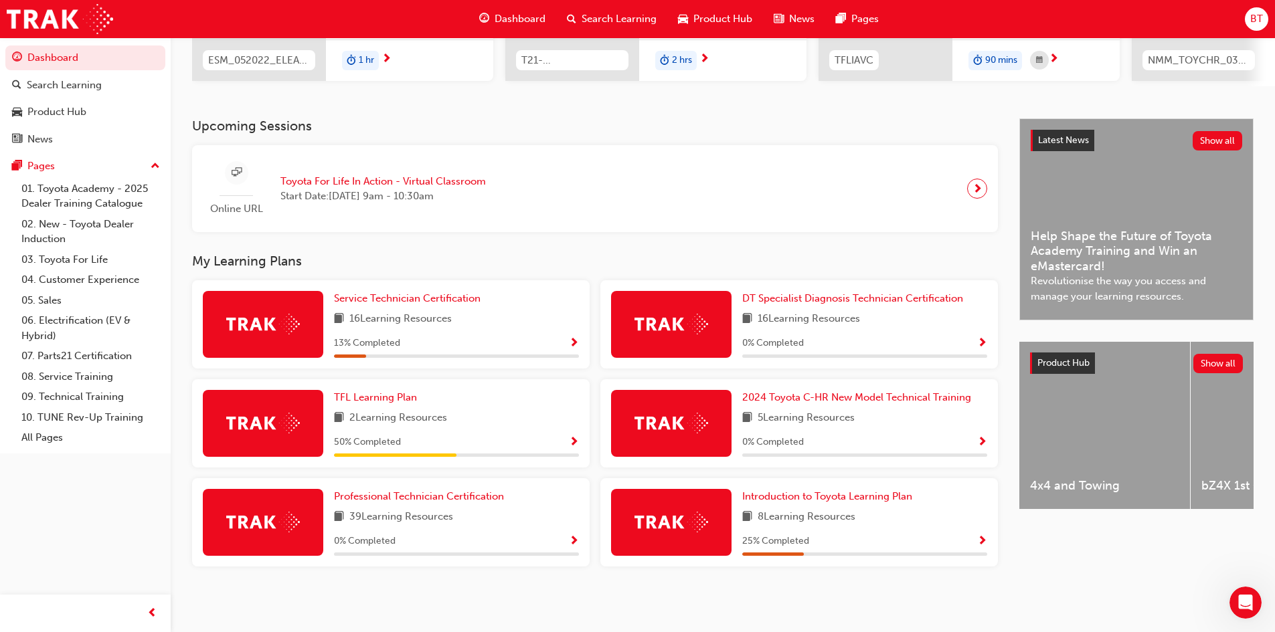
click at [570, 539] on span "Show Progress" at bounding box center [574, 542] width 10 height 12
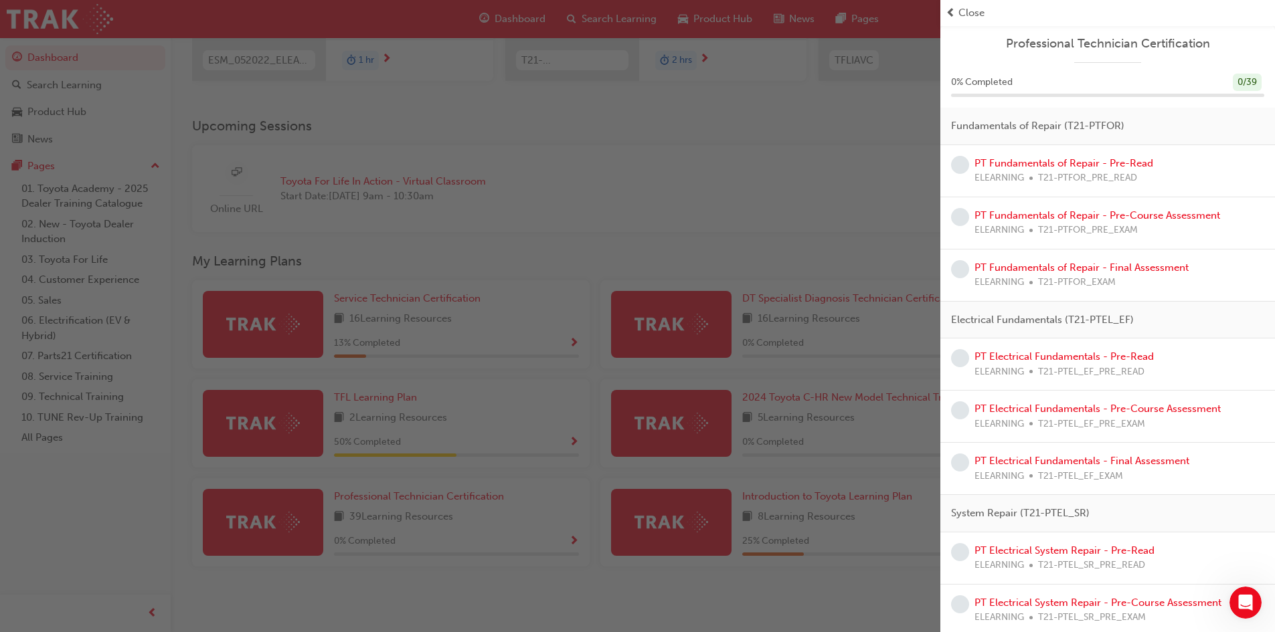
click at [600, 244] on div "button" at bounding box center [470, 316] width 940 height 632
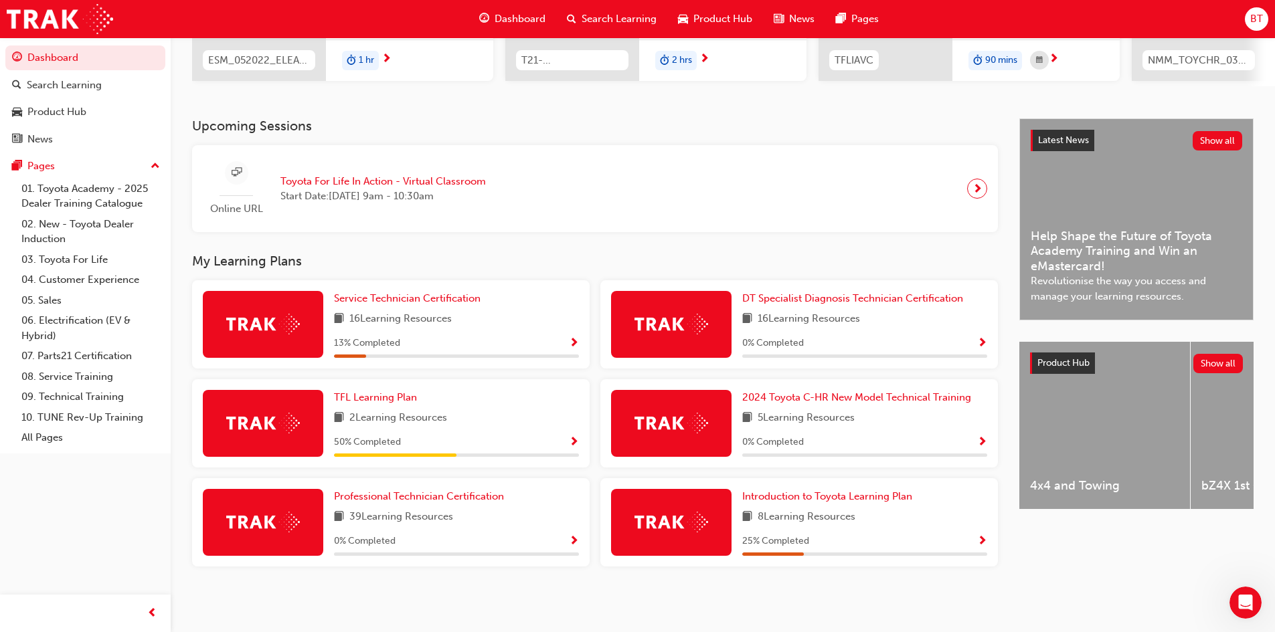
click at [980, 541] on span "Show Progress" at bounding box center [982, 542] width 10 height 12
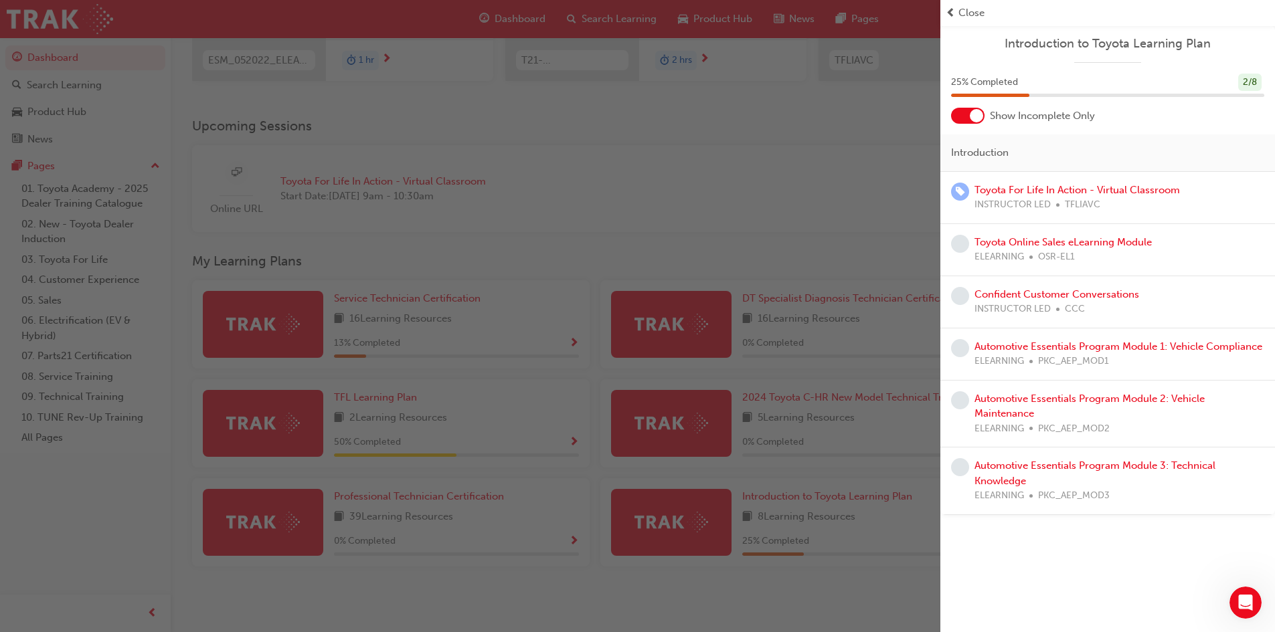
click at [792, 408] on div "button" at bounding box center [470, 316] width 940 height 632
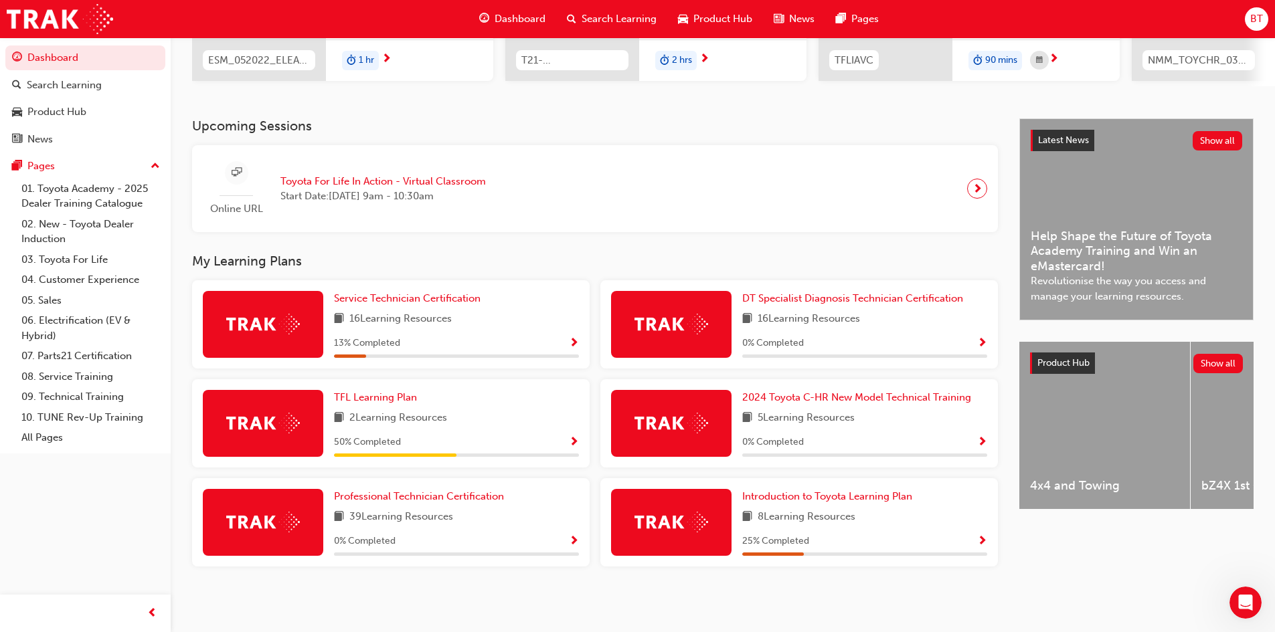
click at [576, 339] on span "Show Progress" at bounding box center [574, 344] width 10 height 12
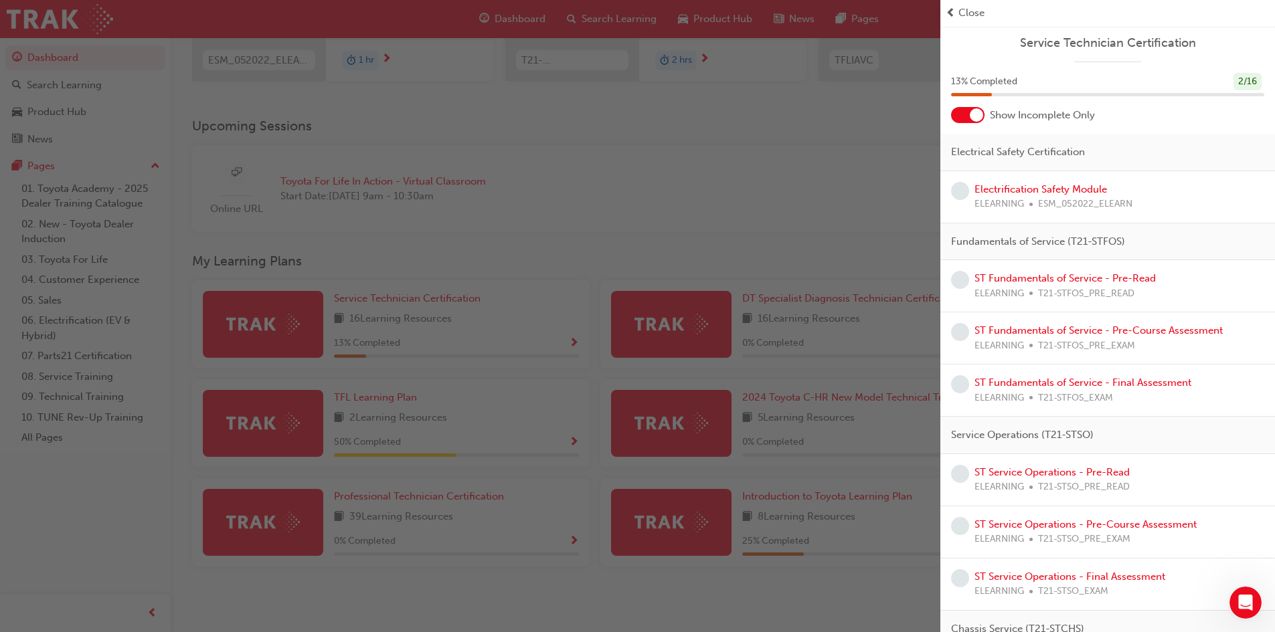
scroll to position [0, 0]
click at [792, 238] on div "button" at bounding box center [470, 316] width 940 height 632
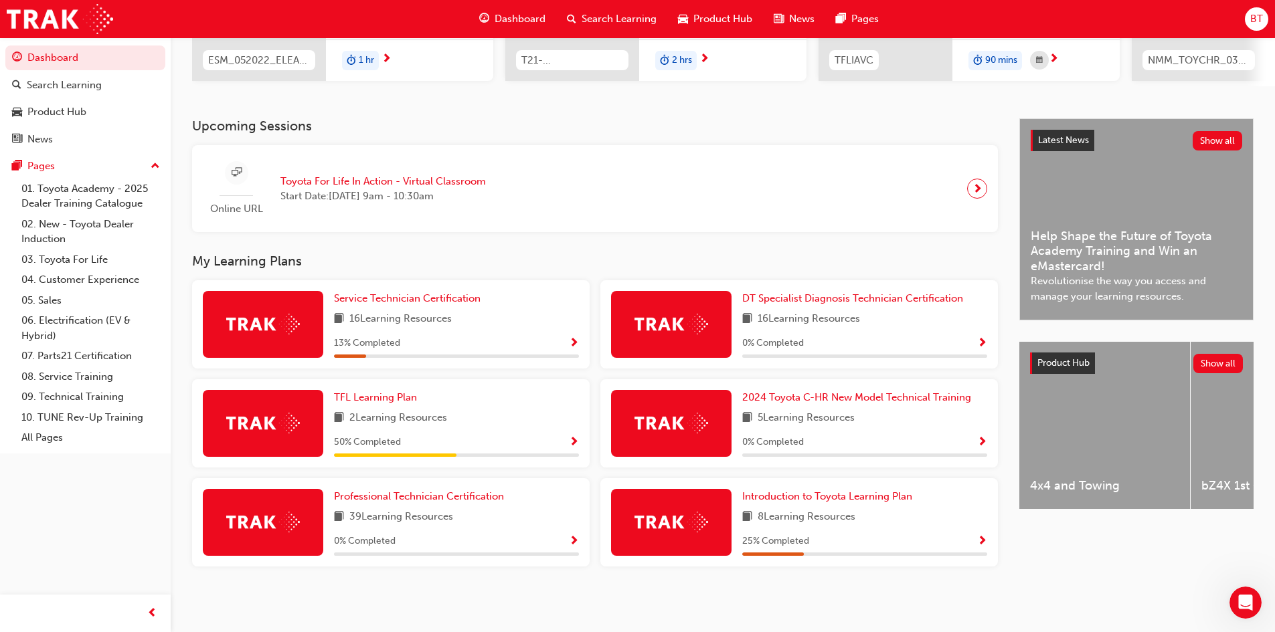
click at [981, 343] on span "Show Progress" at bounding box center [982, 344] width 10 height 12
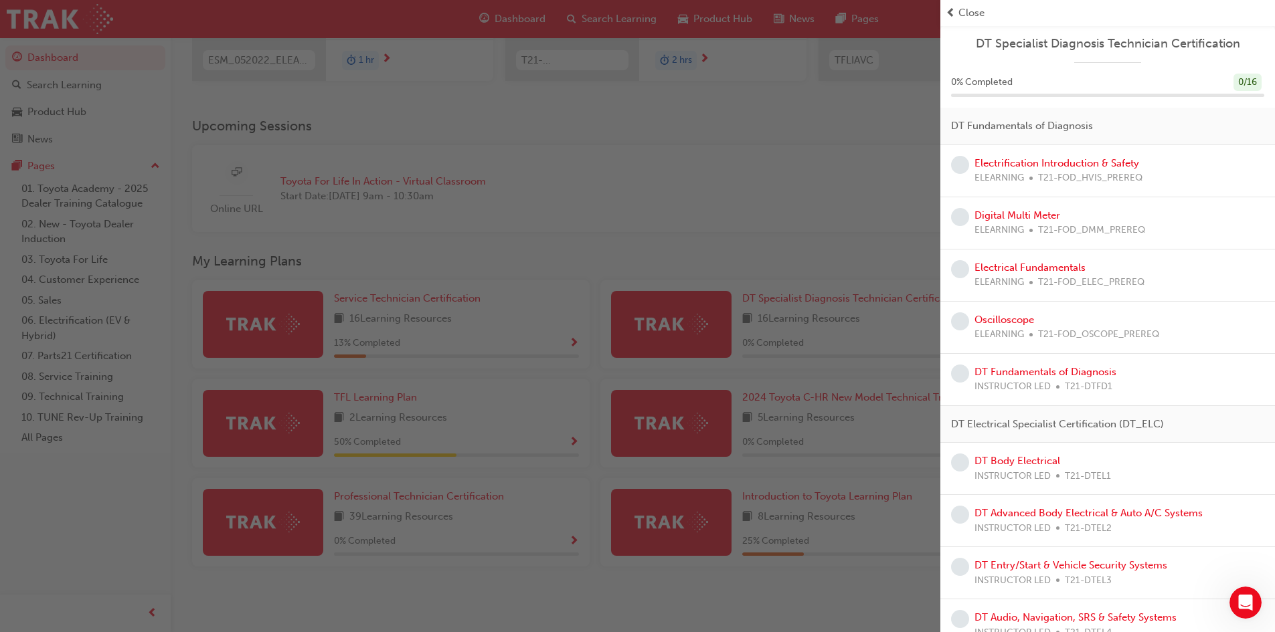
click at [855, 218] on div "button" at bounding box center [470, 316] width 940 height 632
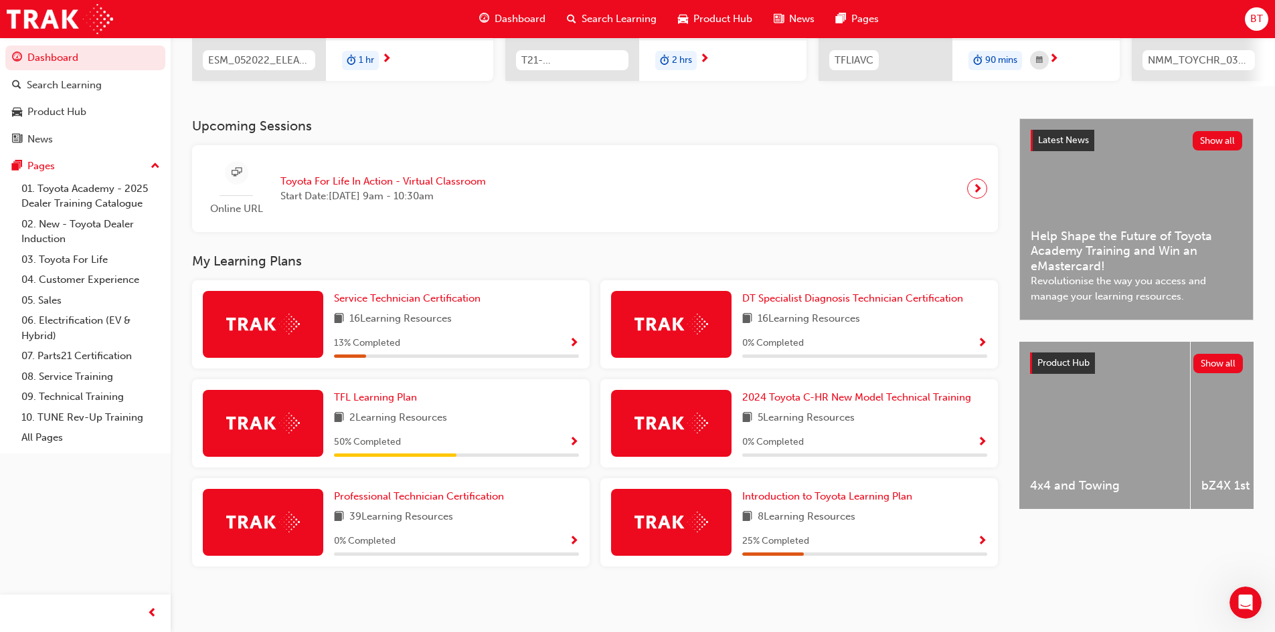
click at [577, 543] on span "Show Progress" at bounding box center [574, 542] width 10 height 12
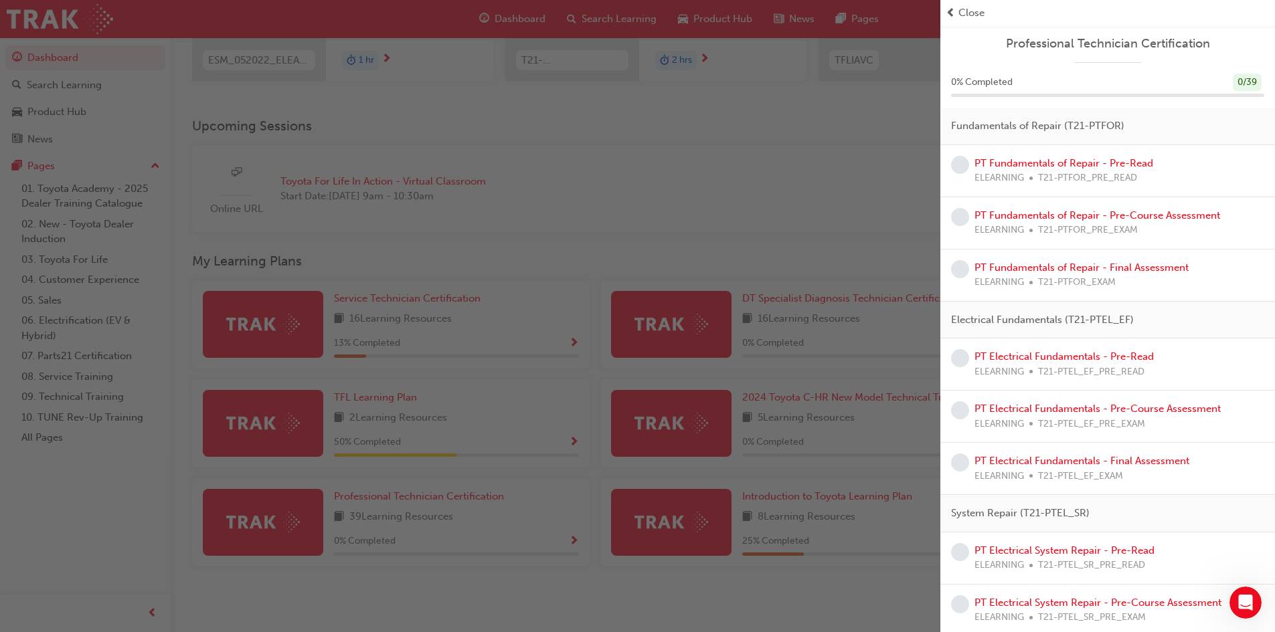
click at [837, 228] on div "button" at bounding box center [470, 316] width 940 height 632
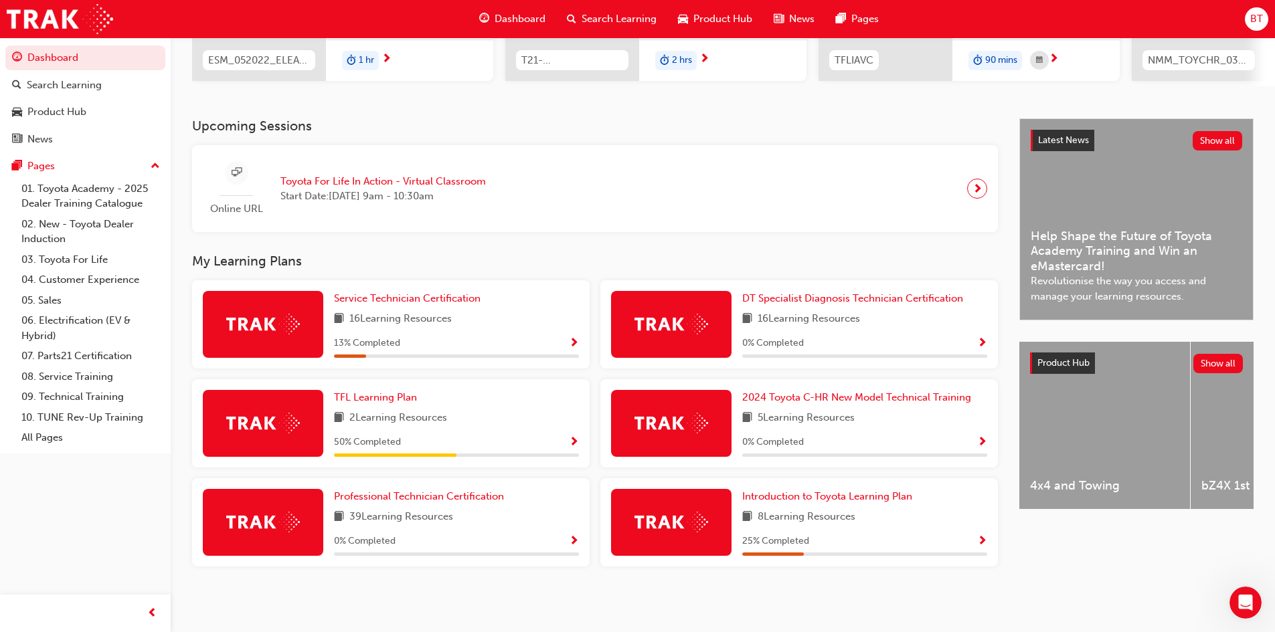
click at [987, 547] on span "Show Progress" at bounding box center [982, 542] width 10 height 12
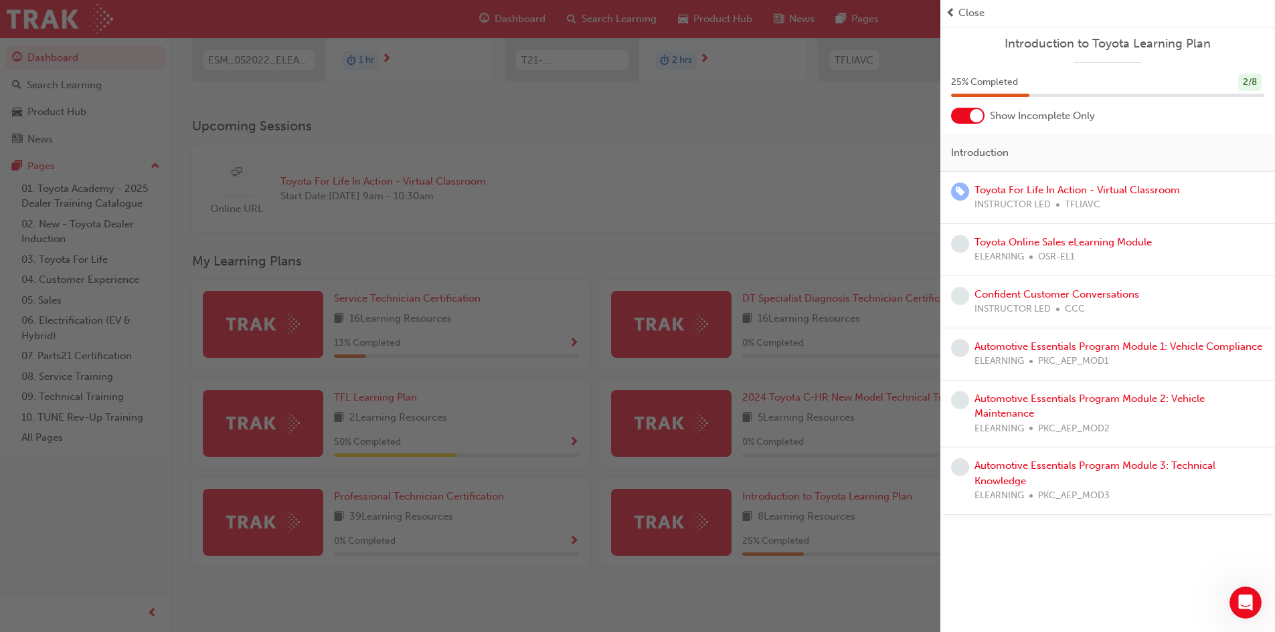
click at [965, 109] on div at bounding box center [967, 116] width 33 height 16
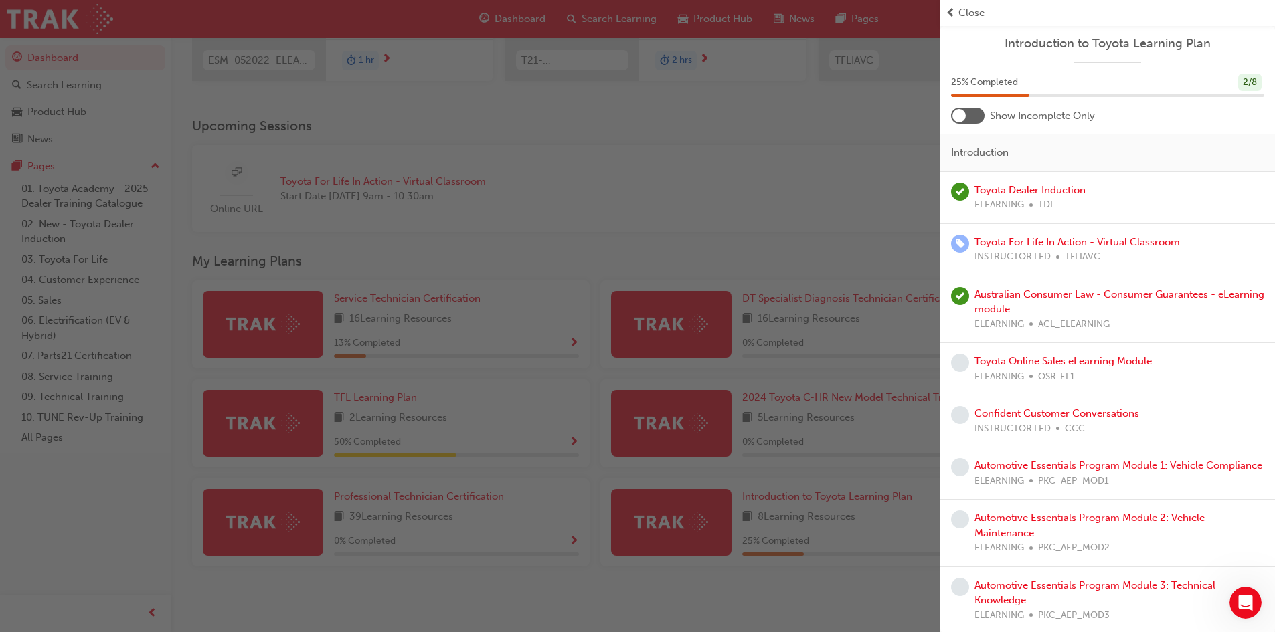
click at [965, 108] on div at bounding box center [967, 116] width 33 height 16
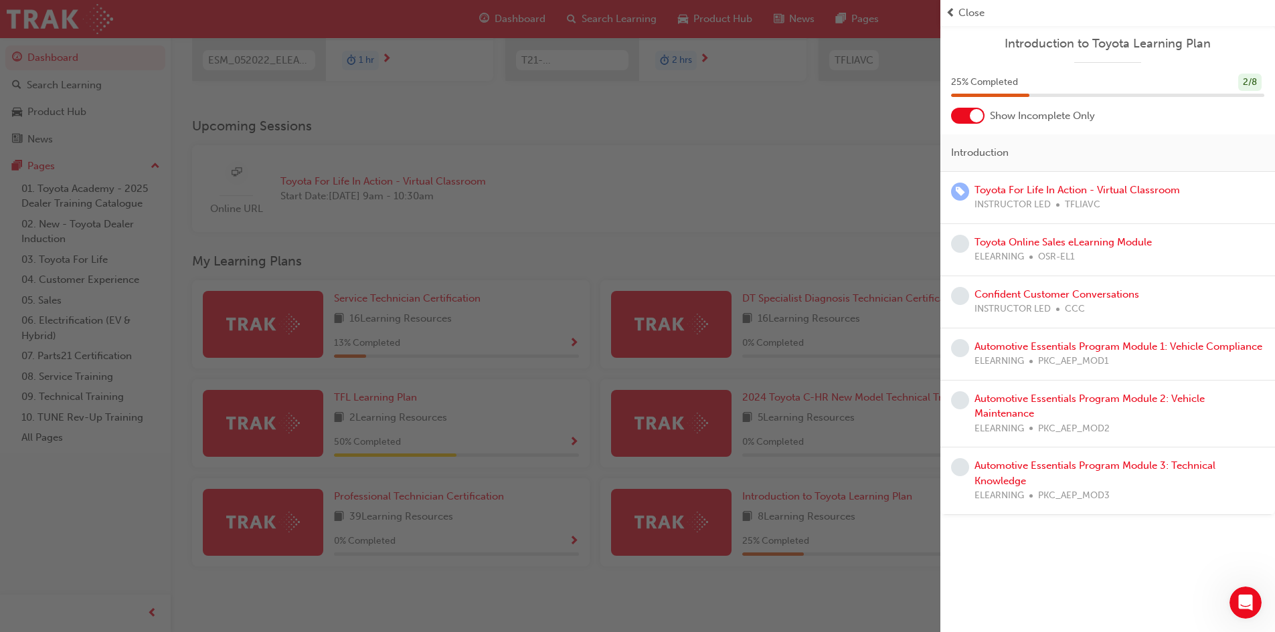
drag, startPoint x: 902, startPoint y: 134, endPoint x: 878, endPoint y: 149, distance: 28.6
click at [902, 134] on div "button" at bounding box center [470, 316] width 940 height 632
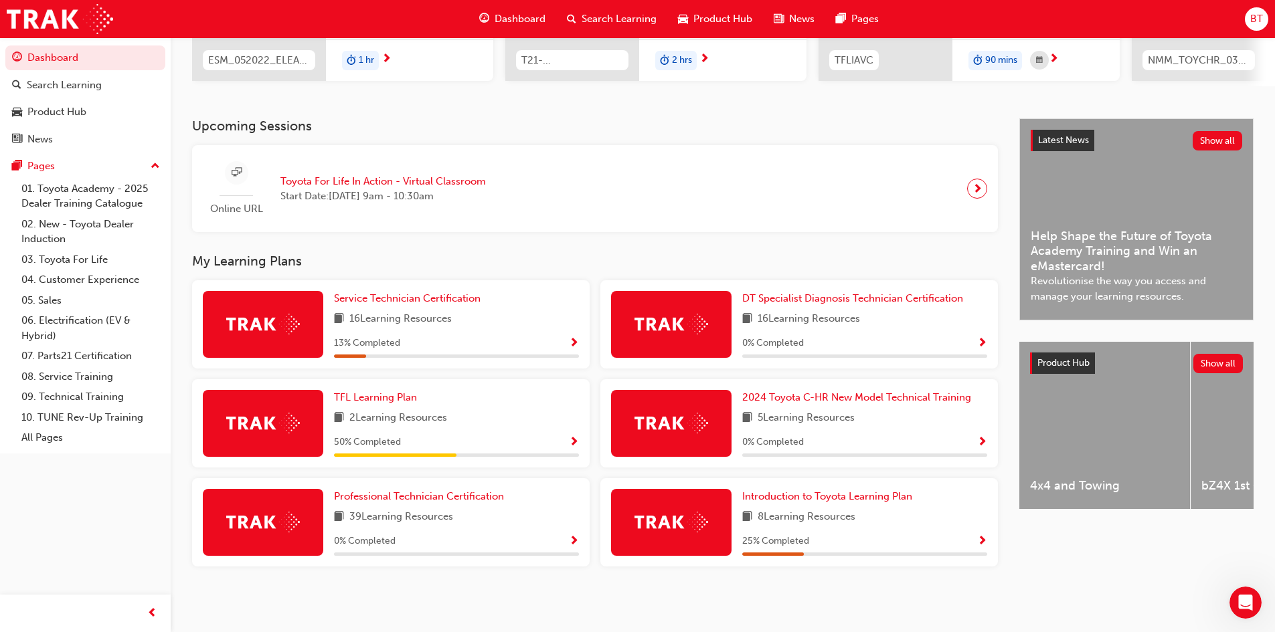
click at [572, 445] on span "Show Progress" at bounding box center [574, 443] width 10 height 12
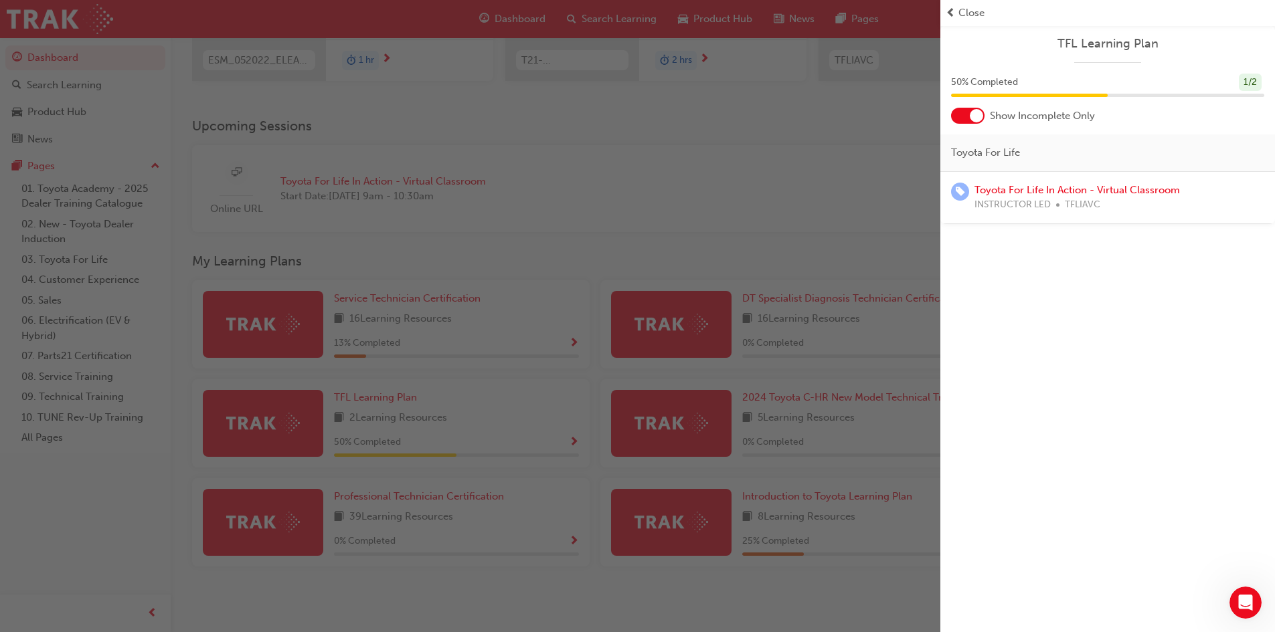
click at [963, 121] on div at bounding box center [967, 116] width 33 height 16
click at [963, 120] on div at bounding box center [958, 115] width 13 height 13
click at [792, 205] on div "button" at bounding box center [470, 316] width 940 height 632
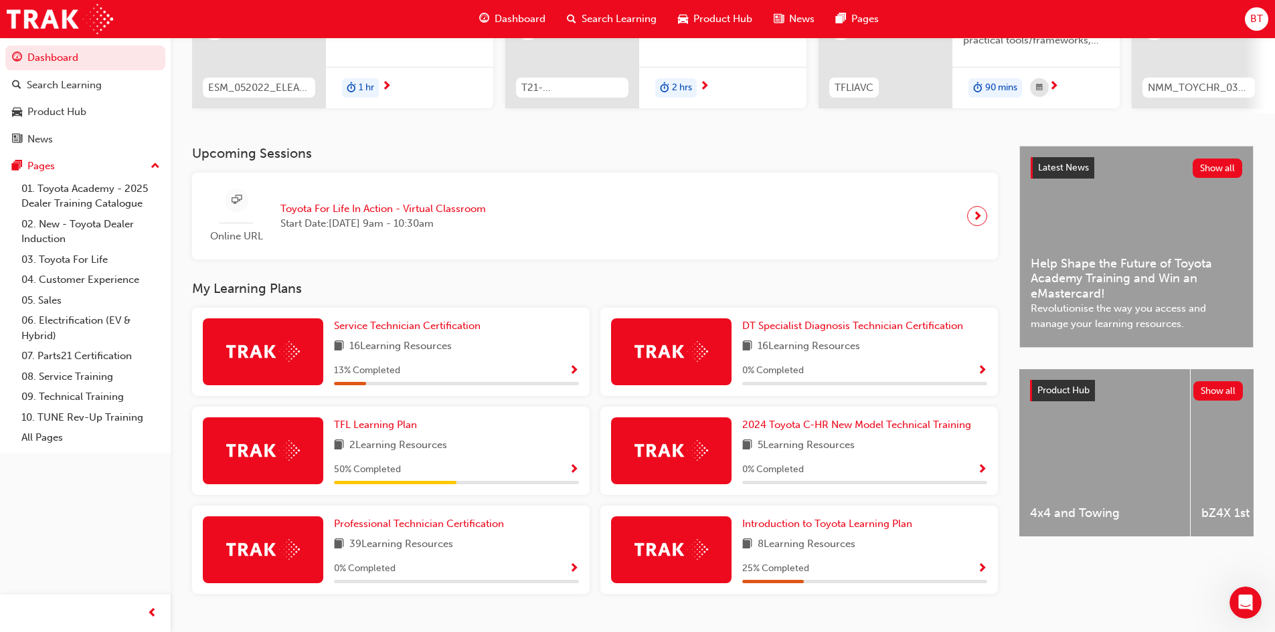
scroll to position [201, 0]
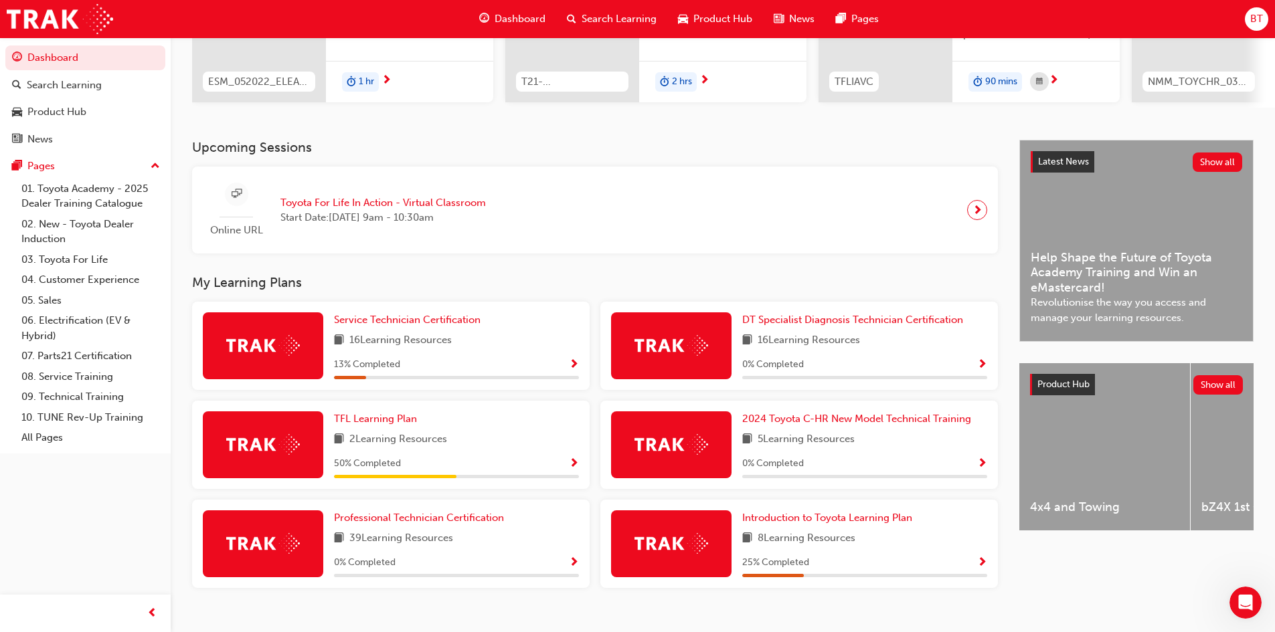
click at [572, 364] on span "Show Progress" at bounding box center [574, 365] width 10 height 12
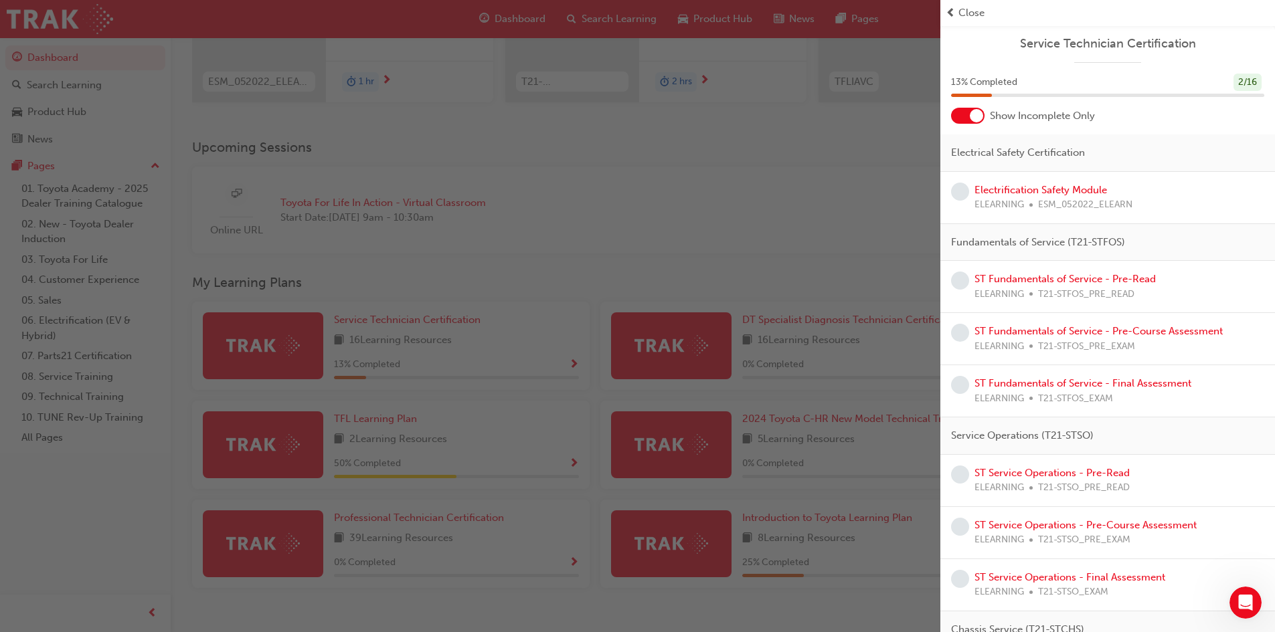
click at [679, 248] on div "button" at bounding box center [470, 316] width 940 height 632
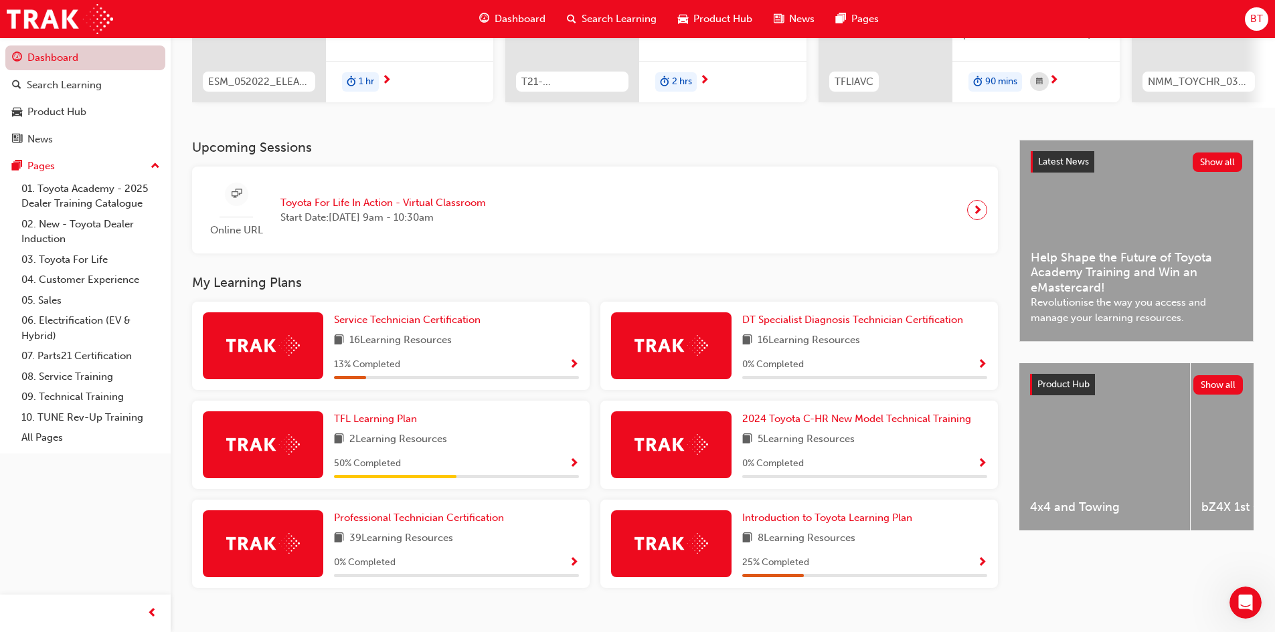
click at [96, 64] on link "Dashboard" at bounding box center [85, 58] width 160 height 25
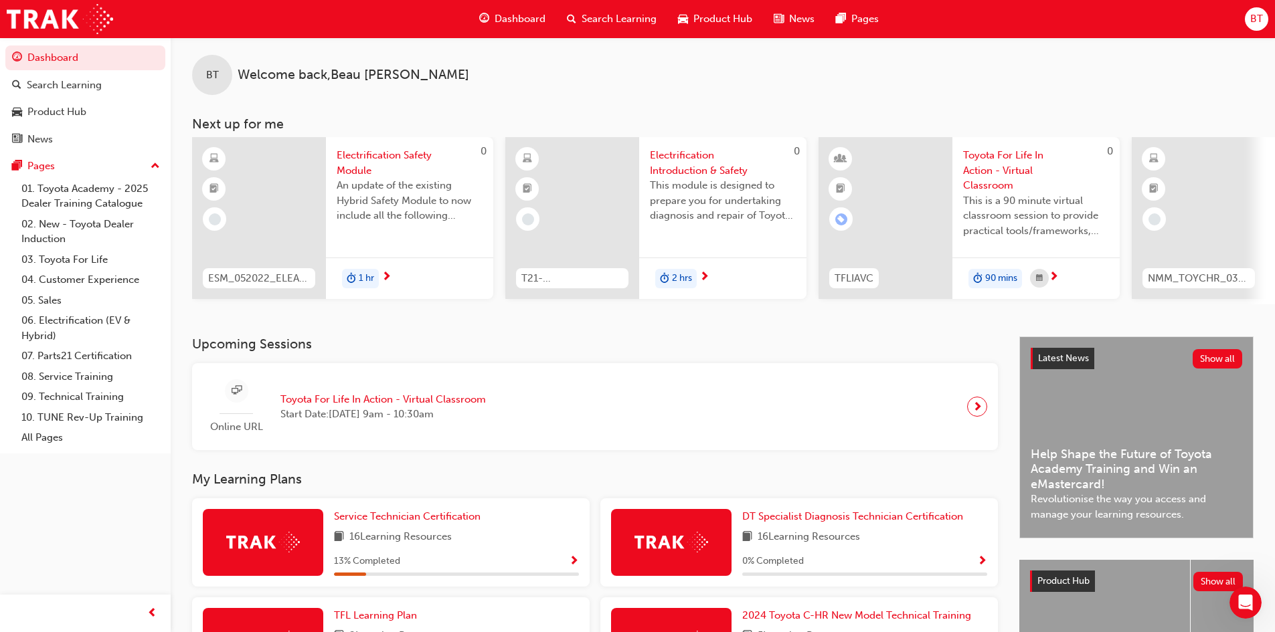
scroll to position [0, 0]
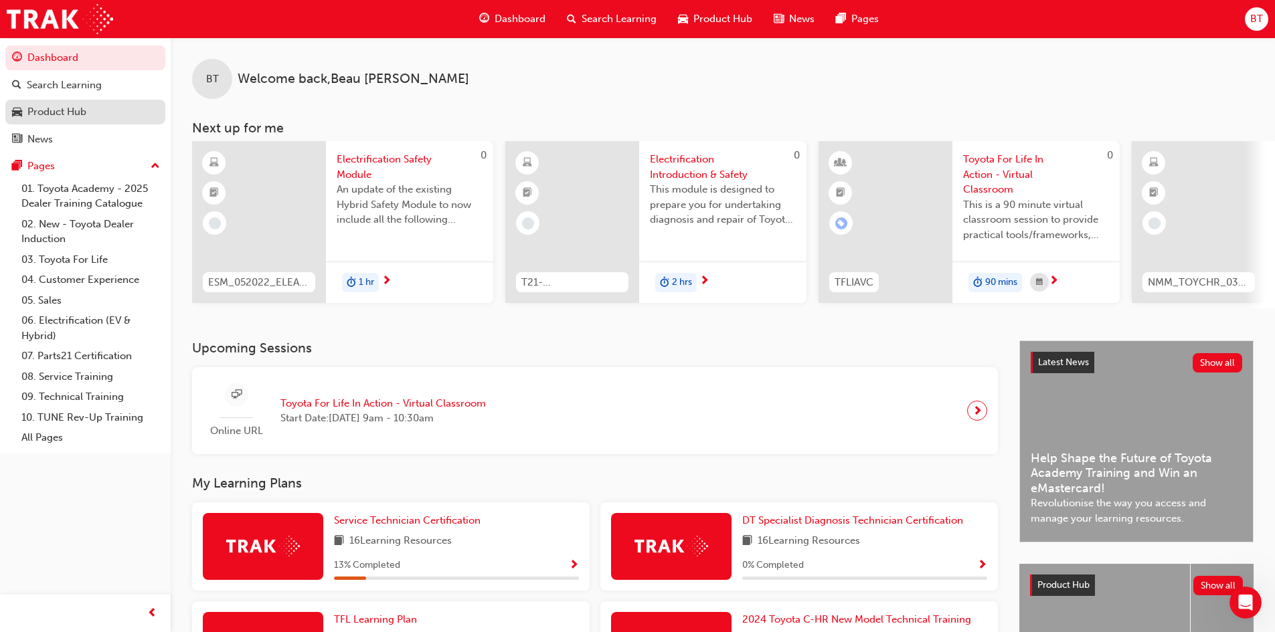
click at [104, 107] on div "Product Hub" at bounding box center [85, 112] width 147 height 17
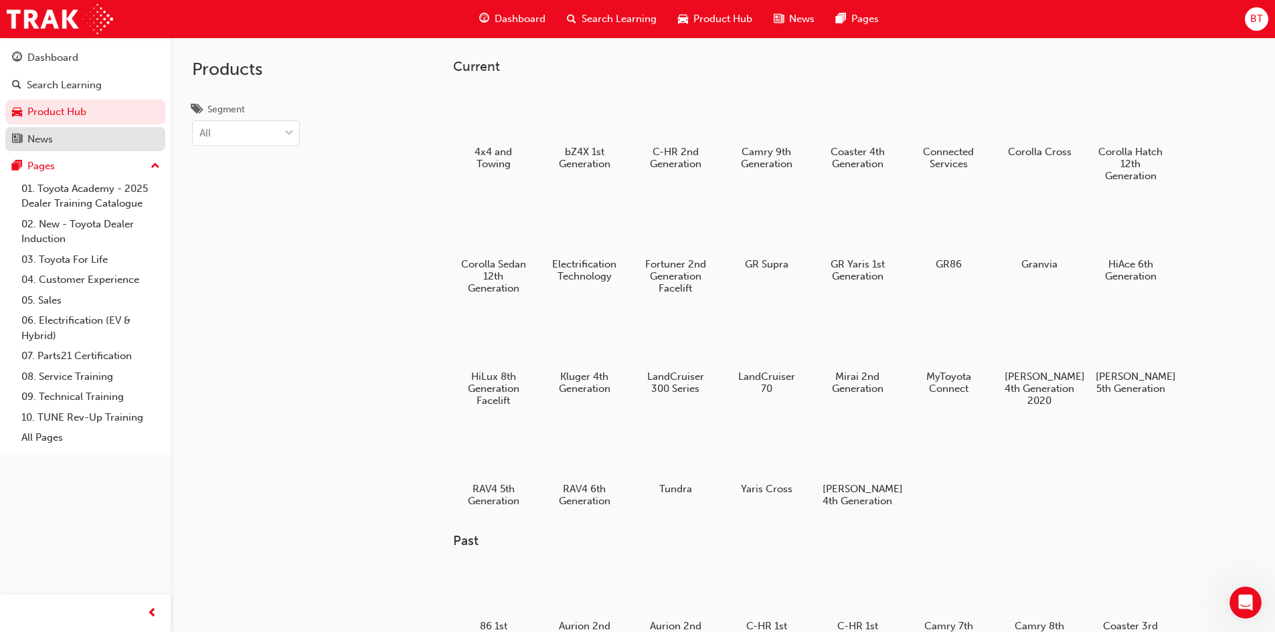
click at [99, 141] on div "News" at bounding box center [85, 139] width 147 height 17
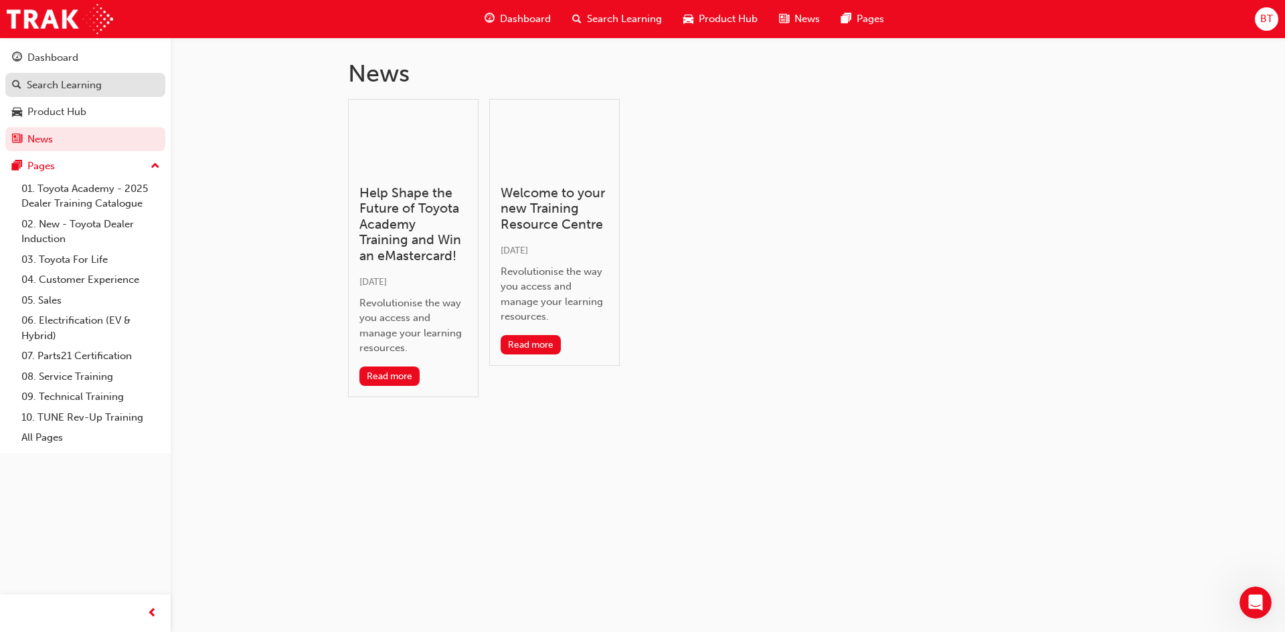
click at [113, 83] on div "Search Learning" at bounding box center [85, 85] width 147 height 17
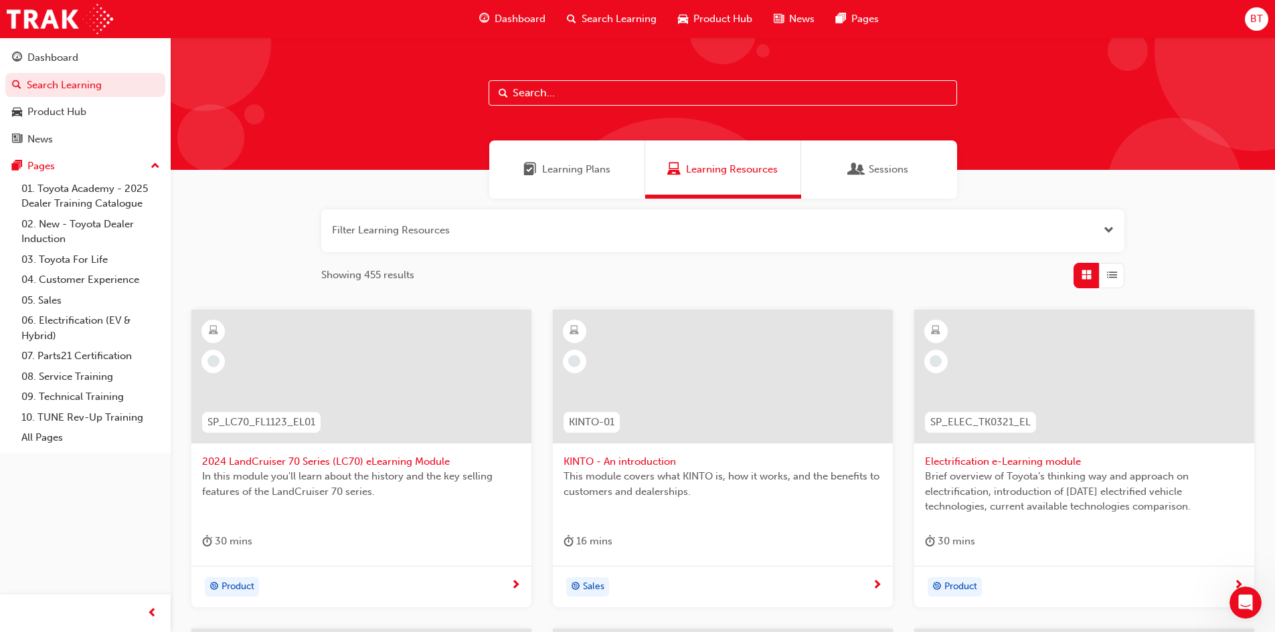
click at [593, 161] on div "Learning Plans" at bounding box center [567, 170] width 156 height 58
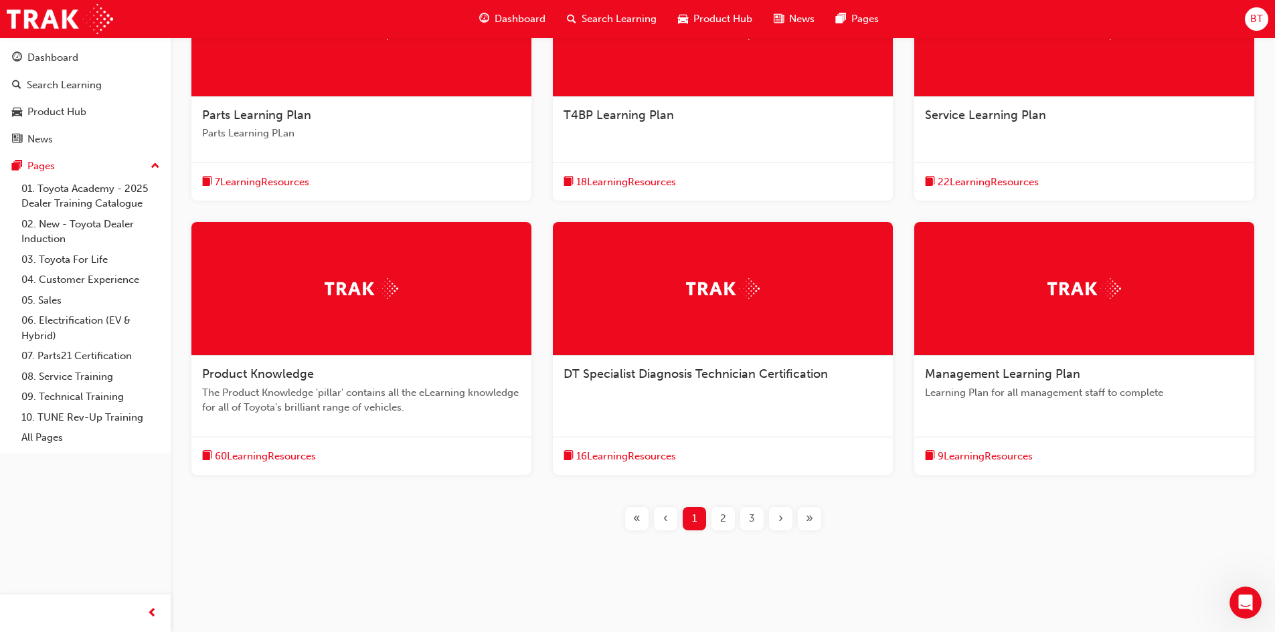
scroll to position [353, 0]
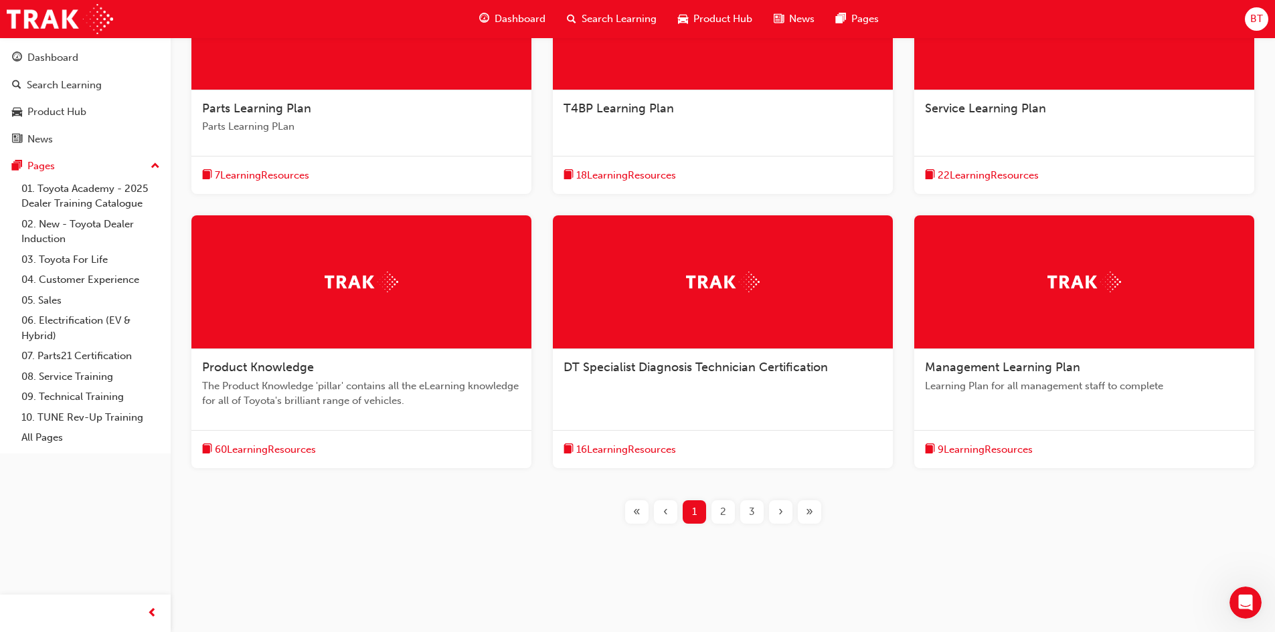
click at [726, 509] on div "2" at bounding box center [722, 512] width 23 height 23
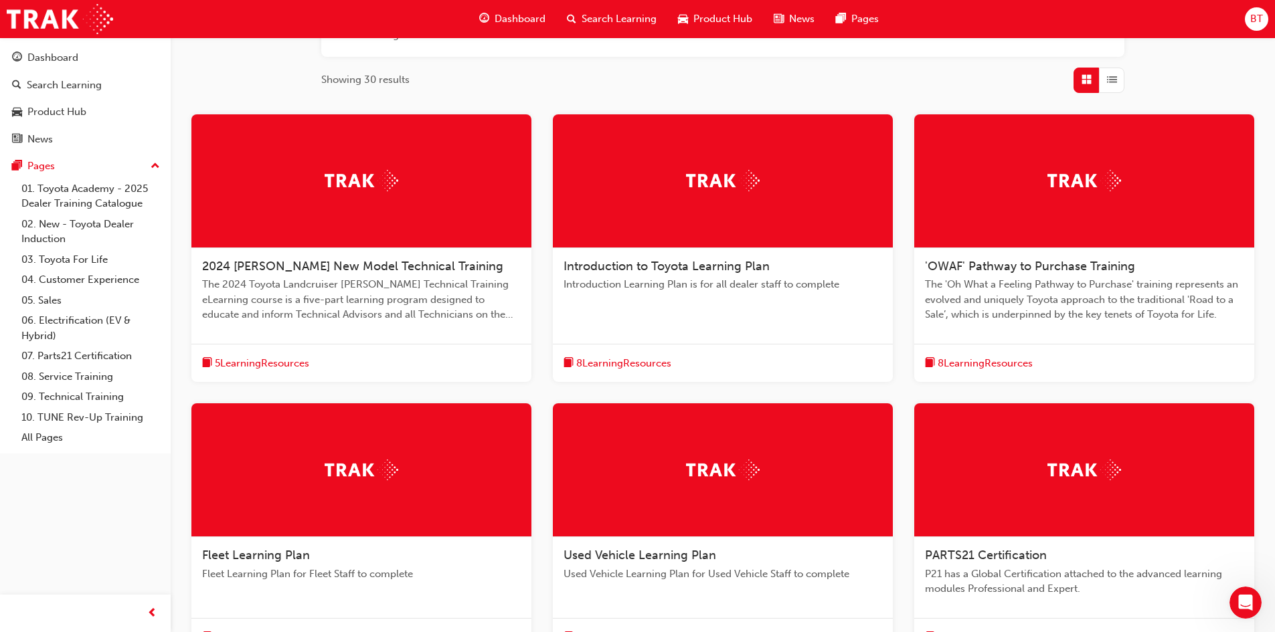
scroll to position [286, 0]
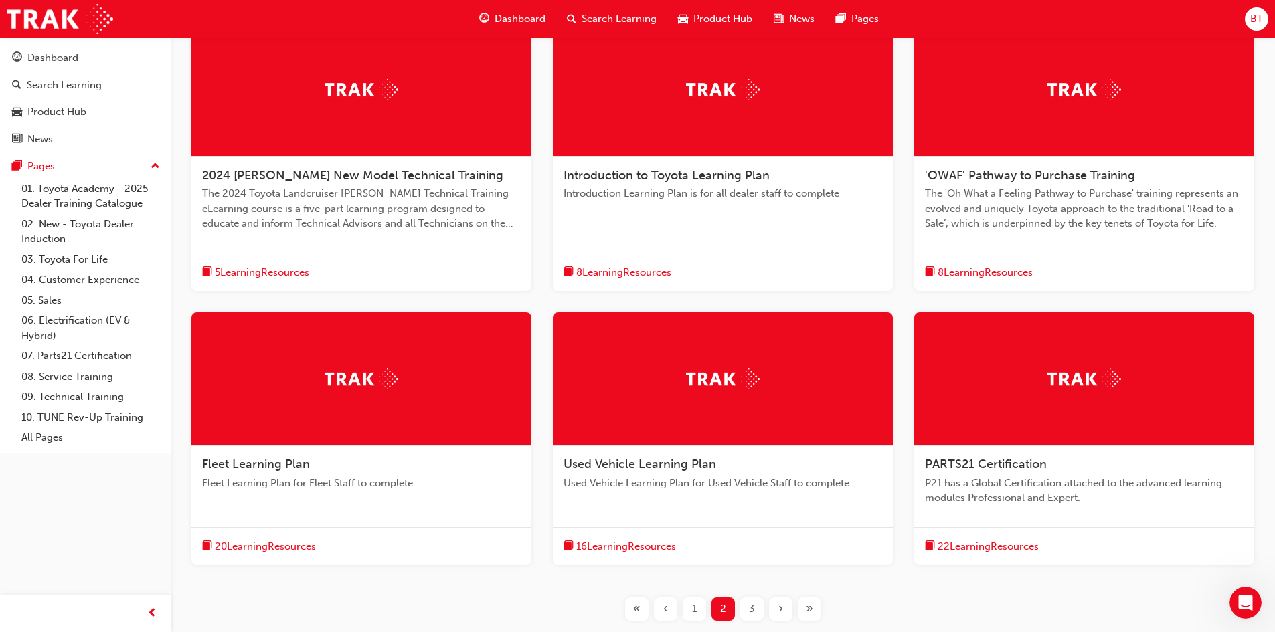
click at [762, 608] on div "3" at bounding box center [751, 609] width 23 height 23
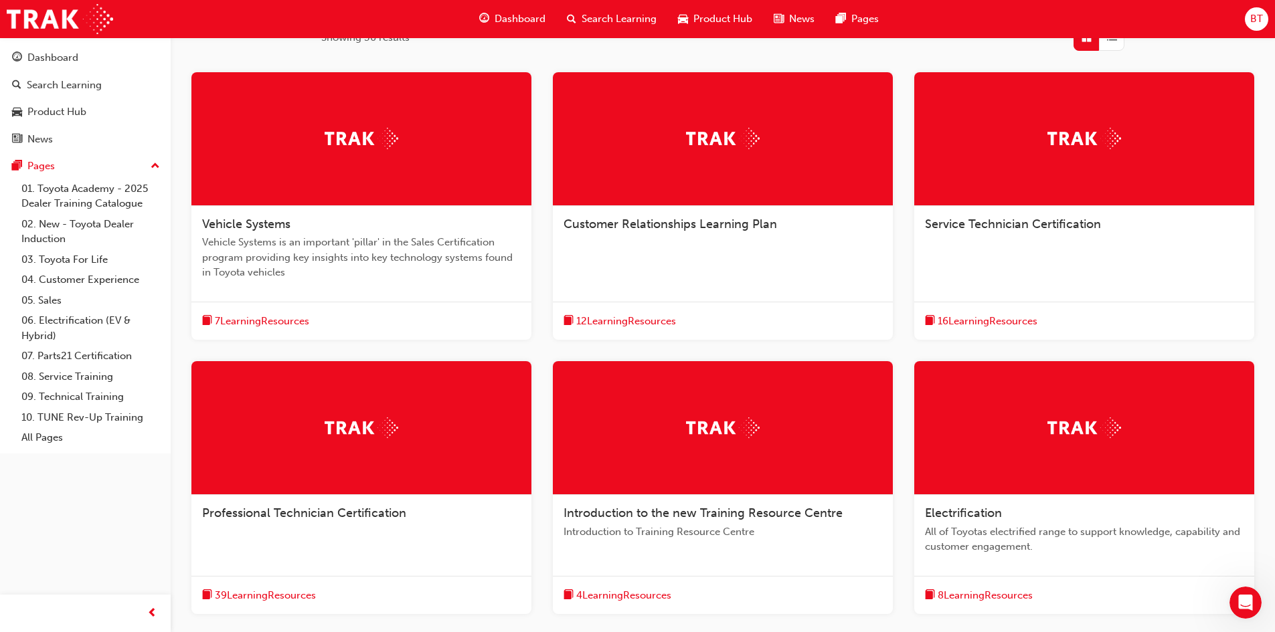
scroll to position [286, 0]
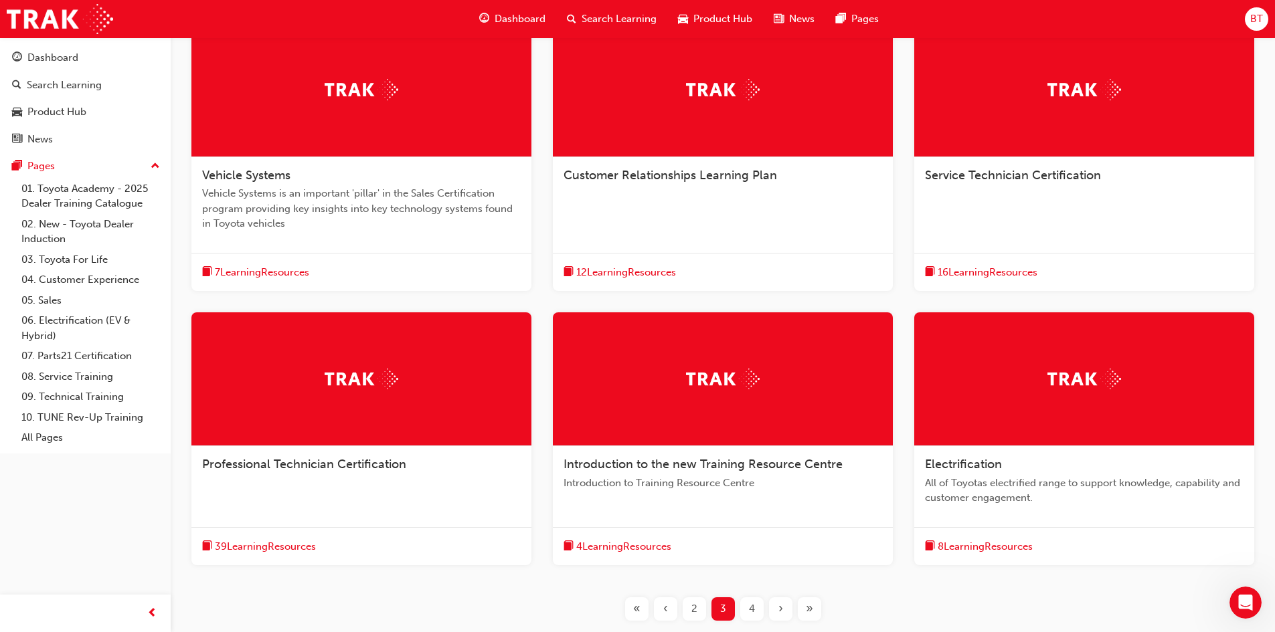
click at [750, 605] on span "4" at bounding box center [752, 609] width 6 height 15
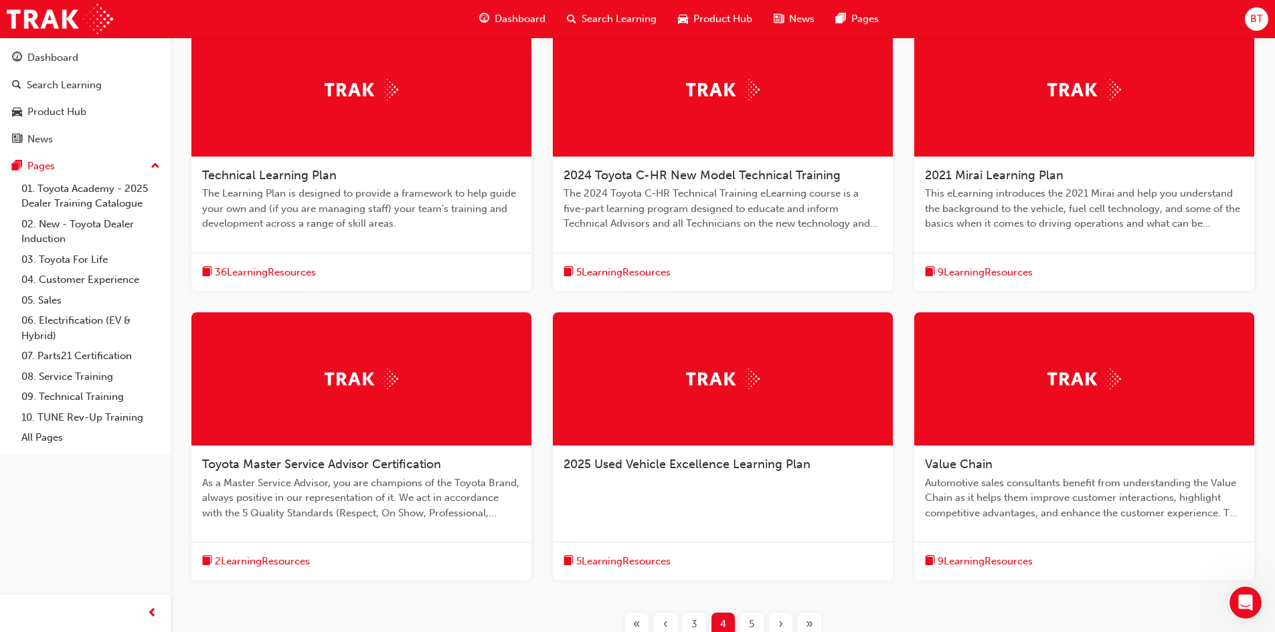
click at [753, 622] on span "5" at bounding box center [751, 624] width 5 height 15
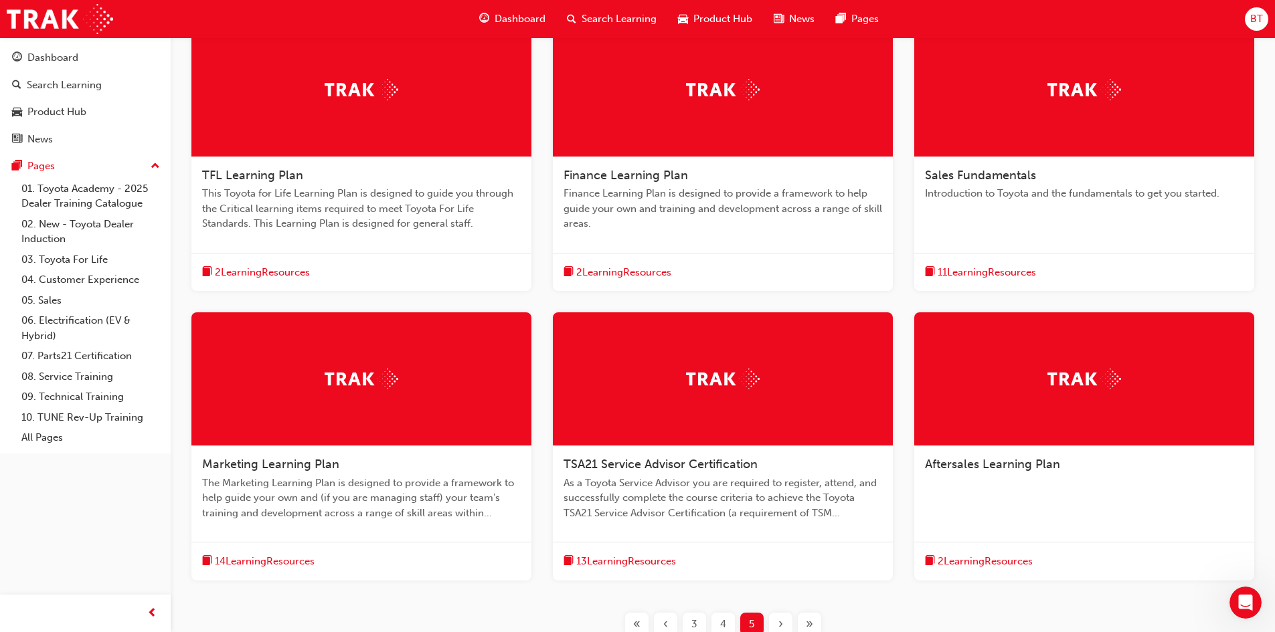
scroll to position [19, 0]
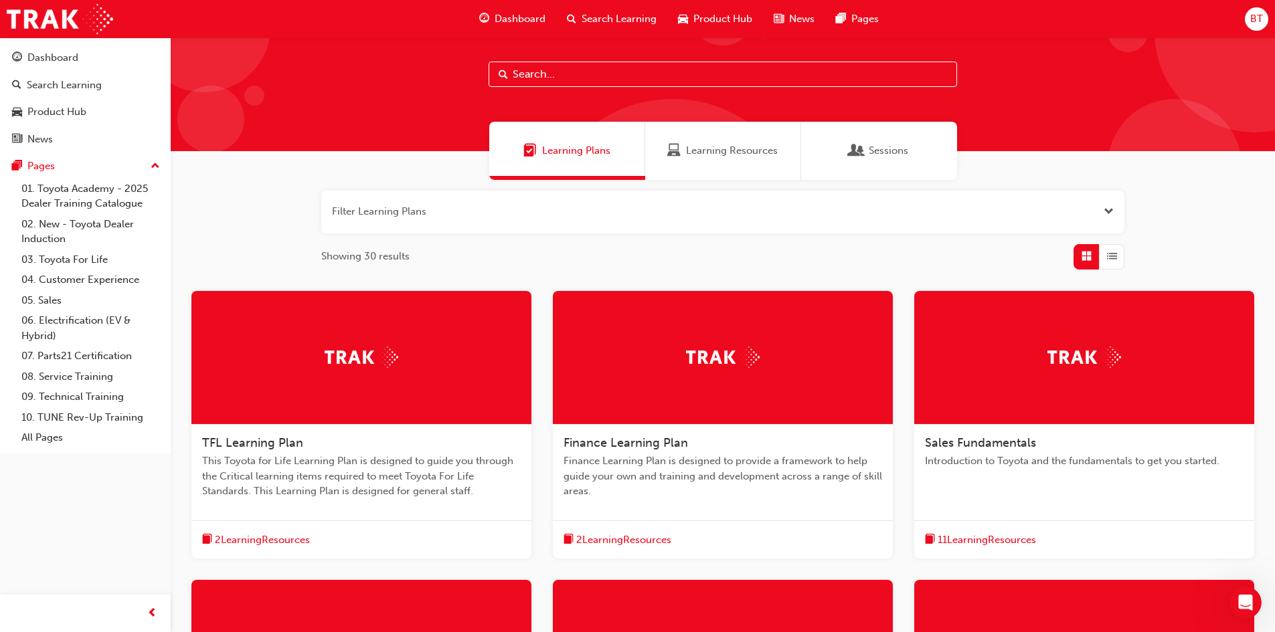
click at [697, 163] on div "Learning Resources" at bounding box center [723, 151] width 156 height 58
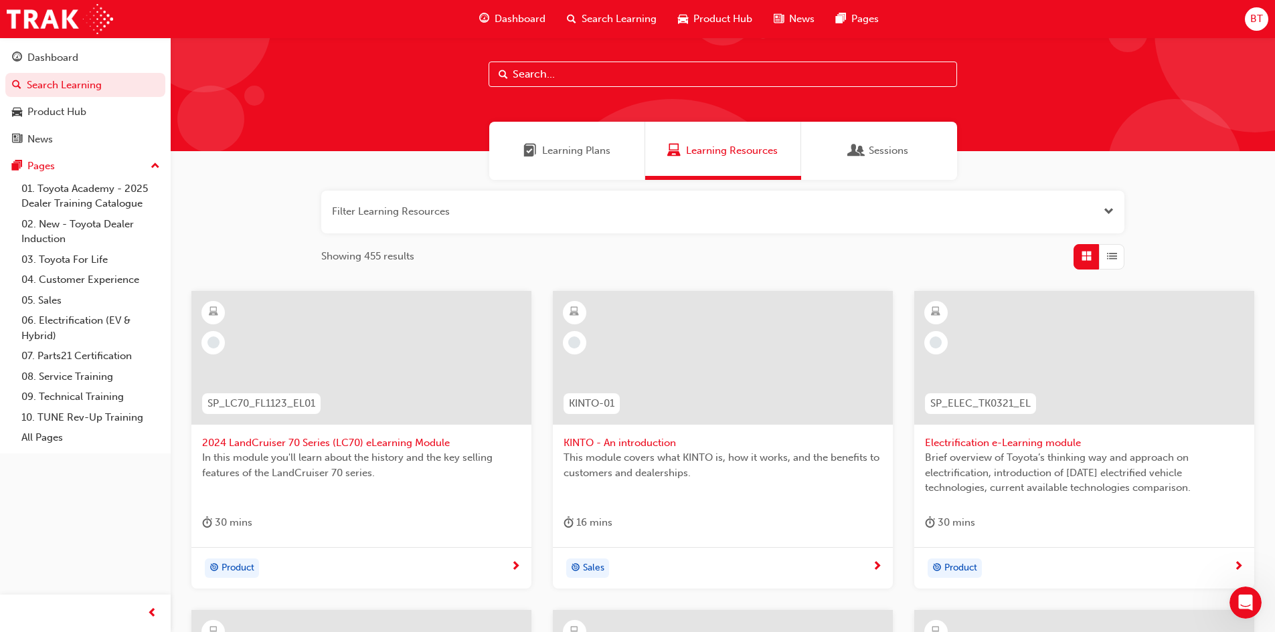
click at [842, 145] on div "Sessions" at bounding box center [879, 151] width 156 height 58
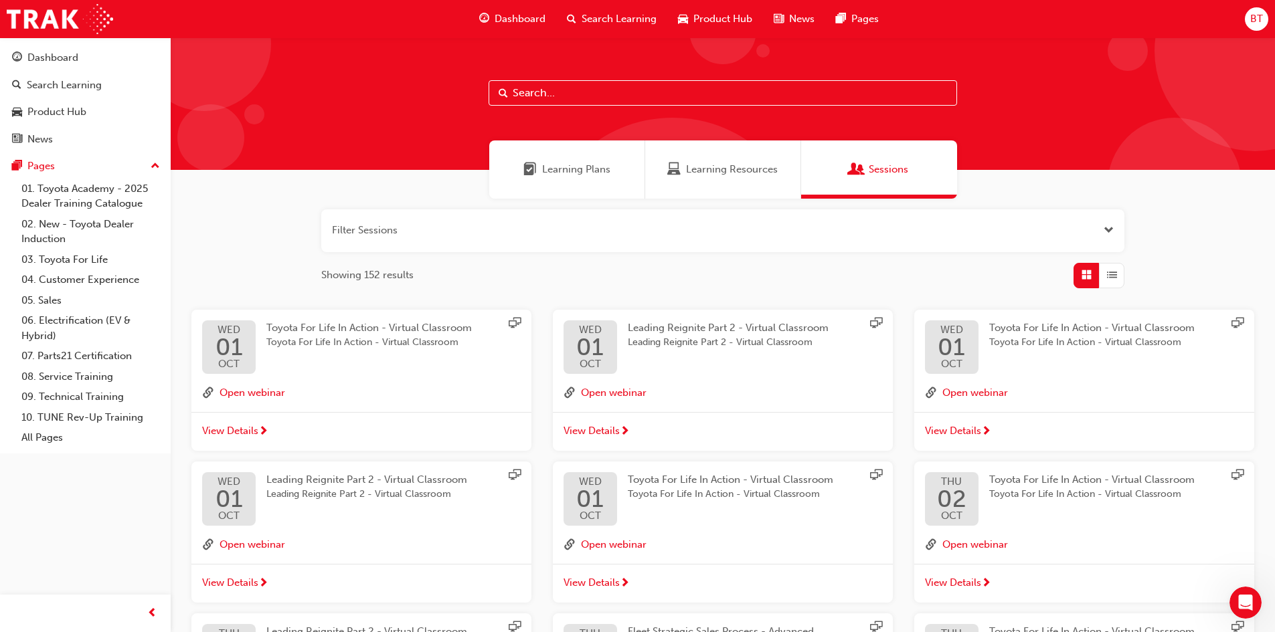
click at [734, 171] on span "Learning Resources" at bounding box center [732, 169] width 92 height 15
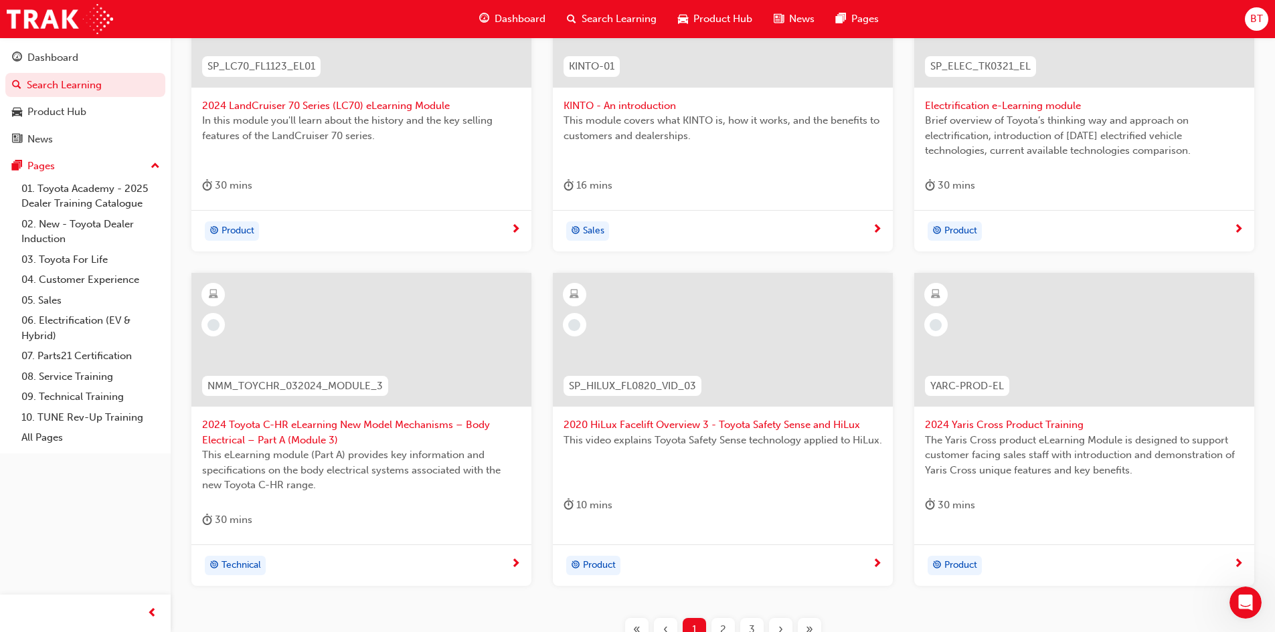
scroll to position [474, 0]
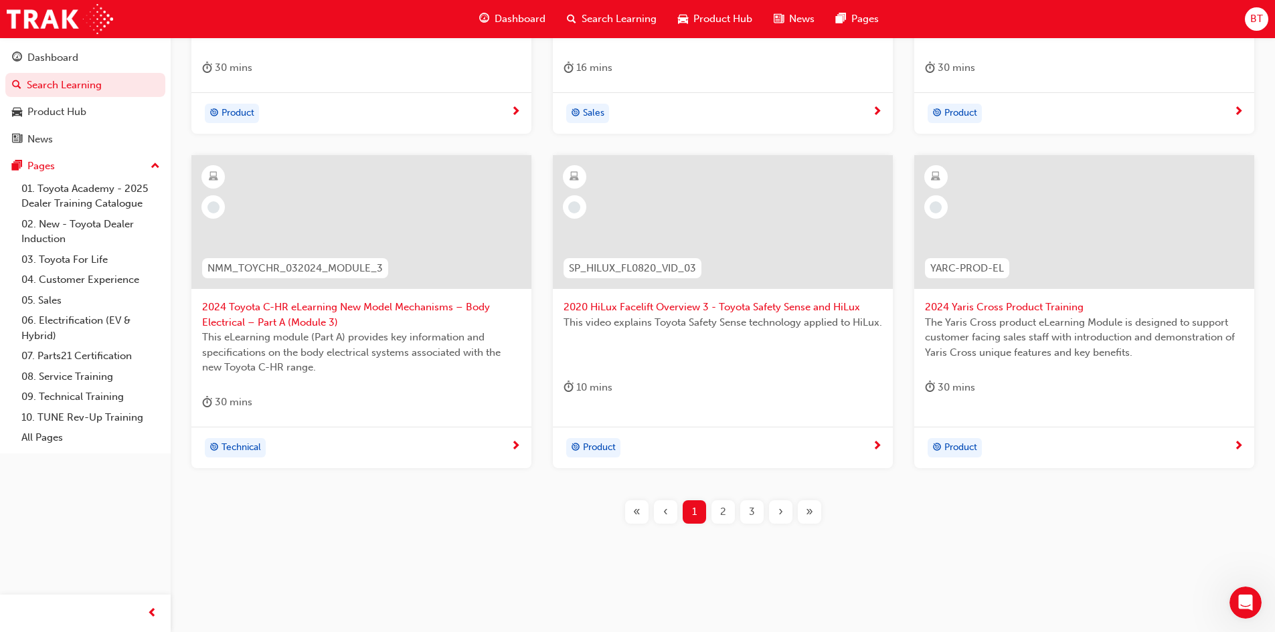
click at [717, 511] on div "2" at bounding box center [722, 512] width 23 height 23
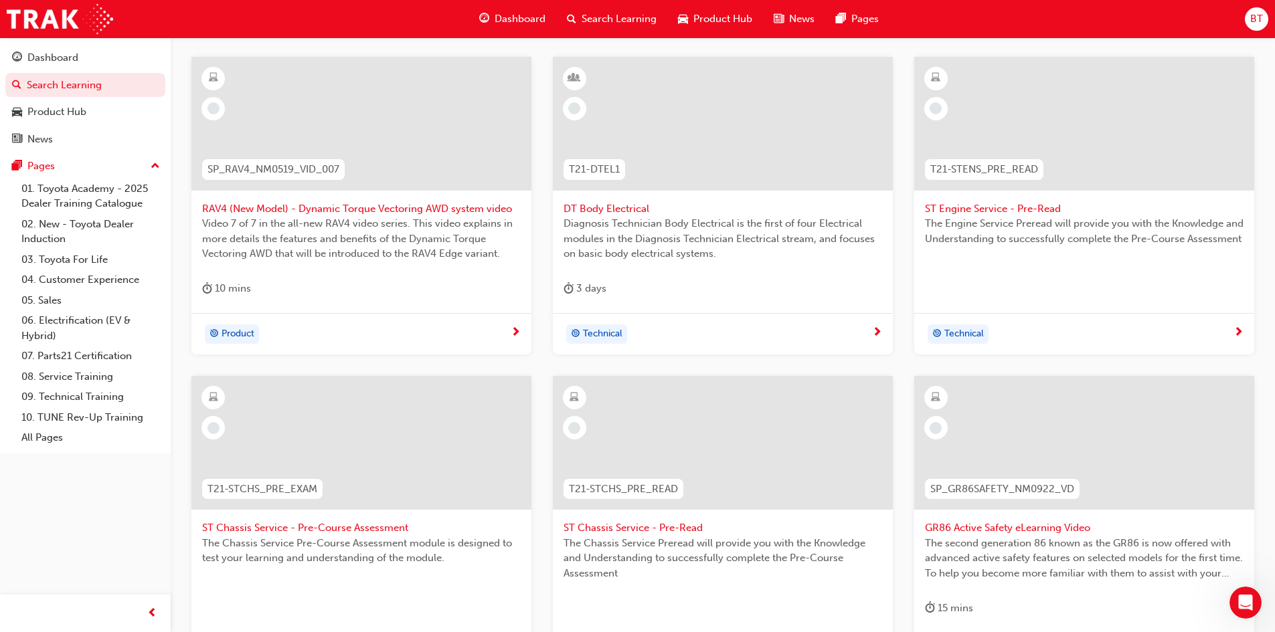
scroll to position [459, 0]
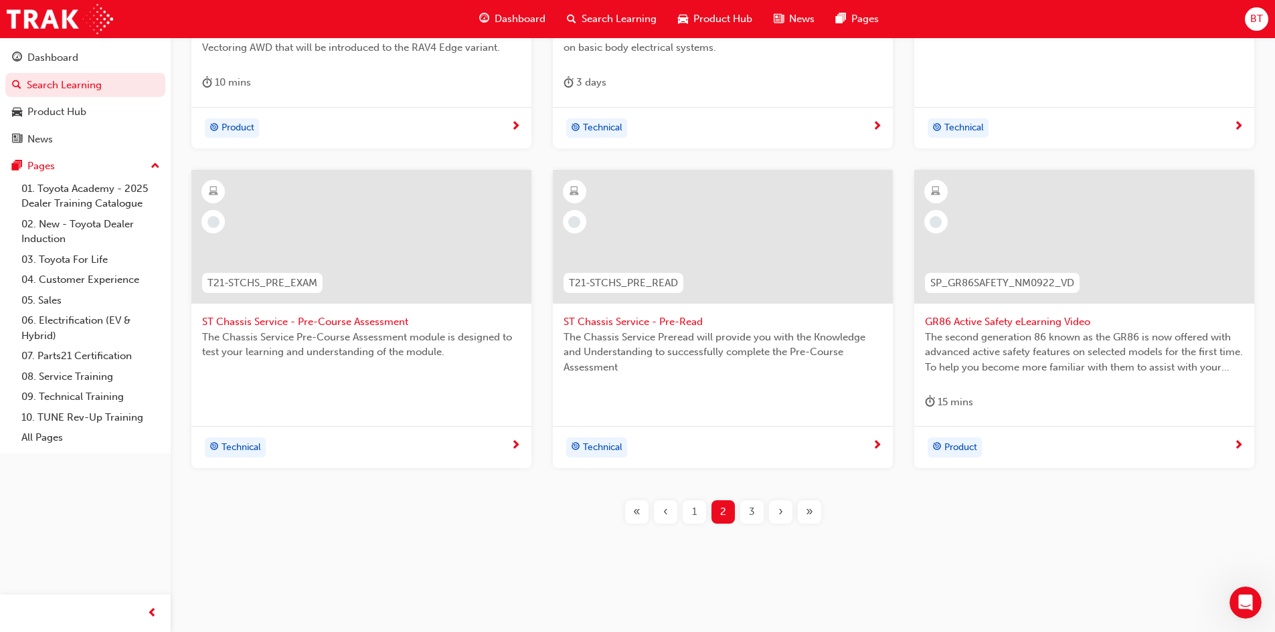
click at [761, 508] on div "3" at bounding box center [751, 512] width 23 height 23
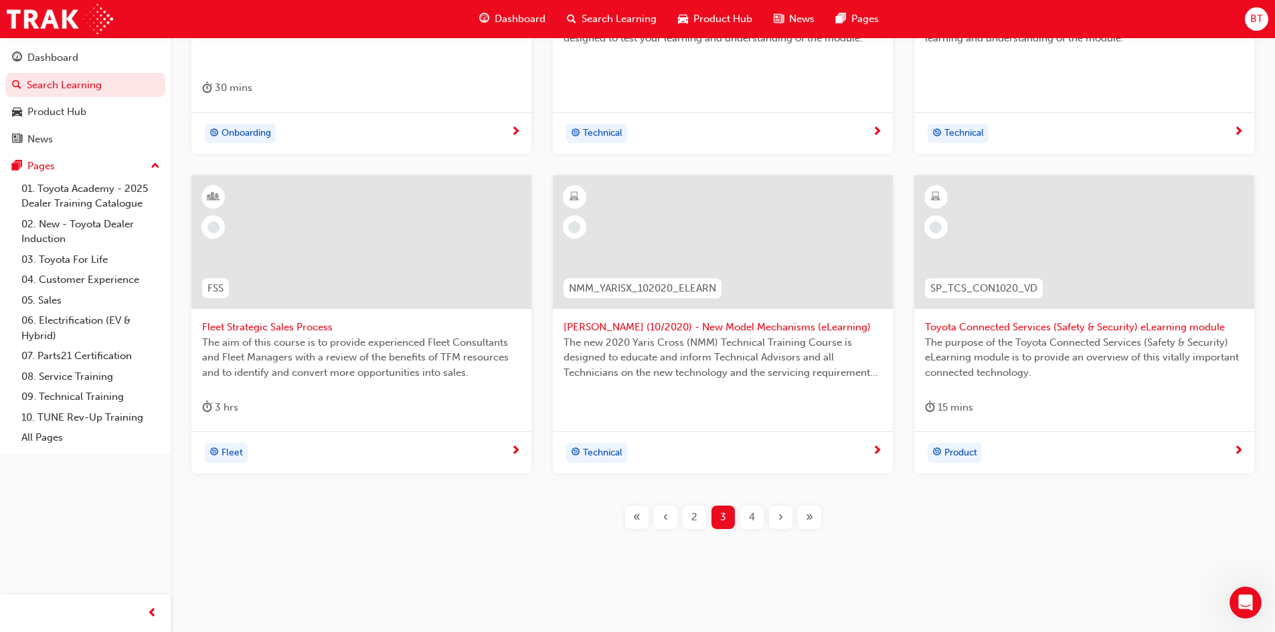
scroll to position [459, 0]
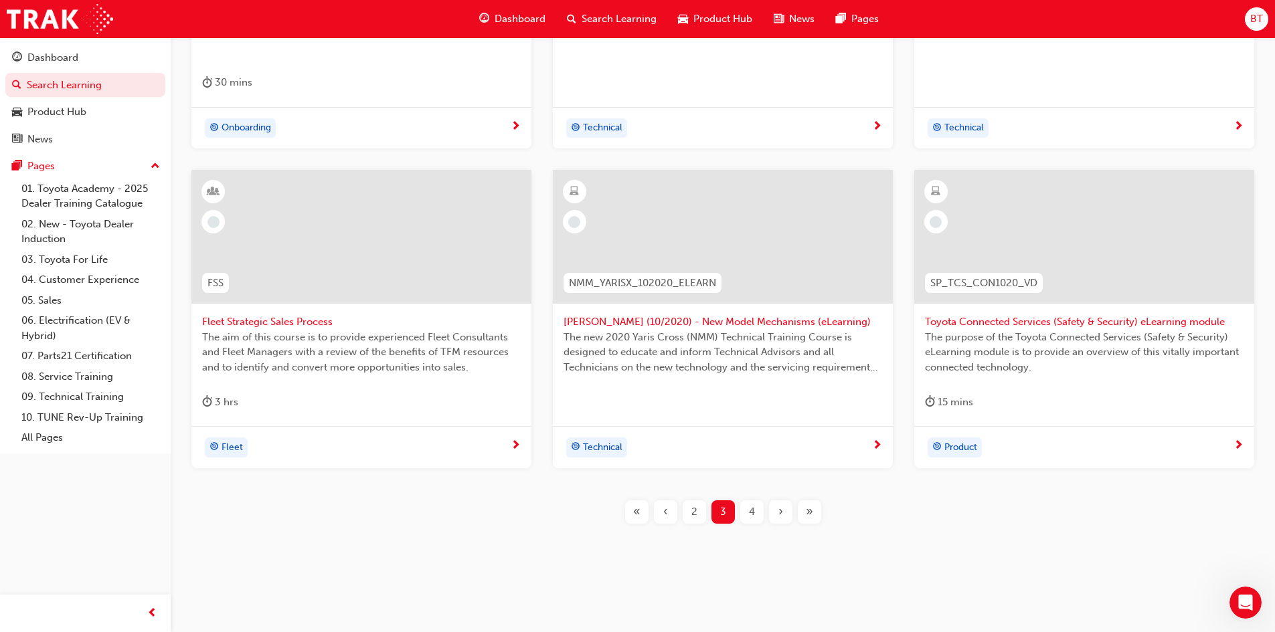
click at [762, 514] on div "4" at bounding box center [751, 512] width 23 height 23
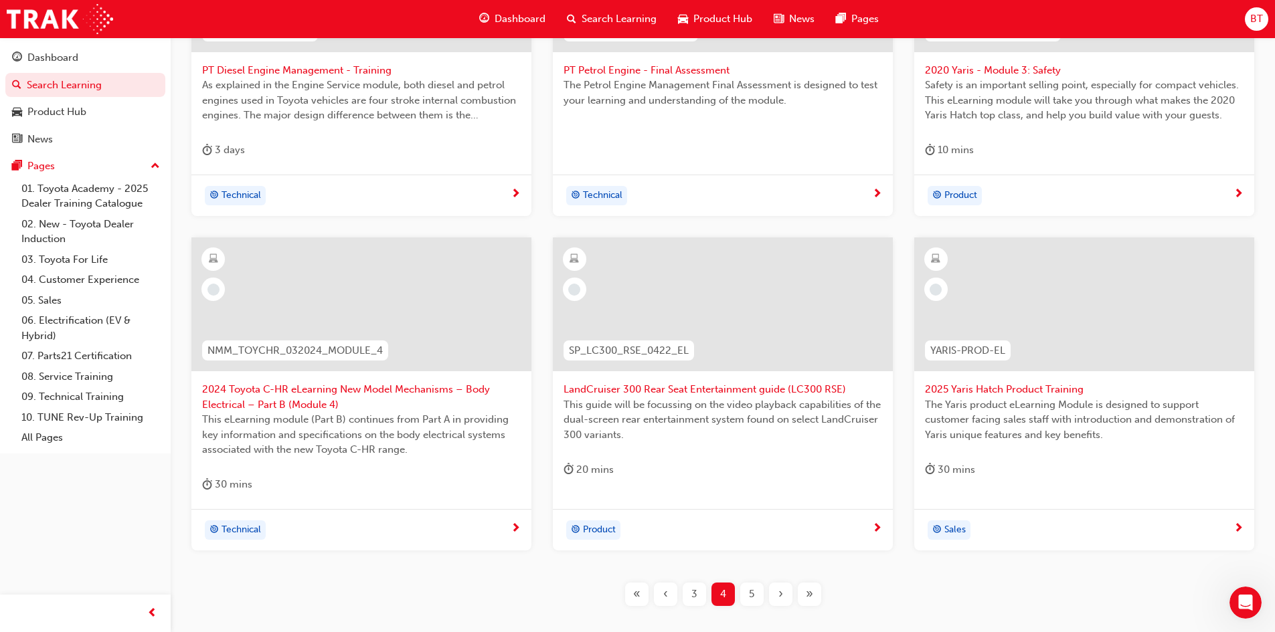
scroll to position [392, 0]
click at [756, 592] on div "5" at bounding box center [751, 593] width 23 height 23
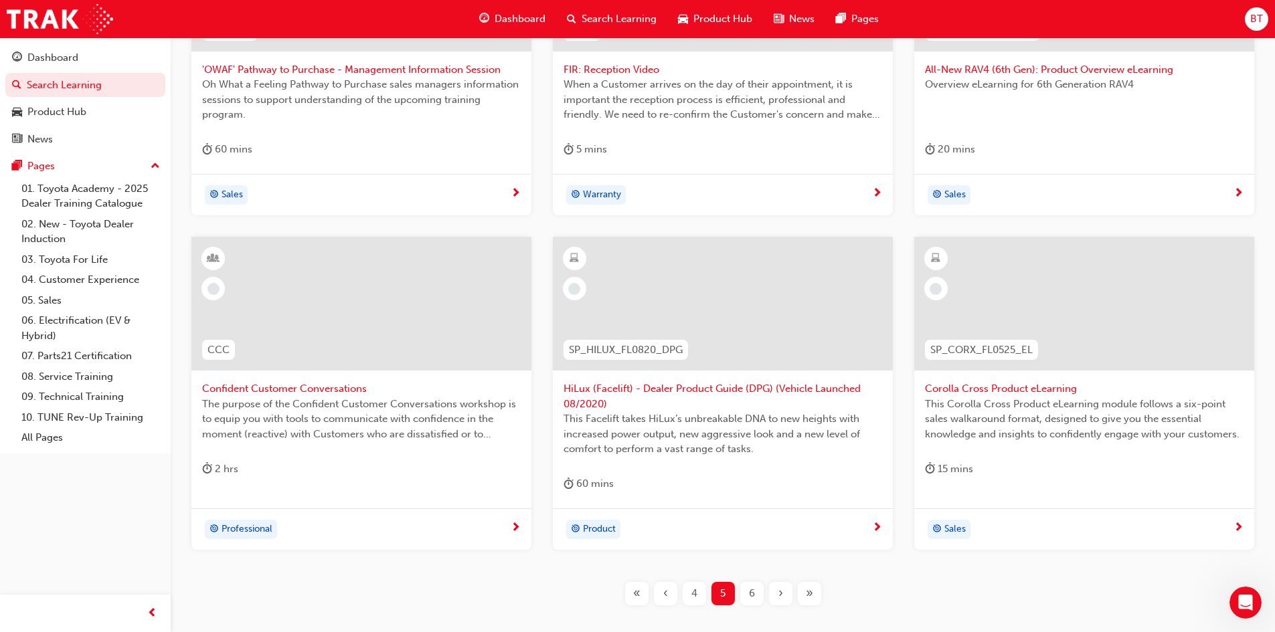
click at [754, 597] on span "6" at bounding box center [752, 593] width 6 height 15
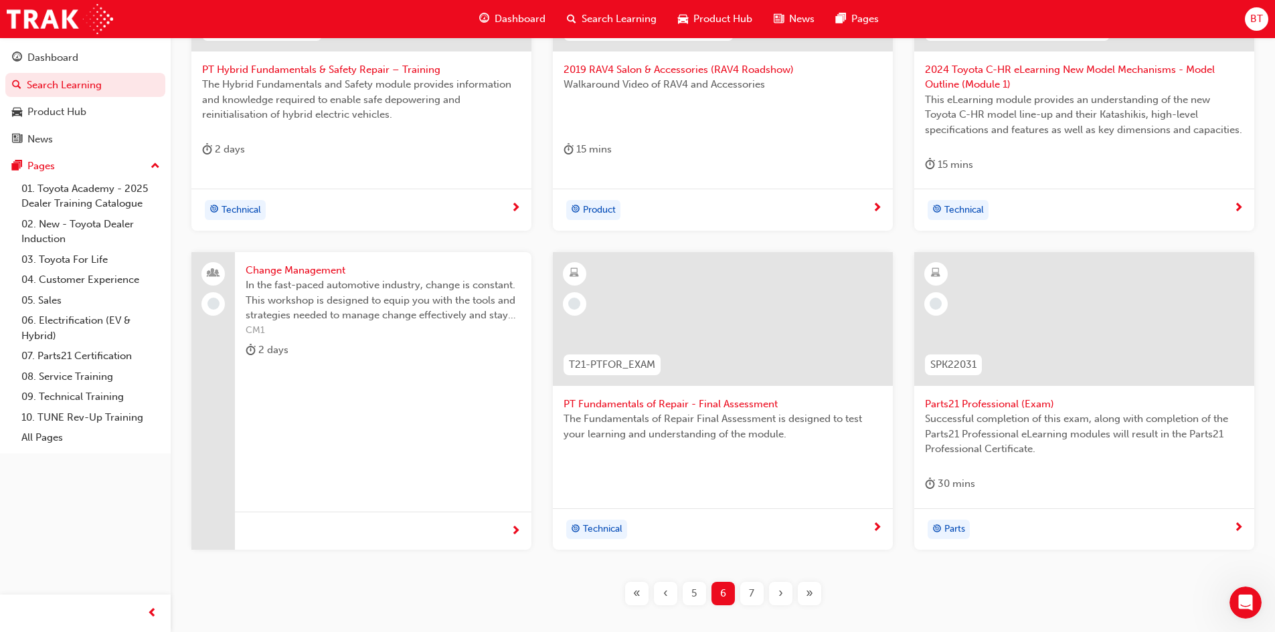
click at [754, 596] on div "7" at bounding box center [751, 593] width 23 height 23
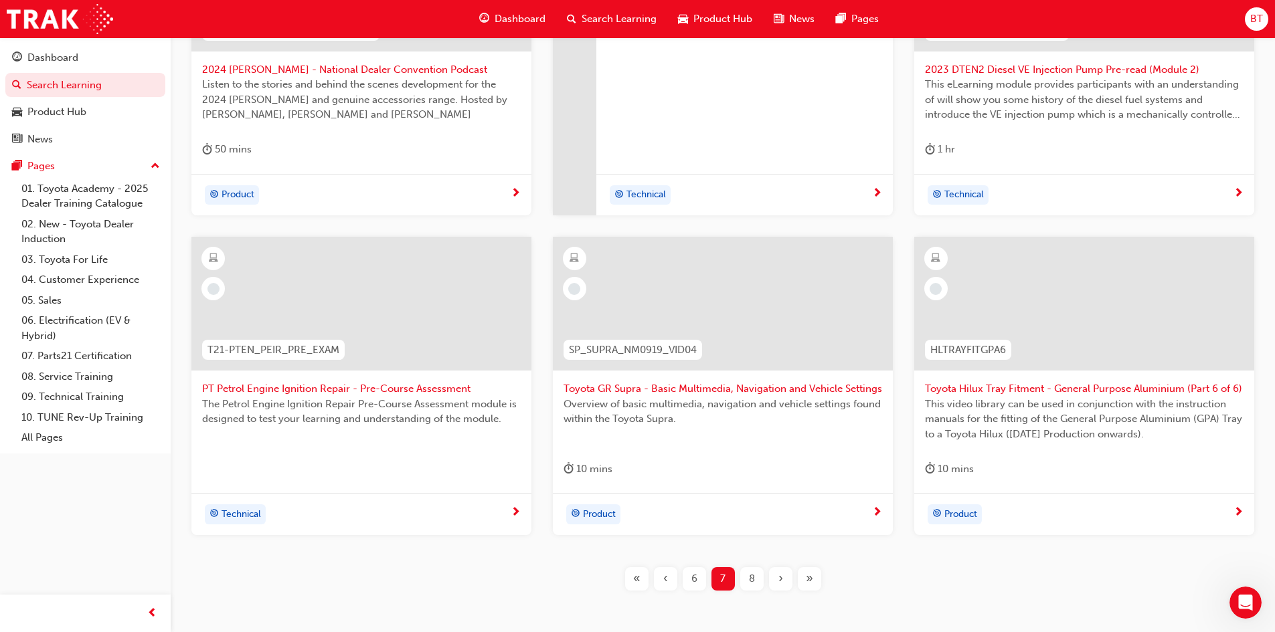
click at [752, 577] on span "8" at bounding box center [752, 579] width 6 height 15
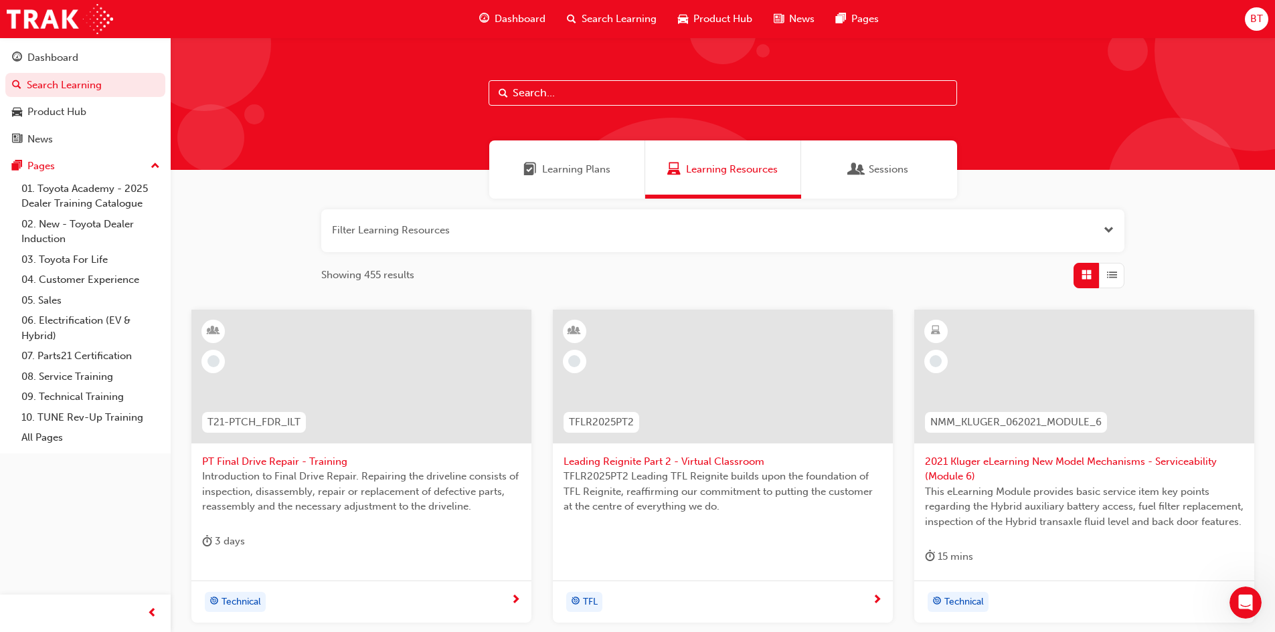
click at [578, 144] on div "Learning Plans" at bounding box center [567, 170] width 156 height 58
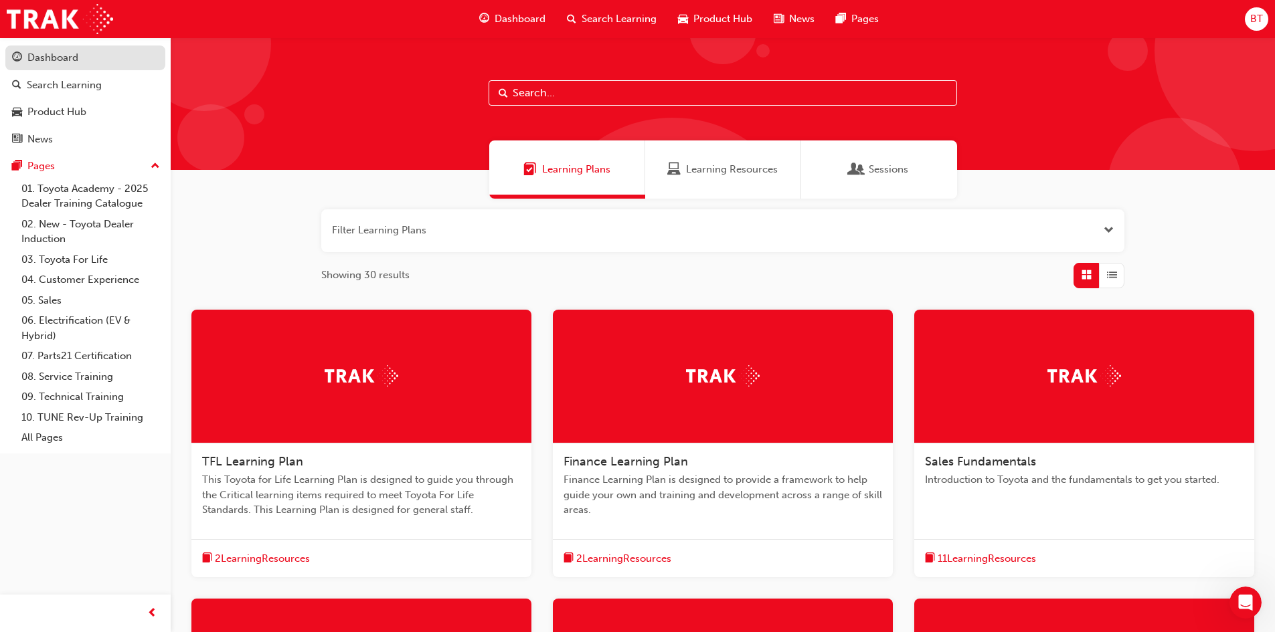
click at [113, 64] on div "Dashboard" at bounding box center [85, 58] width 147 height 17
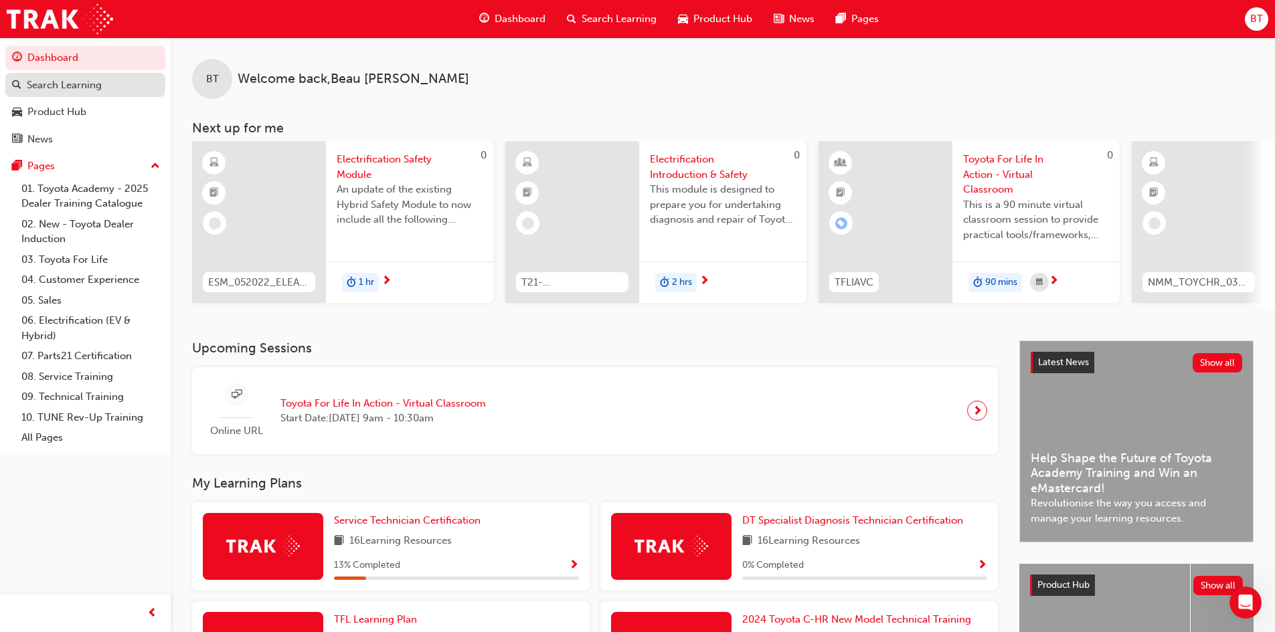
click at [88, 93] on link "Search Learning" at bounding box center [85, 85] width 160 height 25
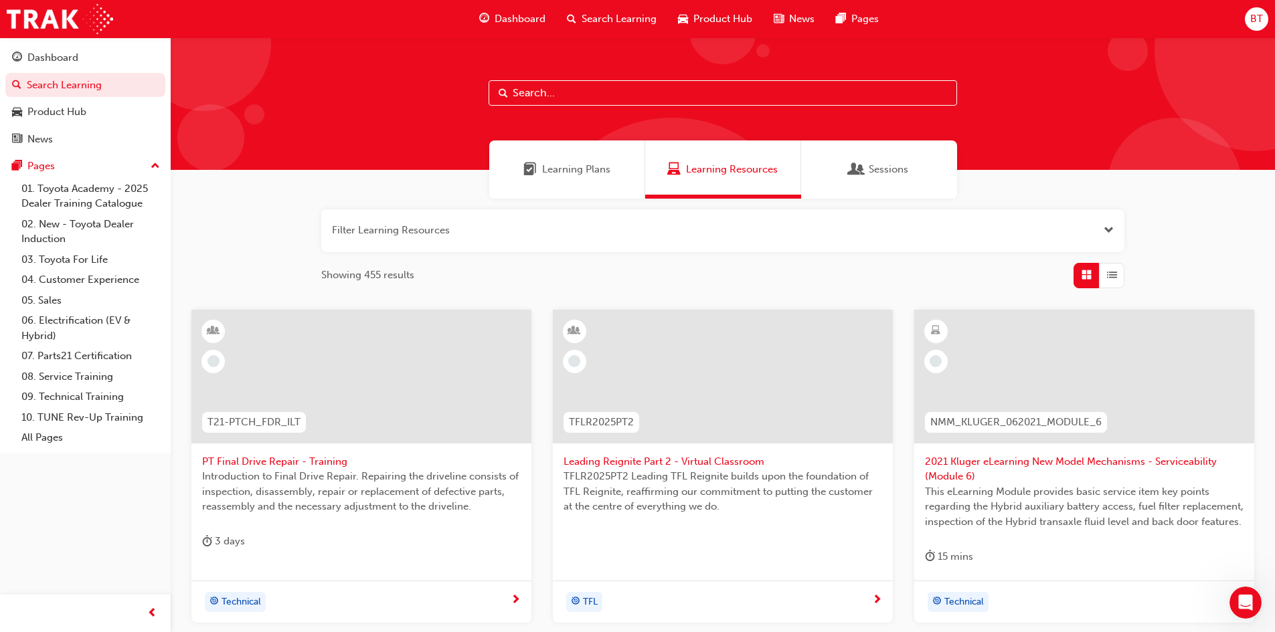
click at [589, 98] on input "text" at bounding box center [723, 92] width 469 height 25
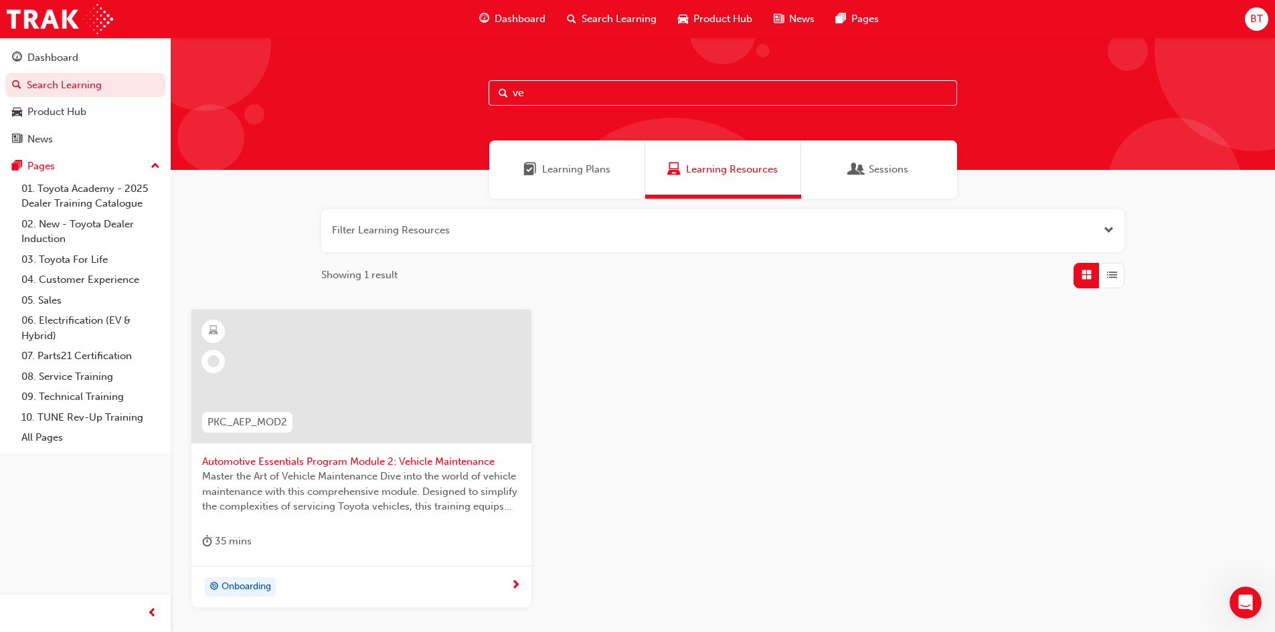
type input "v"
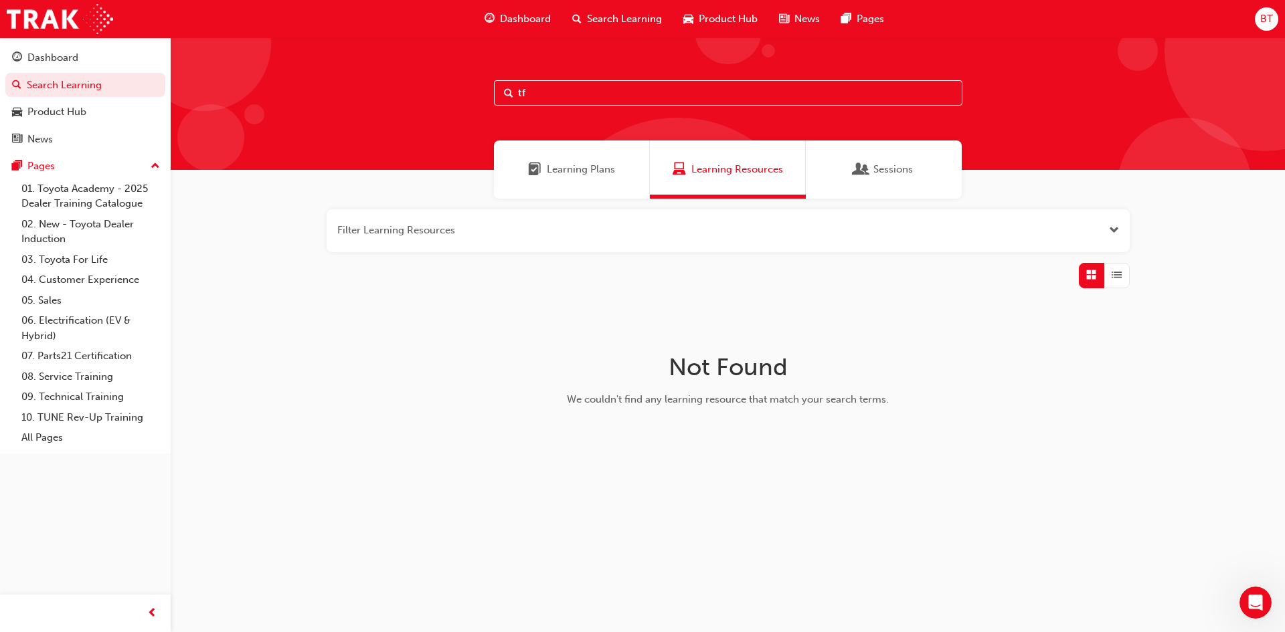
type input "t"
type input "T"
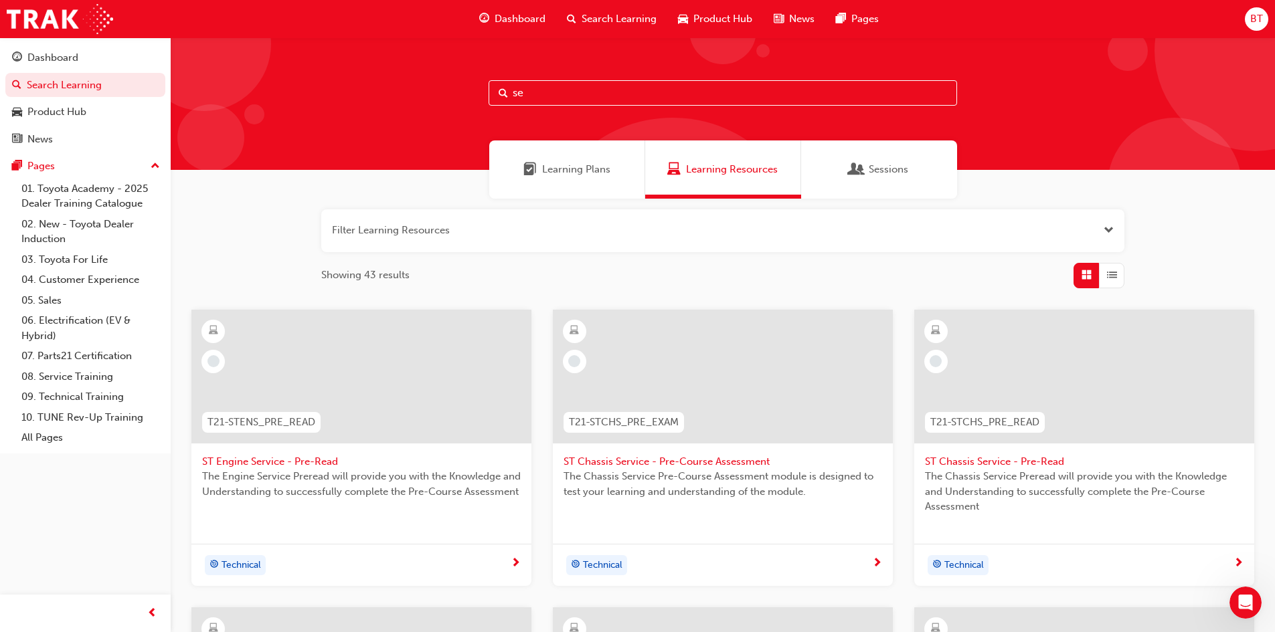
type input "s"
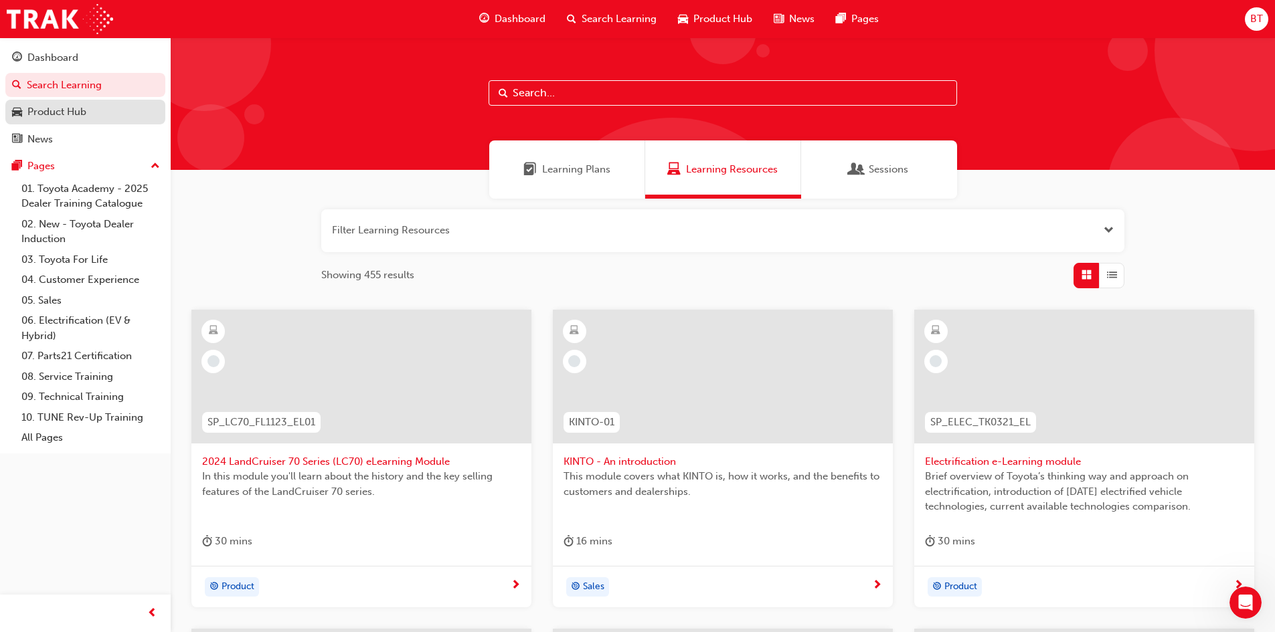
click at [55, 121] on link "Product Hub" at bounding box center [85, 112] width 160 height 25
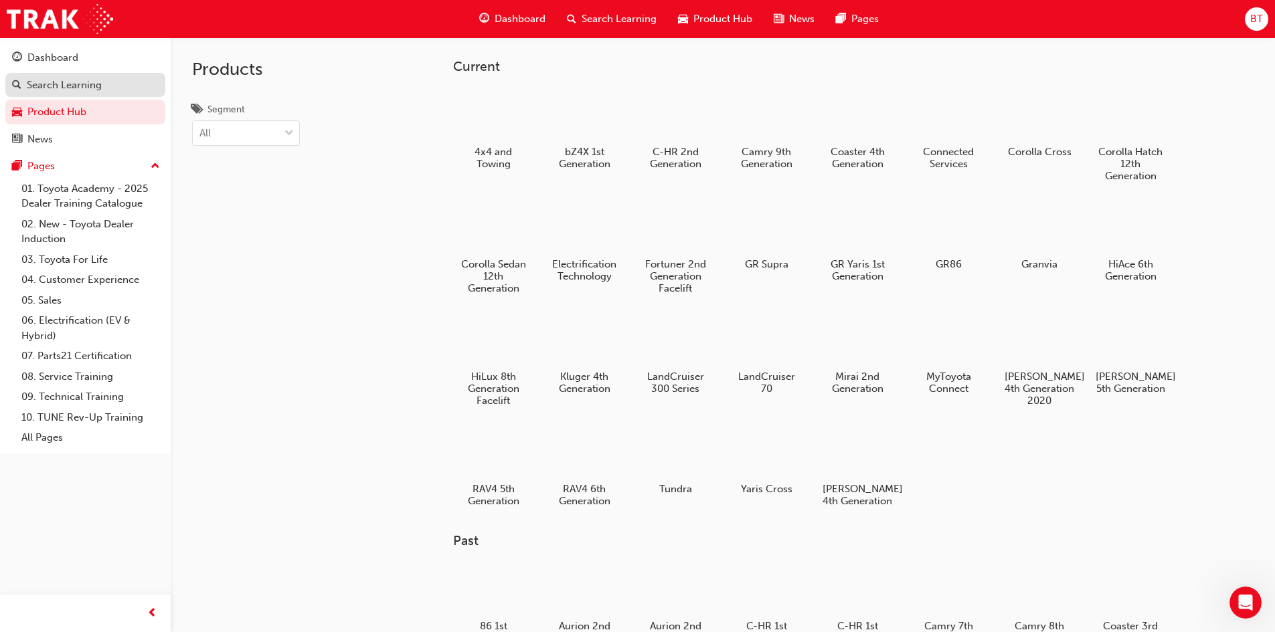
click at [58, 94] on link "Search Learning" at bounding box center [85, 85] width 160 height 25
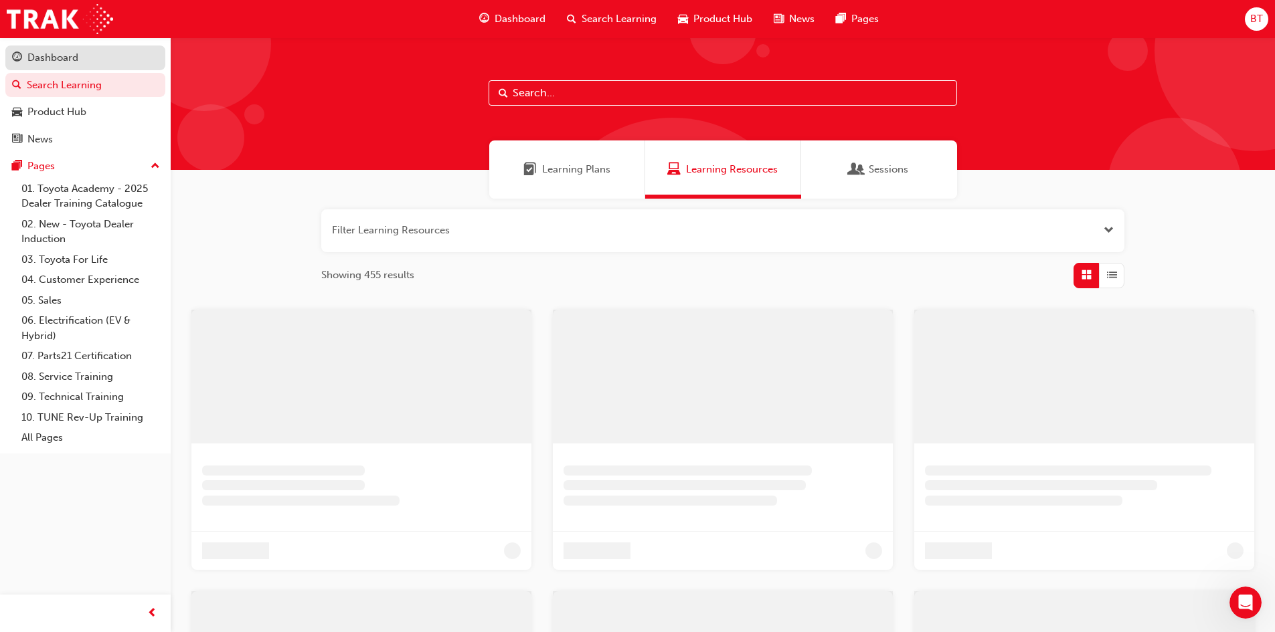
click at [54, 52] on div "Dashboard" at bounding box center [52, 57] width 51 height 15
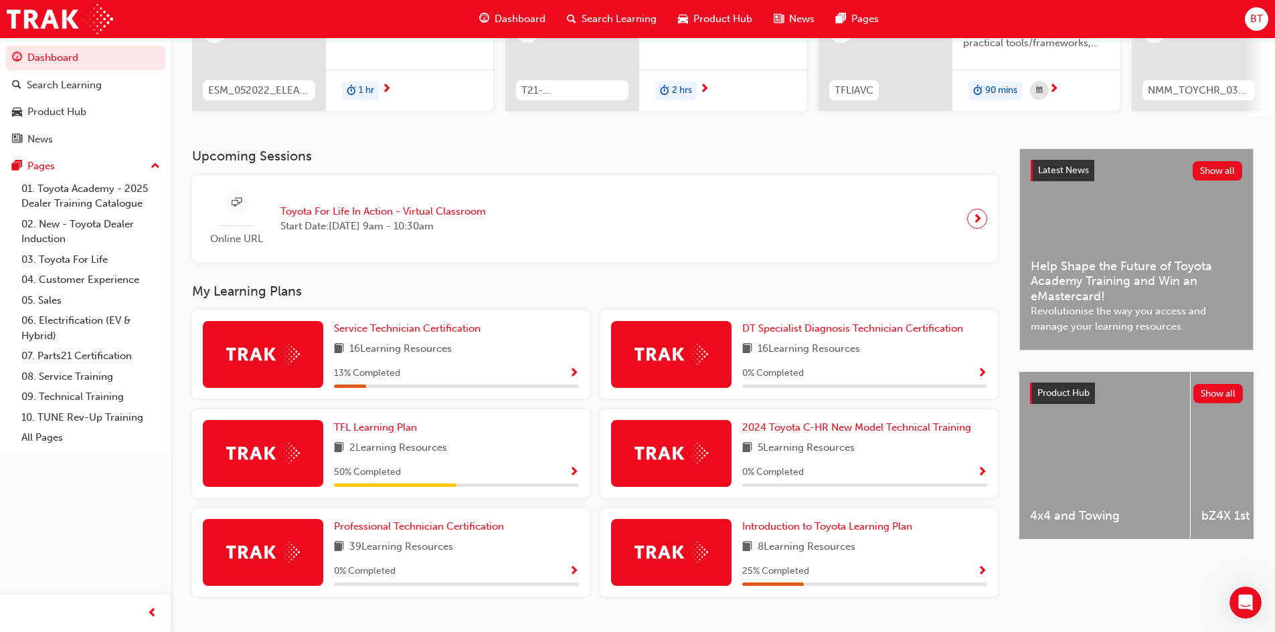
scroll to position [201, 0]
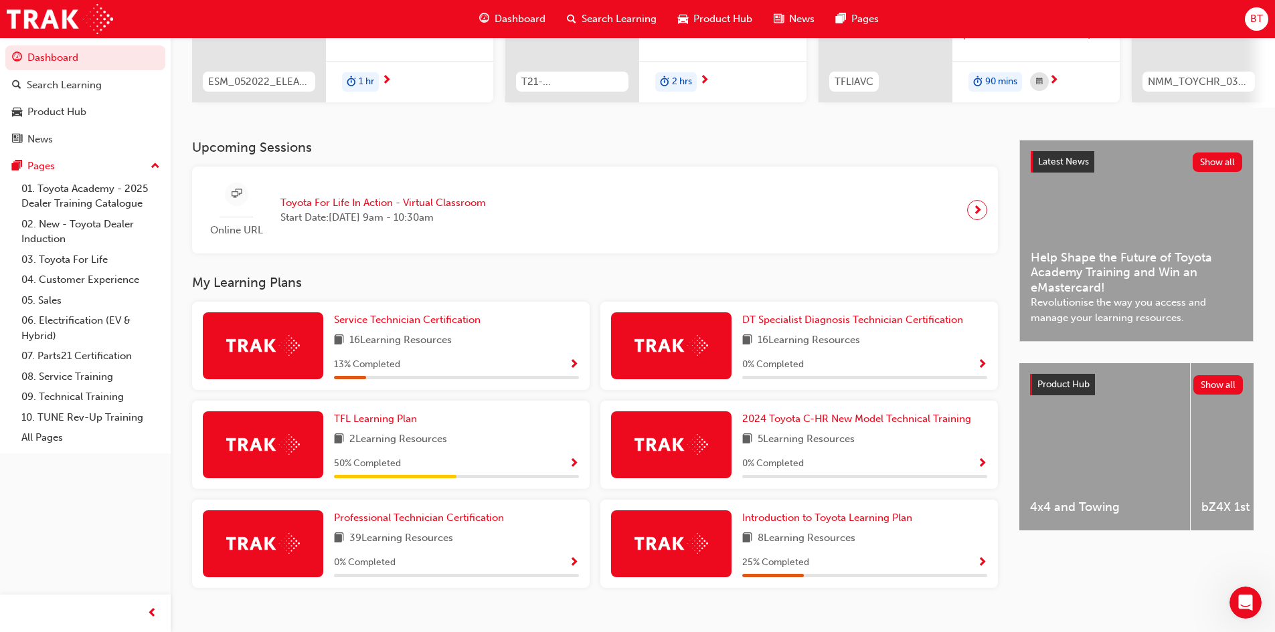
click at [572, 468] on span "Show Progress" at bounding box center [574, 464] width 10 height 12
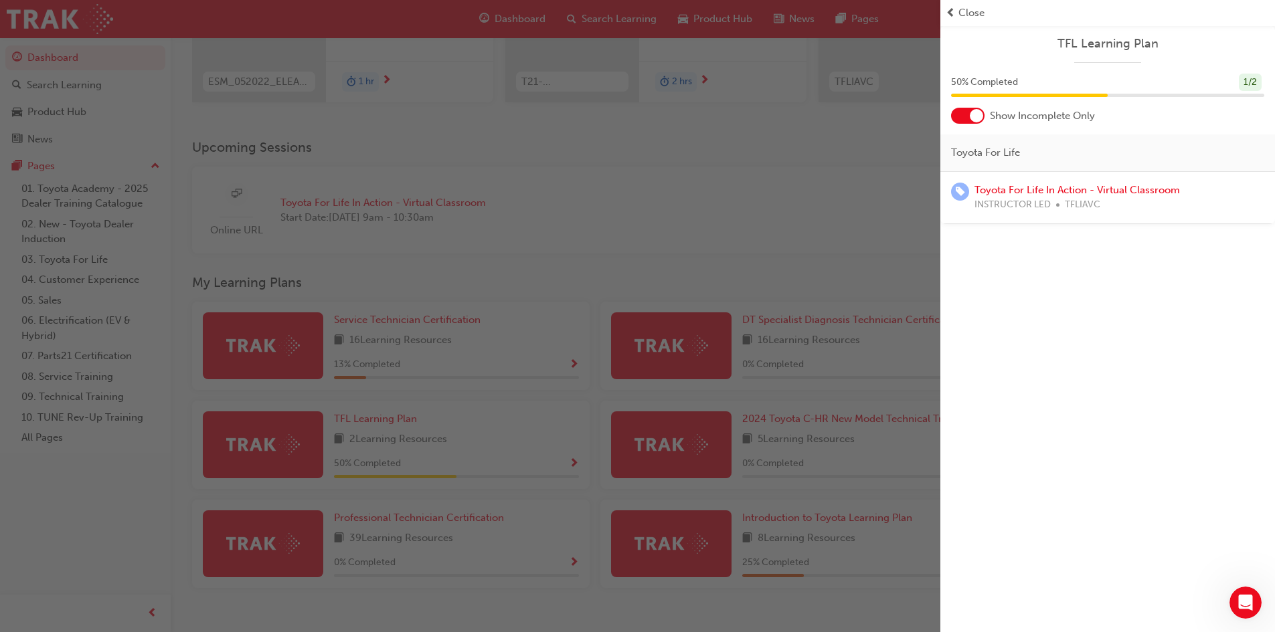
click at [572, 323] on div "button" at bounding box center [470, 316] width 940 height 632
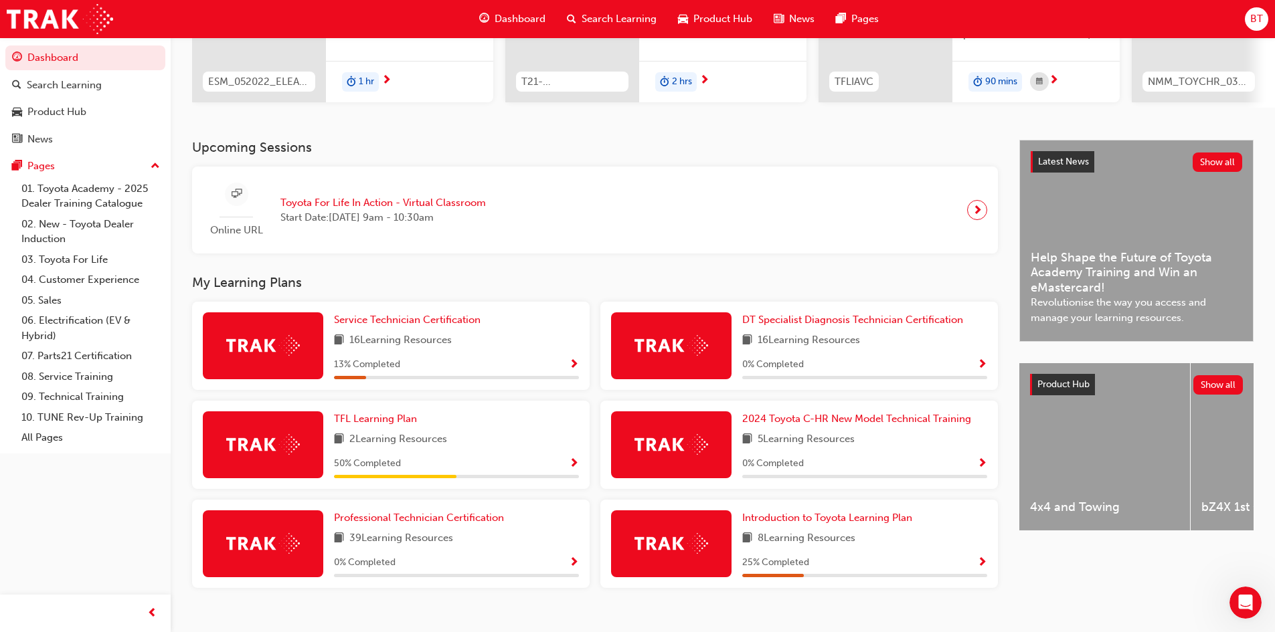
click at [572, 369] on span "Show Progress" at bounding box center [574, 365] width 10 height 12
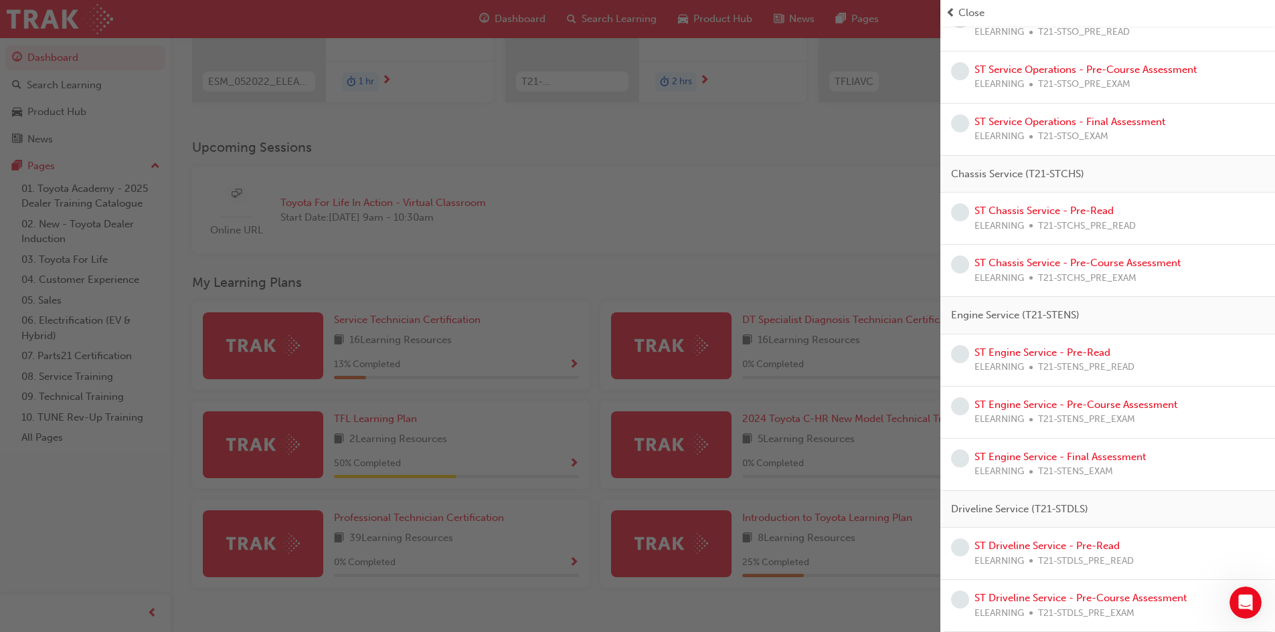
scroll to position [228, 0]
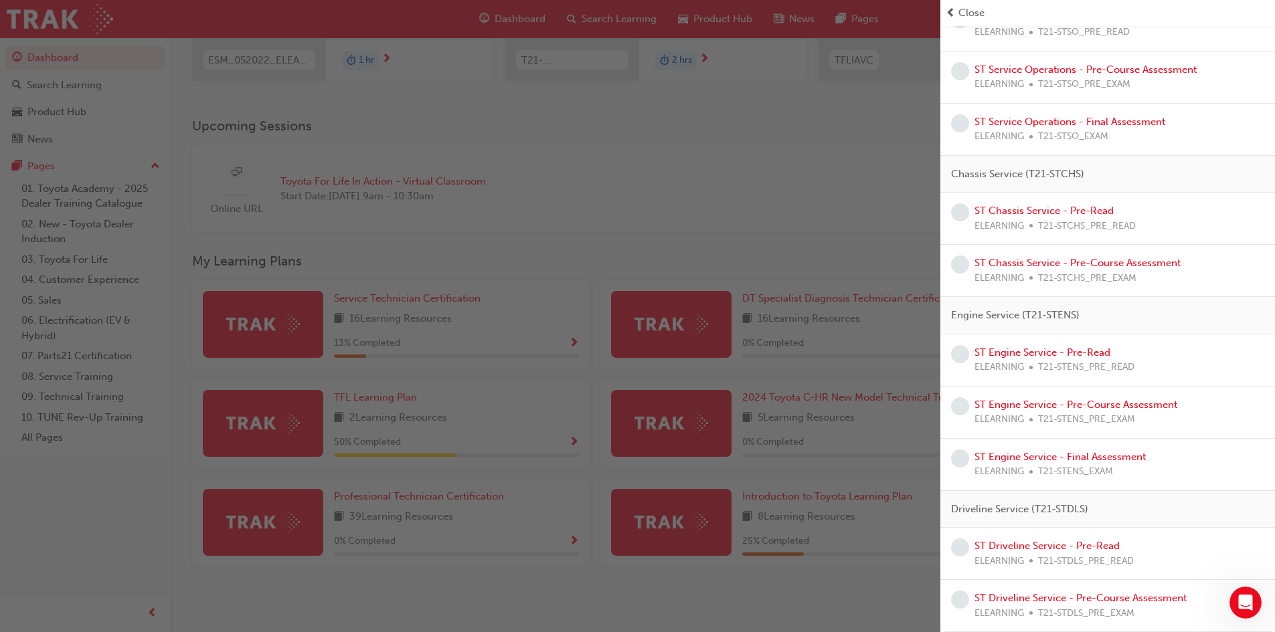
click at [794, 273] on div "button" at bounding box center [470, 316] width 940 height 632
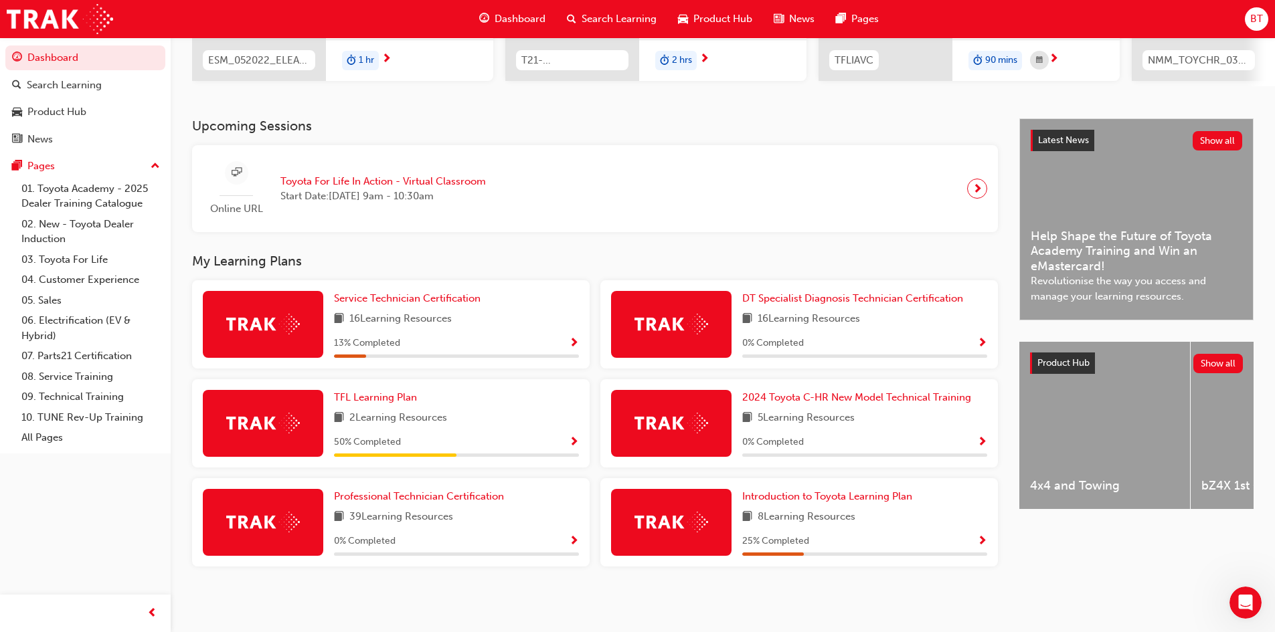
click at [984, 342] on span "Show Progress" at bounding box center [982, 344] width 10 height 12
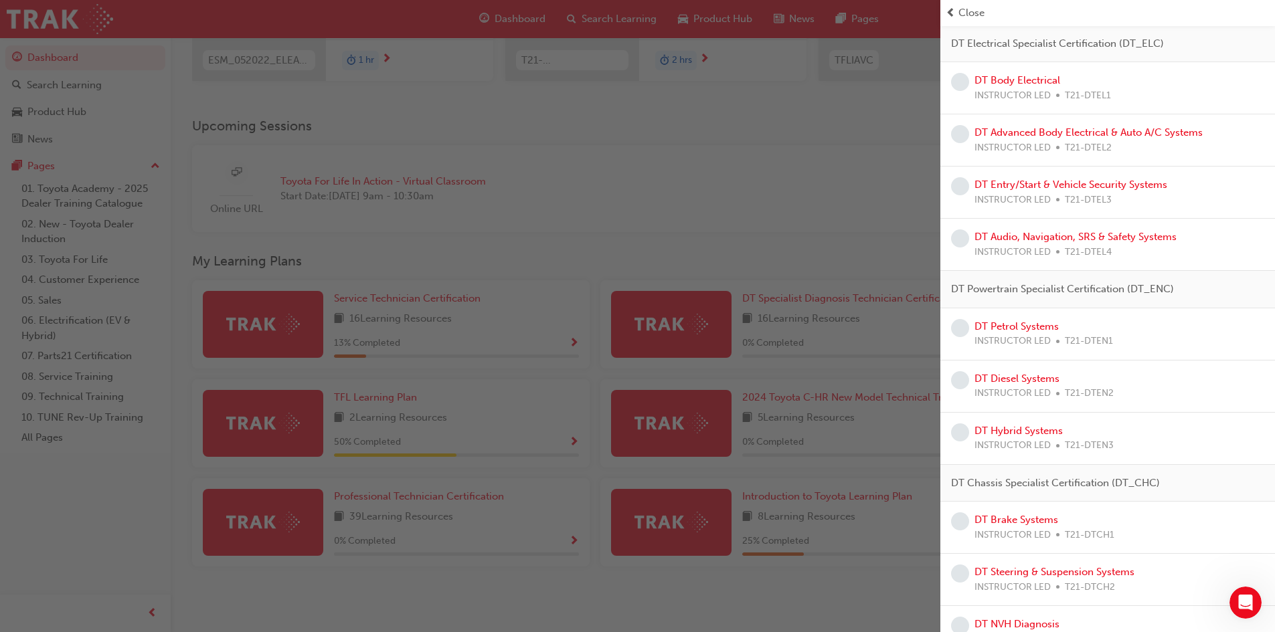
scroll to position [459, 0]
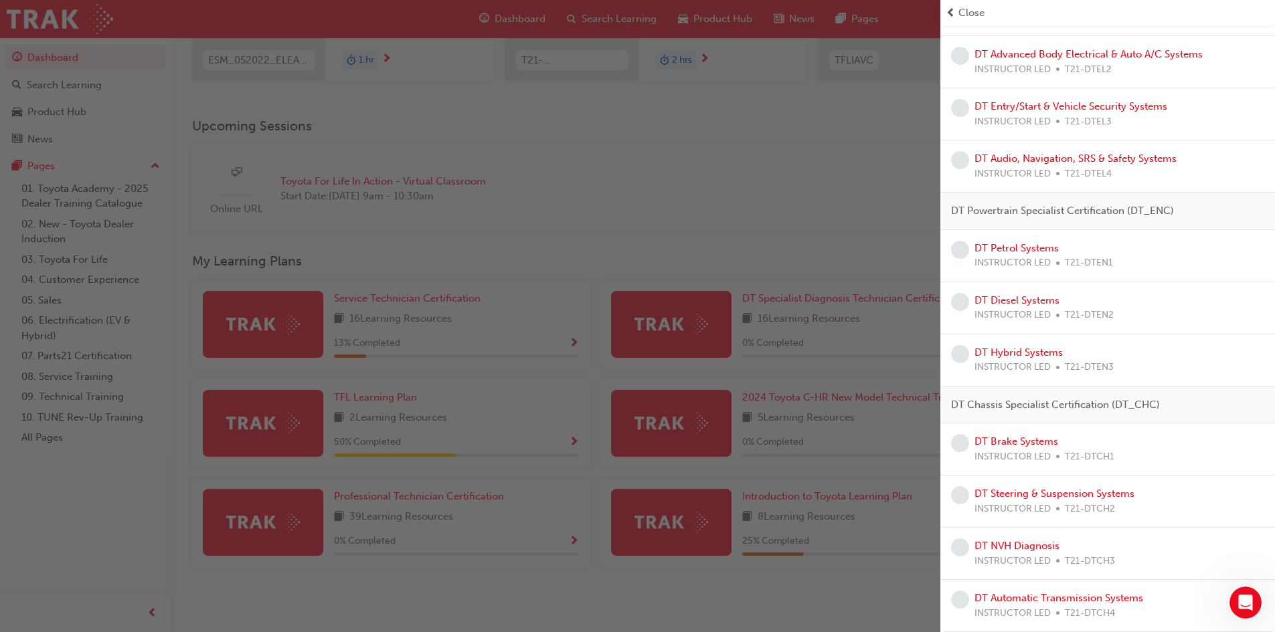
click at [726, 267] on div "button" at bounding box center [470, 316] width 940 height 632
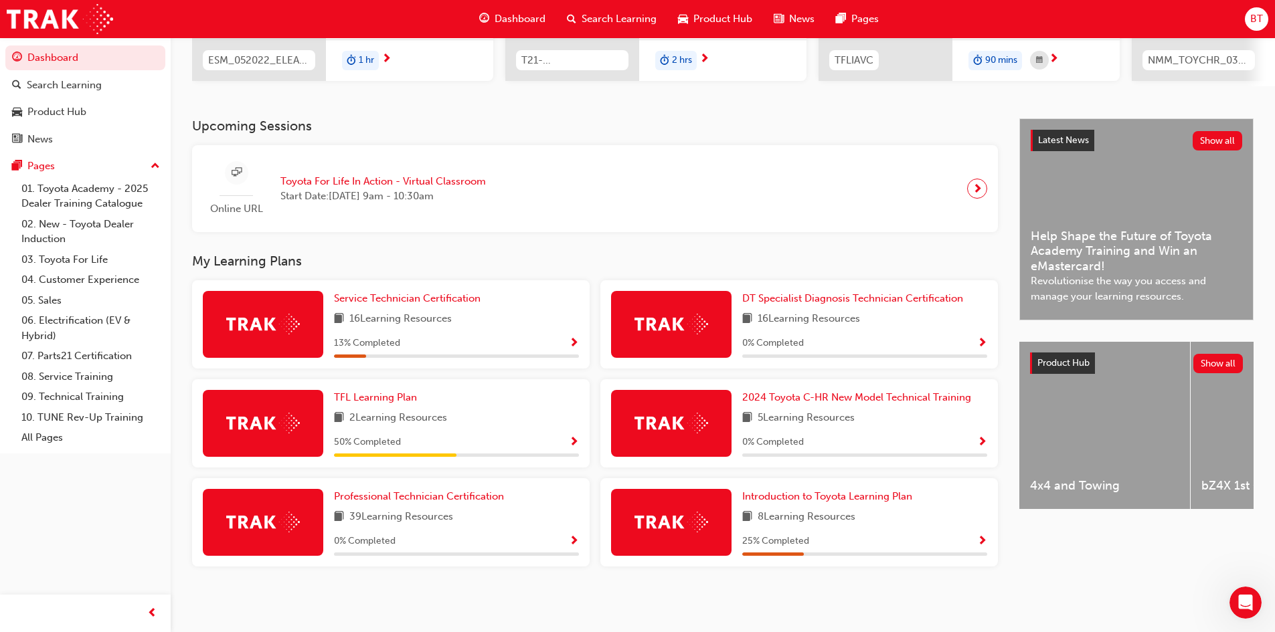
click at [986, 537] on span "Show Progress" at bounding box center [982, 542] width 10 height 12
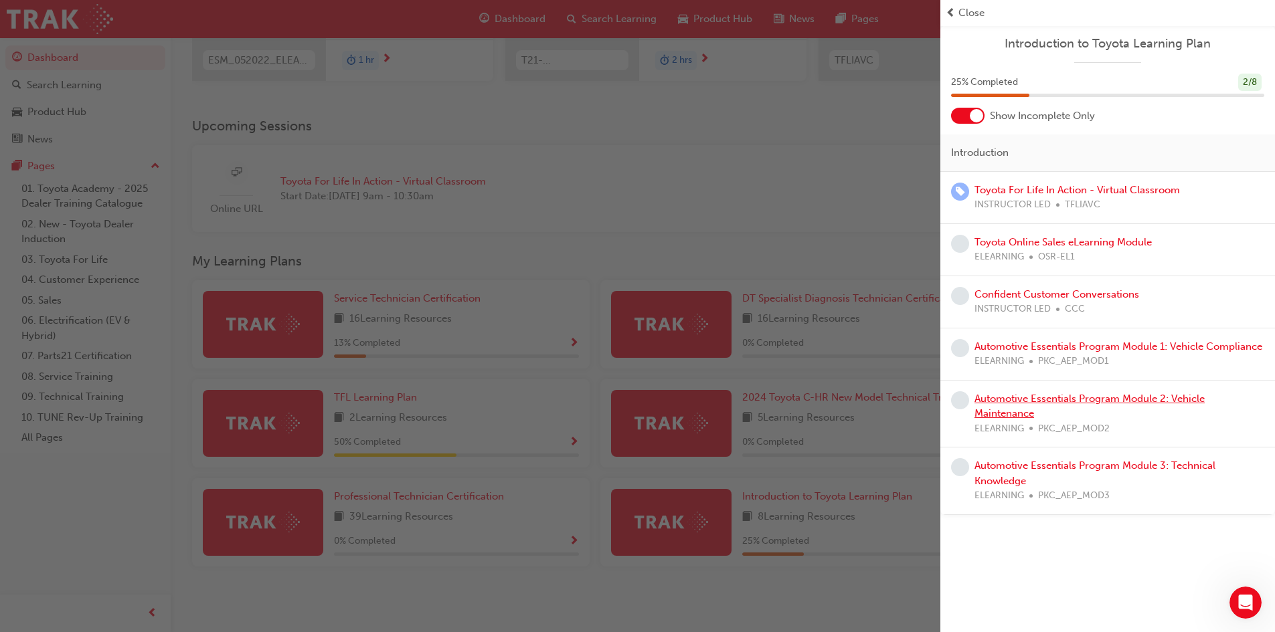
click at [1116, 398] on link "Automotive Essentials Program Module 2: Vehicle Maintenance" at bounding box center [1089, 406] width 230 height 27
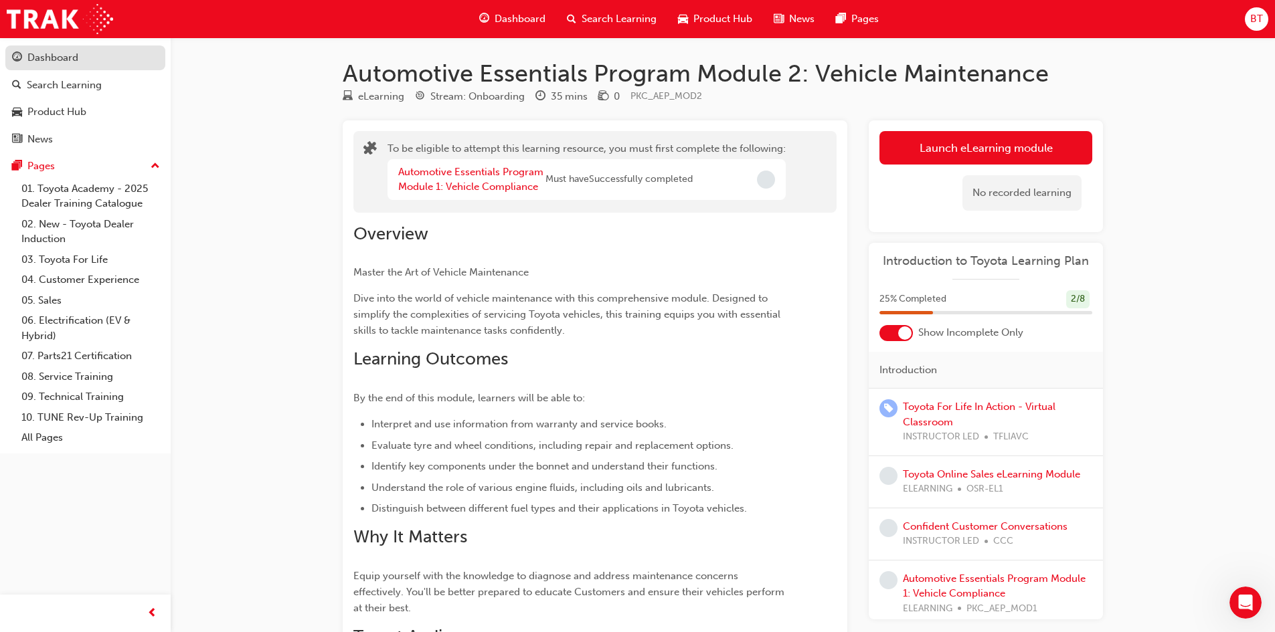
click at [41, 57] on div "Dashboard" at bounding box center [52, 57] width 51 height 15
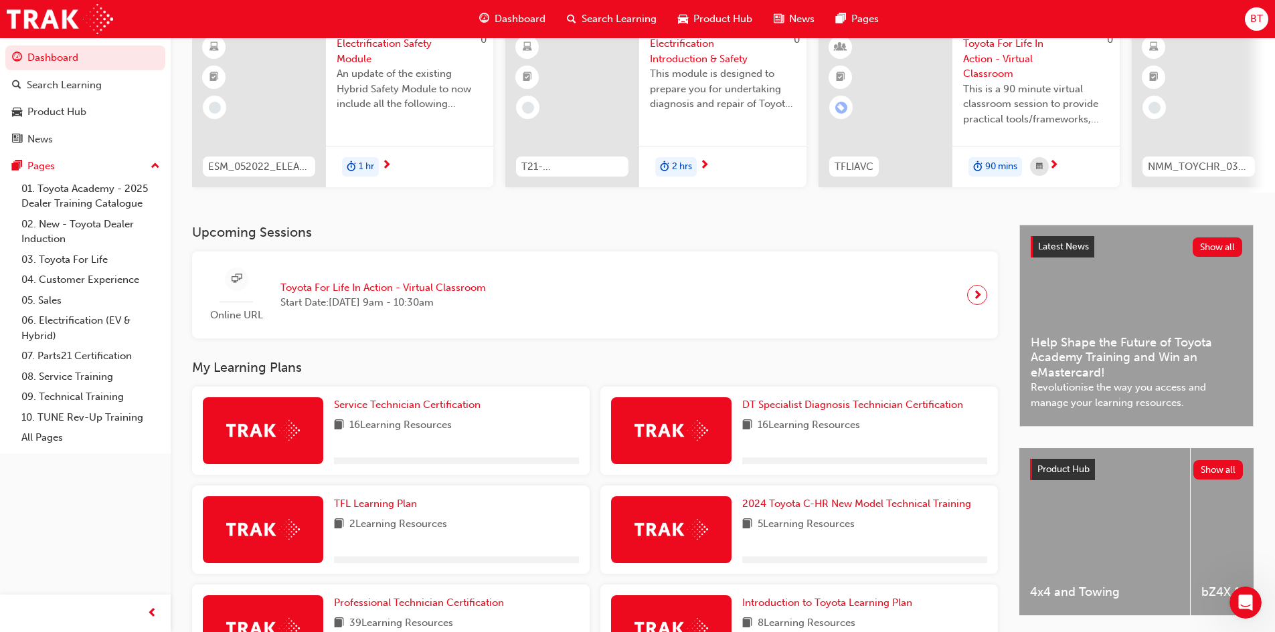
scroll to position [228, 0]
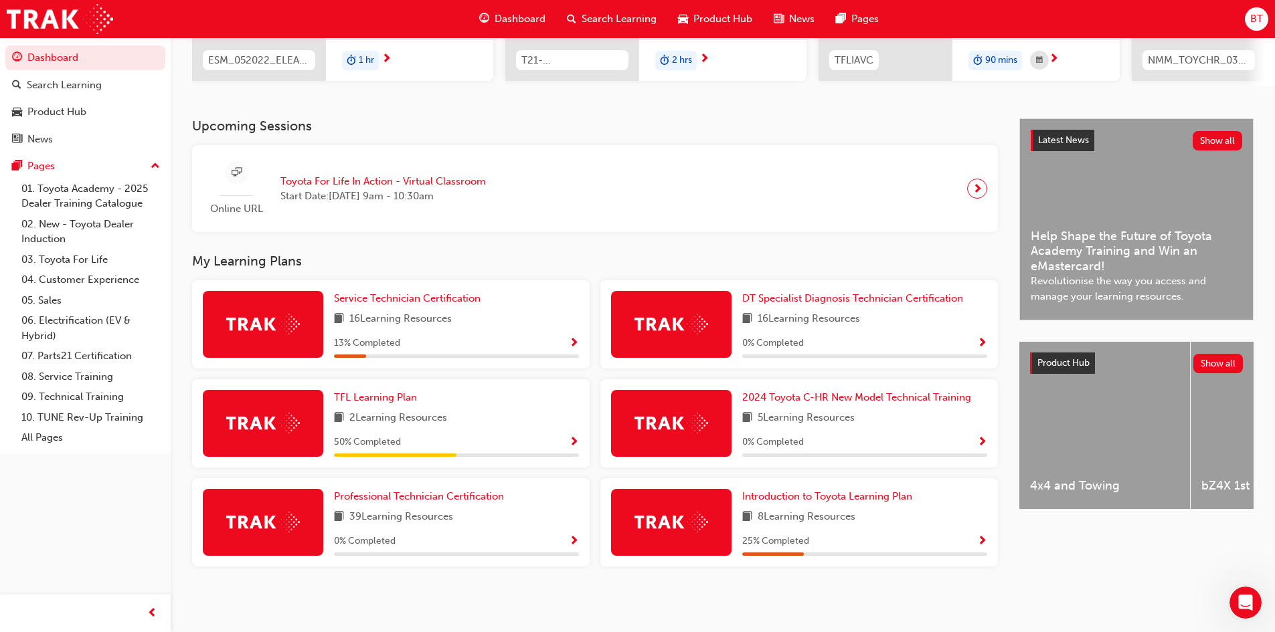
click at [979, 441] on span "Show Progress" at bounding box center [982, 443] width 10 height 12
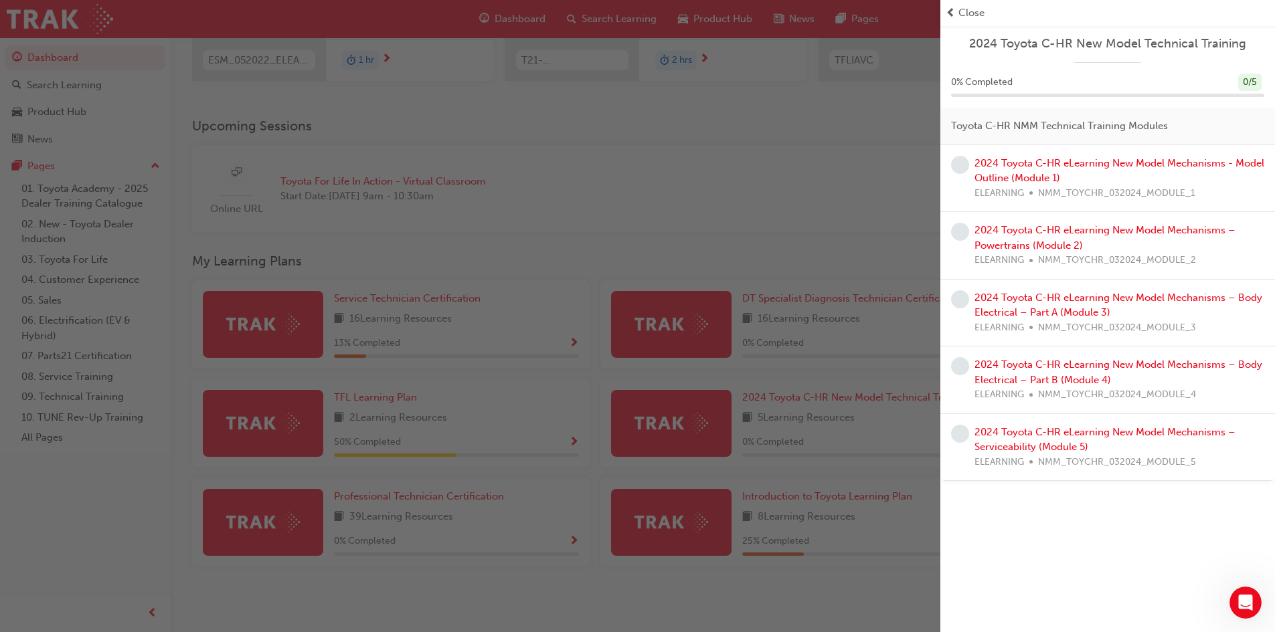
click at [728, 176] on div "button" at bounding box center [470, 316] width 940 height 632
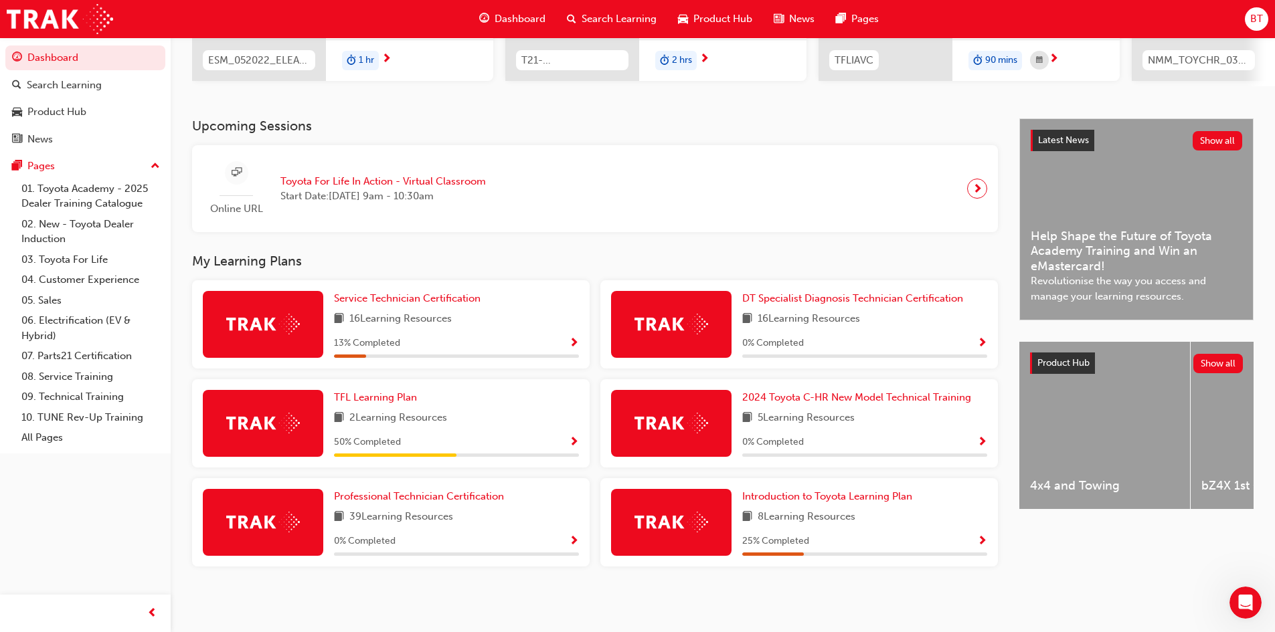
click at [987, 536] on span "Show Progress" at bounding box center [982, 542] width 10 height 12
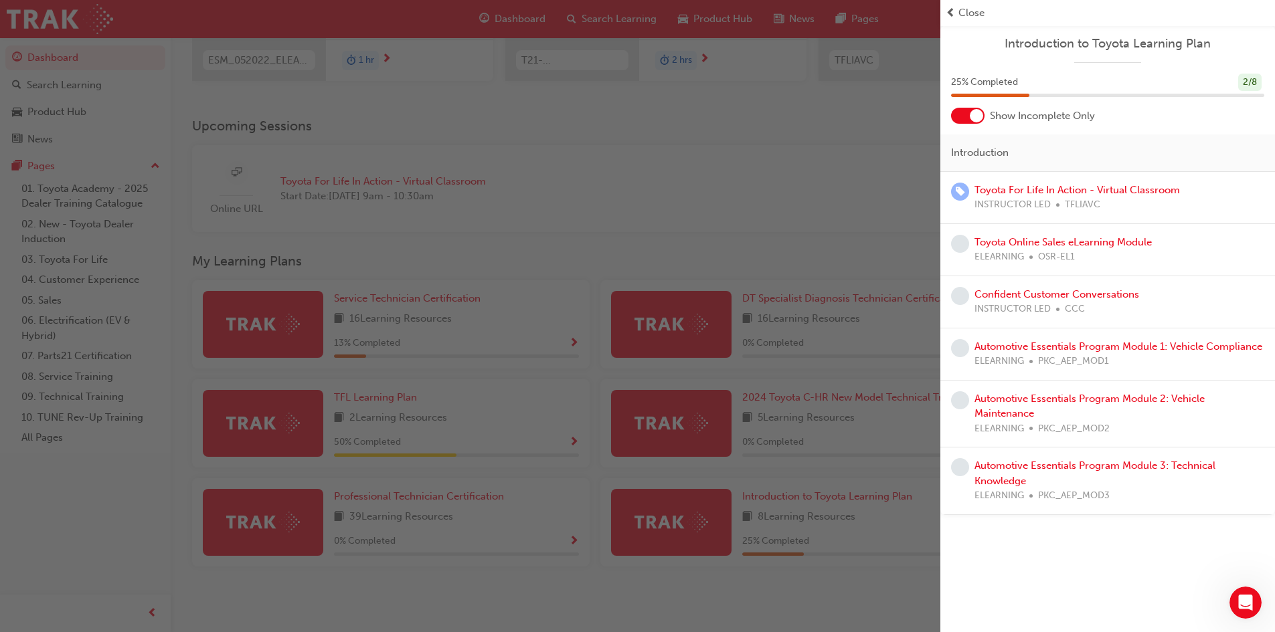
click at [974, 123] on div at bounding box center [967, 116] width 33 height 16
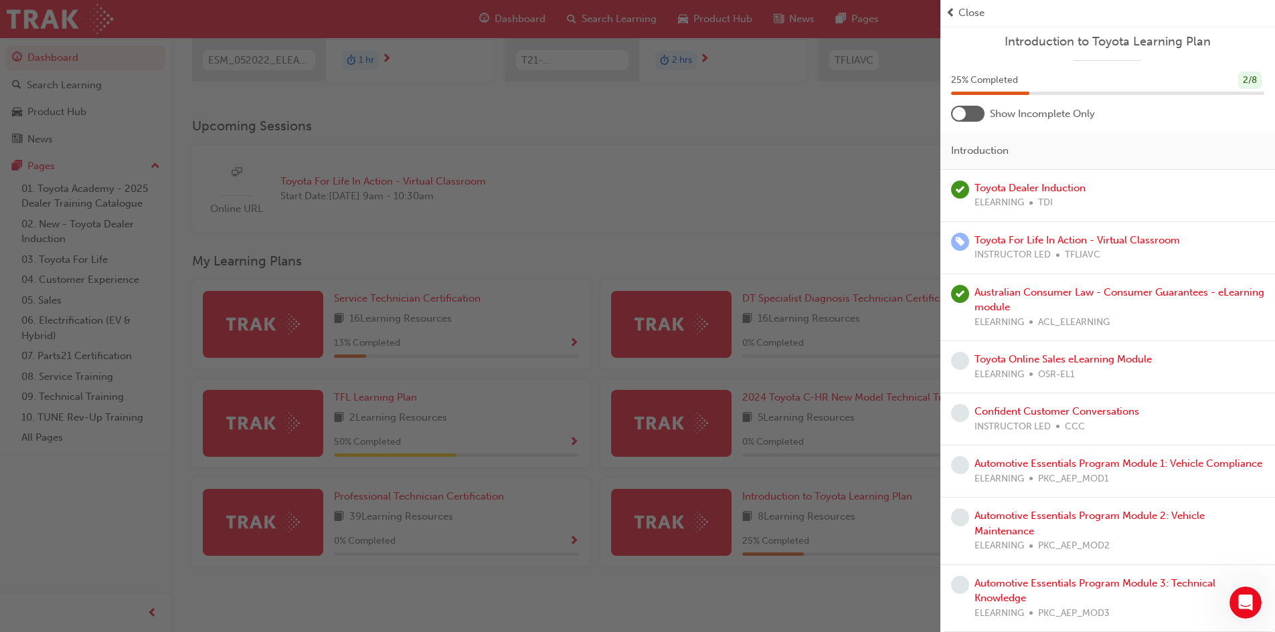
scroll to position [0, 0]
click at [839, 164] on div "button" at bounding box center [470, 316] width 940 height 632
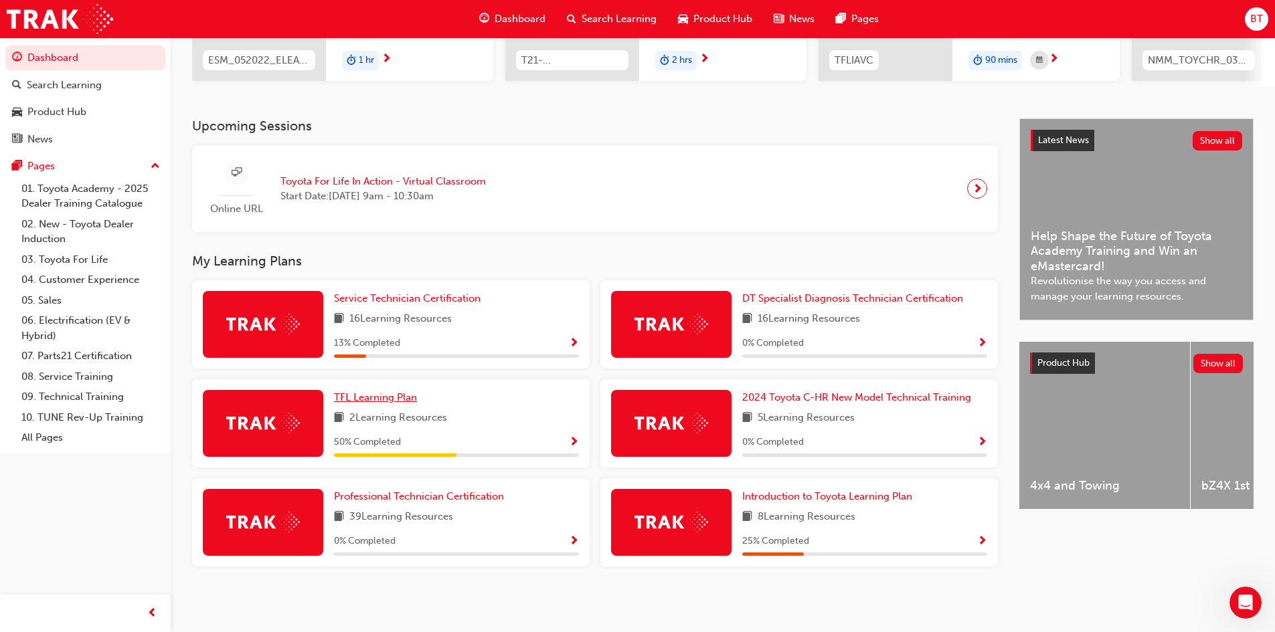
click at [381, 394] on span "TFL Learning Plan" at bounding box center [375, 398] width 83 height 12
